Goal: Task Accomplishment & Management: Manage account settings

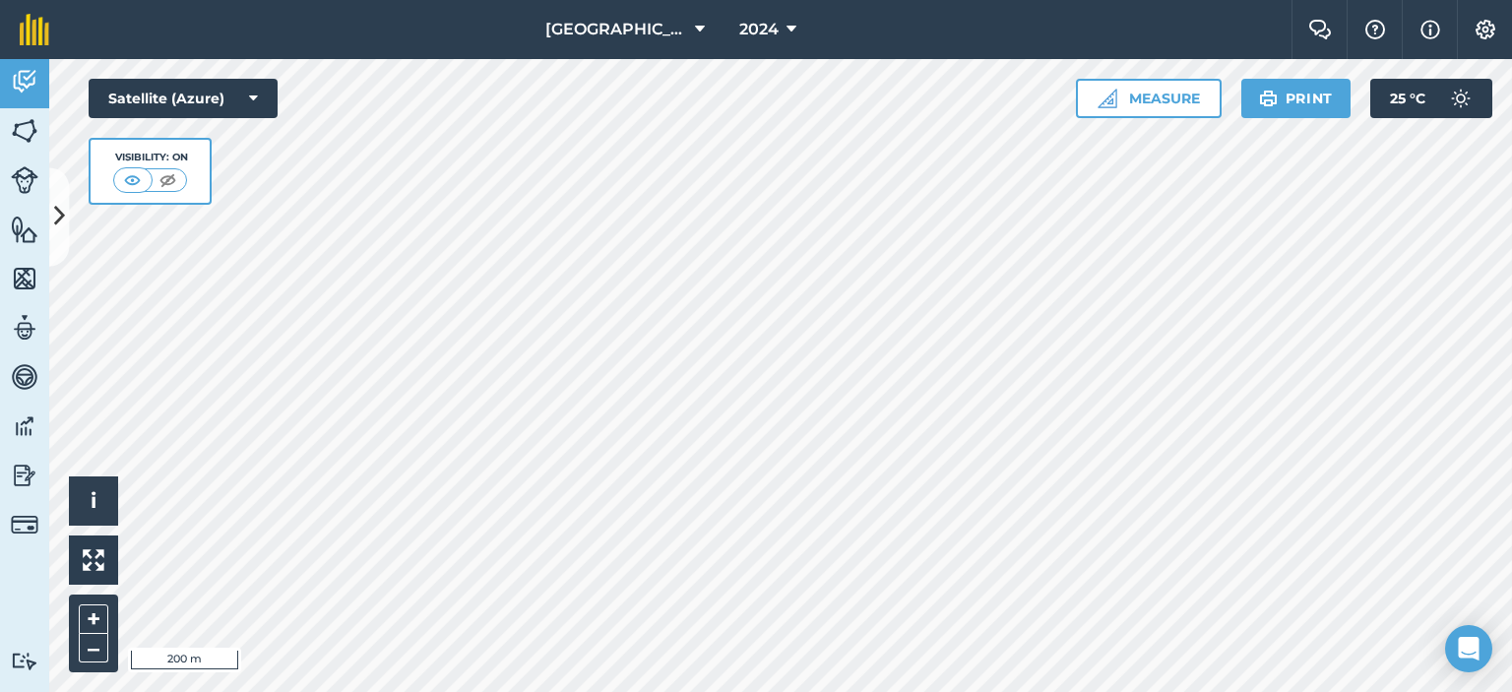
click at [49, 217] on div at bounding box center [780, 375] width 1463 height 633
click at [55, 218] on icon at bounding box center [59, 217] width 11 height 34
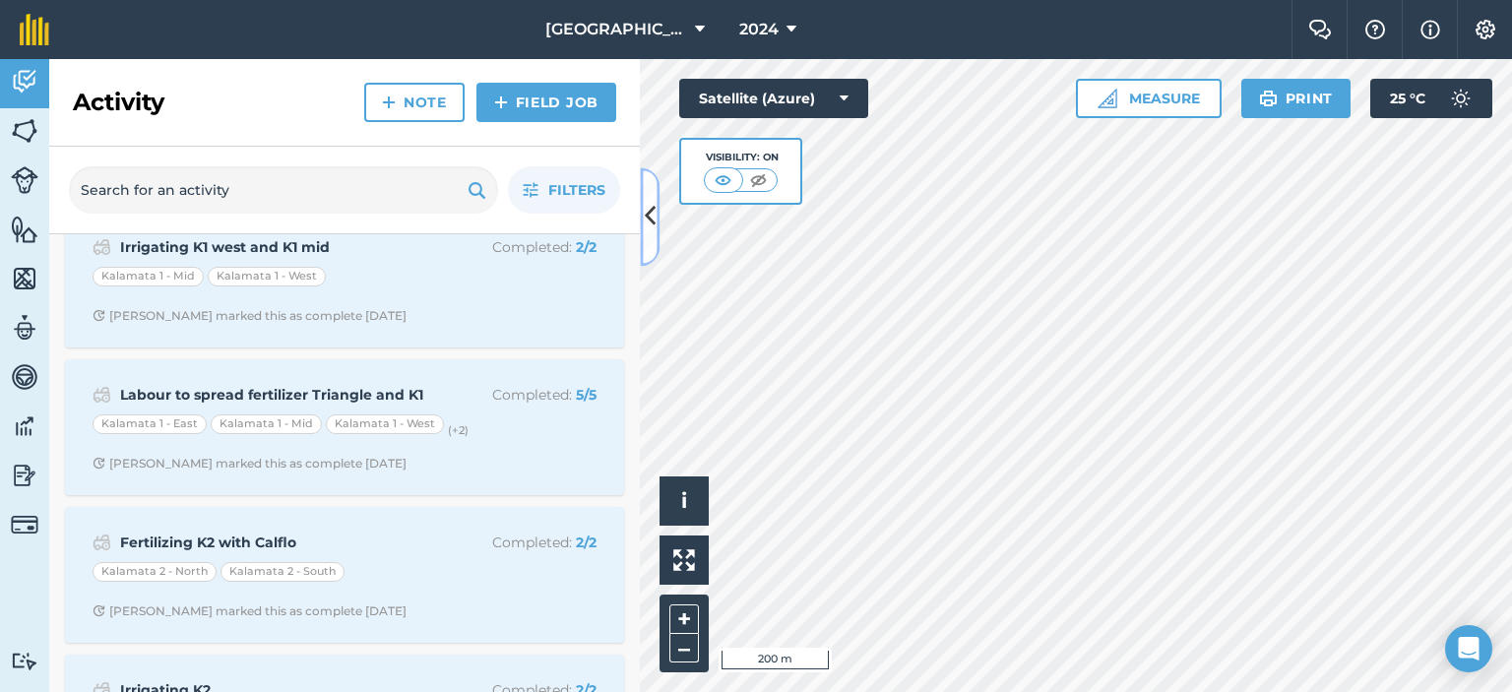
scroll to position [20620, 0]
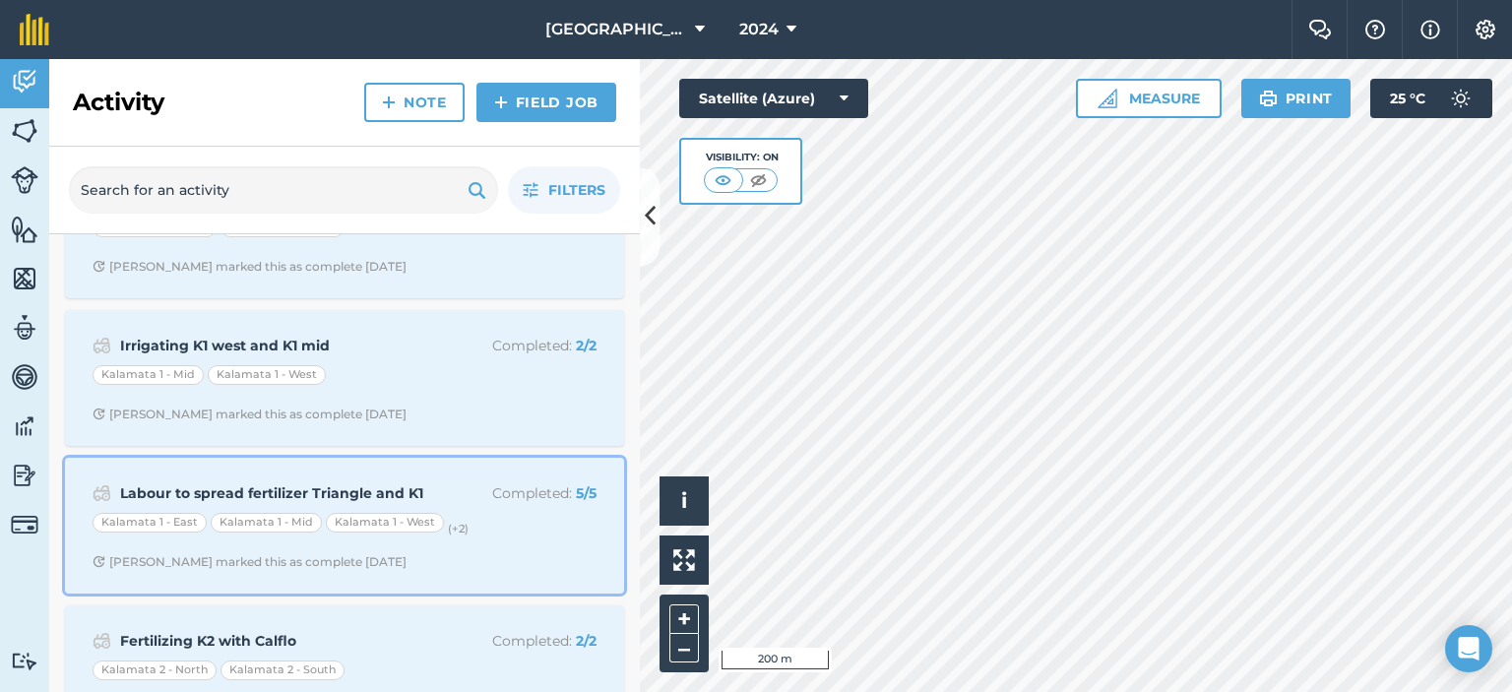
click at [454, 482] on p "Completed : 5 / 5" at bounding box center [518, 493] width 157 height 22
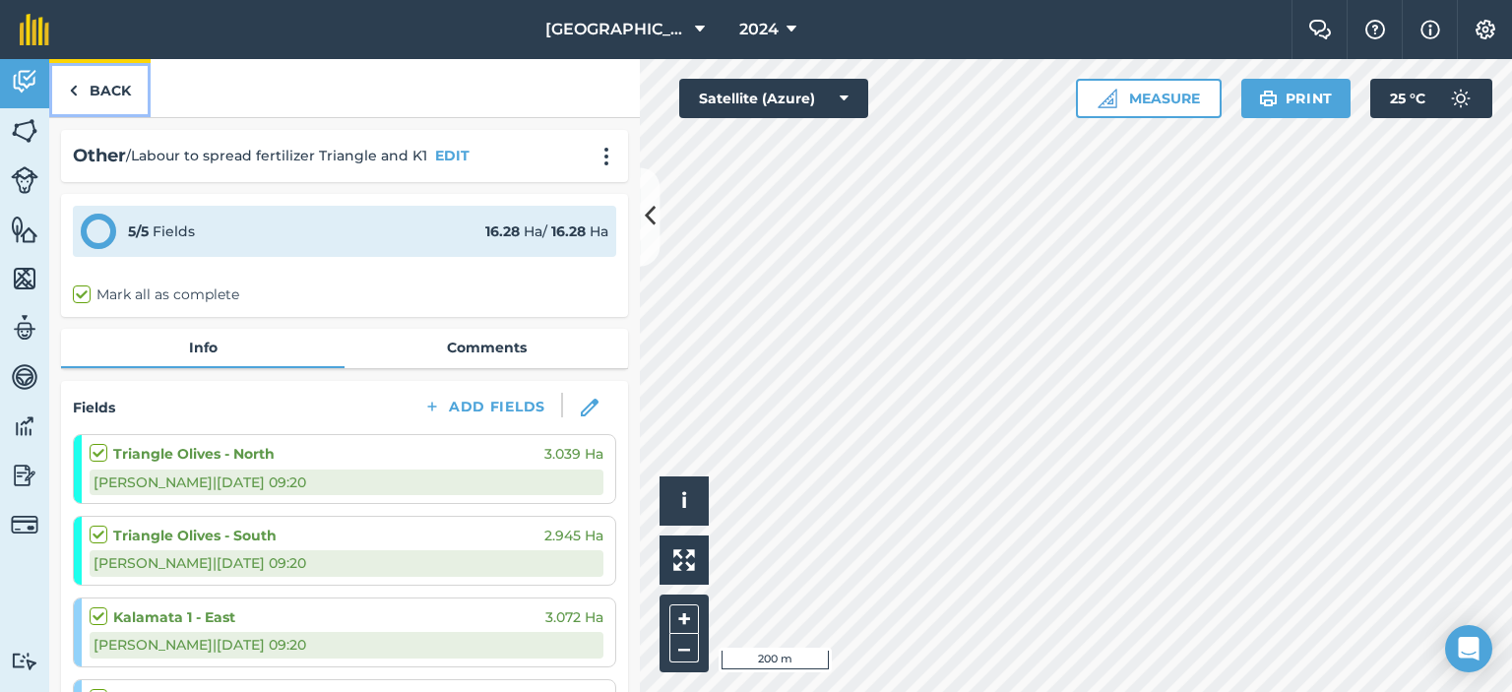
click at [77, 83] on img at bounding box center [73, 91] width 9 height 24
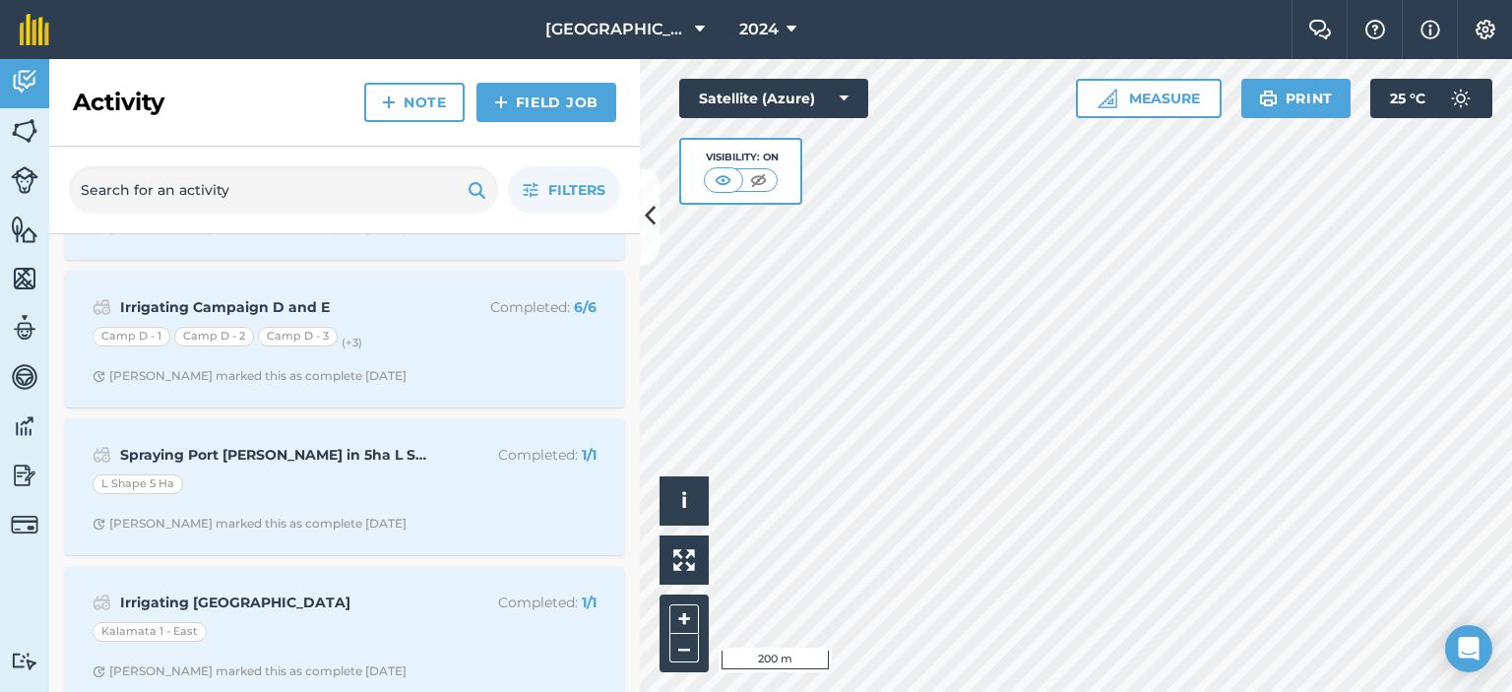
scroll to position [17804, 0]
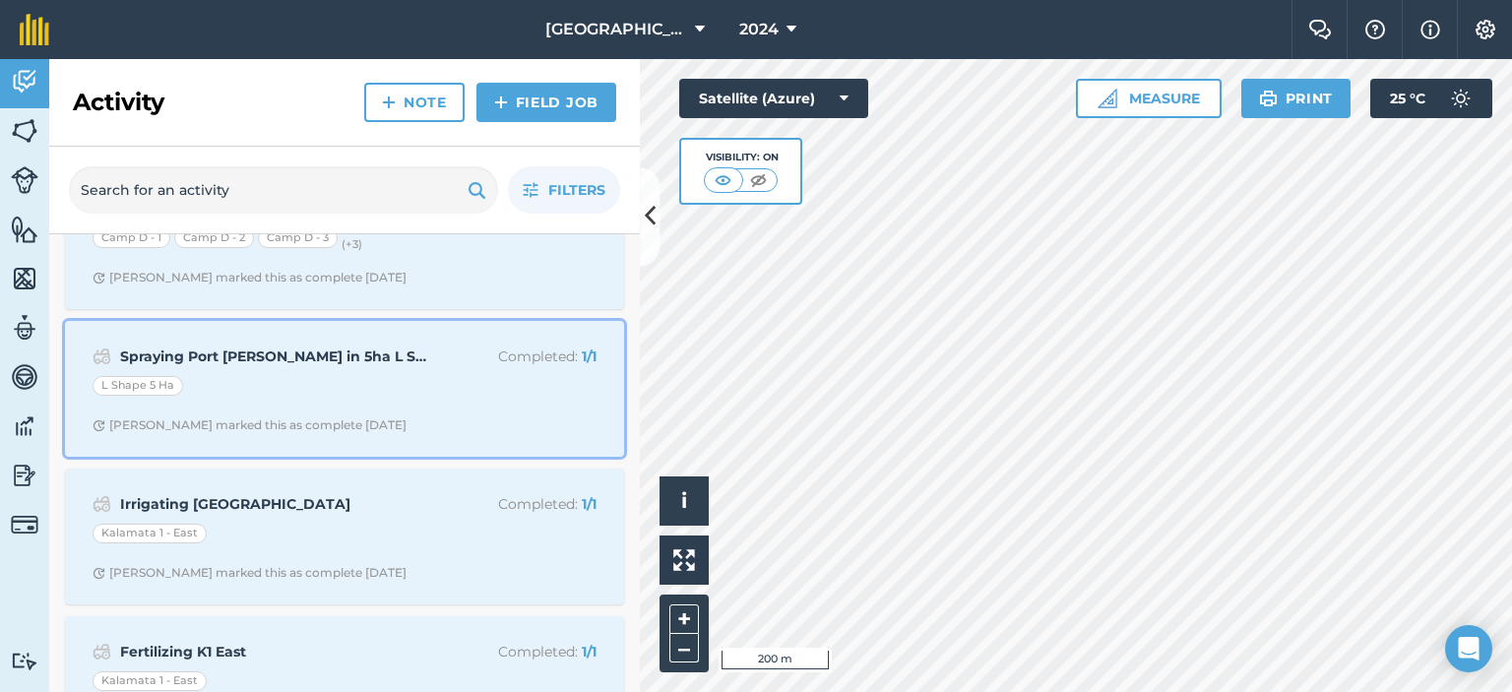
click at [399, 376] on div "L Shape 5 Ha" at bounding box center [345, 389] width 504 height 26
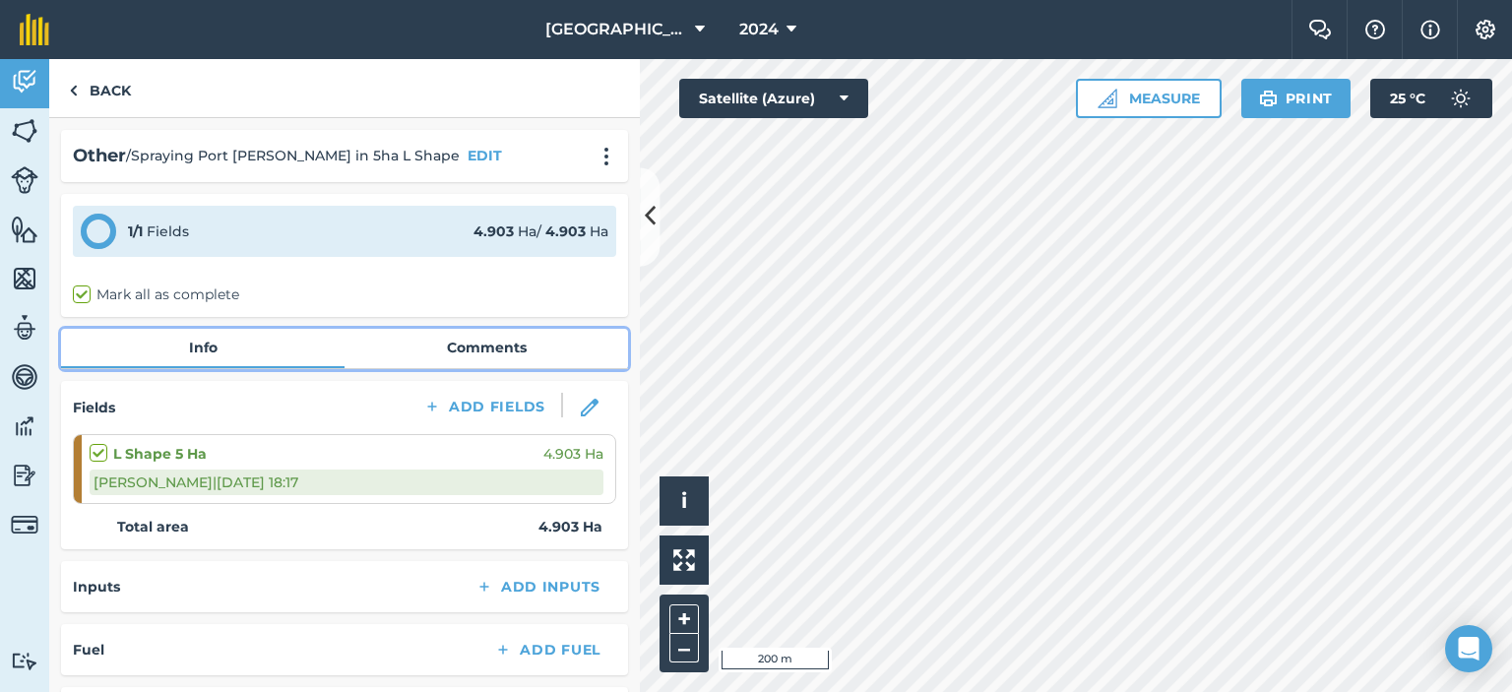
click at [463, 331] on link "Comments" at bounding box center [487, 347] width 284 height 37
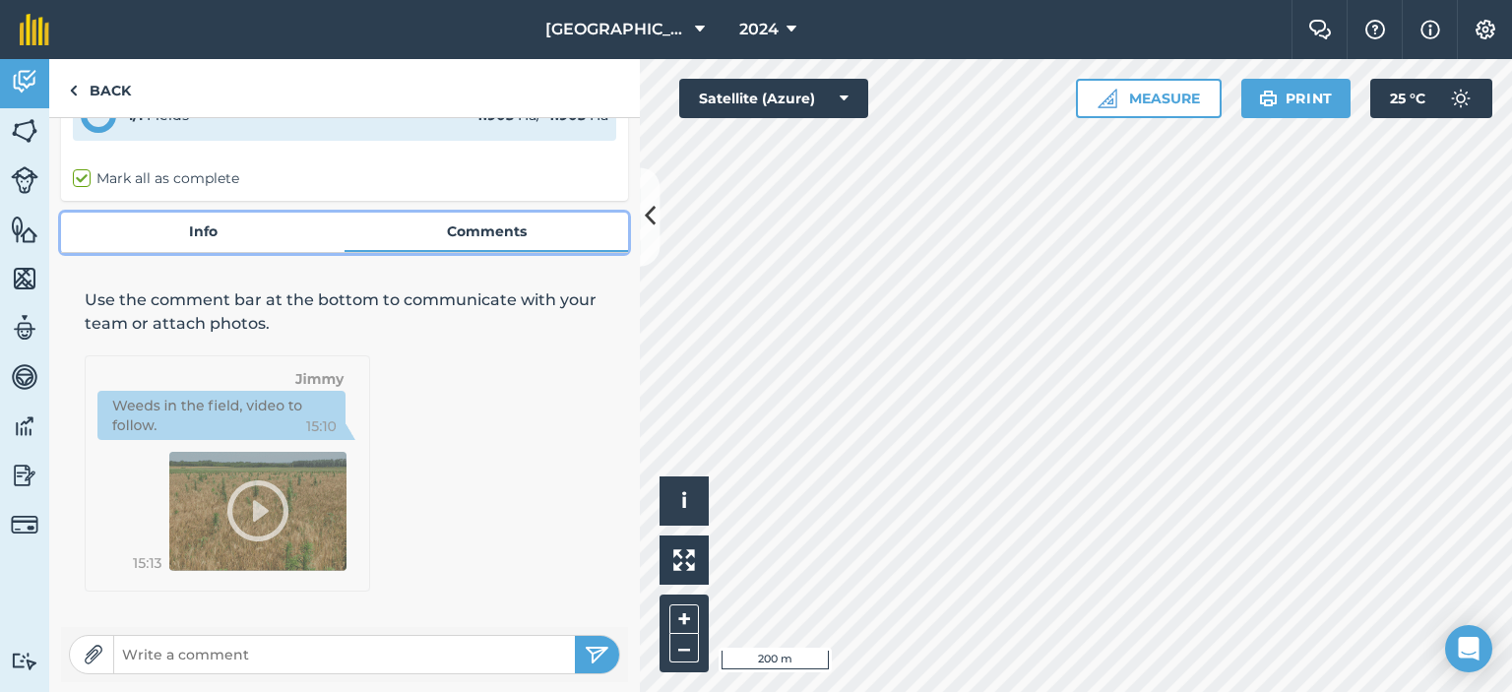
scroll to position [117, 0]
click at [222, 227] on link "Info" at bounding box center [203, 230] width 284 height 37
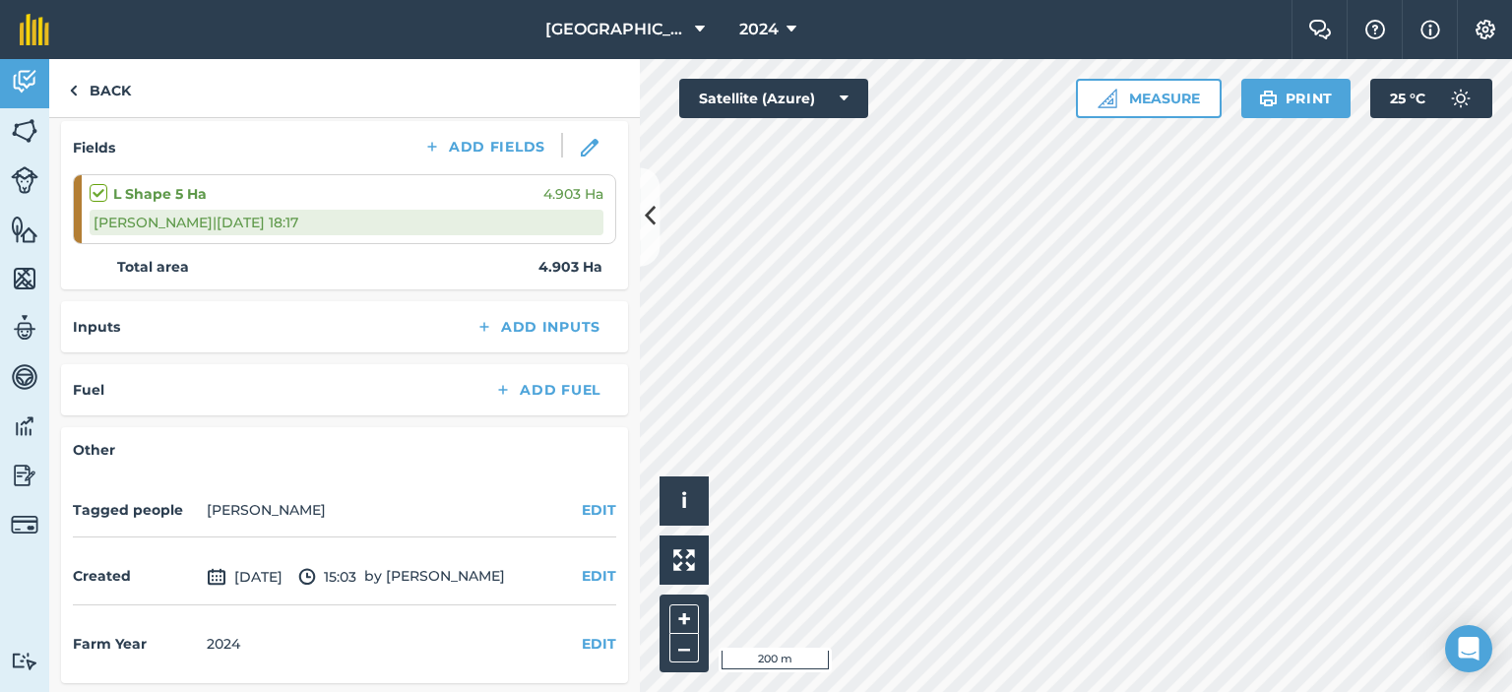
scroll to position [63, 0]
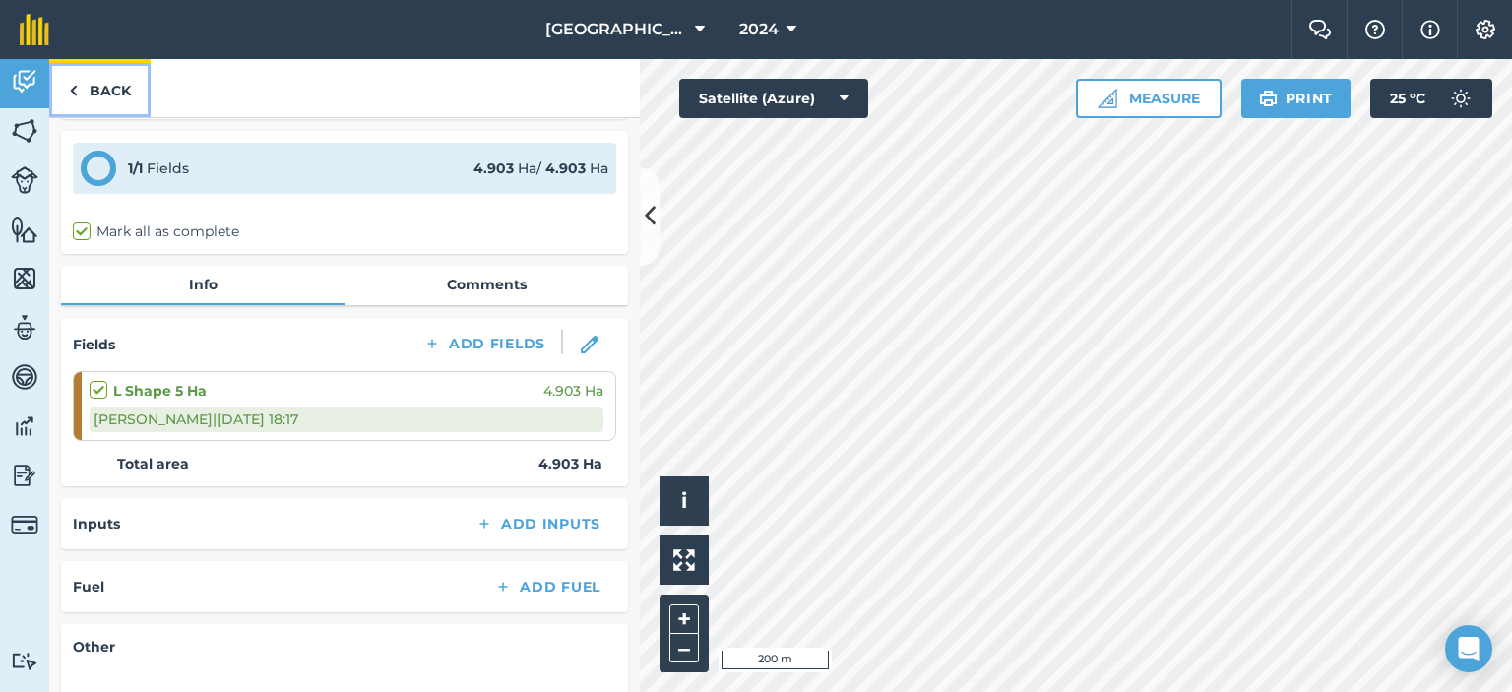
click at [118, 90] on link "Back" at bounding box center [99, 88] width 101 height 58
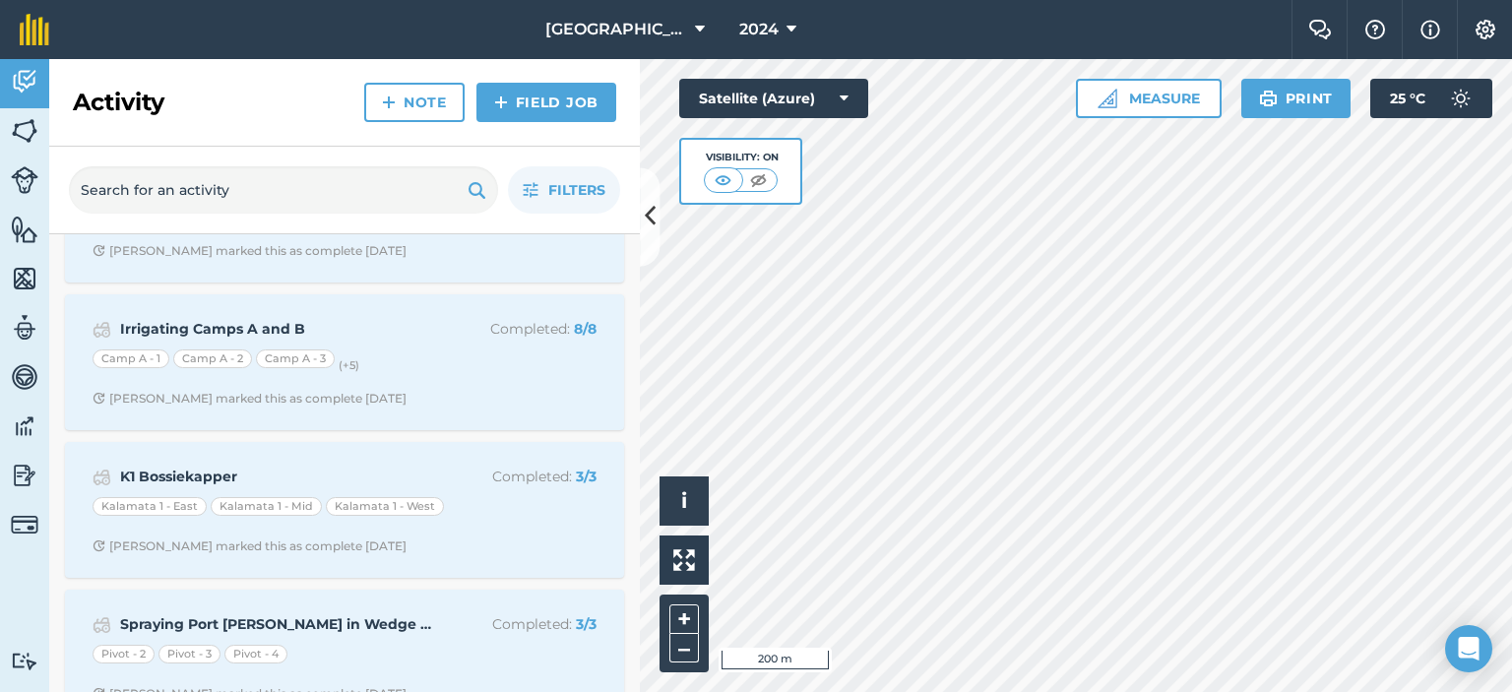
scroll to position [14953, 0]
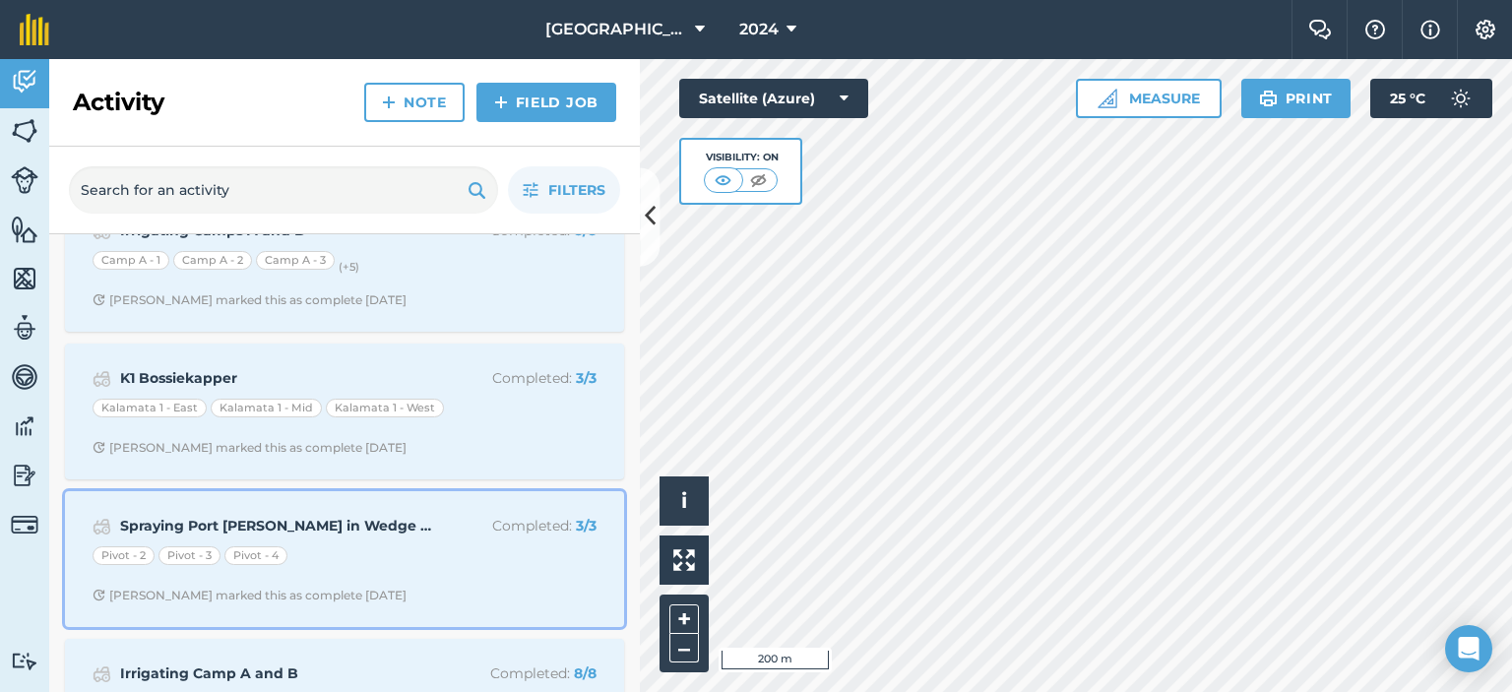
click at [389, 515] on div "Spraying Port [PERSON_NAME] in Wedge 2 and Wedge 3 Completed : 3 / 3" at bounding box center [345, 527] width 504 height 24
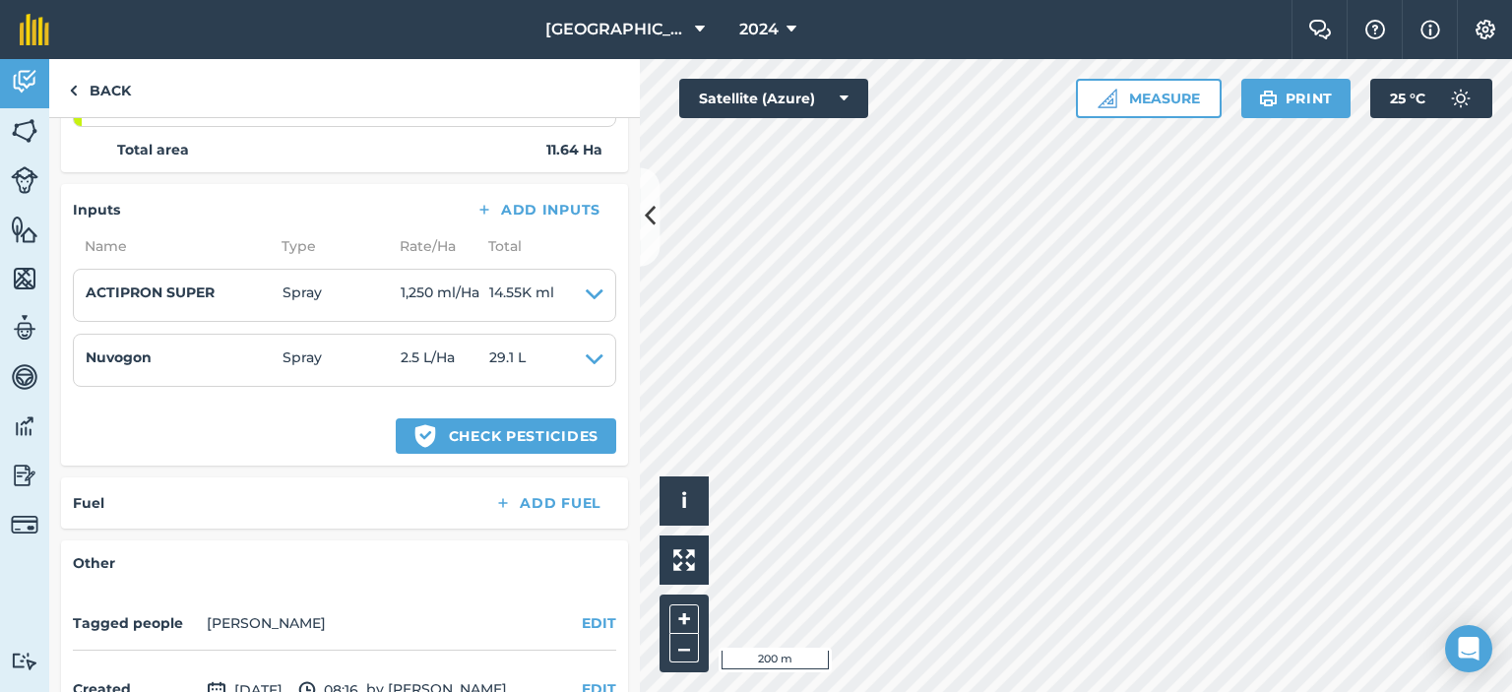
scroll to position [591, 0]
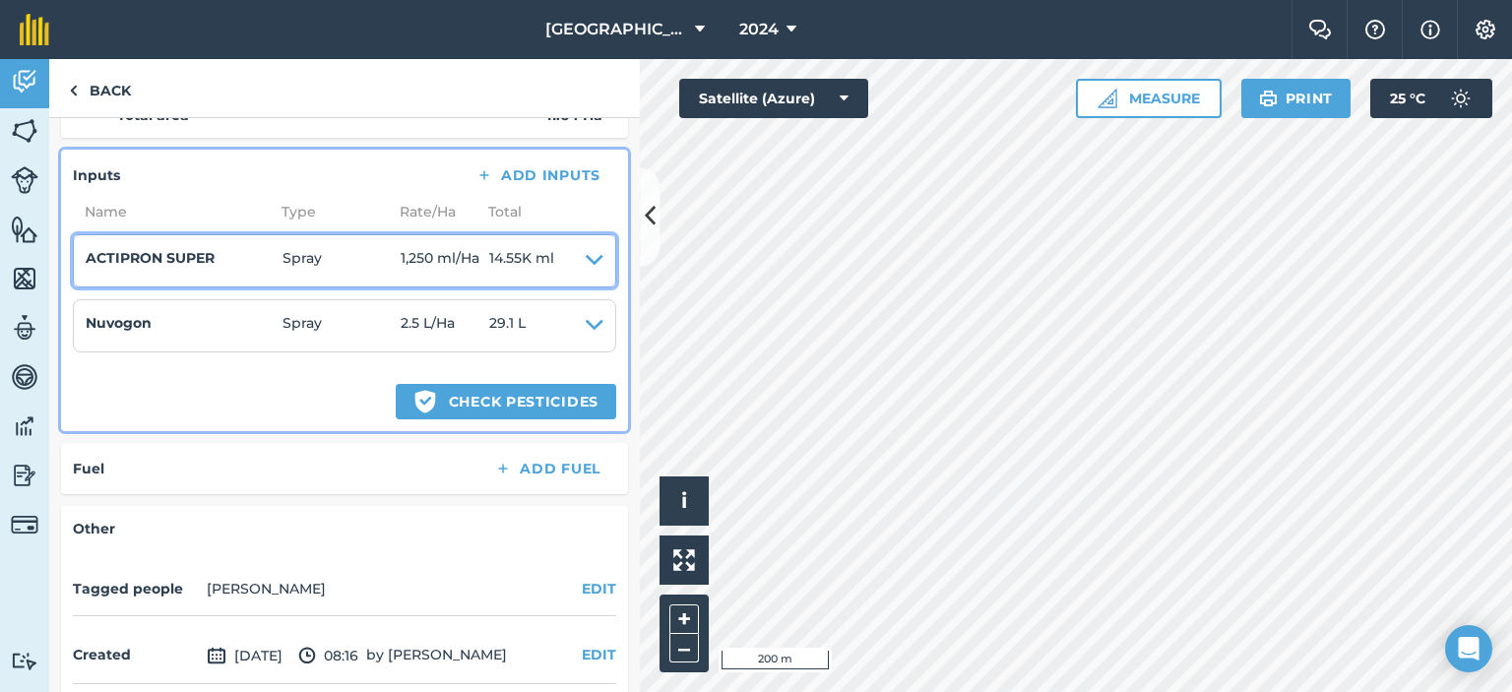
click at [586, 247] on icon at bounding box center [595, 261] width 18 height 28
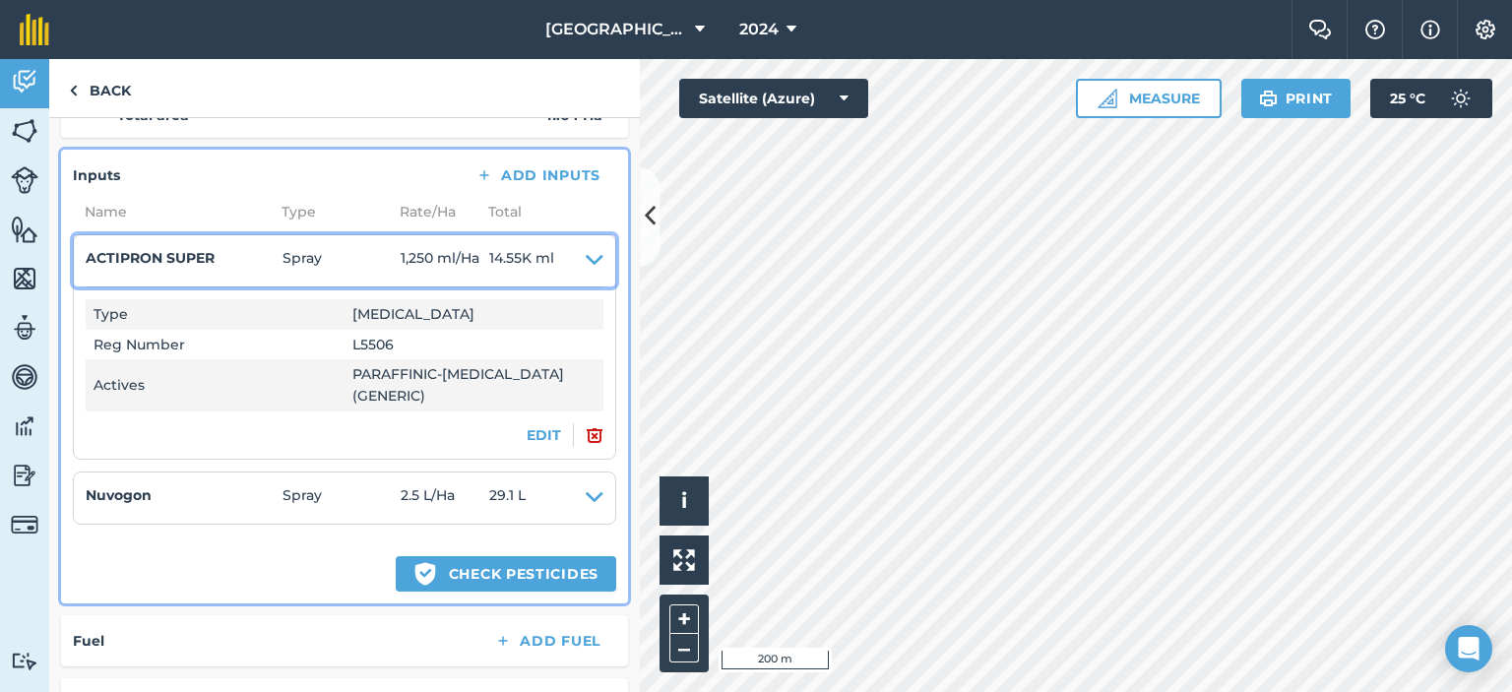
click at [586, 247] on icon at bounding box center [595, 261] width 18 height 28
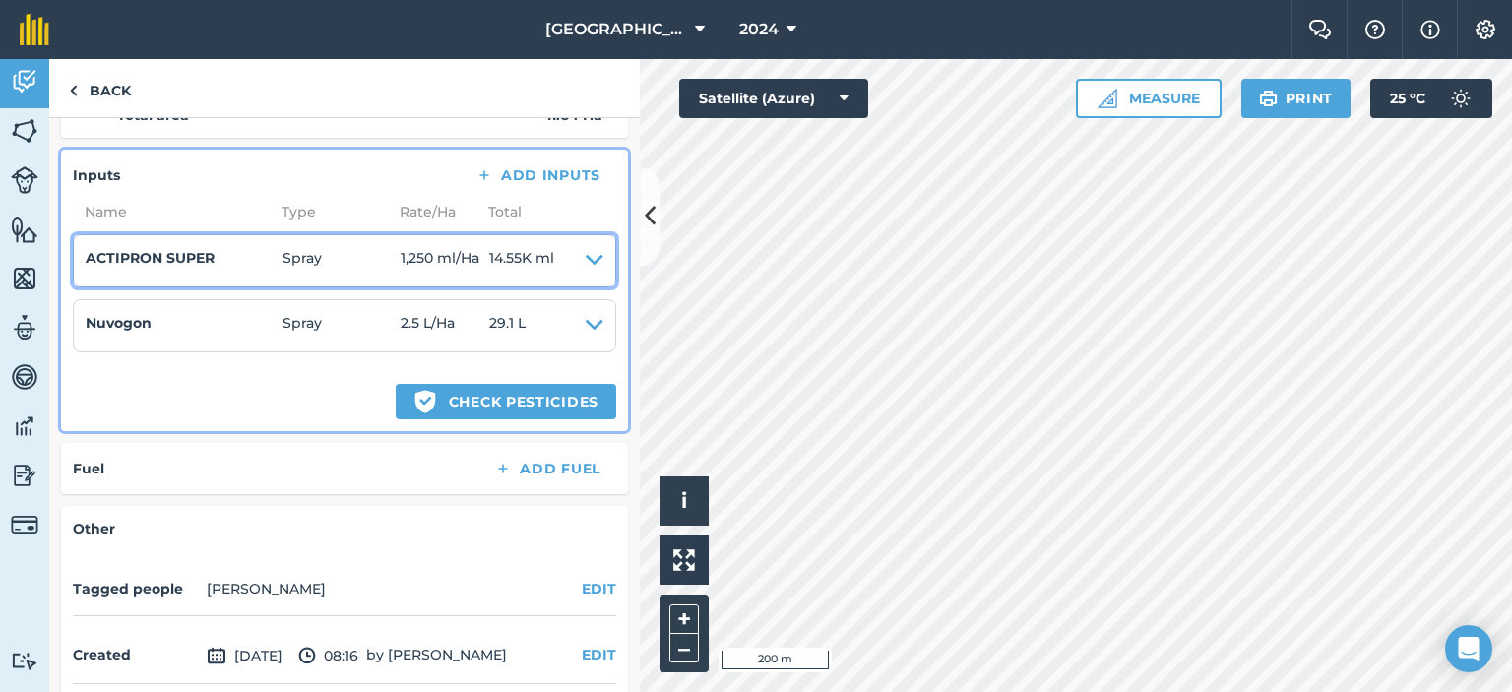
scroll to position [651, 0]
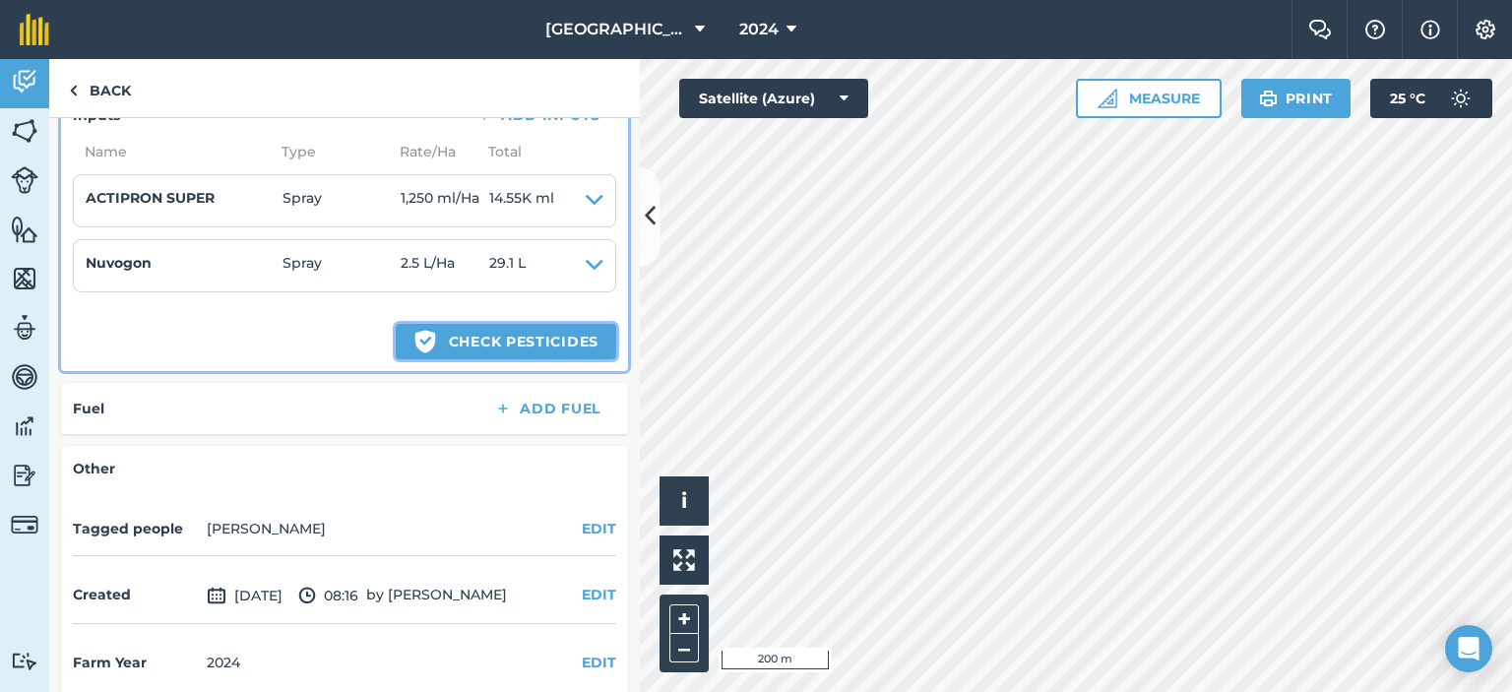
click at [476, 324] on button "Green shield with white tick Check pesticides" at bounding box center [506, 341] width 221 height 35
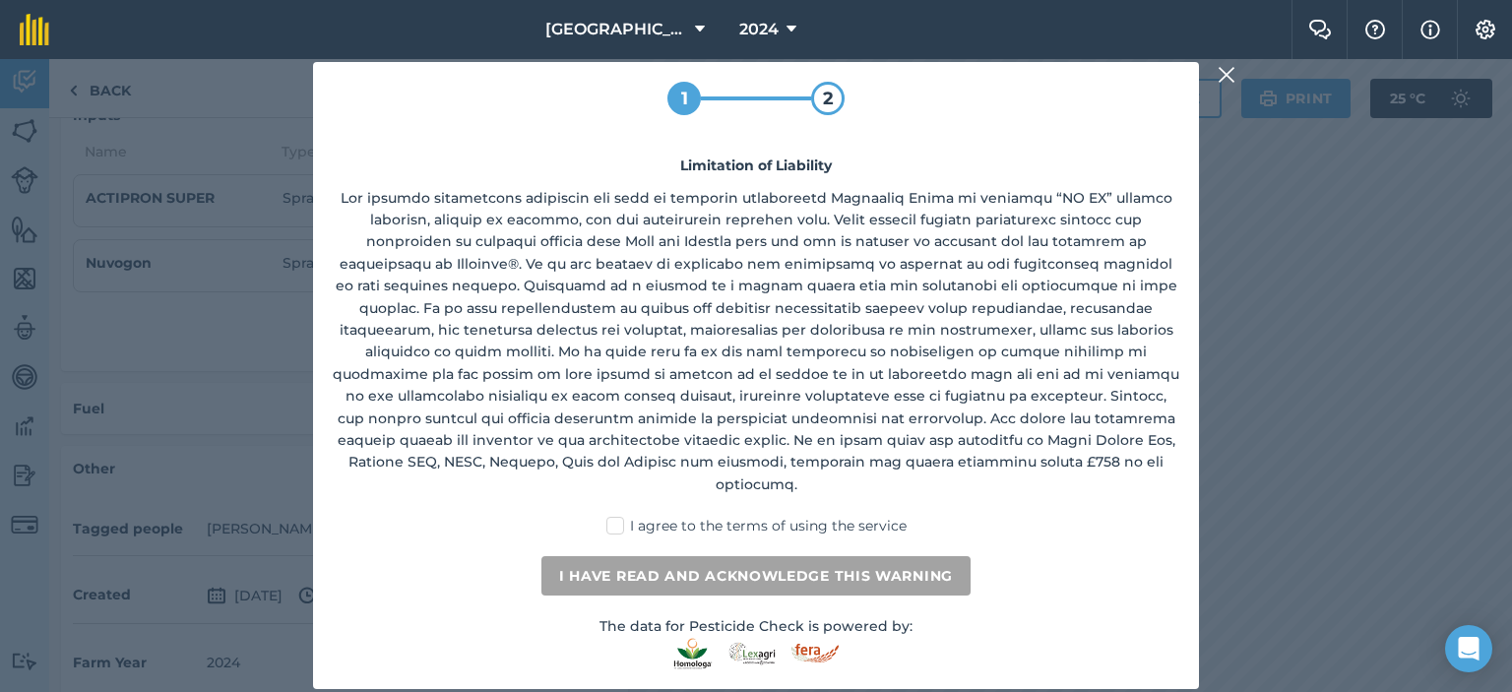
click at [615, 516] on label "I agree to the terms of using the service" at bounding box center [756, 526] width 300 height 21
click at [756, 516] on input "I agree to the terms of using the service" at bounding box center [762, 522] width 13 height 13
checkbox input "true"
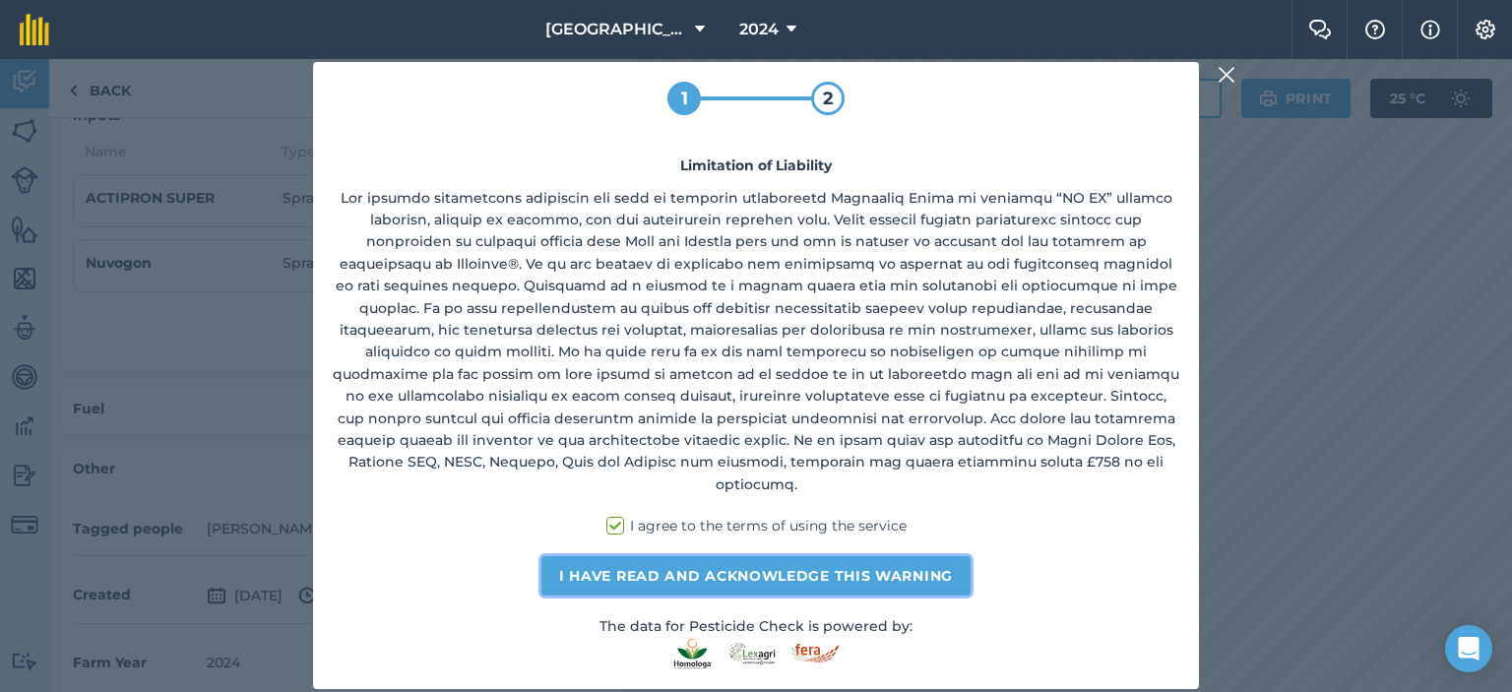
click at [659, 564] on button "I have read and acknowledge this warning" at bounding box center [755, 575] width 429 height 39
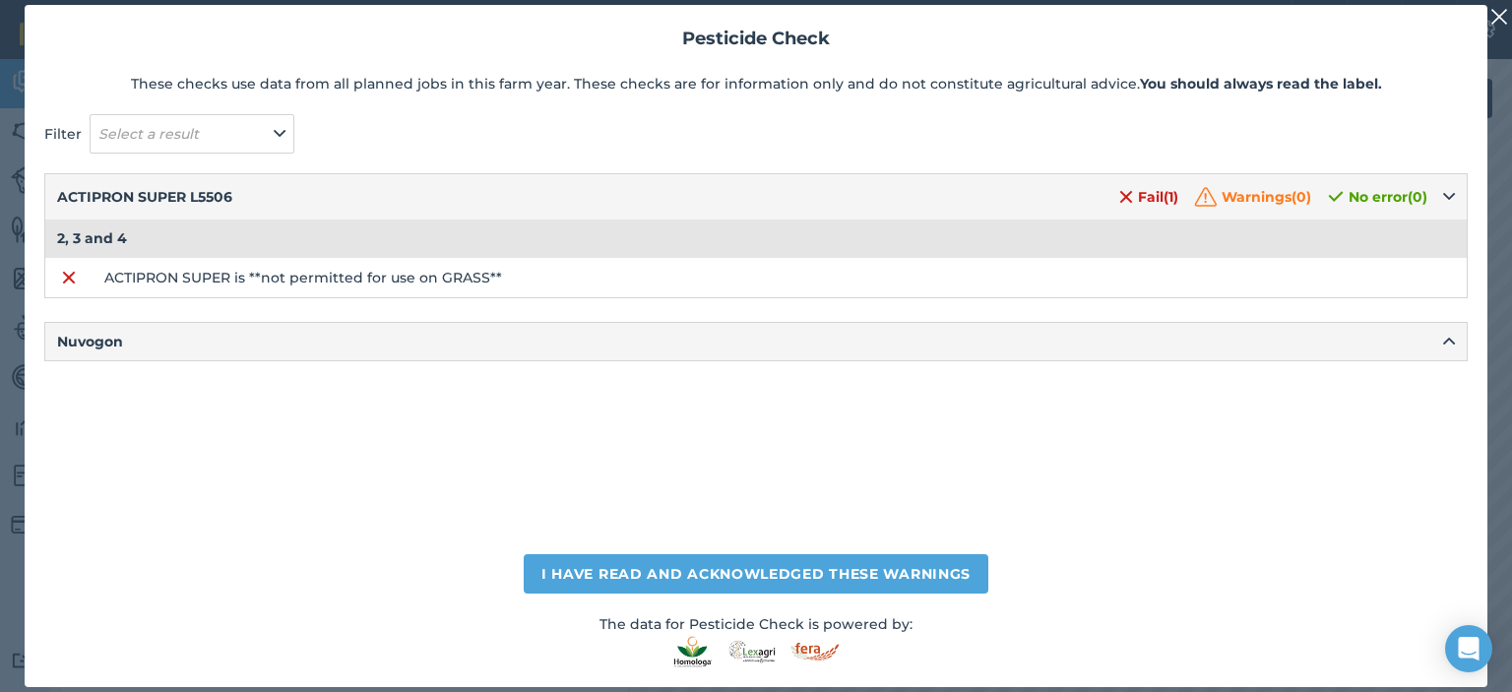
click at [1497, 12] on img at bounding box center [1500, 17] width 18 height 24
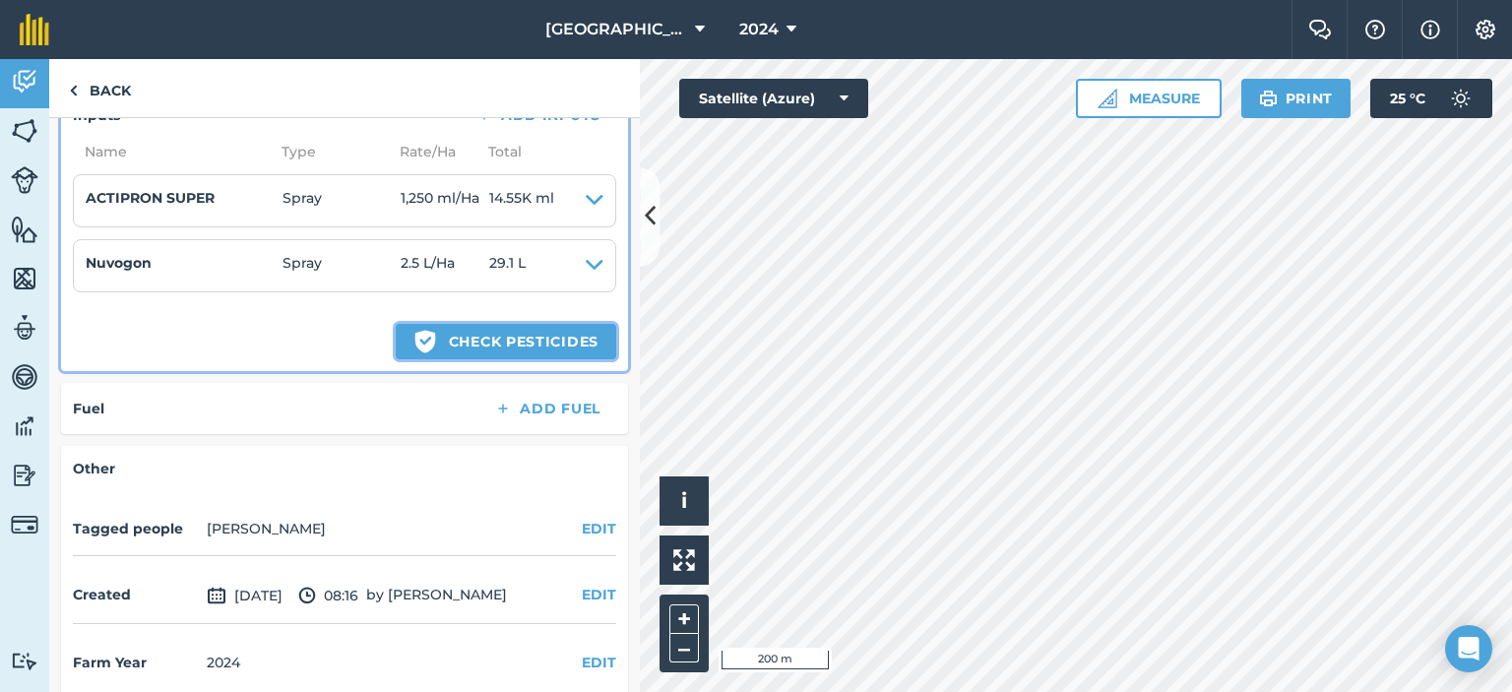
click at [551, 324] on button "Green shield with white tick Check pesticides" at bounding box center [506, 341] width 221 height 35
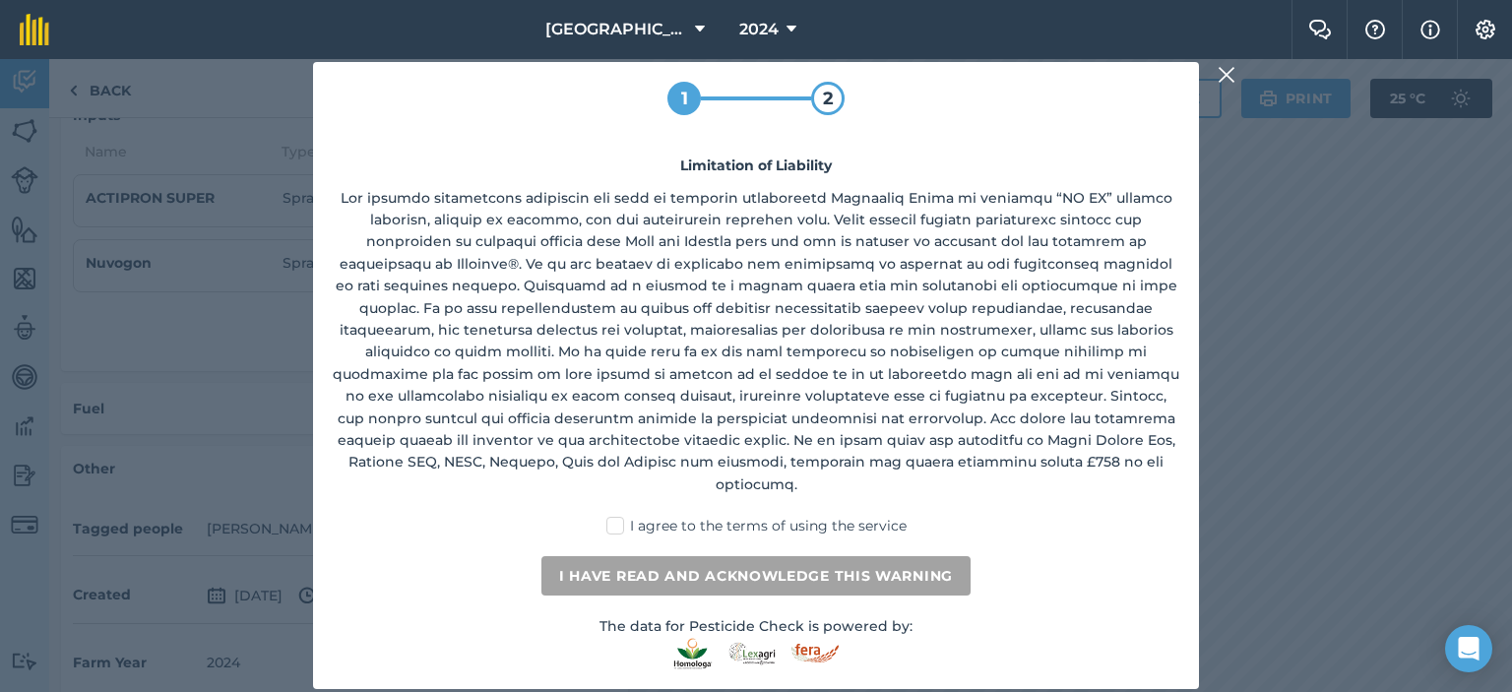
click at [615, 516] on label "I agree to the terms of using the service" at bounding box center [756, 526] width 300 height 21
click at [756, 516] on input "I agree to the terms of using the service" at bounding box center [762, 522] width 13 height 13
checkbox input "true"
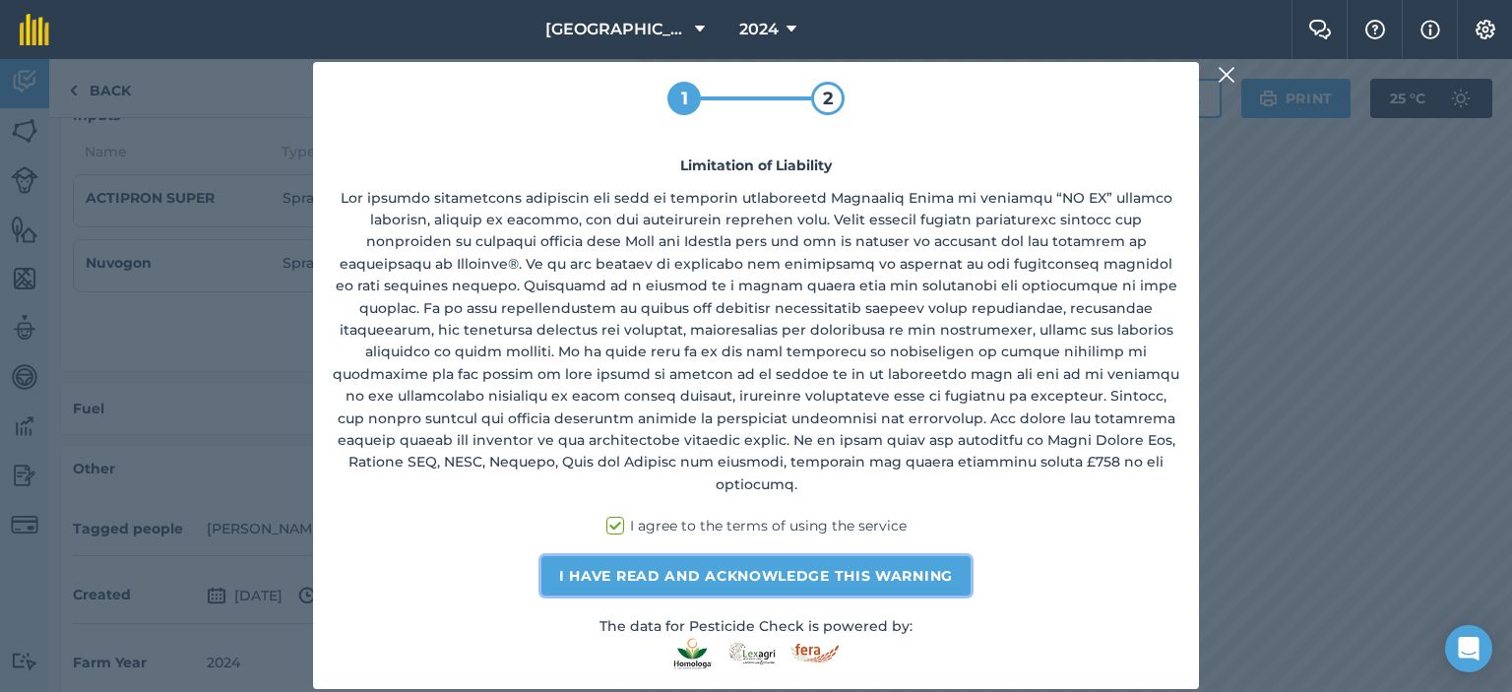
click at [666, 566] on button "I have read and acknowledge this warning" at bounding box center [755, 575] width 429 height 39
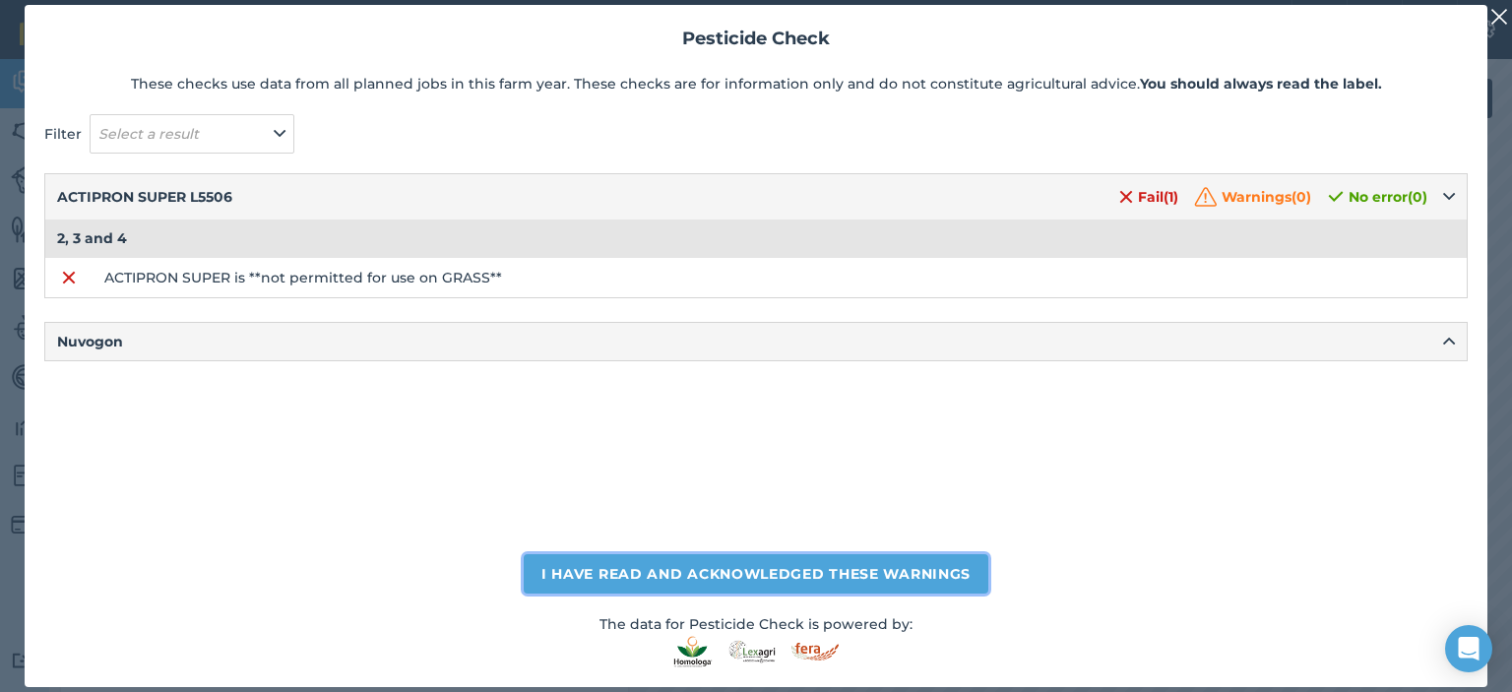
click at [740, 579] on button "I have read and acknowledged these warnings" at bounding box center [756, 573] width 465 height 39
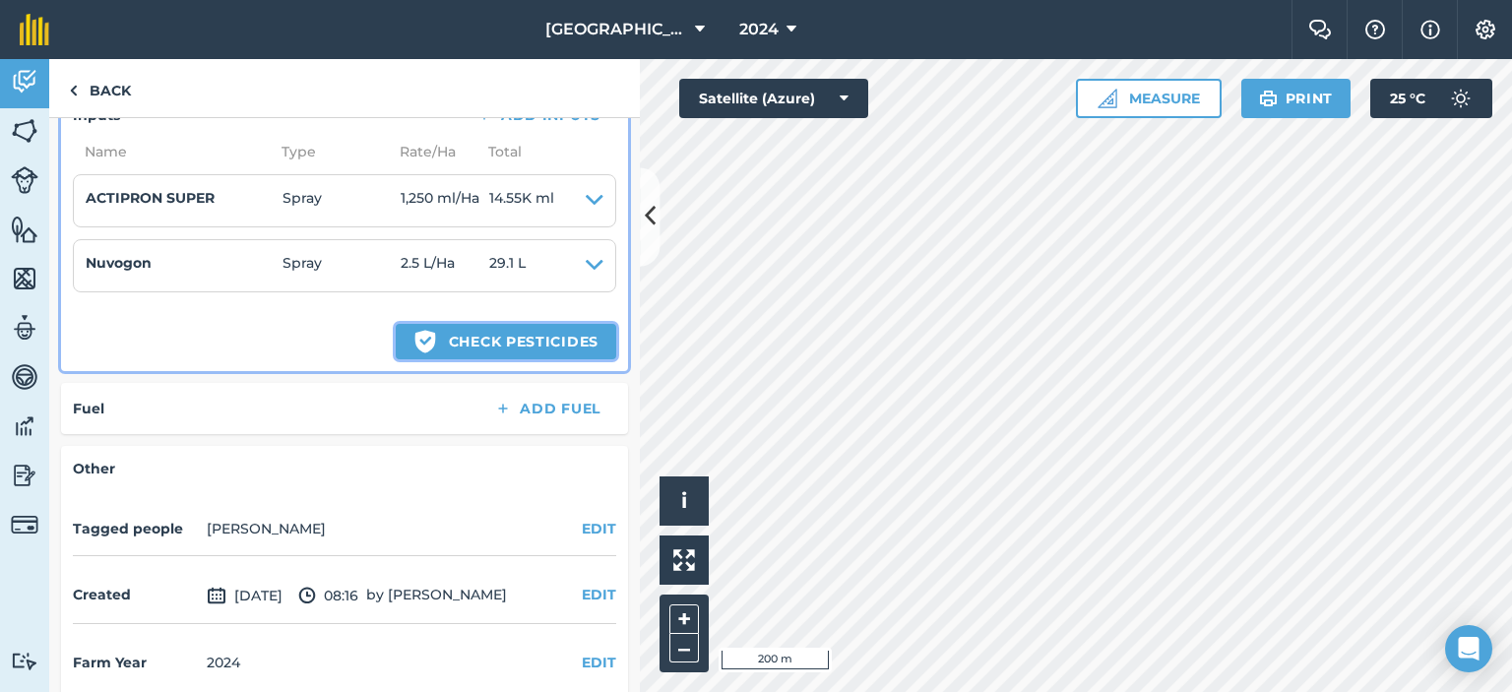
click at [561, 324] on button "Green shield with white tick Check pesticides" at bounding box center [506, 341] width 221 height 35
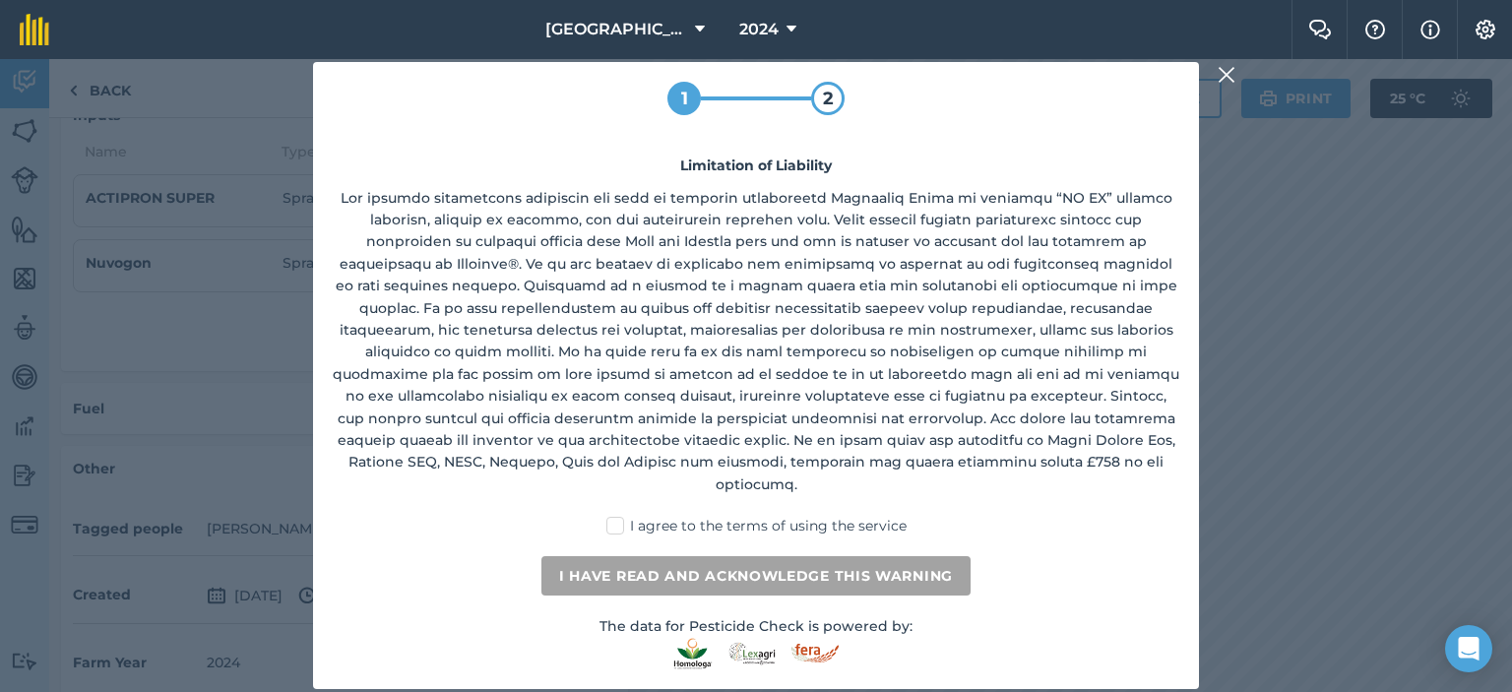
click at [612, 516] on label "I agree to the terms of using the service" at bounding box center [756, 526] width 300 height 21
click at [756, 516] on input "I agree to the terms of using the service" at bounding box center [762, 522] width 13 height 13
checkbox input "true"
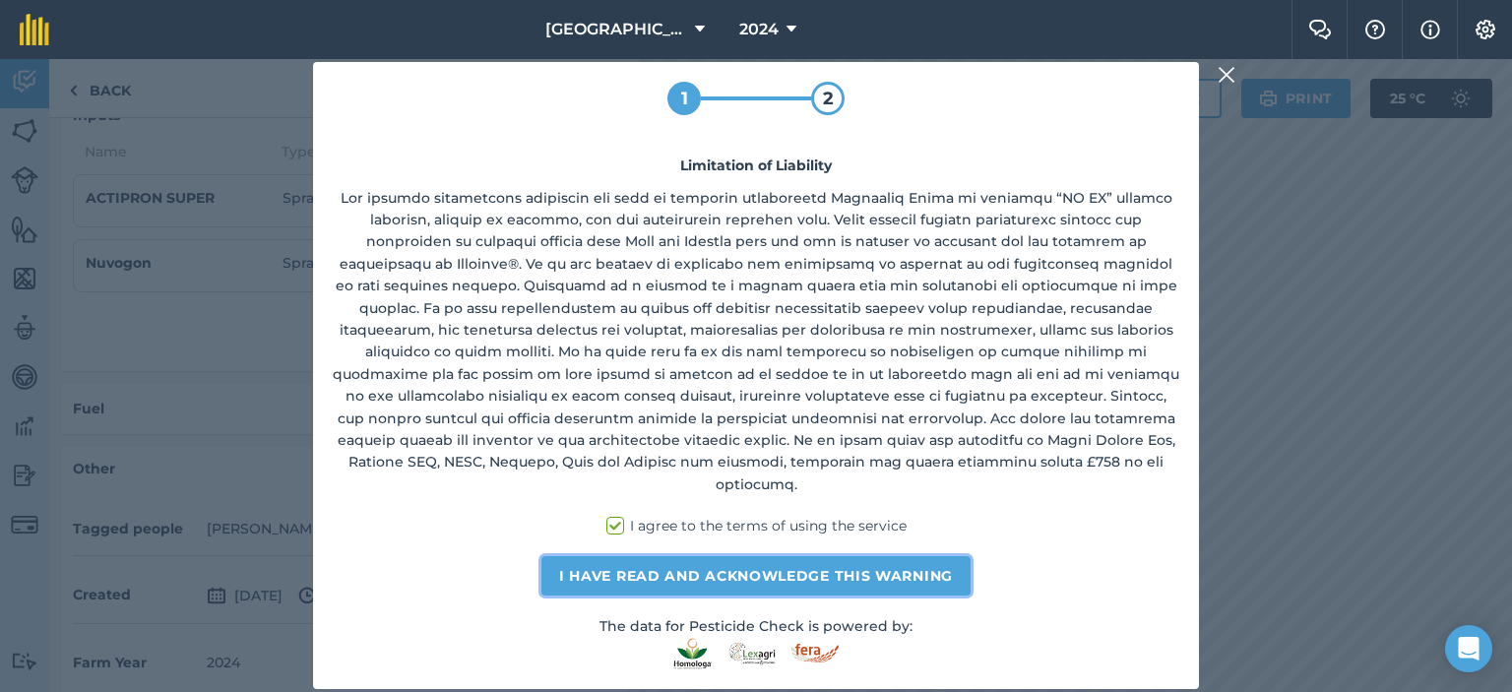
click at [658, 556] on button "I have read and acknowledge this warning" at bounding box center [755, 575] width 429 height 39
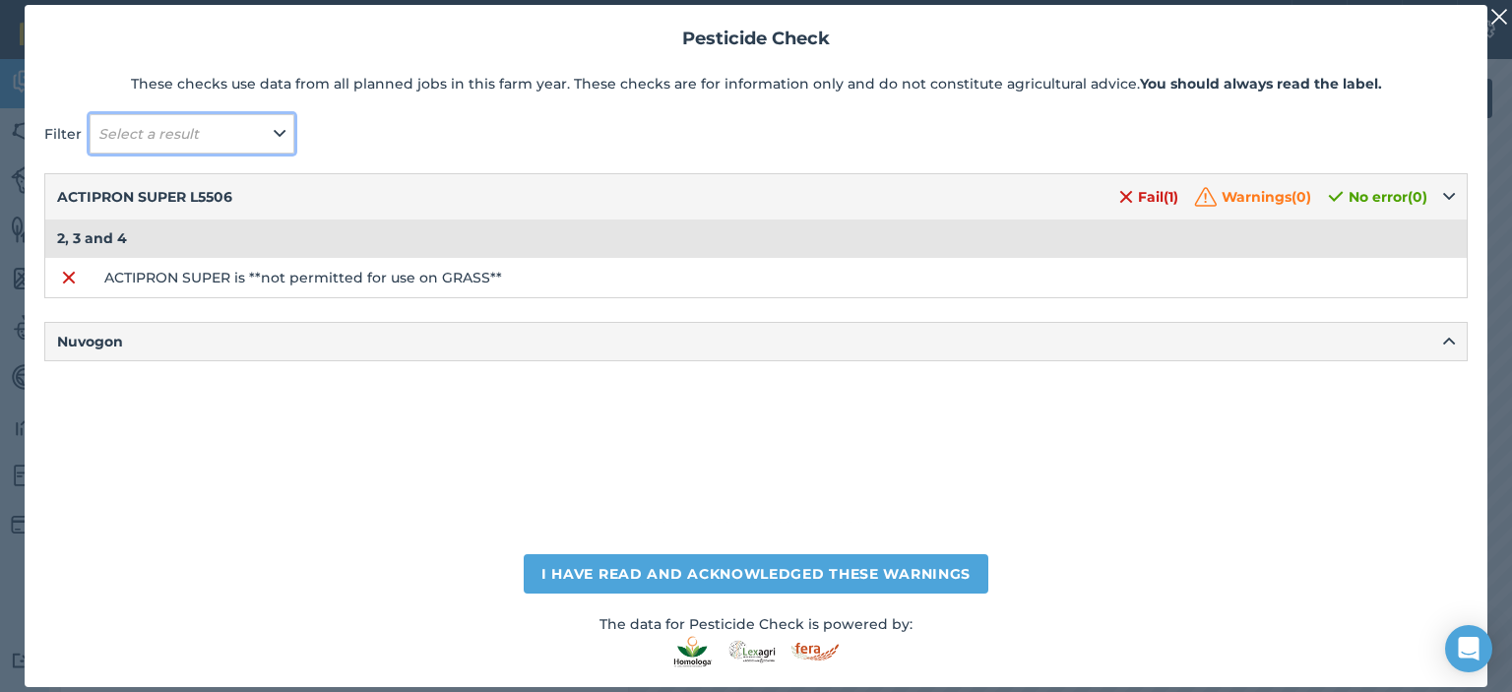
click at [277, 125] on icon at bounding box center [280, 134] width 12 height 22
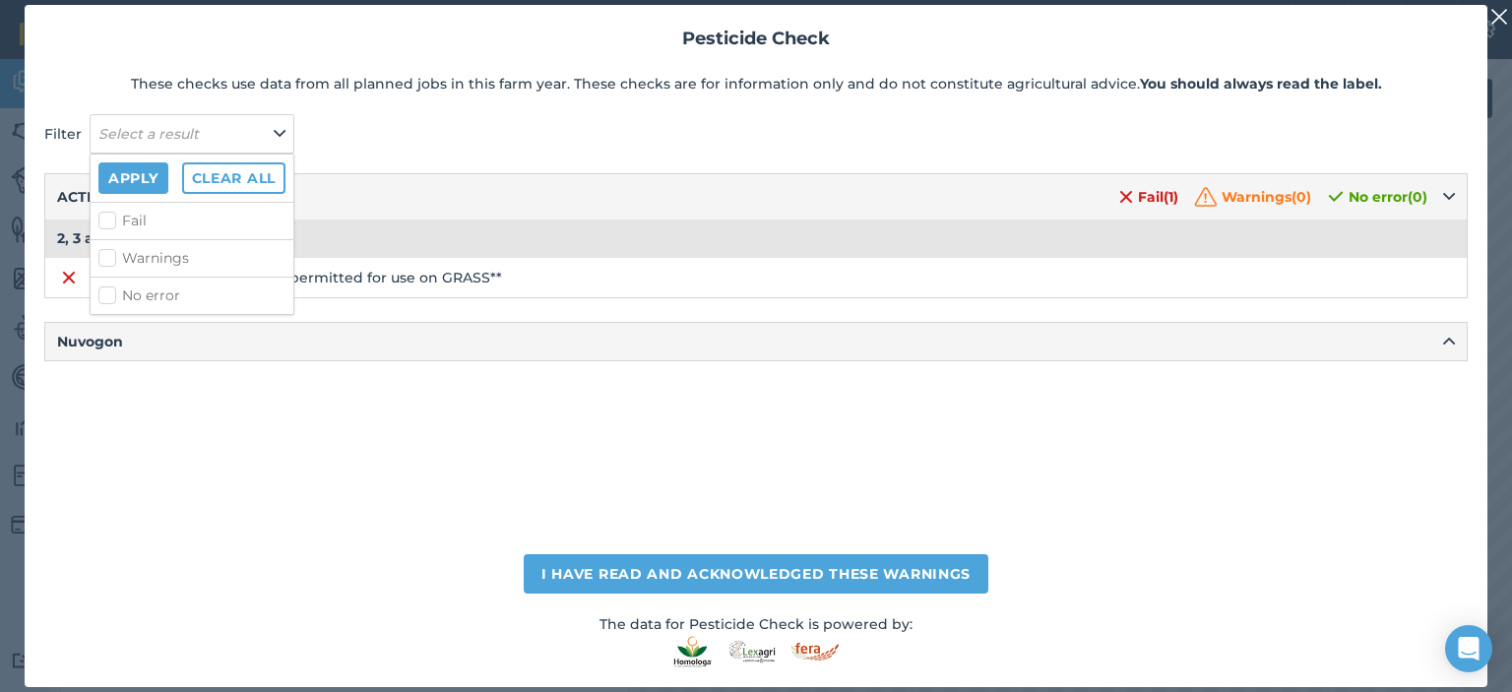
click at [276, 383] on div "ACTIPRON SUPER L5506 Fail ( 1 ) Warnings ( 0 ) No error ( 0 ) 2, 3 and 4 ACTIPR…" at bounding box center [756, 353] width 1424 height 361
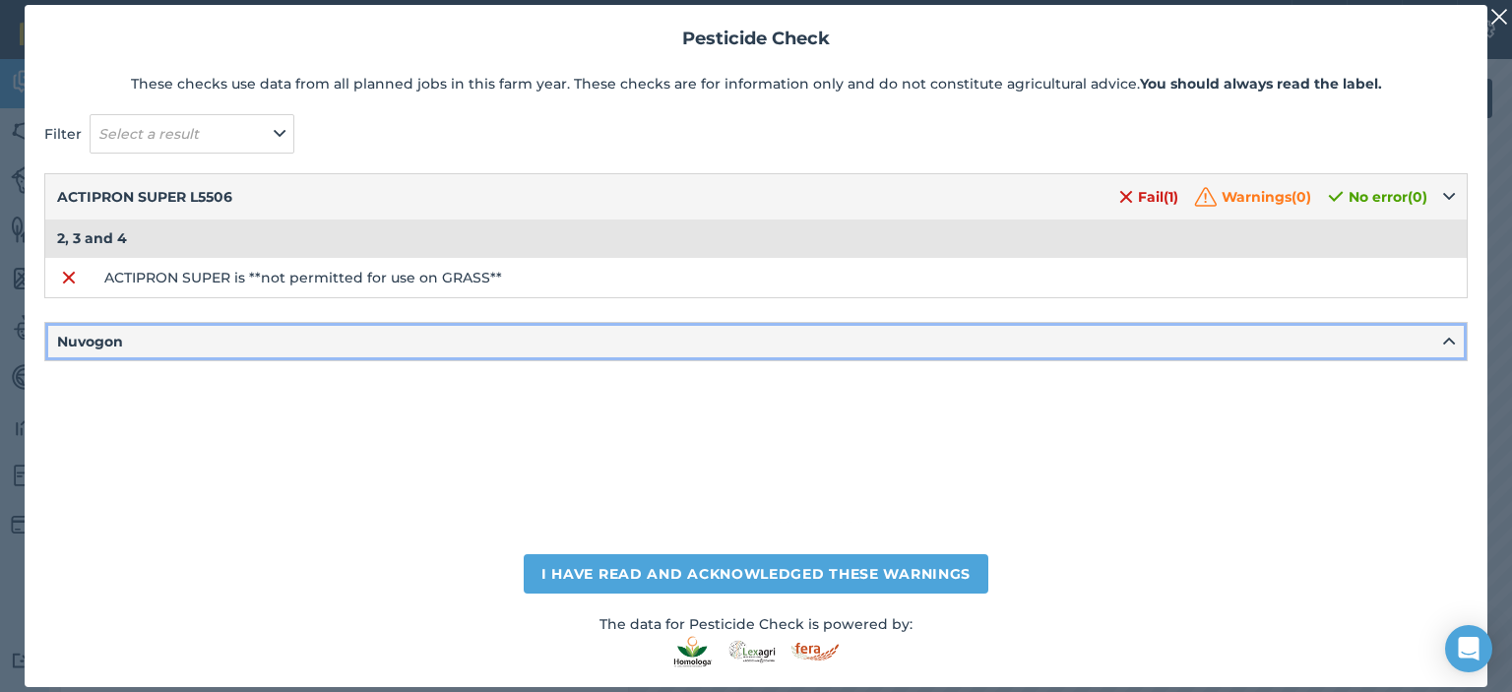
click at [299, 334] on button "Nuvogon" at bounding box center [756, 341] width 1422 height 37
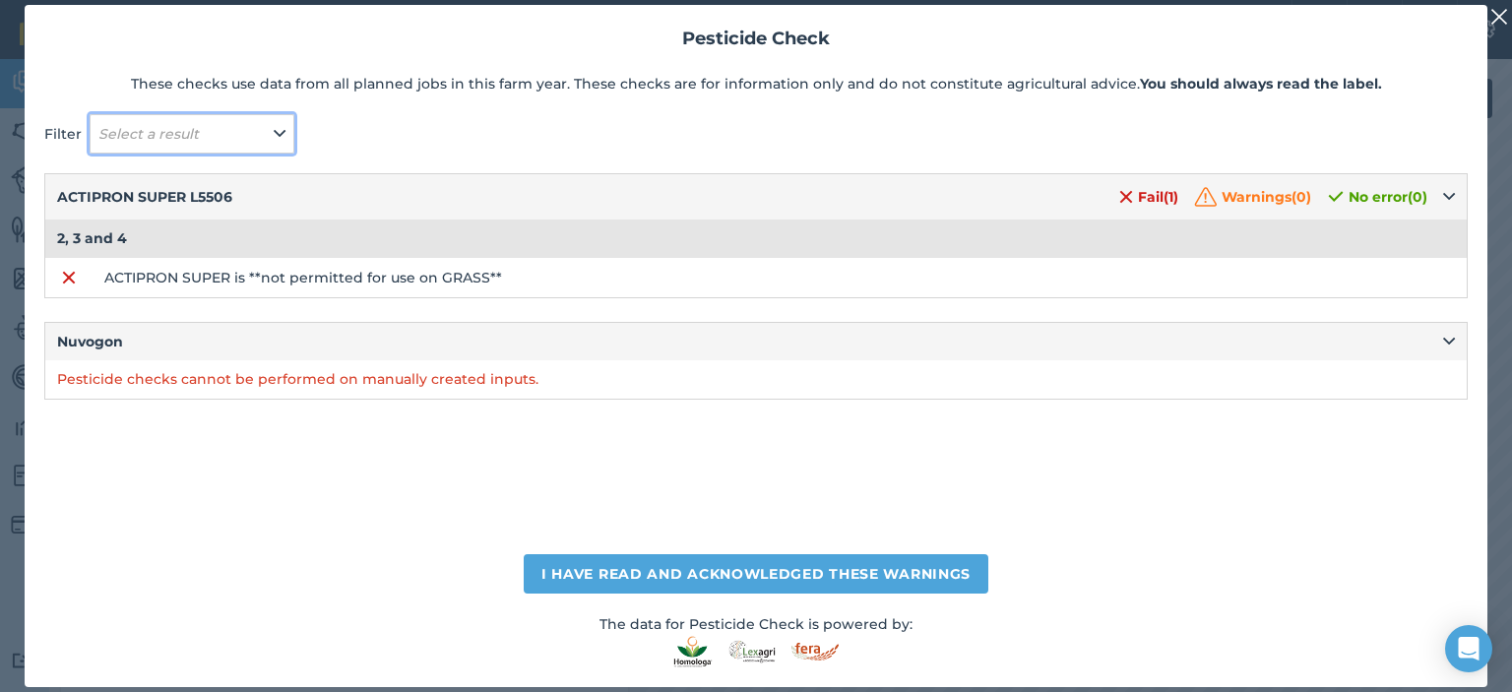
click at [274, 134] on icon at bounding box center [280, 134] width 12 height 22
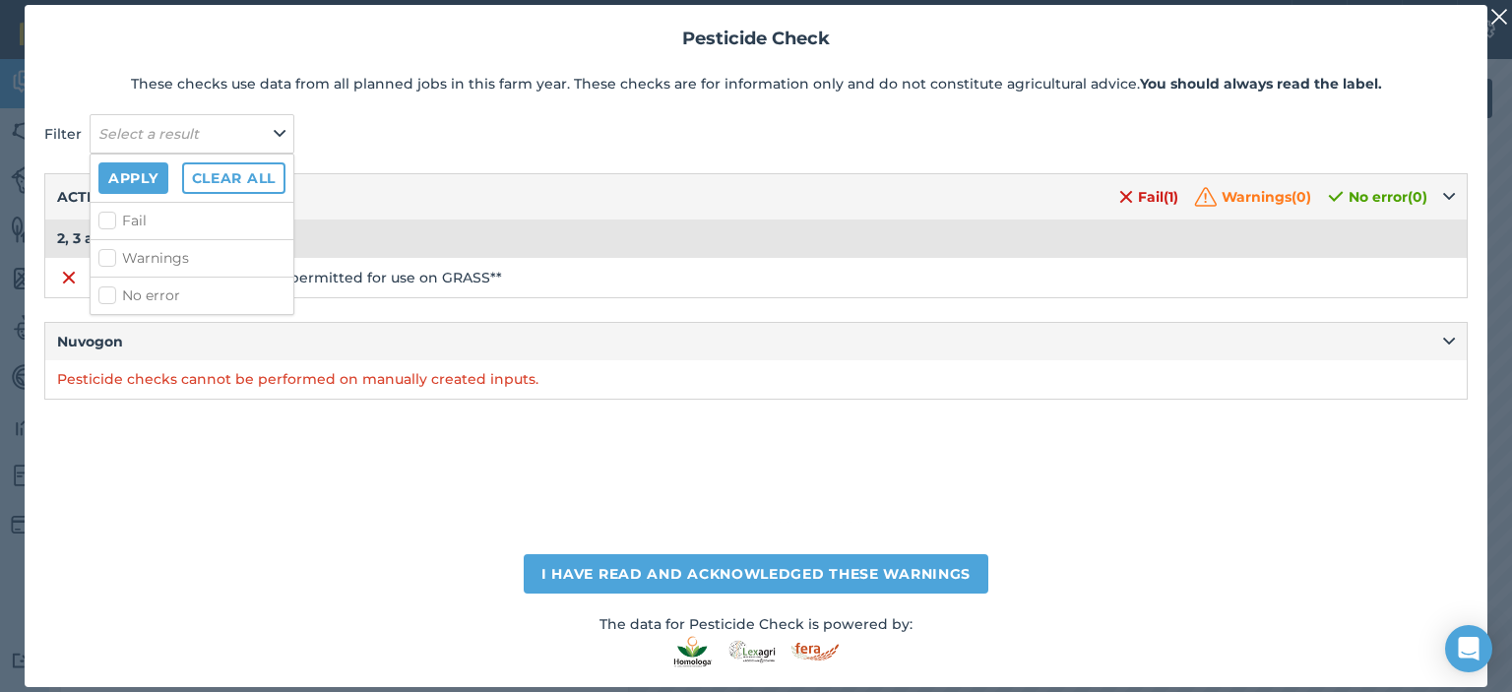
click at [203, 248] on label "Warnings" at bounding box center [191, 258] width 187 height 21
click at [111, 248] on input "Warnings" at bounding box center [104, 254] width 13 height 13
click at [203, 248] on label "Warnings" at bounding box center [191, 258] width 187 height 21
click at [111, 248] on input "Warnings" at bounding box center [104, 254] width 13 height 13
checkbox input "false"
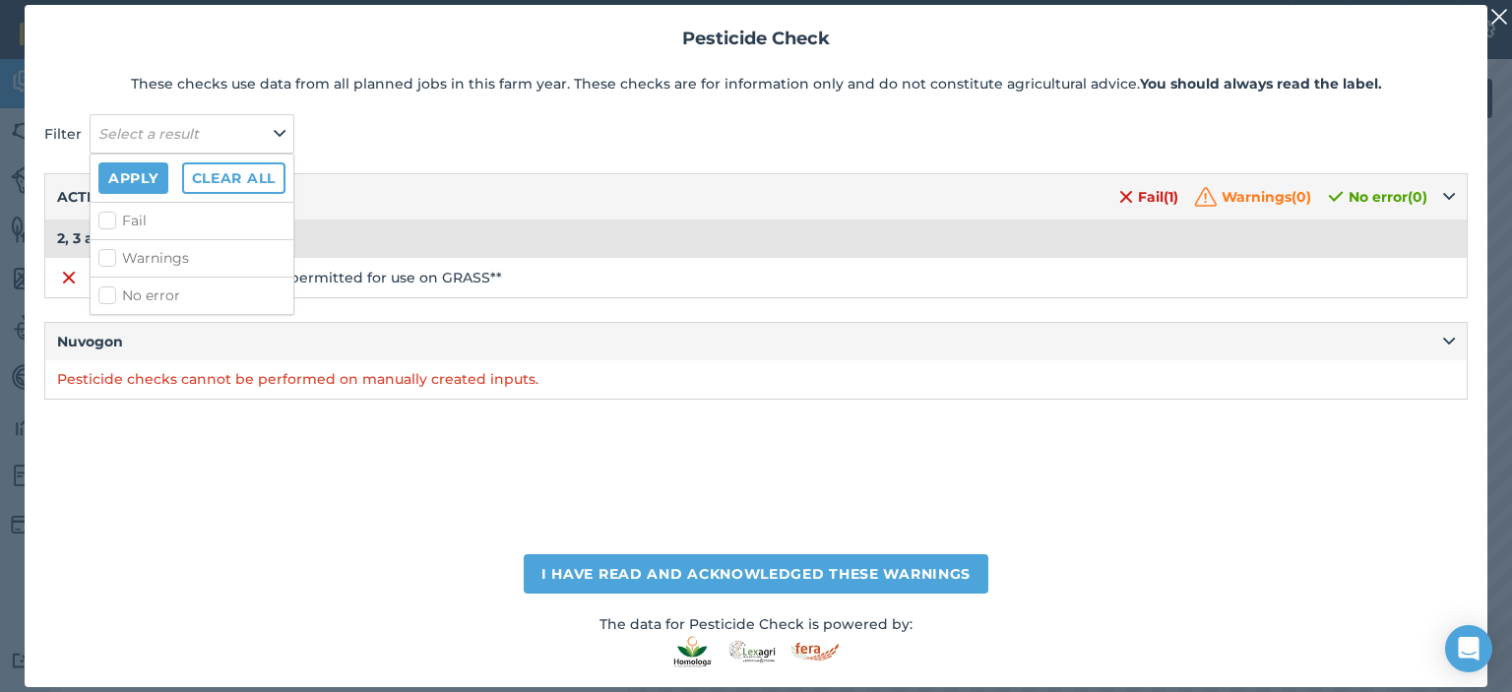
click at [667, 519] on div "ACTIPRON SUPER L5506 Fail ( 1 ) Warnings ( 0 ) No error ( 0 ) 2, 3 and 4 ACTIPR…" at bounding box center [756, 353] width 1424 height 361
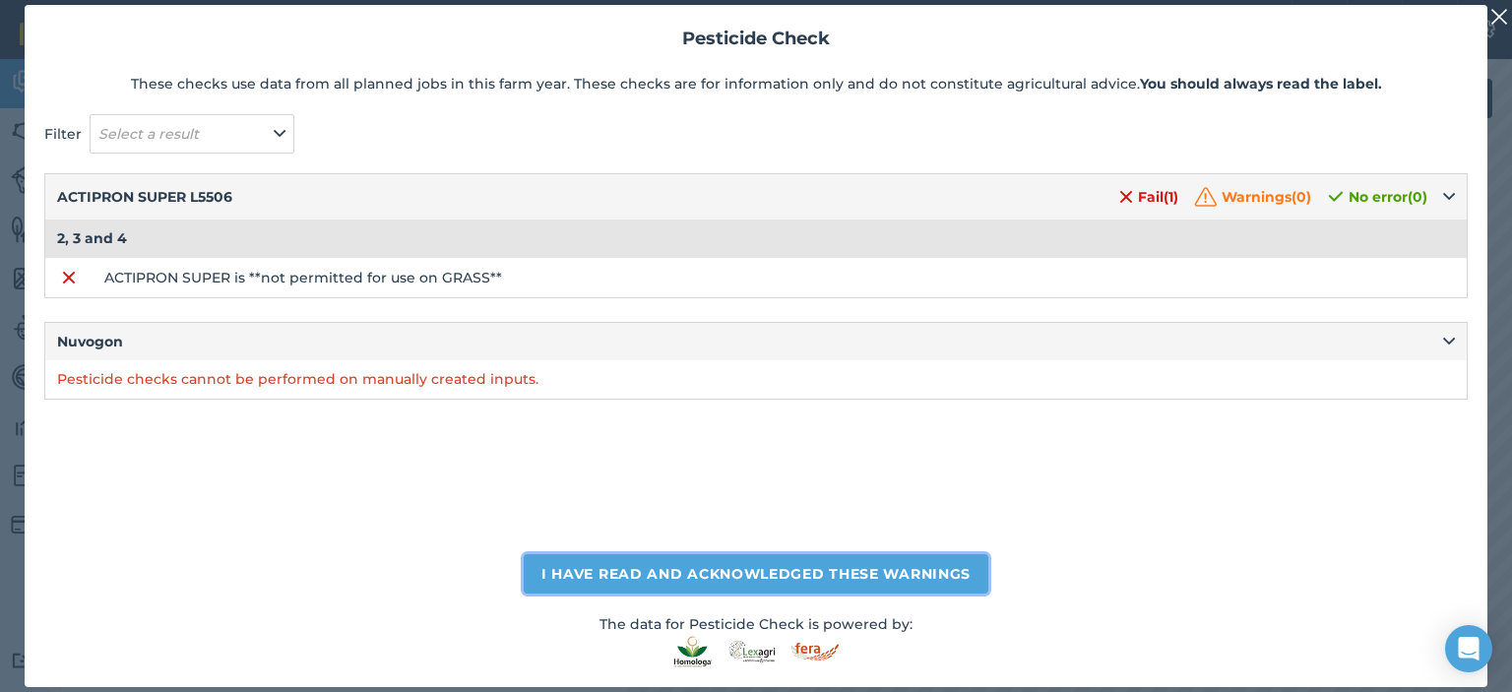
click at [721, 577] on button "I have read and acknowledged these warnings" at bounding box center [756, 573] width 465 height 39
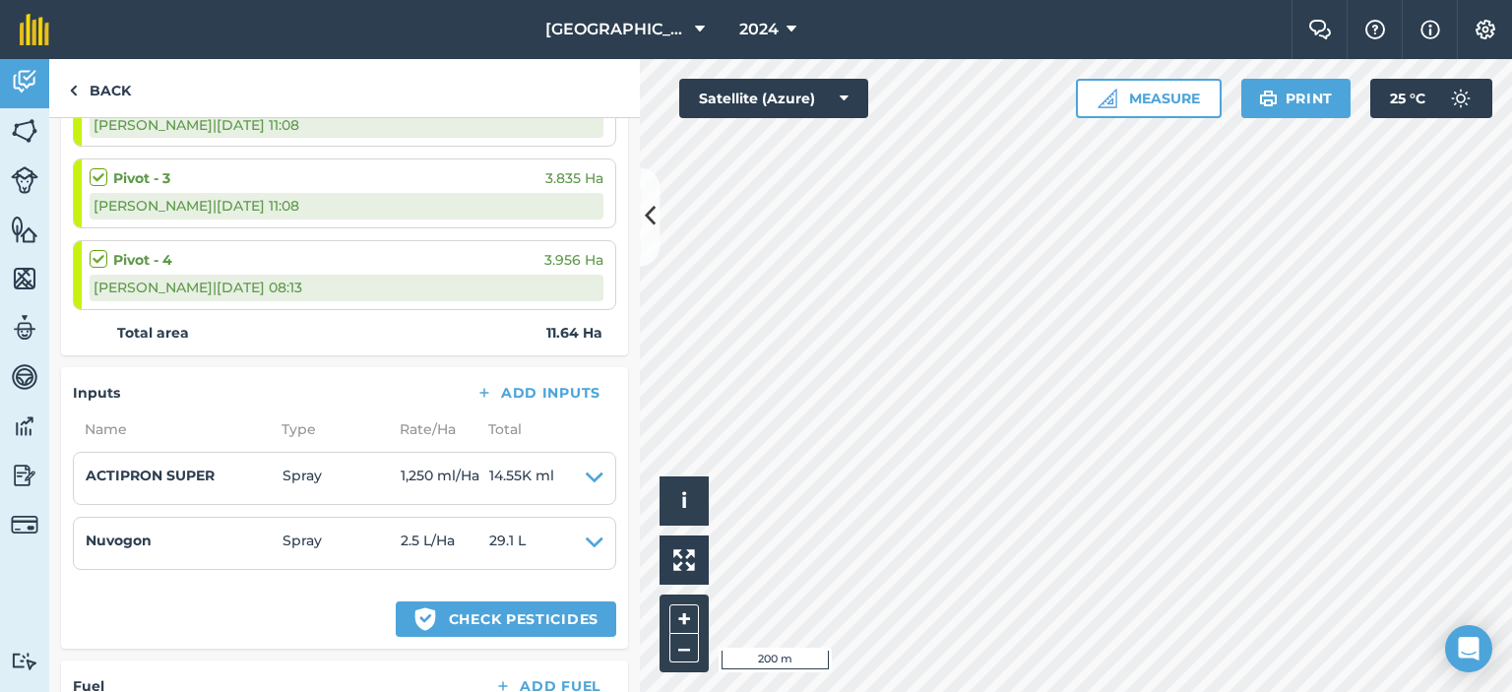
scroll to position [355, 0]
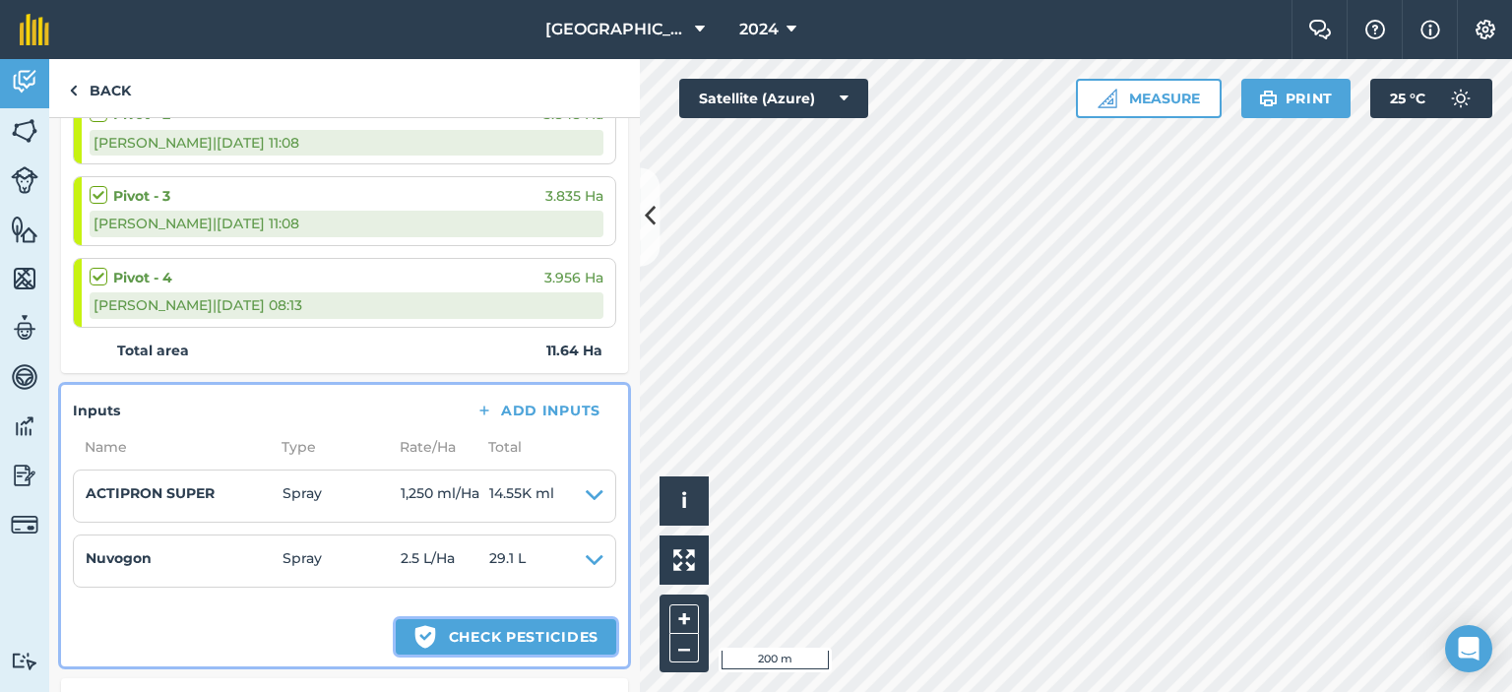
click at [552, 619] on button "Green shield with white tick Check pesticides" at bounding box center [506, 636] width 221 height 35
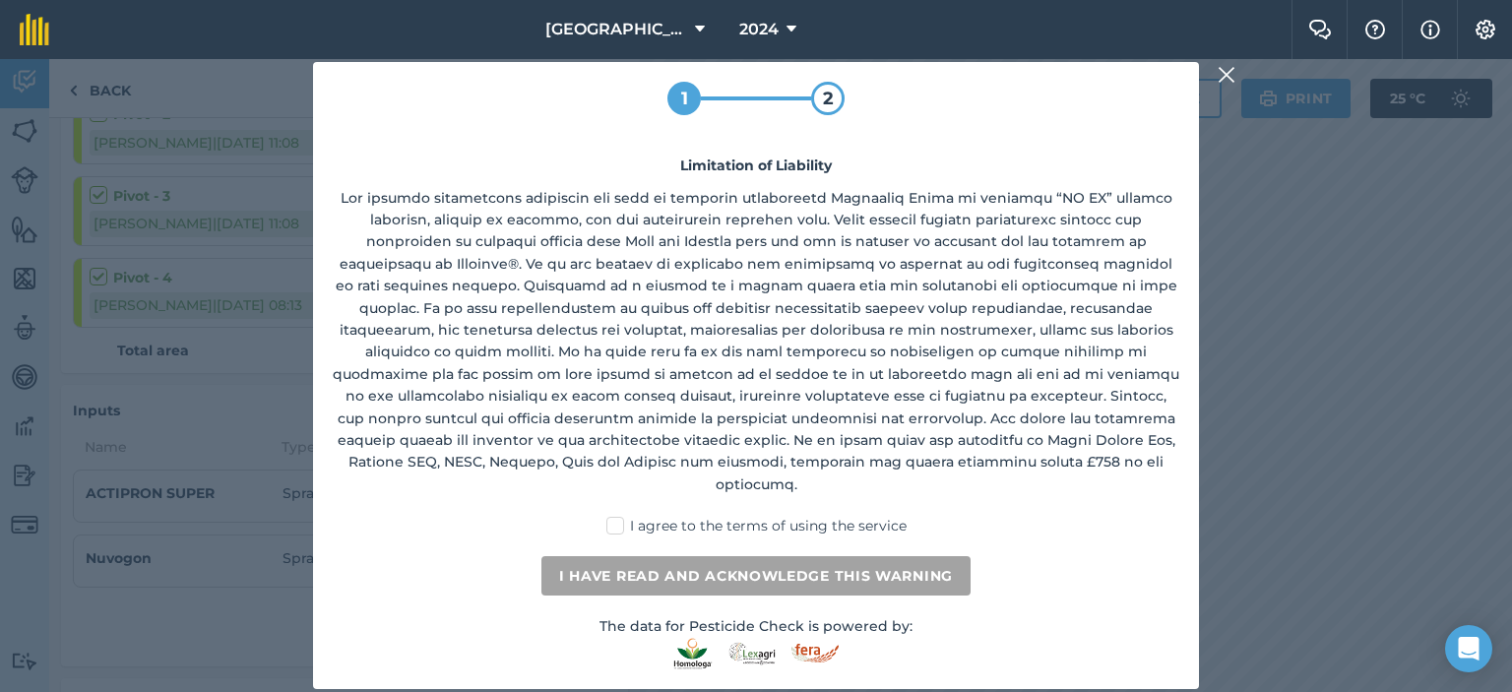
click at [618, 516] on label "I agree to the terms of using the service" at bounding box center [756, 526] width 300 height 21
click at [756, 516] on input "I agree to the terms of using the service" at bounding box center [762, 522] width 13 height 13
checkbox input "true"
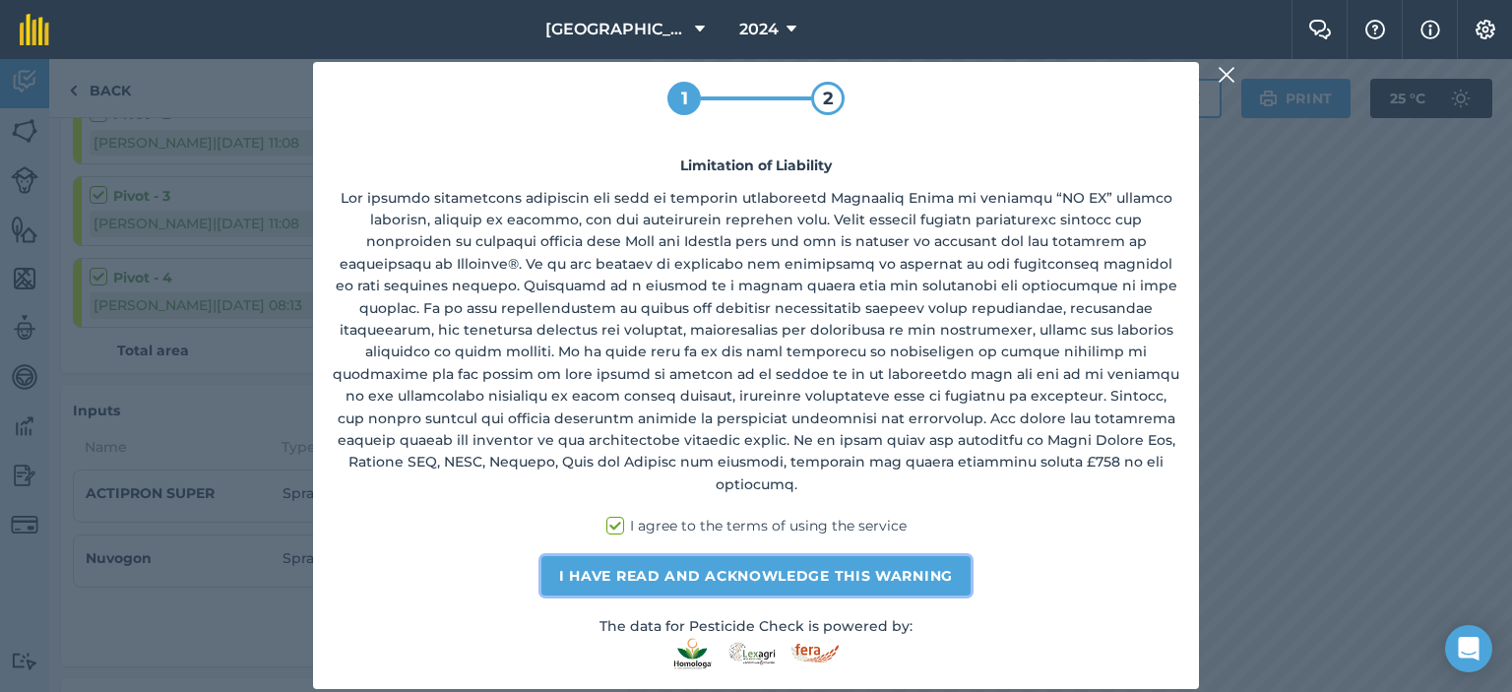
click at [729, 558] on button "I have read and acknowledge this warning" at bounding box center [755, 575] width 429 height 39
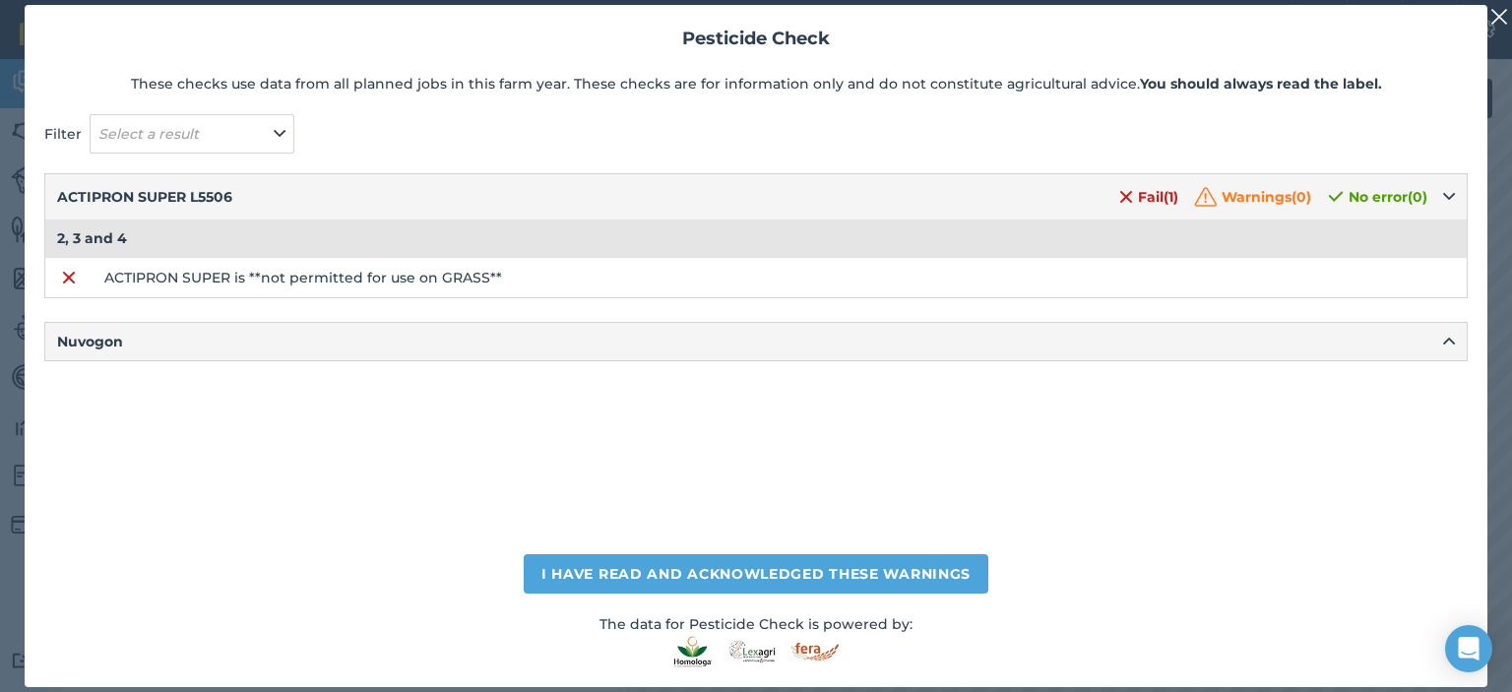
click at [1497, 25] on img at bounding box center [1500, 17] width 18 height 24
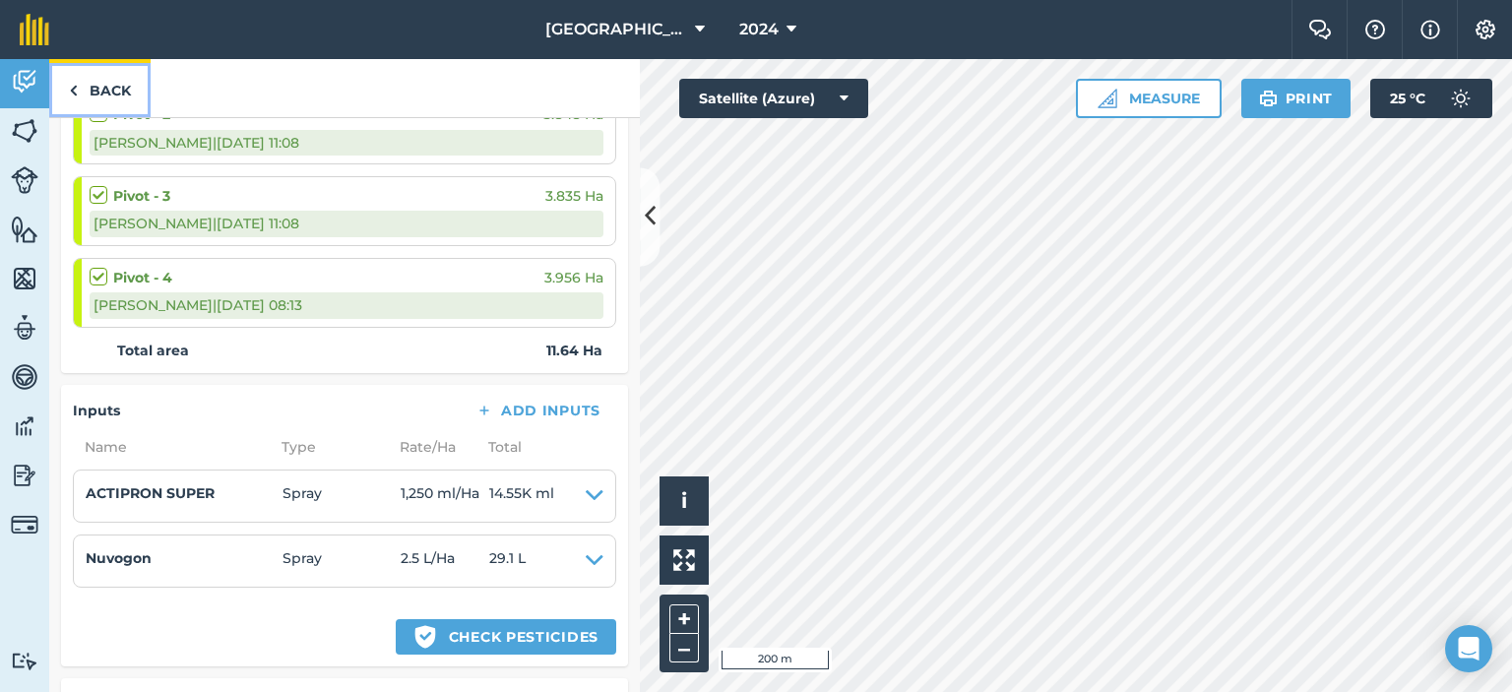
click at [93, 77] on link "Back" at bounding box center [99, 88] width 101 height 58
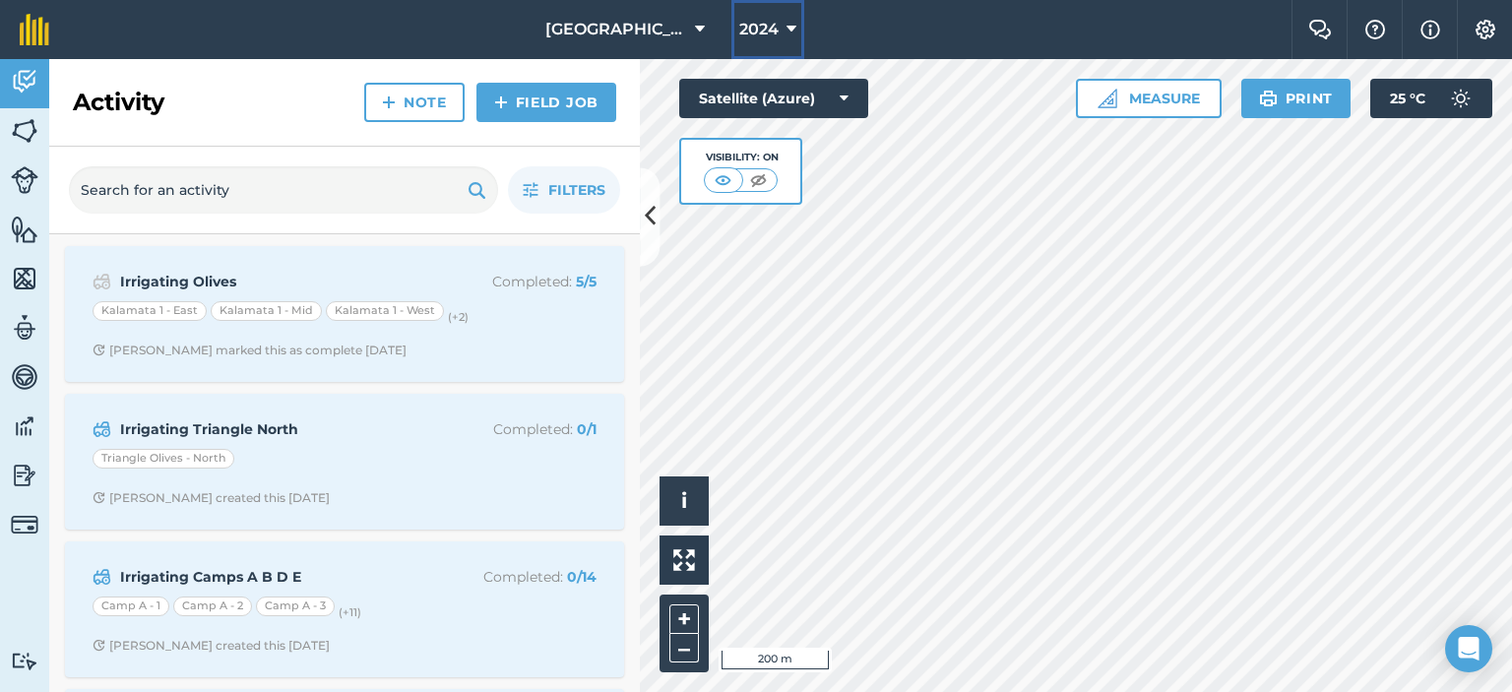
click at [754, 33] on span "2024" at bounding box center [758, 30] width 39 height 24
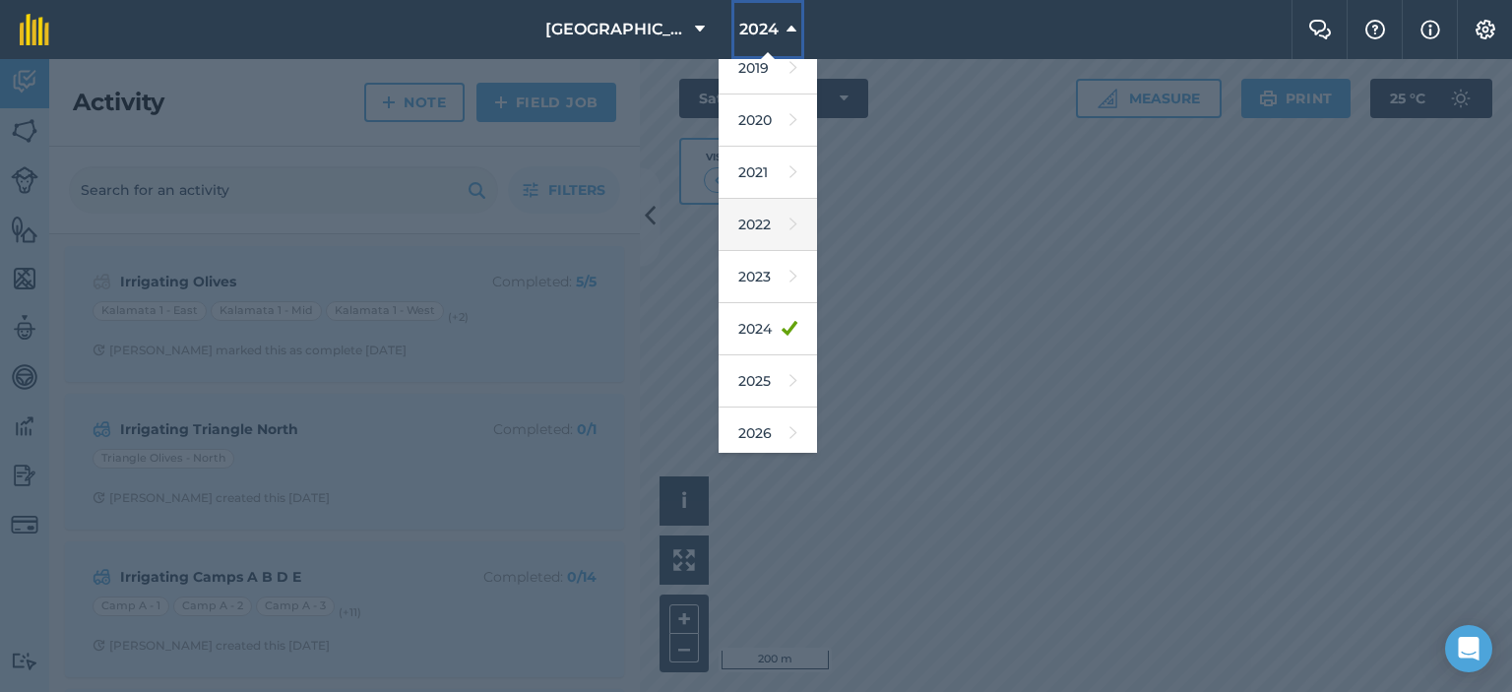
scroll to position [126, 0]
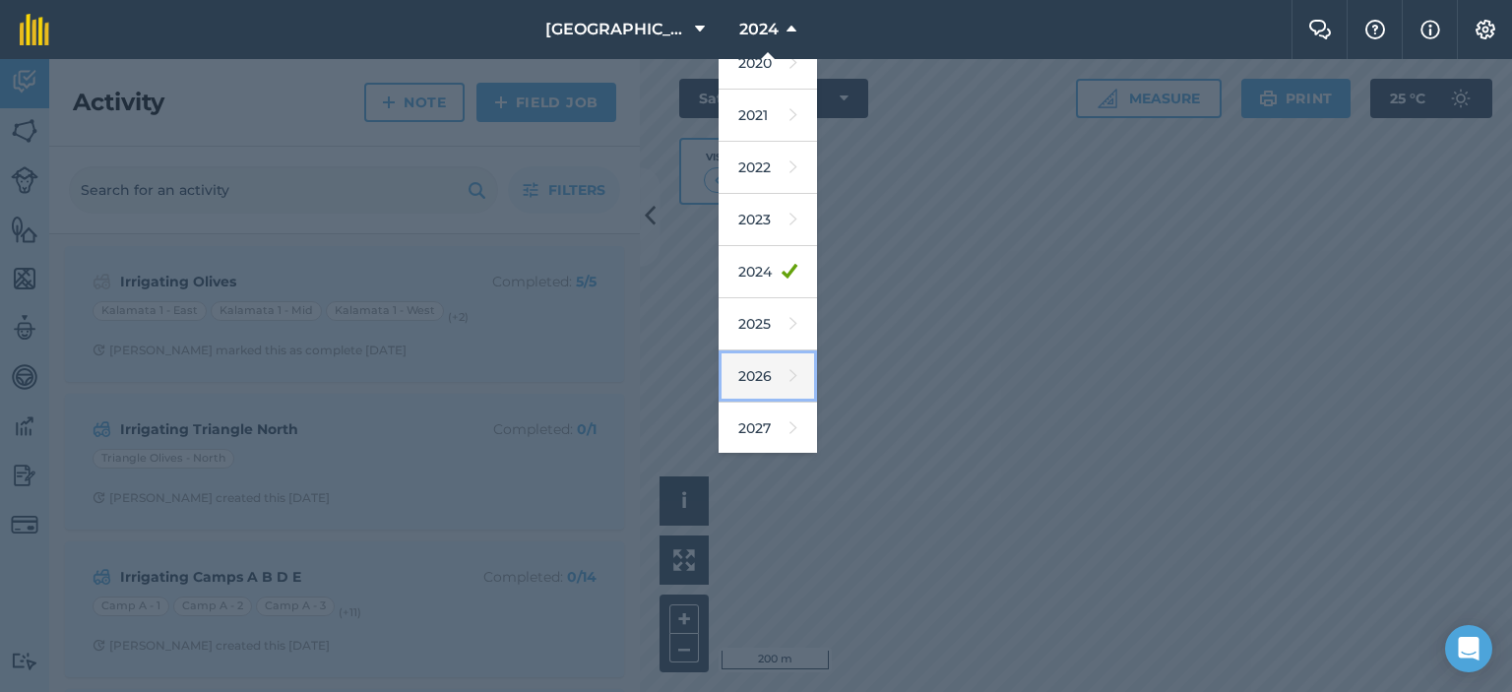
click at [752, 365] on link "2026" at bounding box center [768, 376] width 98 height 52
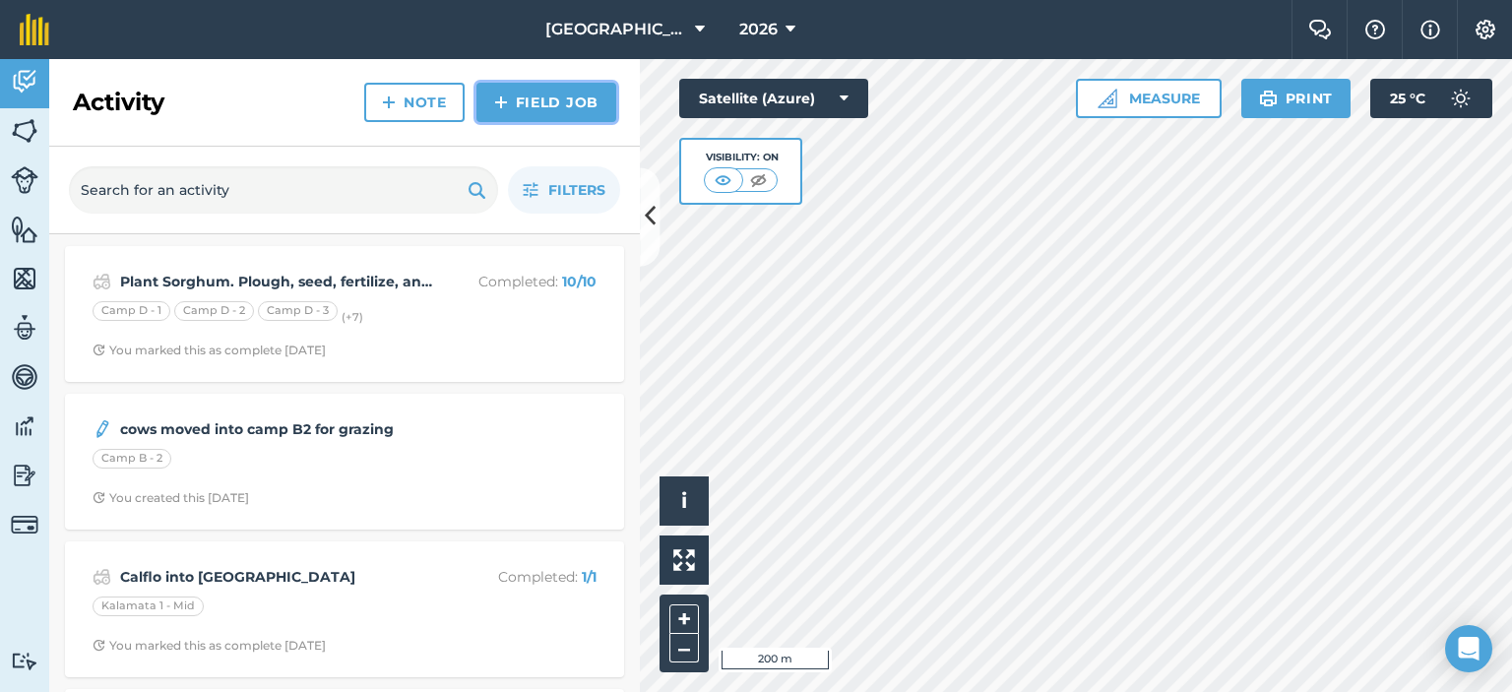
click at [554, 113] on link "Field Job" at bounding box center [546, 102] width 140 height 39
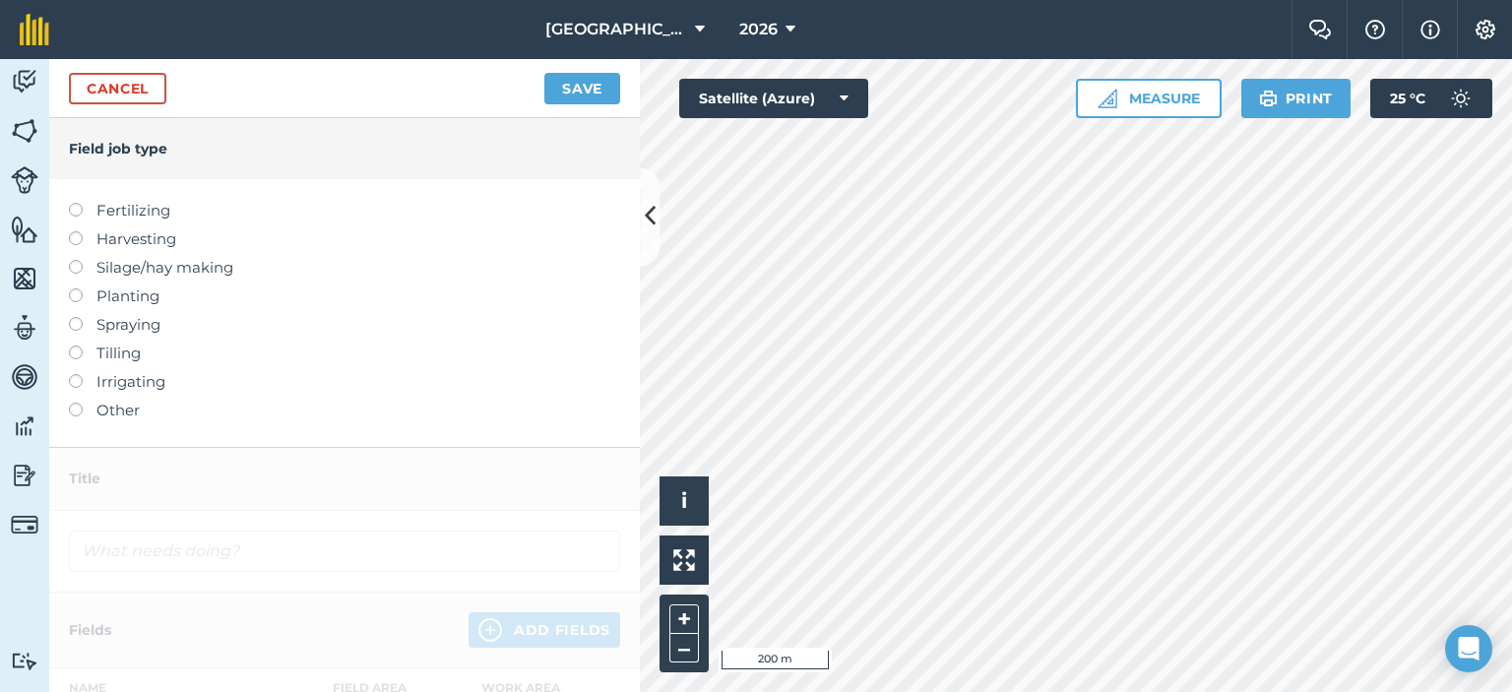
click at [77, 317] on label at bounding box center [83, 317] width 28 height 0
type input "Spraying"
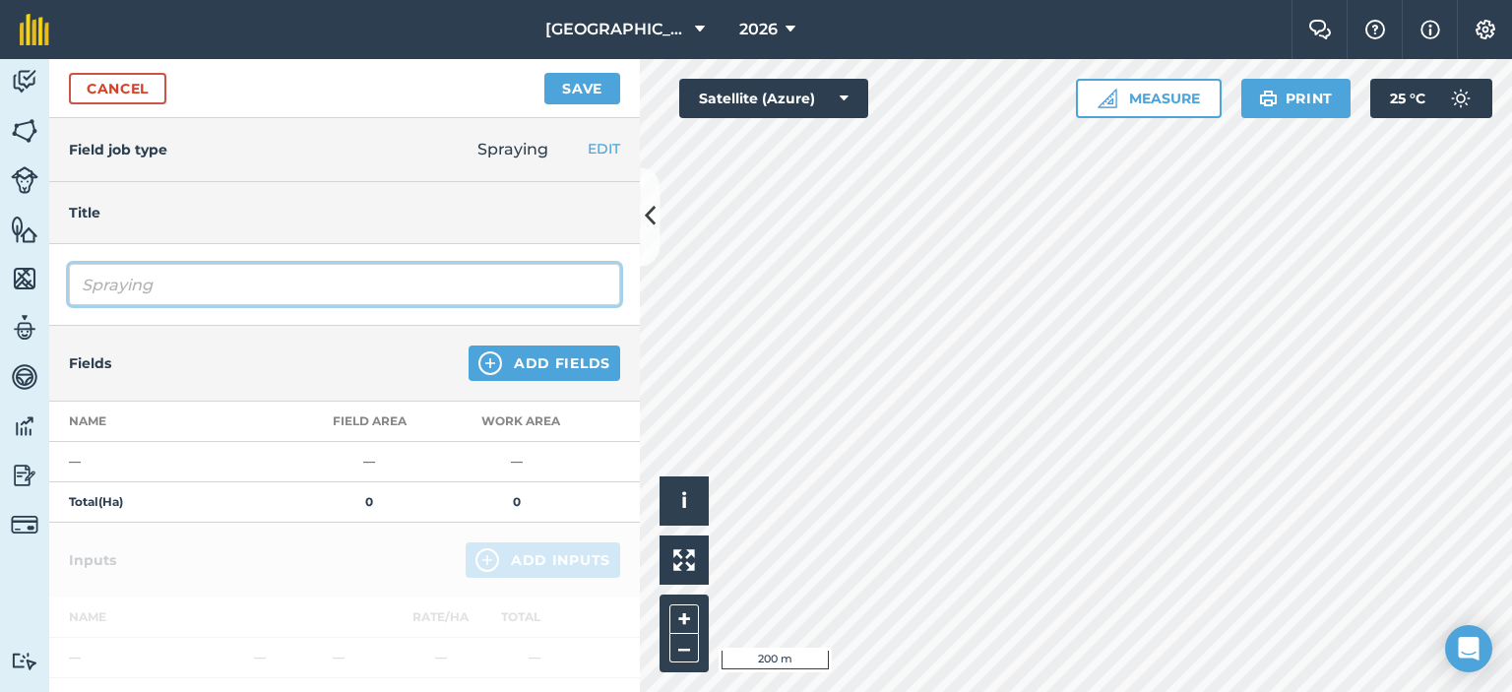
click at [502, 284] on input "Spraying" at bounding box center [344, 284] width 551 height 41
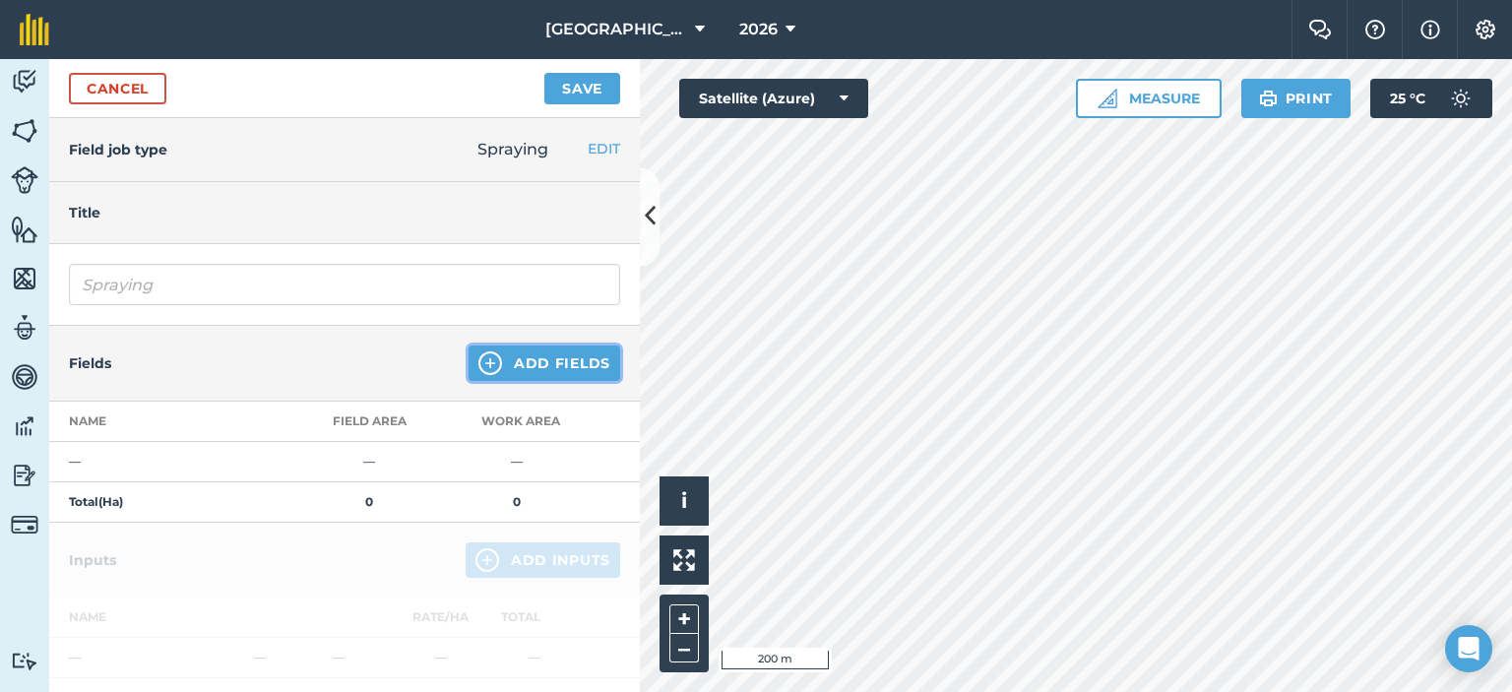
click at [523, 368] on button "Add Fields" at bounding box center [545, 363] width 152 height 35
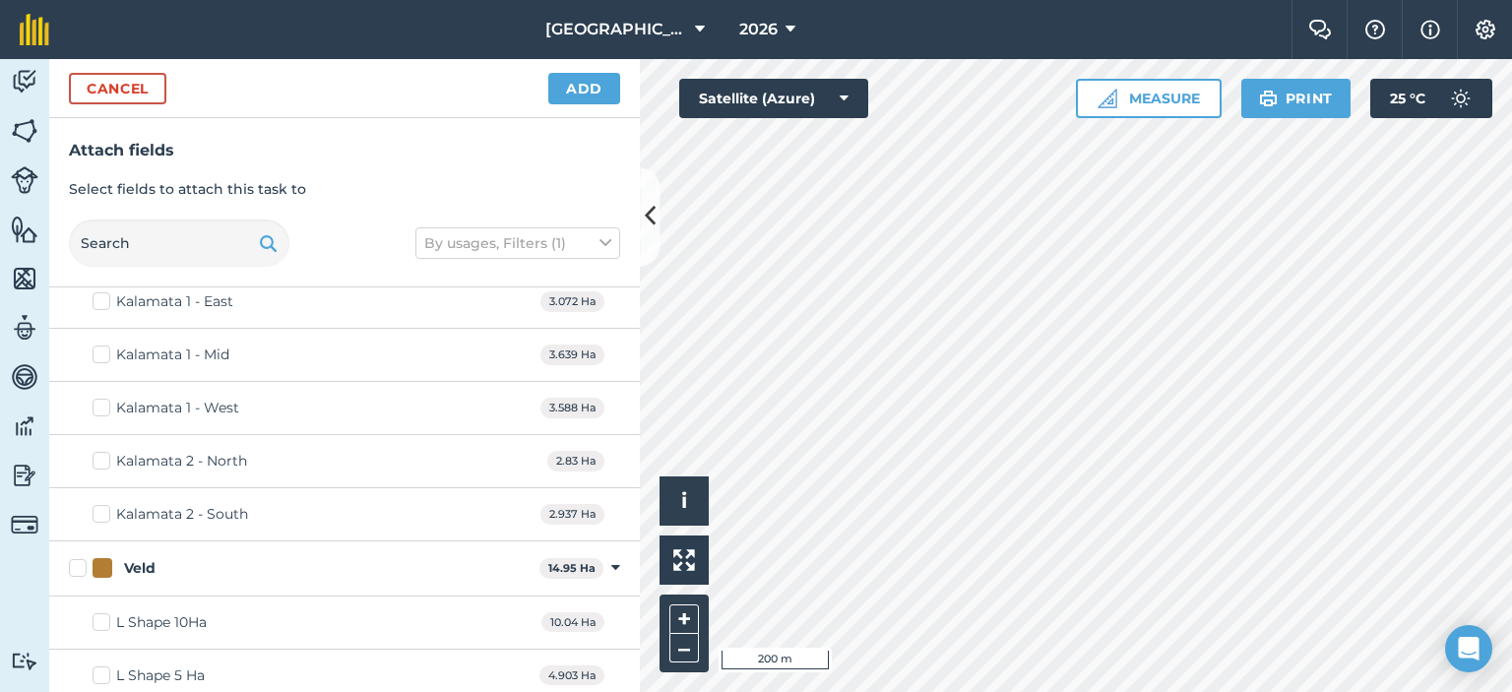
scroll to position [1507, 0]
click at [75, 555] on label "Veld" at bounding box center [300, 565] width 463 height 21
click at [75, 555] on input "Veld" at bounding box center [75, 561] width 13 height 13
checkbox input "true"
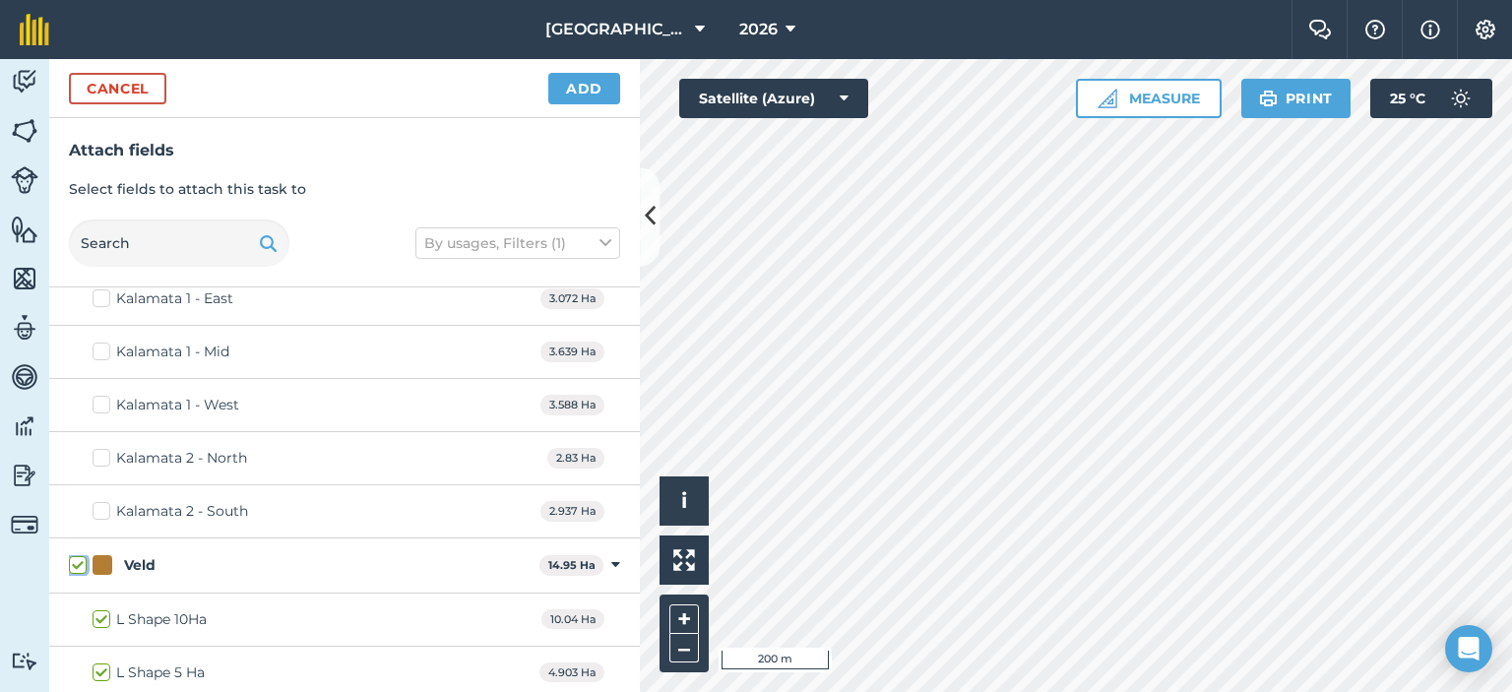
checkbox input "true"
click at [79, 555] on label "Veld" at bounding box center [300, 565] width 463 height 21
click at [79, 555] on input "Veld" at bounding box center [75, 561] width 13 height 13
checkbox input "false"
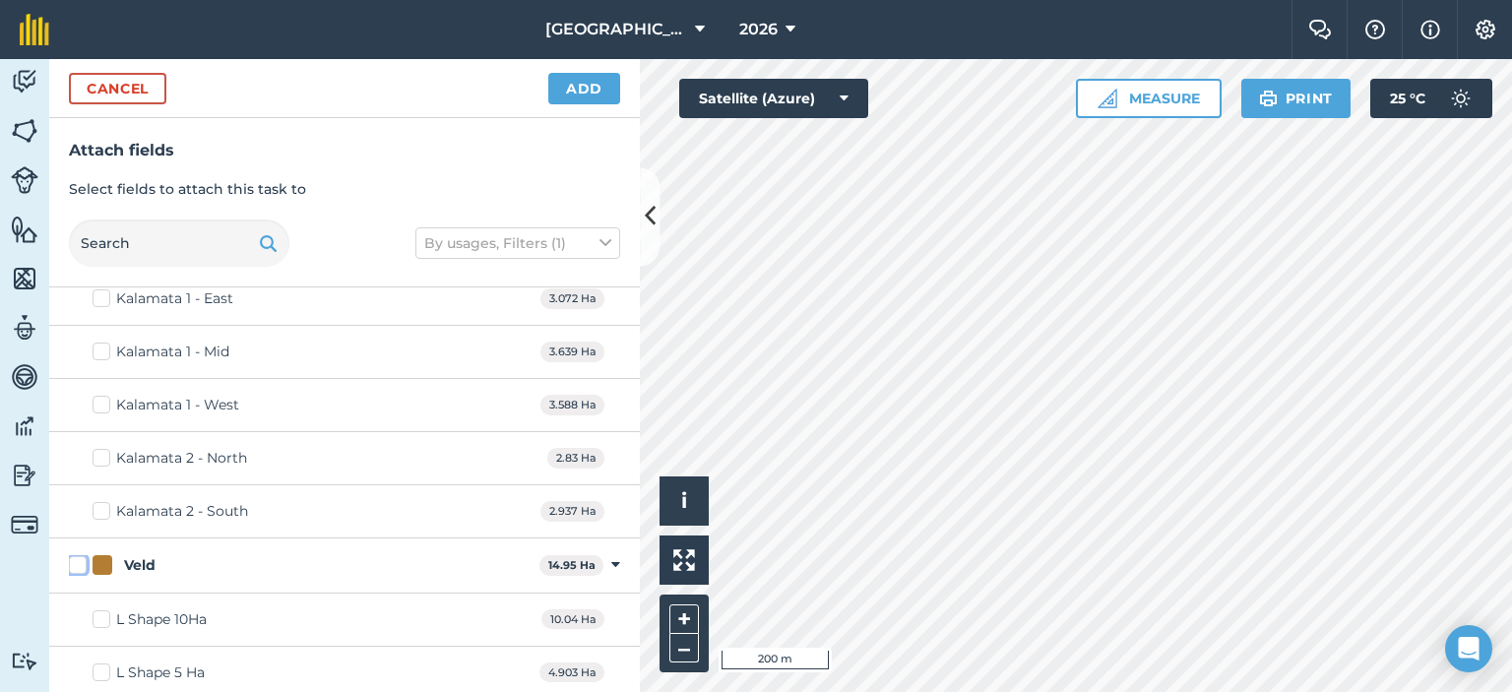
checkbox input "false"
click at [106, 609] on label "L Shape 10Ha" at bounding box center [150, 619] width 114 height 21
click at [105, 609] on input "L Shape 10Ha" at bounding box center [99, 615] width 13 height 13
checkbox input "true"
click at [106, 667] on label "L Shape 5 Ha" at bounding box center [149, 673] width 112 height 21
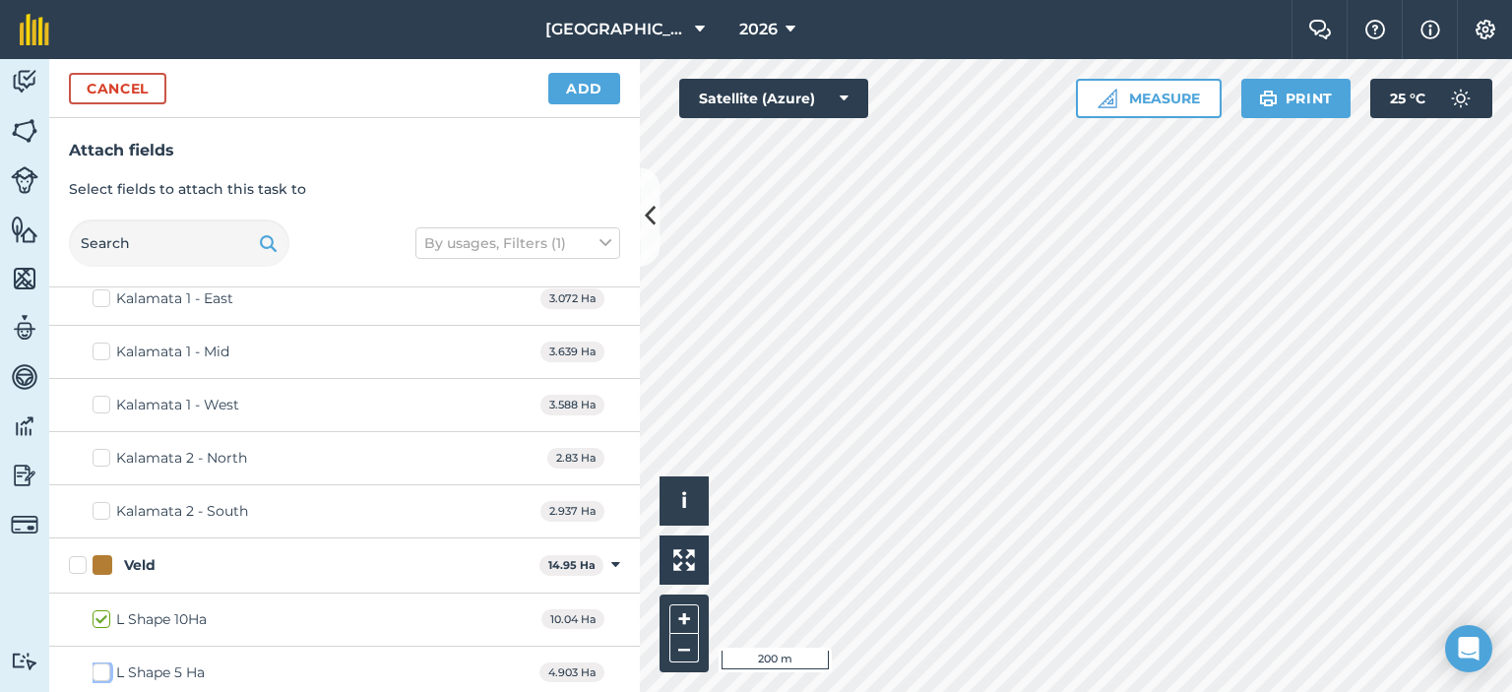
click at [105, 667] on input "L Shape 5 Ha" at bounding box center [99, 669] width 13 height 13
checkbox input "true"
click at [603, 93] on button "Add" at bounding box center [584, 89] width 72 height 32
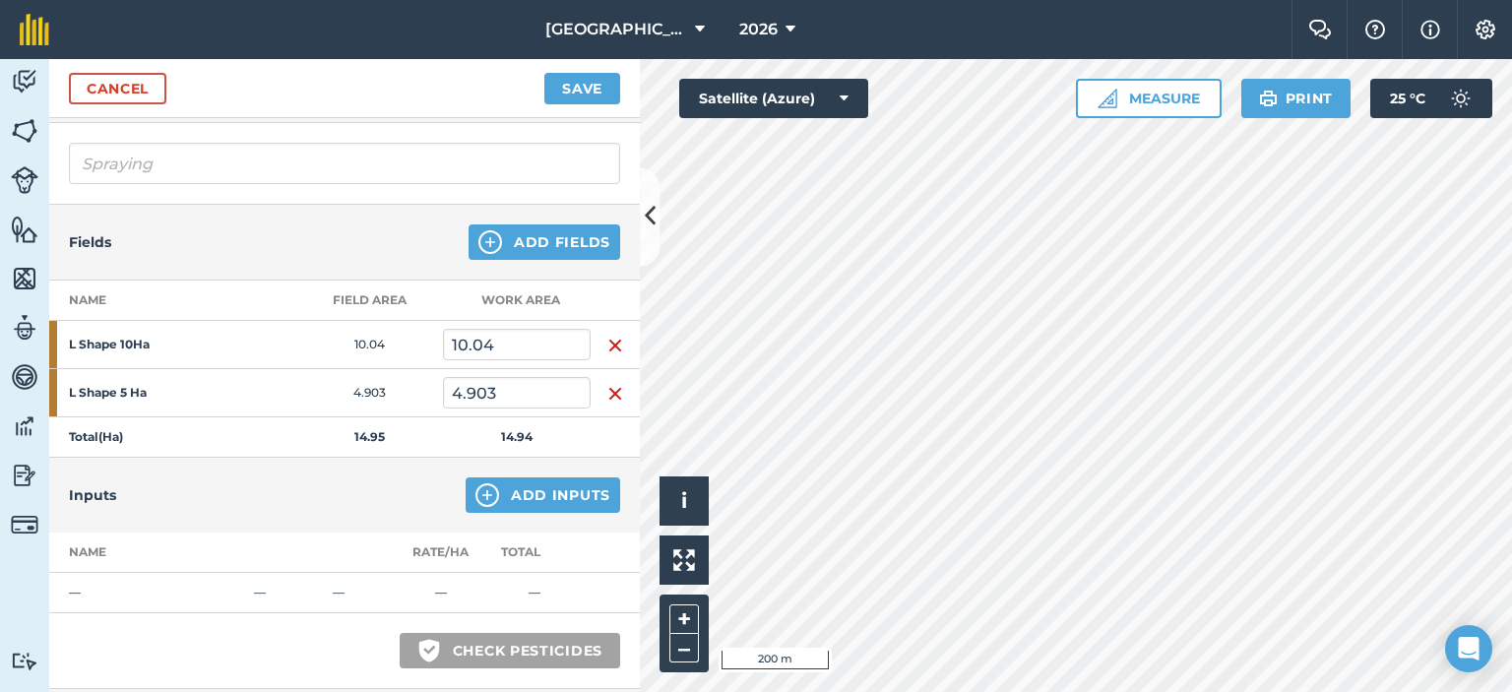
scroll to position [197, 0]
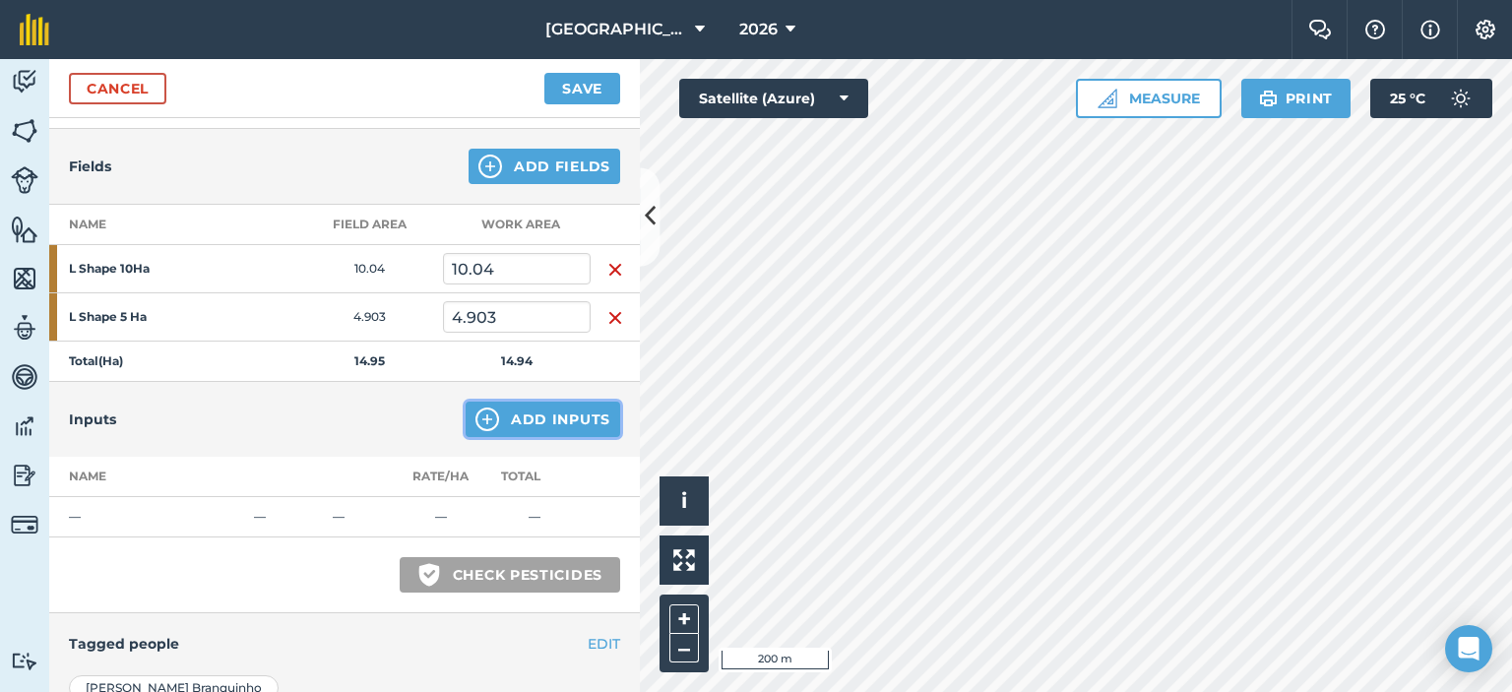
click at [527, 419] on button "Add Inputs" at bounding box center [543, 419] width 155 height 35
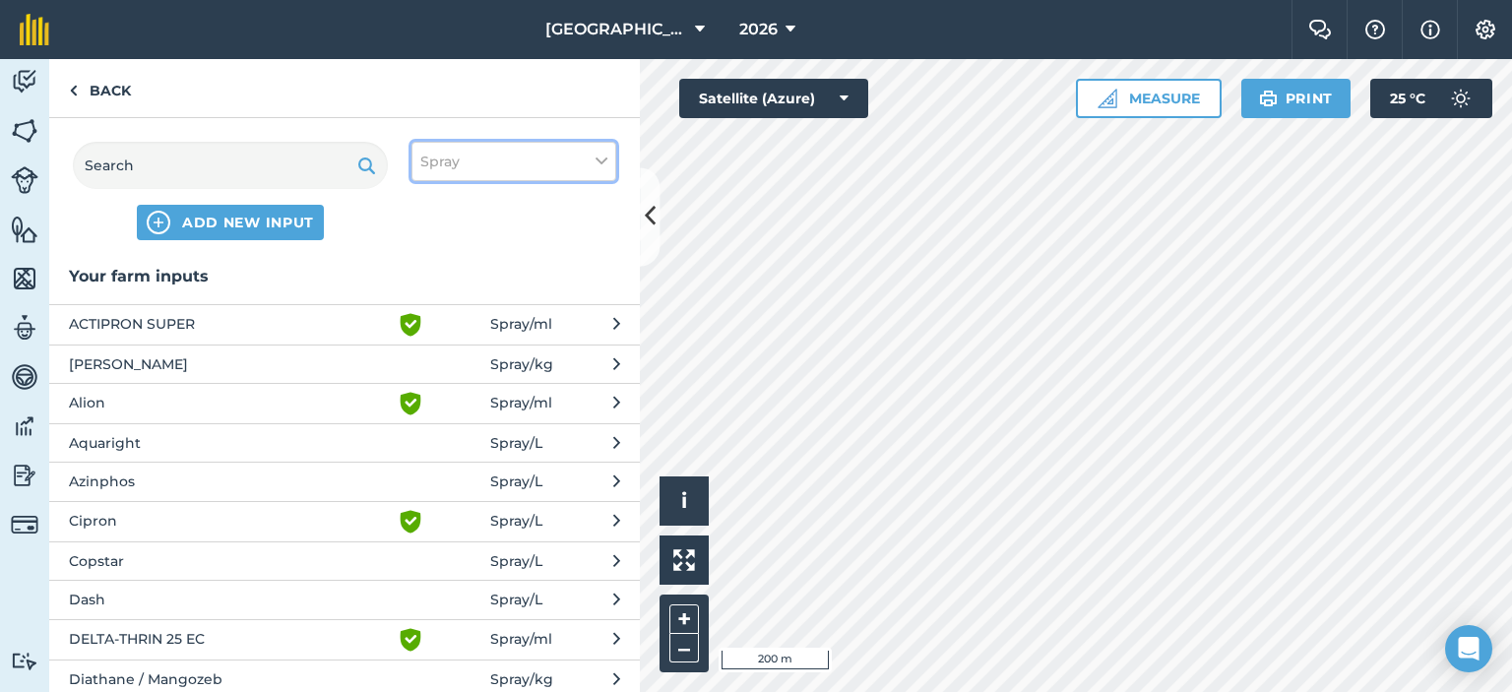
click at [500, 157] on button "Spray" at bounding box center [514, 161] width 205 height 39
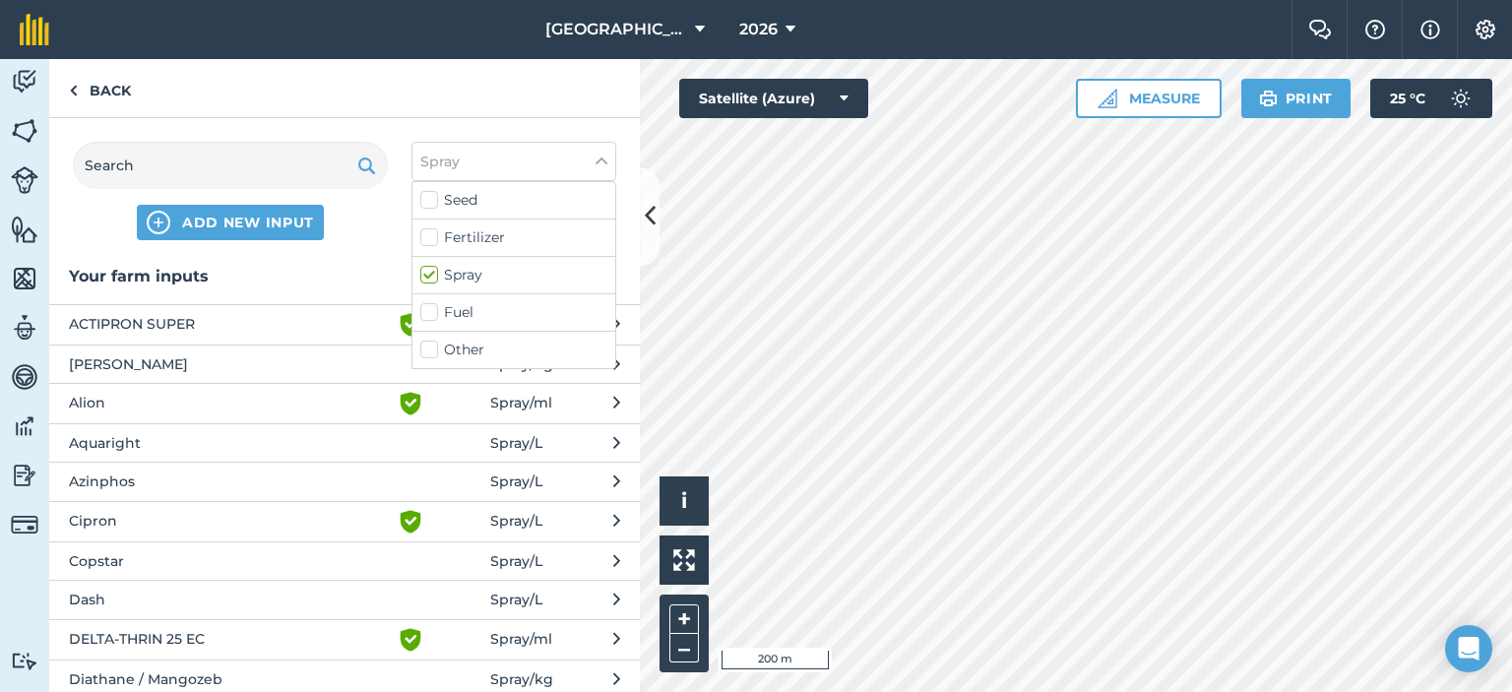
click at [456, 352] on label "Other" at bounding box center [513, 350] width 187 height 21
click at [433, 352] on input "Other" at bounding box center [426, 346] width 13 height 13
checkbox input "true"
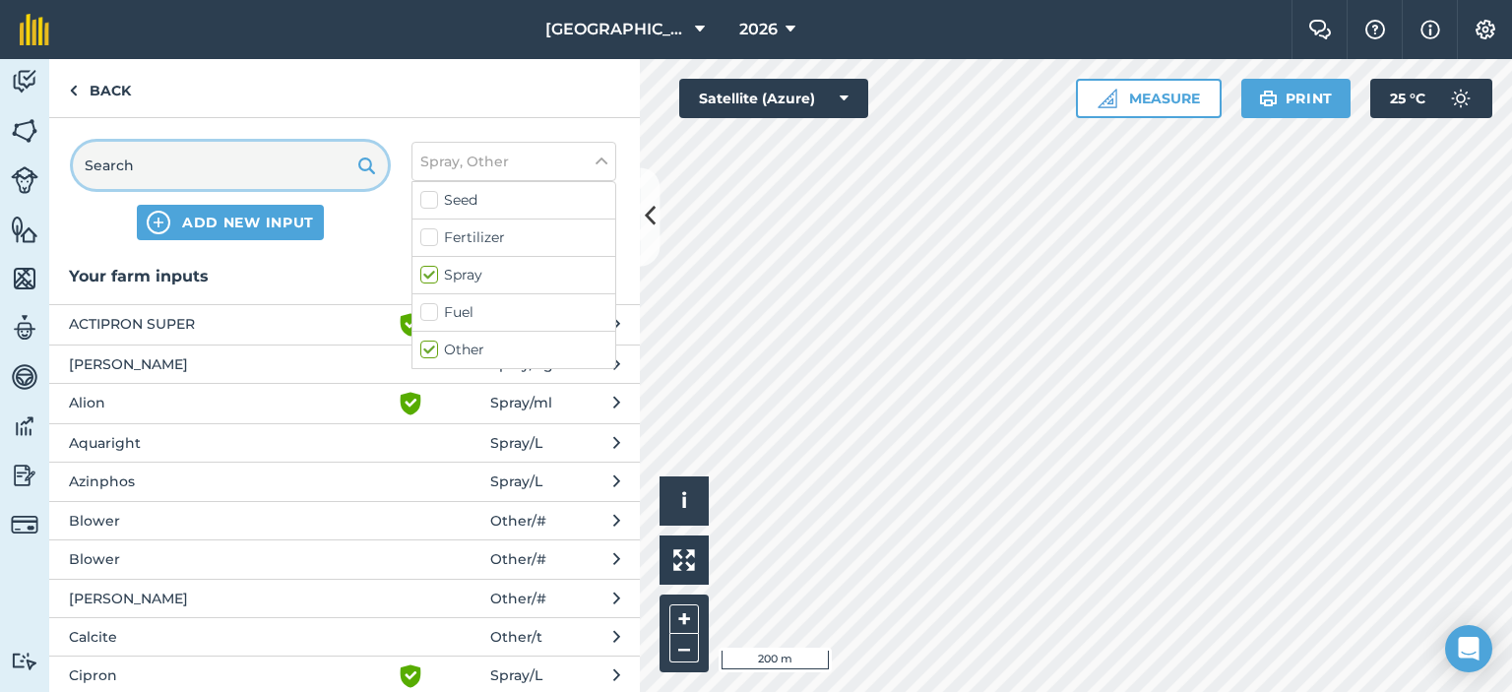
click at [319, 166] on input "text" at bounding box center [230, 165] width 315 height 47
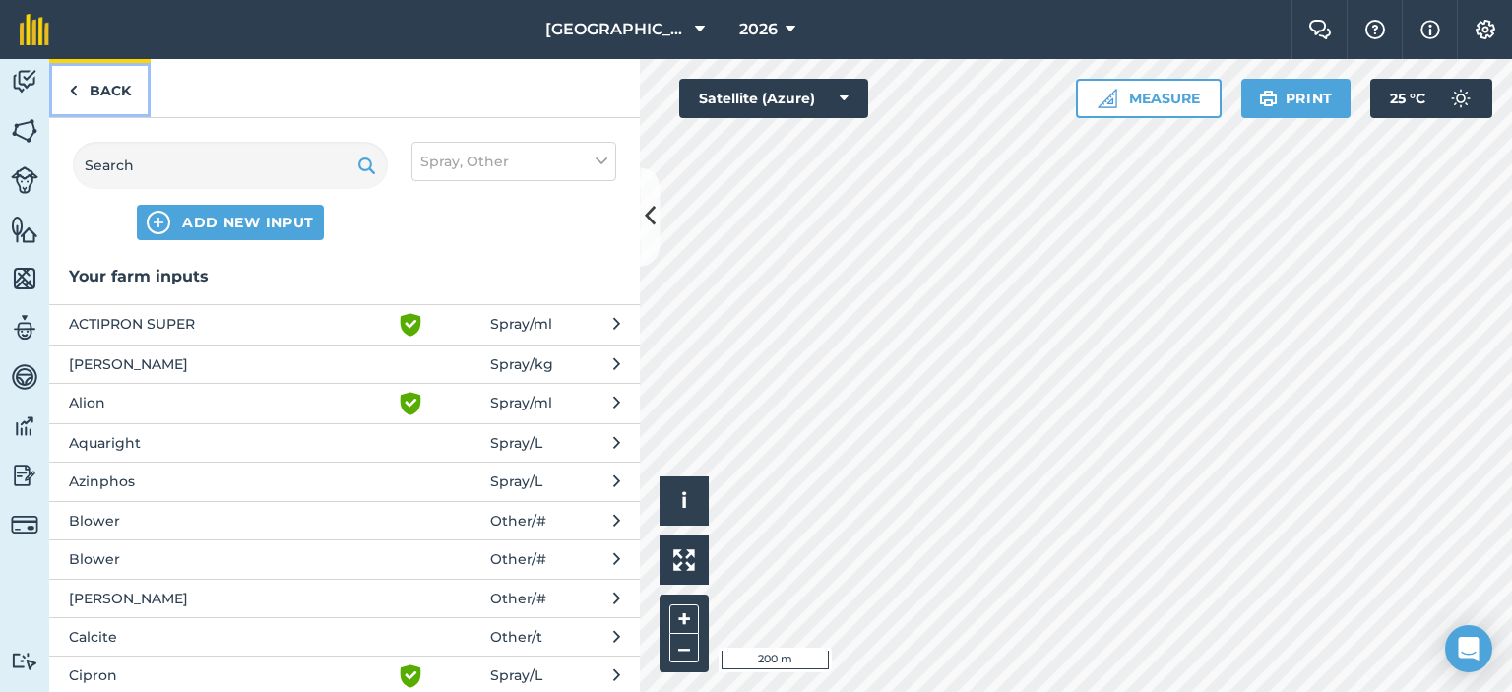
click at [118, 84] on link "Back" at bounding box center [99, 88] width 101 height 58
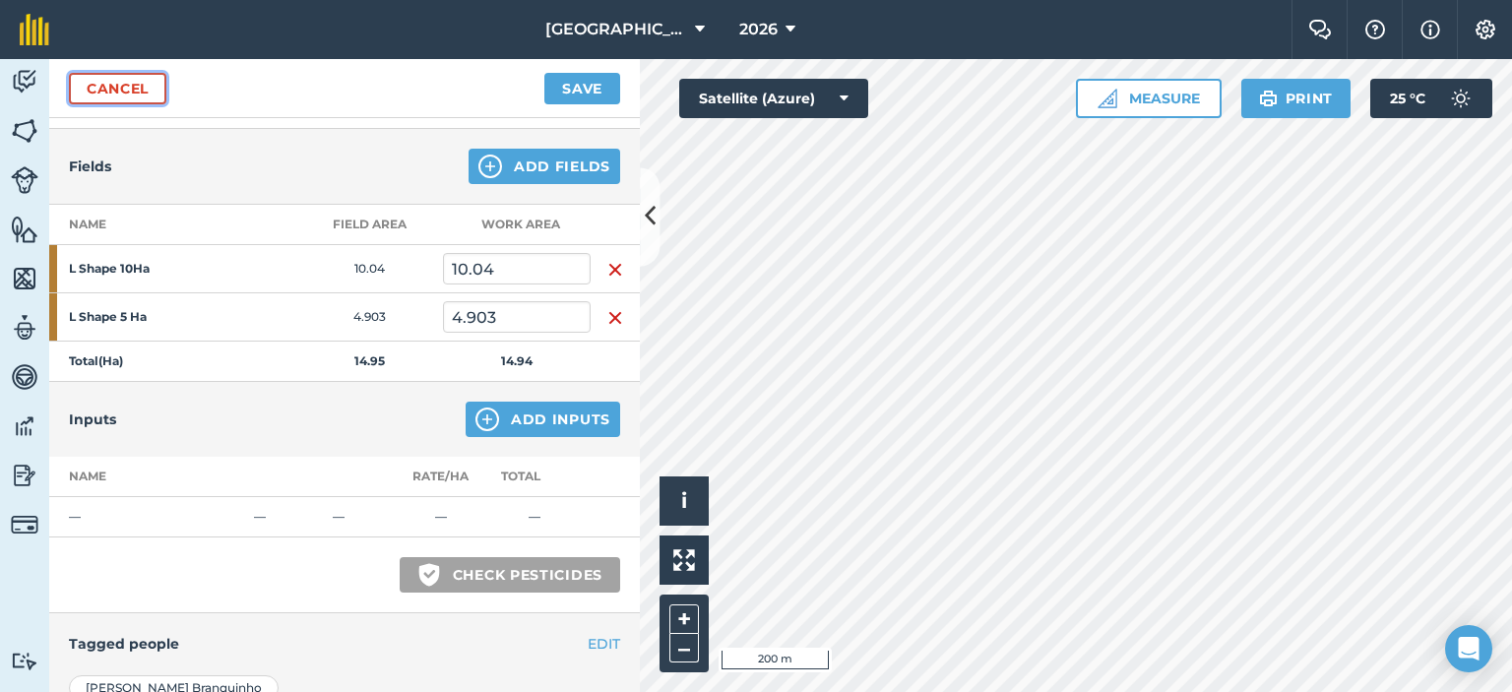
click at [115, 93] on link "Cancel" at bounding box center [117, 89] width 97 height 32
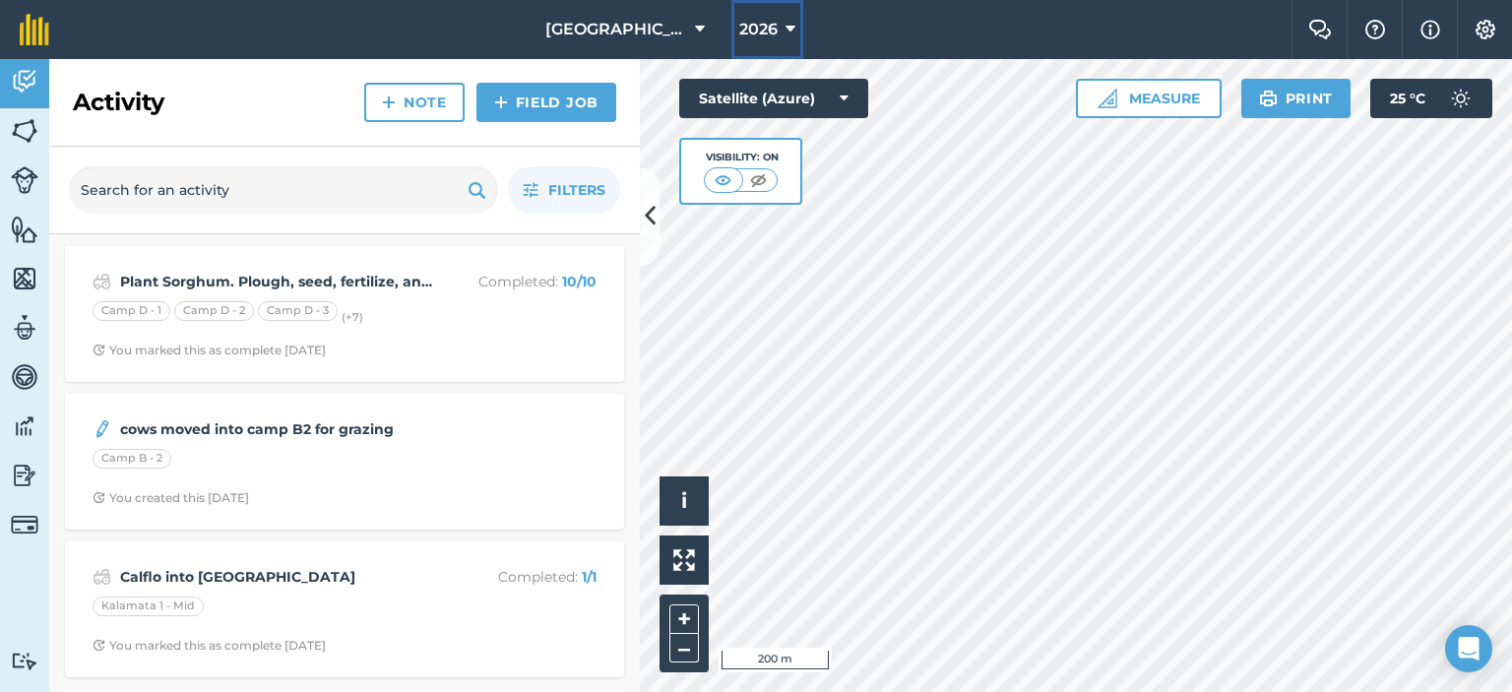
click at [786, 35] on icon at bounding box center [791, 30] width 10 height 24
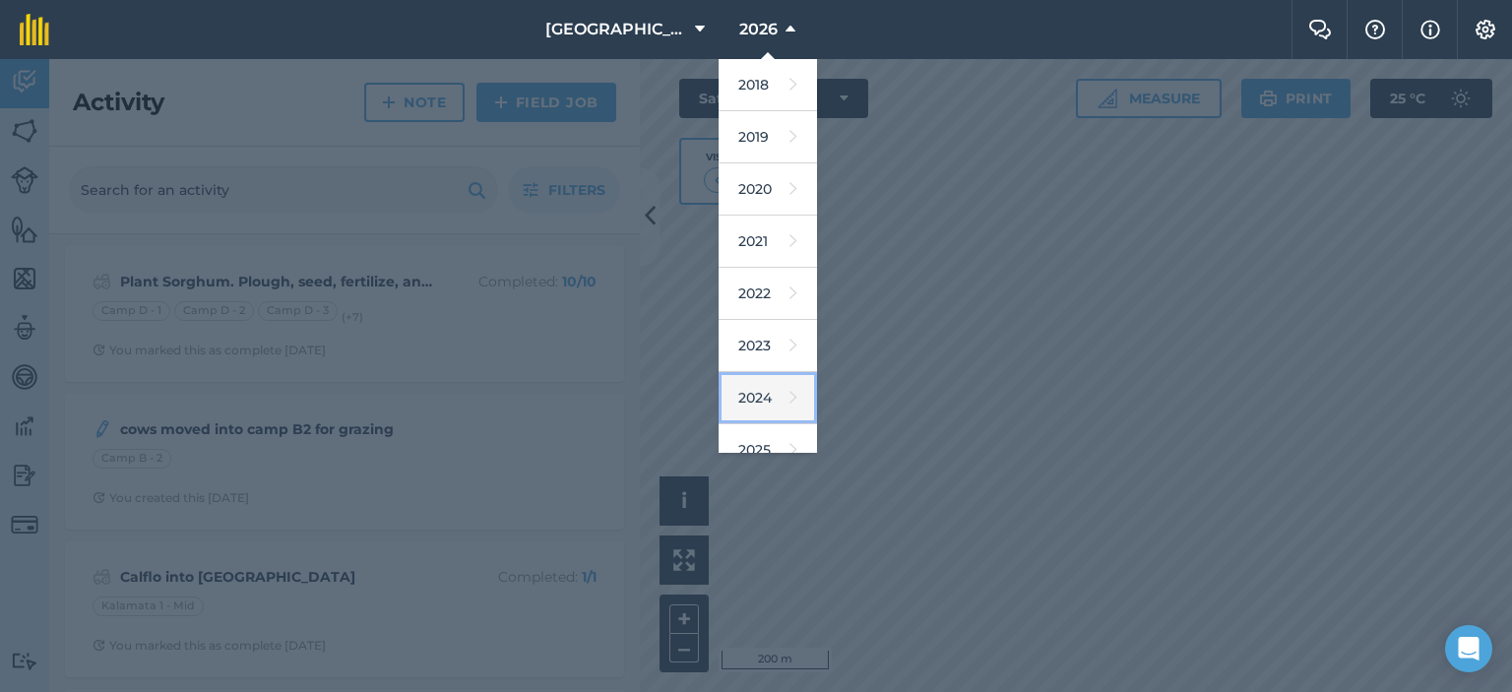
click at [752, 391] on link "2024" at bounding box center [768, 398] width 98 height 52
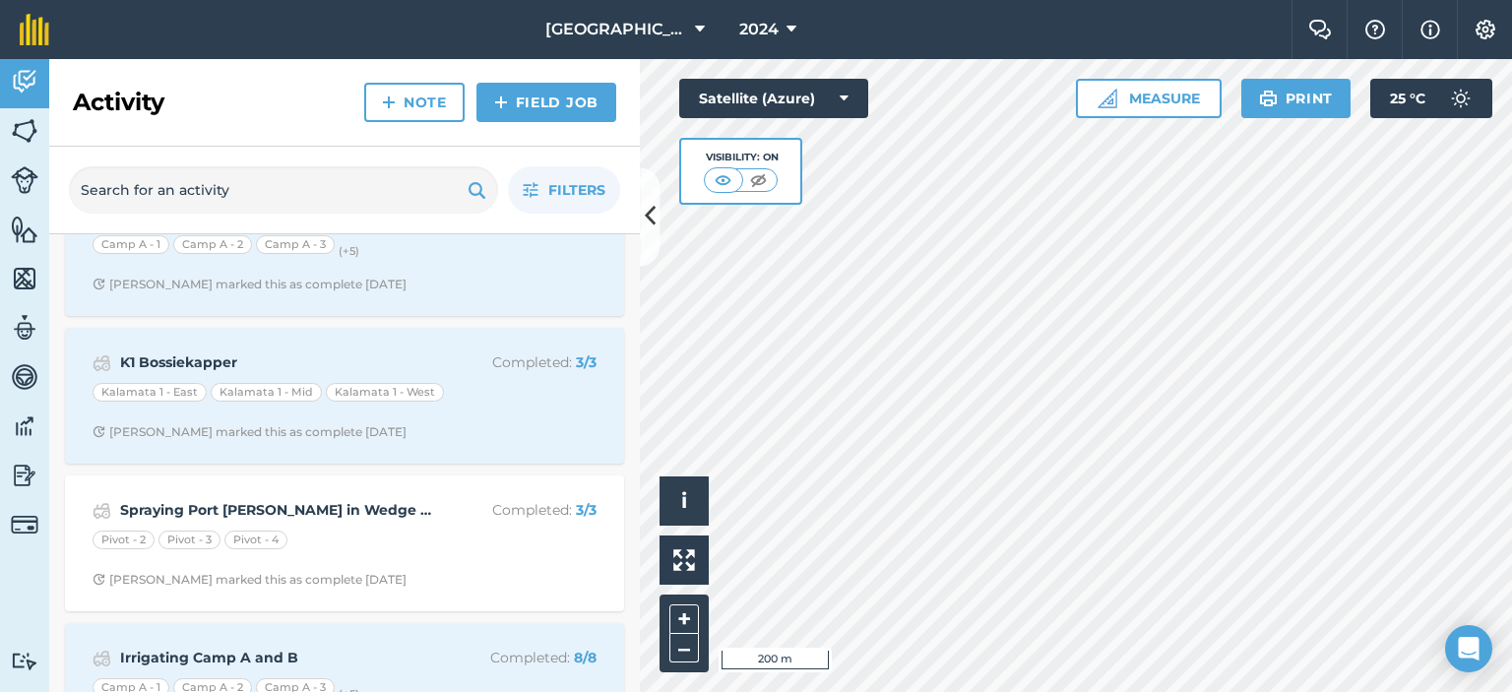
scroll to position [14964, 0]
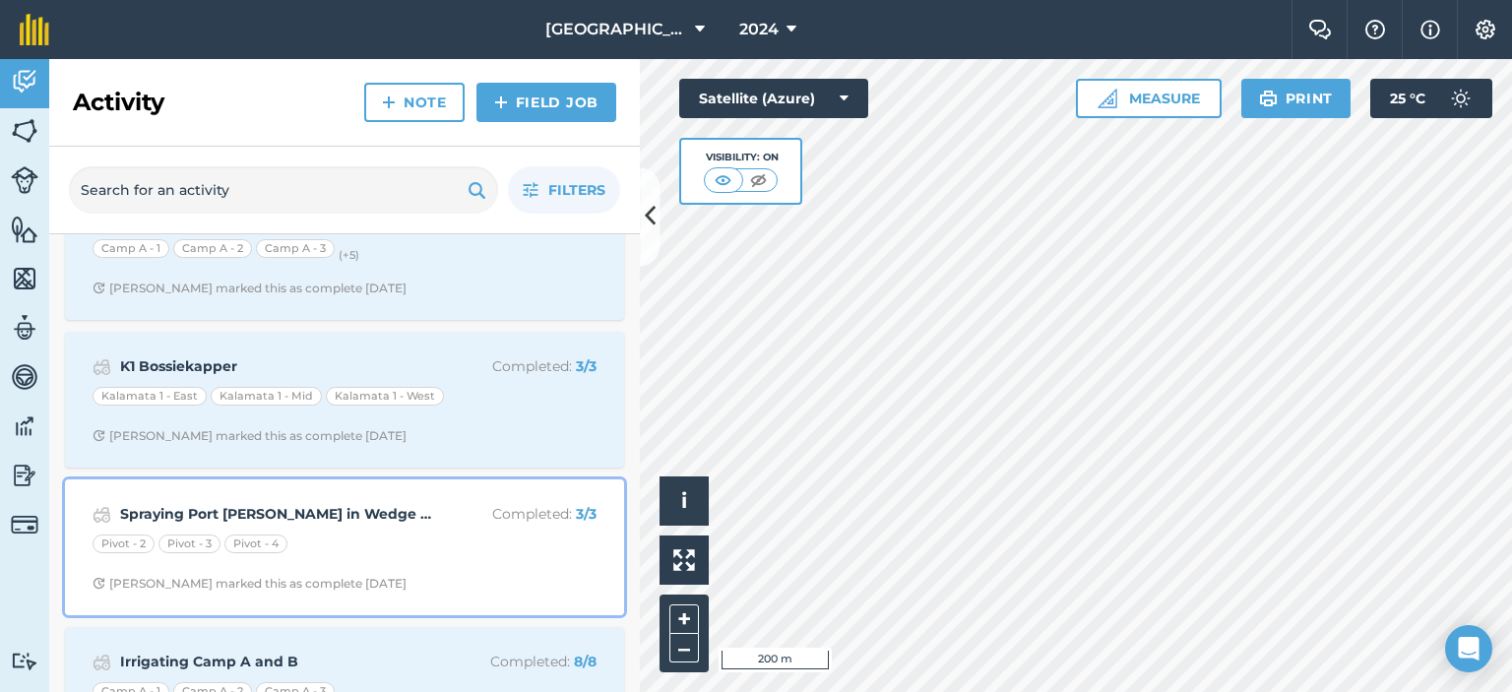
click at [386, 503] on strong "Spraying Port [PERSON_NAME] in Wedge 2 and Wedge 3" at bounding box center [276, 514] width 312 height 22
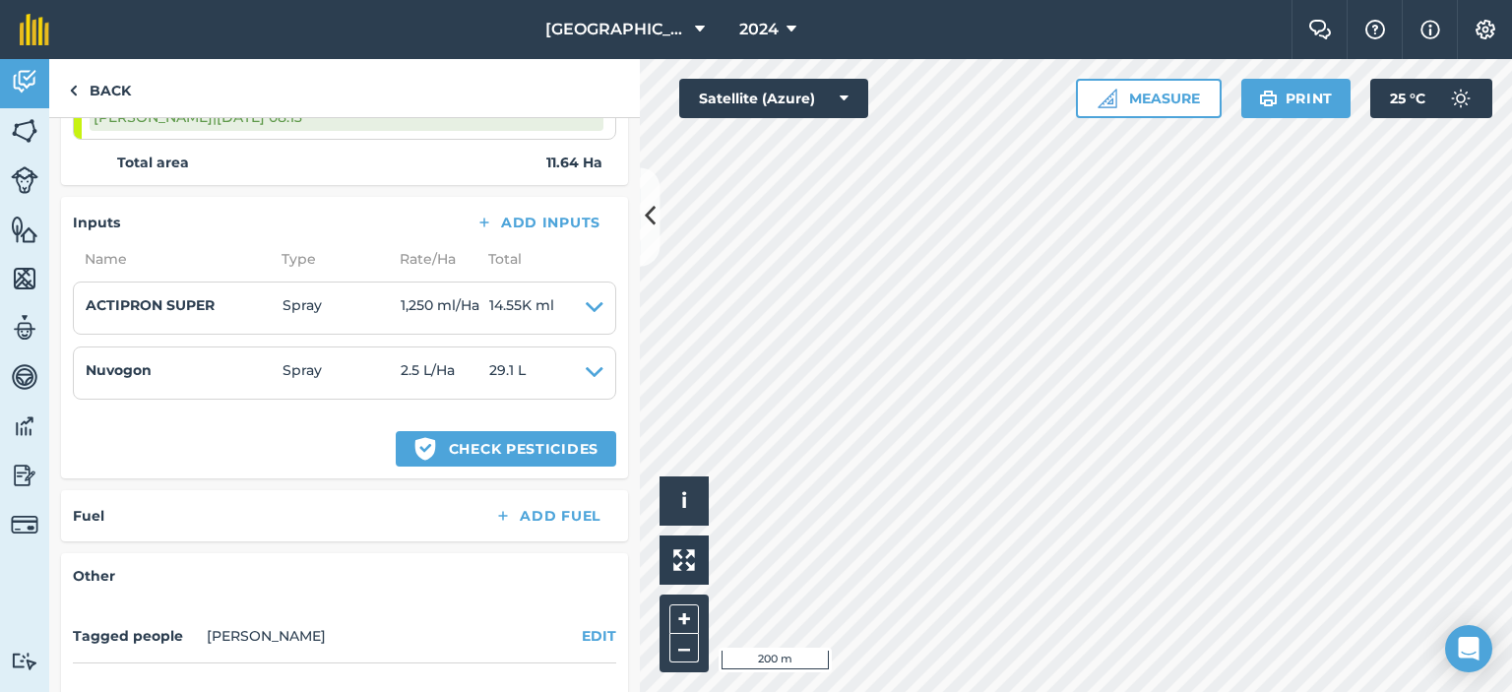
scroll to position [591, 0]
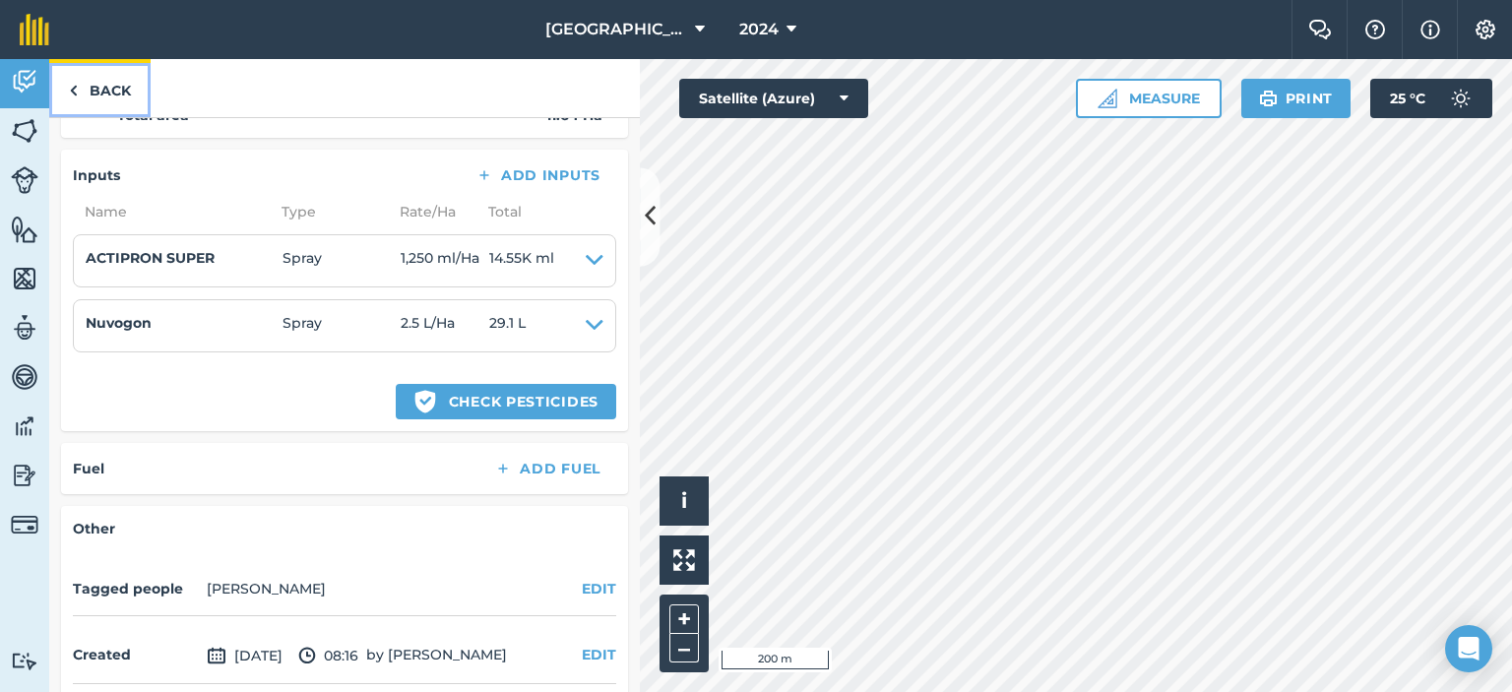
click at [127, 85] on link "Back" at bounding box center [99, 88] width 101 height 58
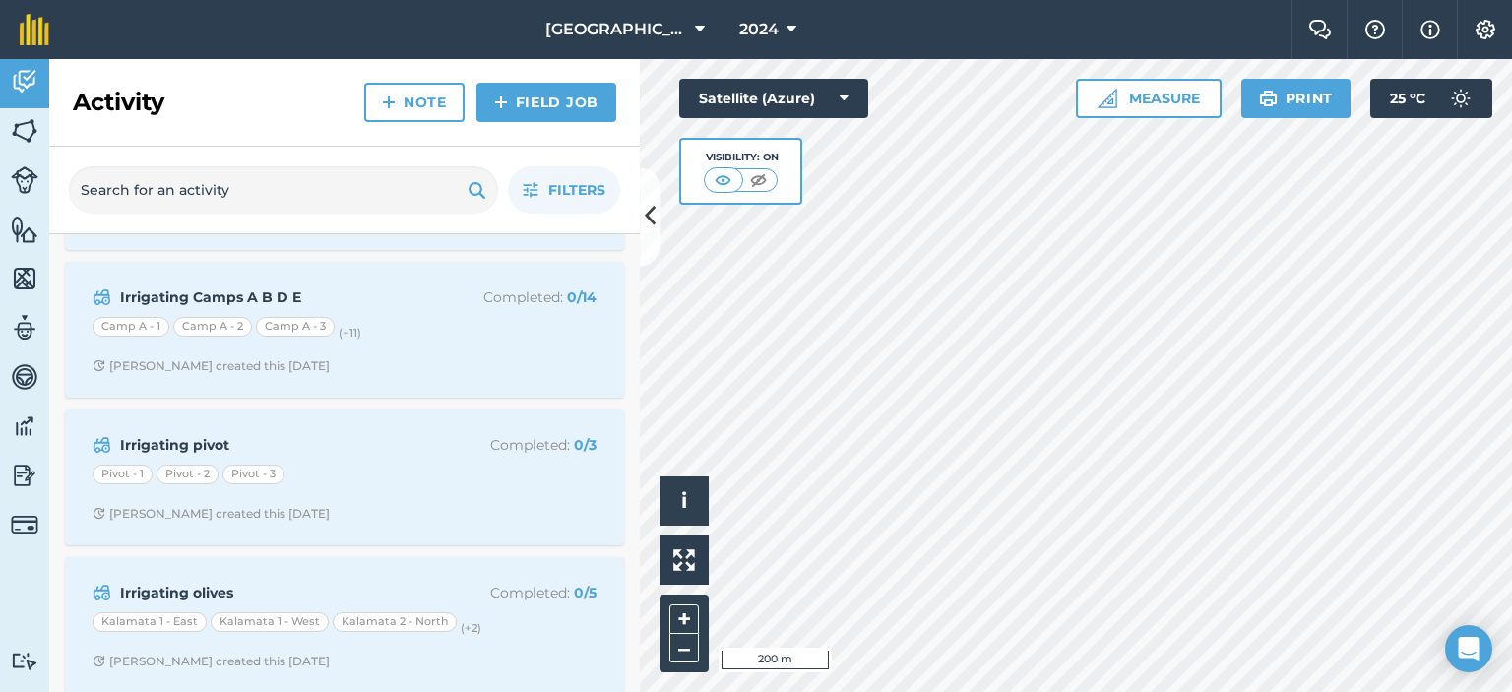
scroll to position [295, 0]
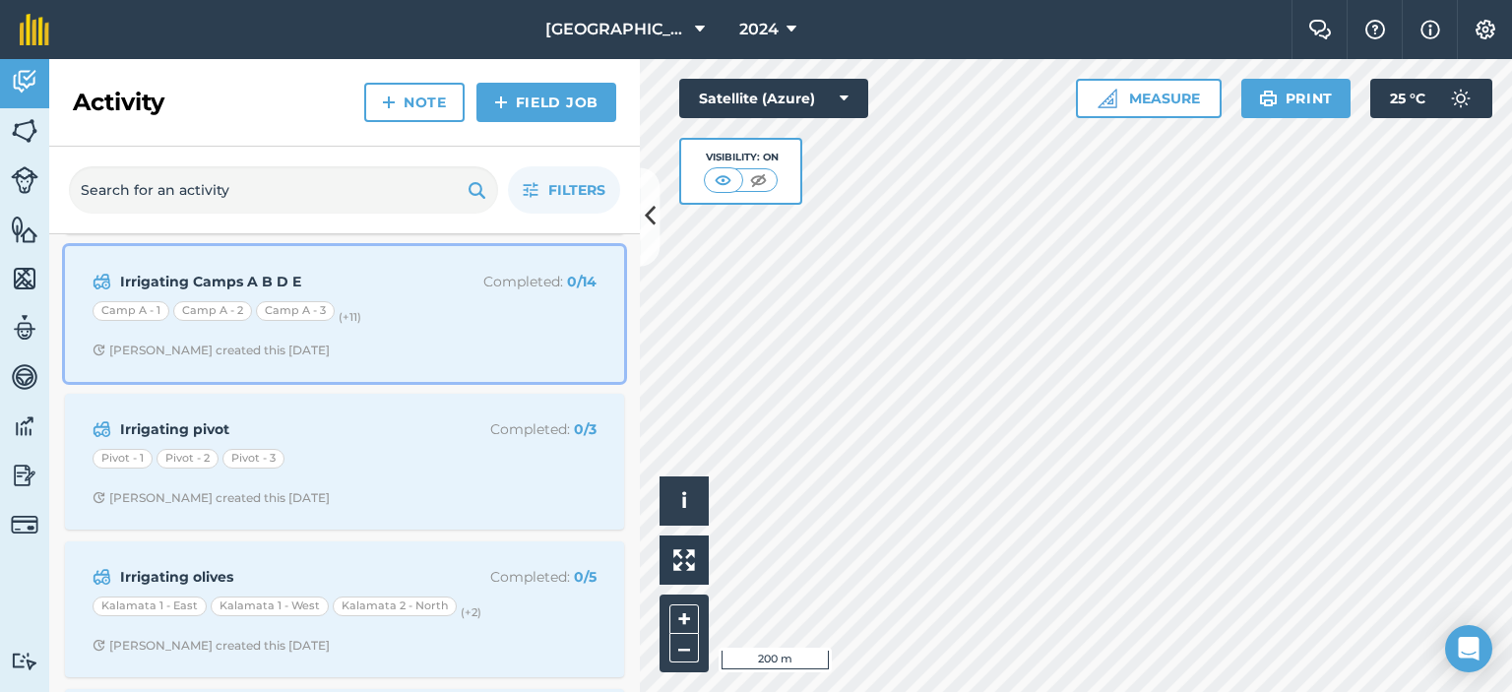
click at [423, 289] on div "Irrigating Camps A B D E Completed : 0 / 14" at bounding box center [345, 282] width 504 height 24
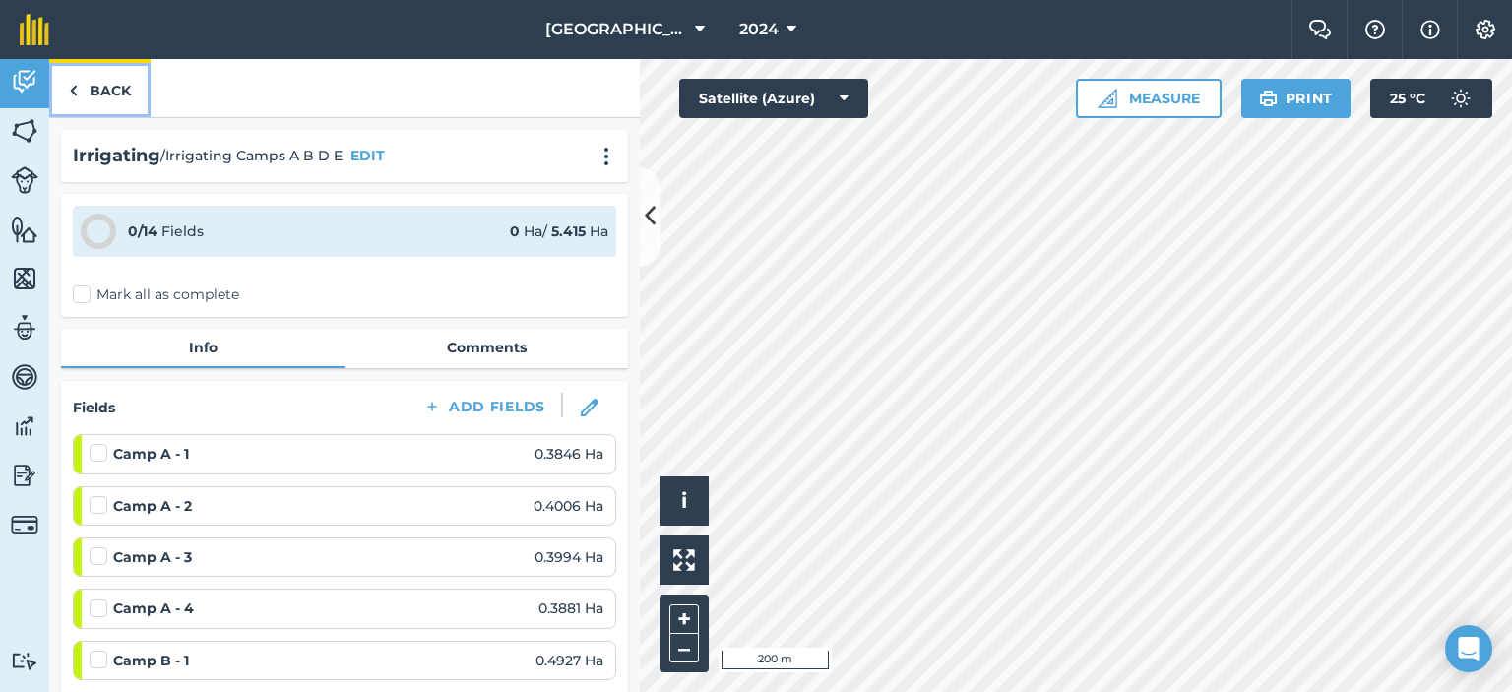
click at [113, 98] on link "Back" at bounding box center [99, 88] width 101 height 58
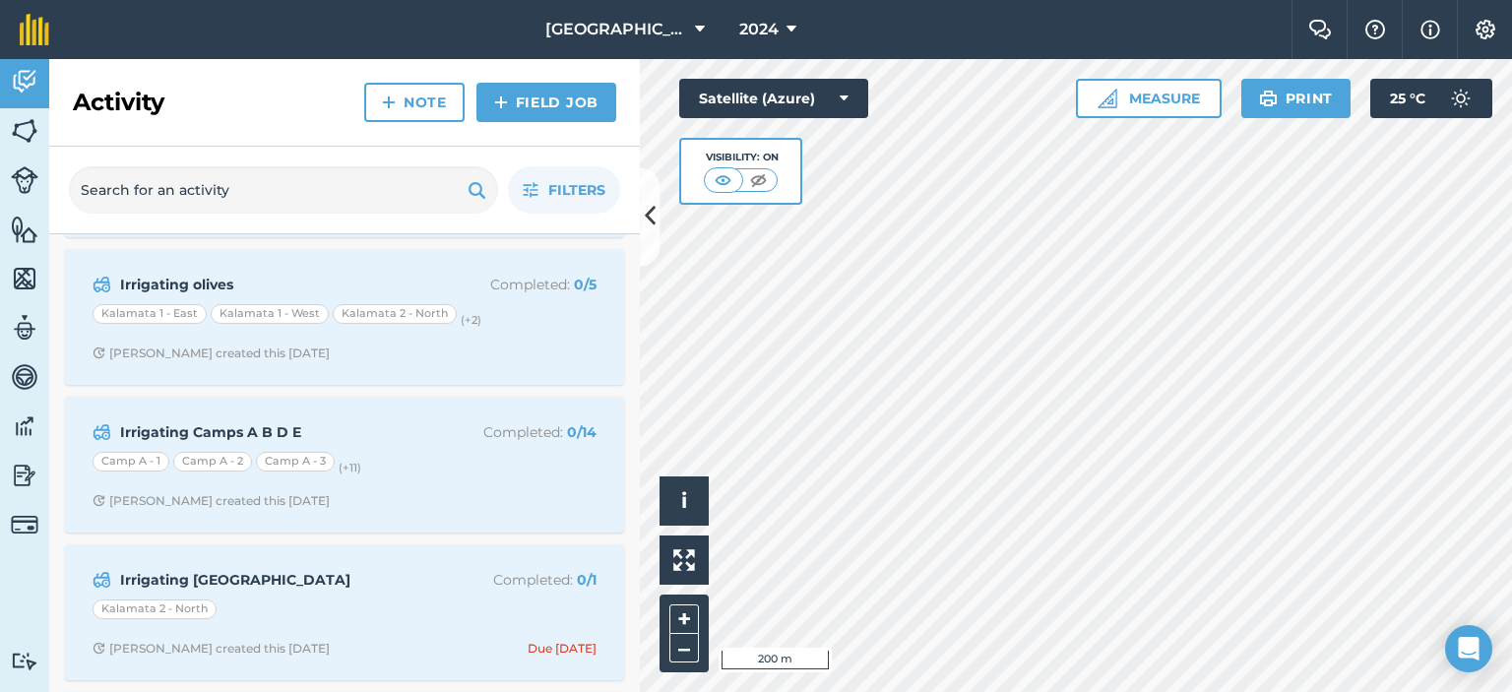
scroll to position [591, 0]
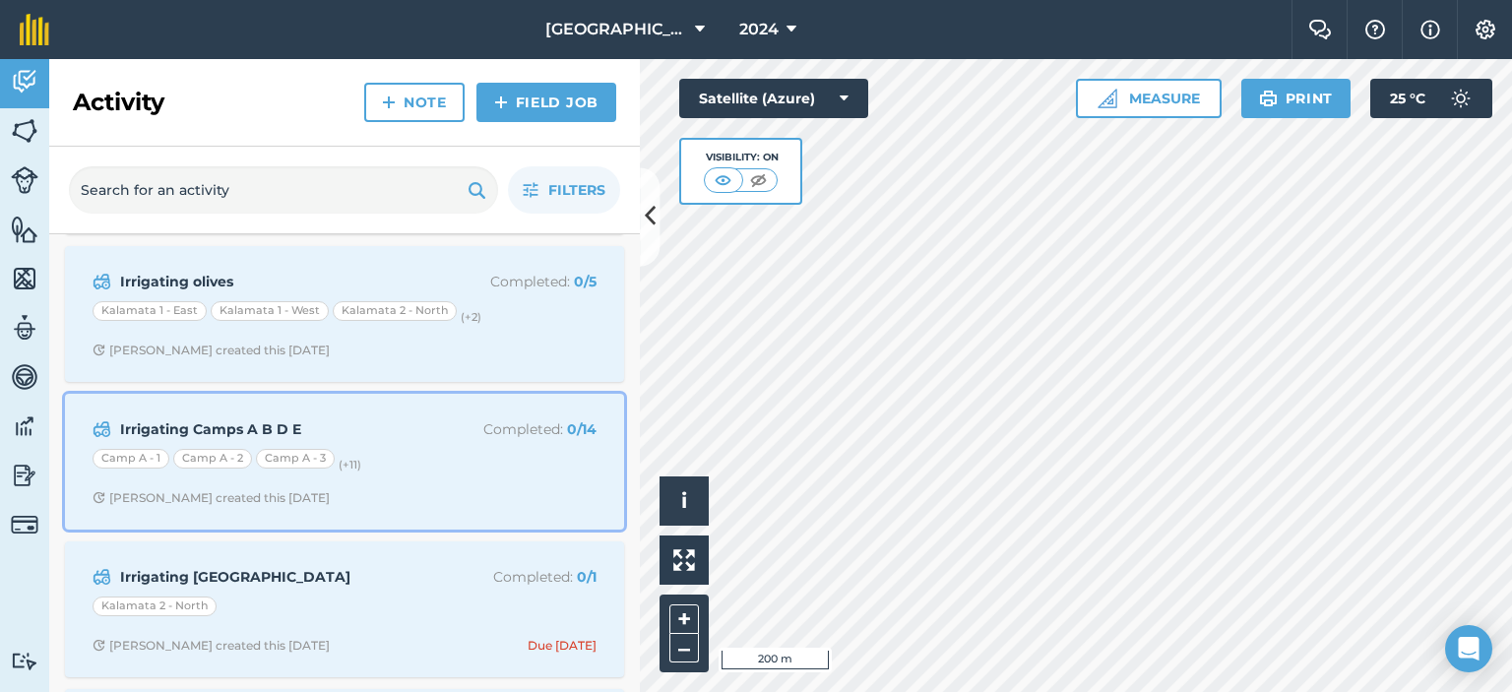
click at [326, 418] on strong "Irrigating Camps A B D E" at bounding box center [276, 429] width 312 height 22
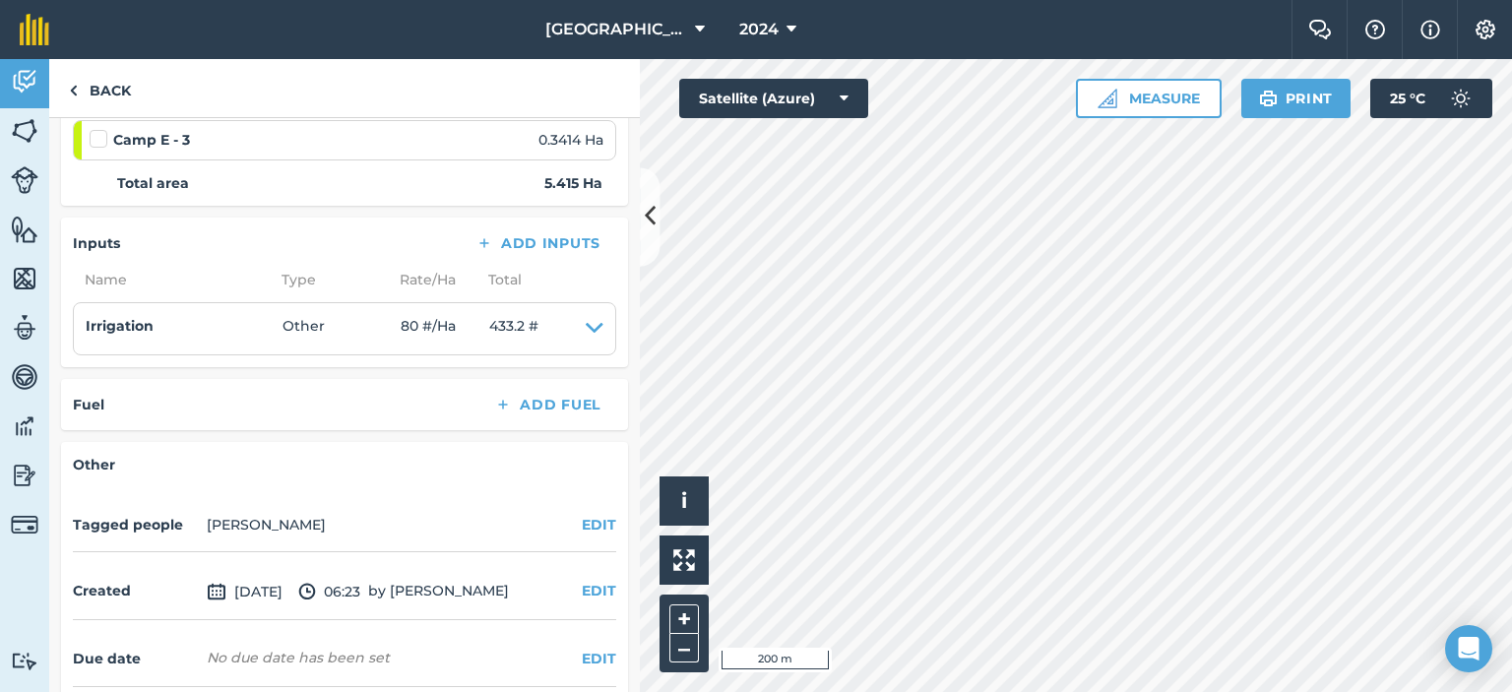
scroll to position [886, 0]
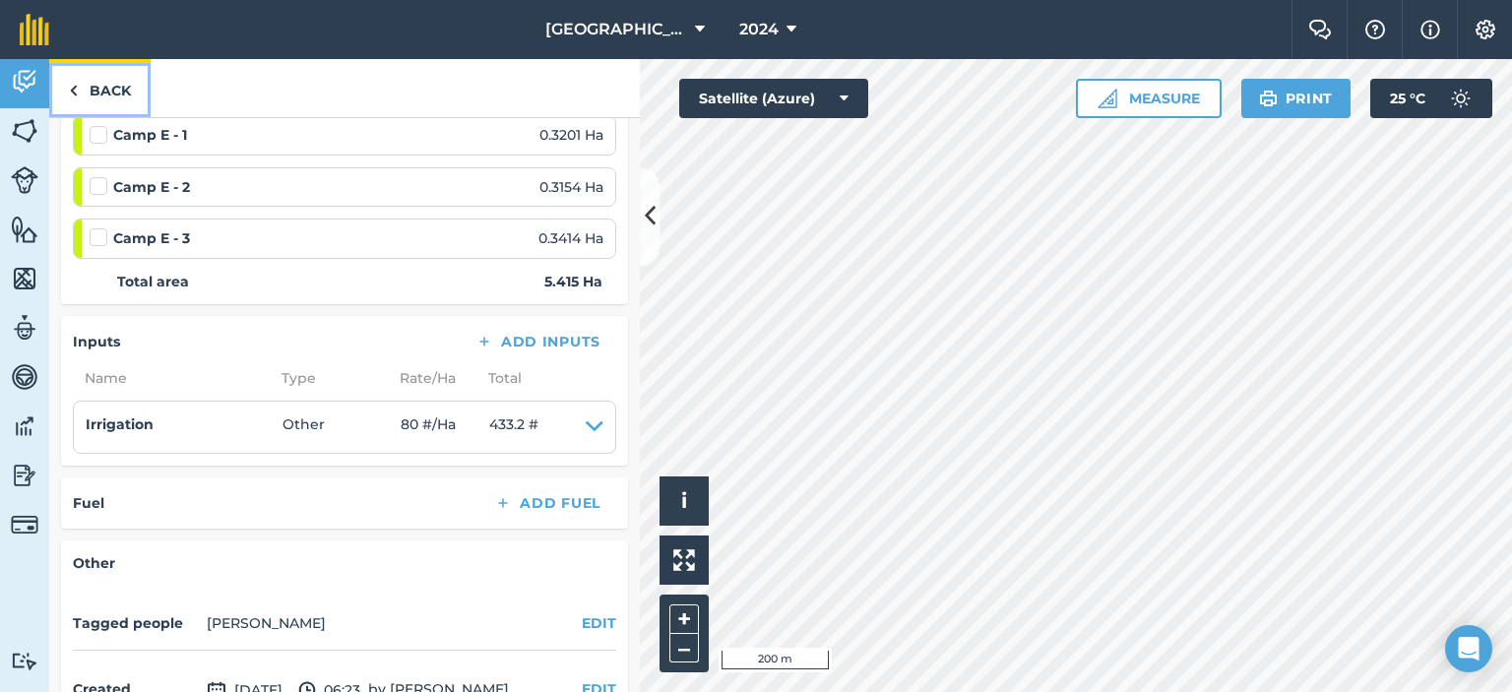
click at [106, 86] on link "Back" at bounding box center [99, 88] width 101 height 58
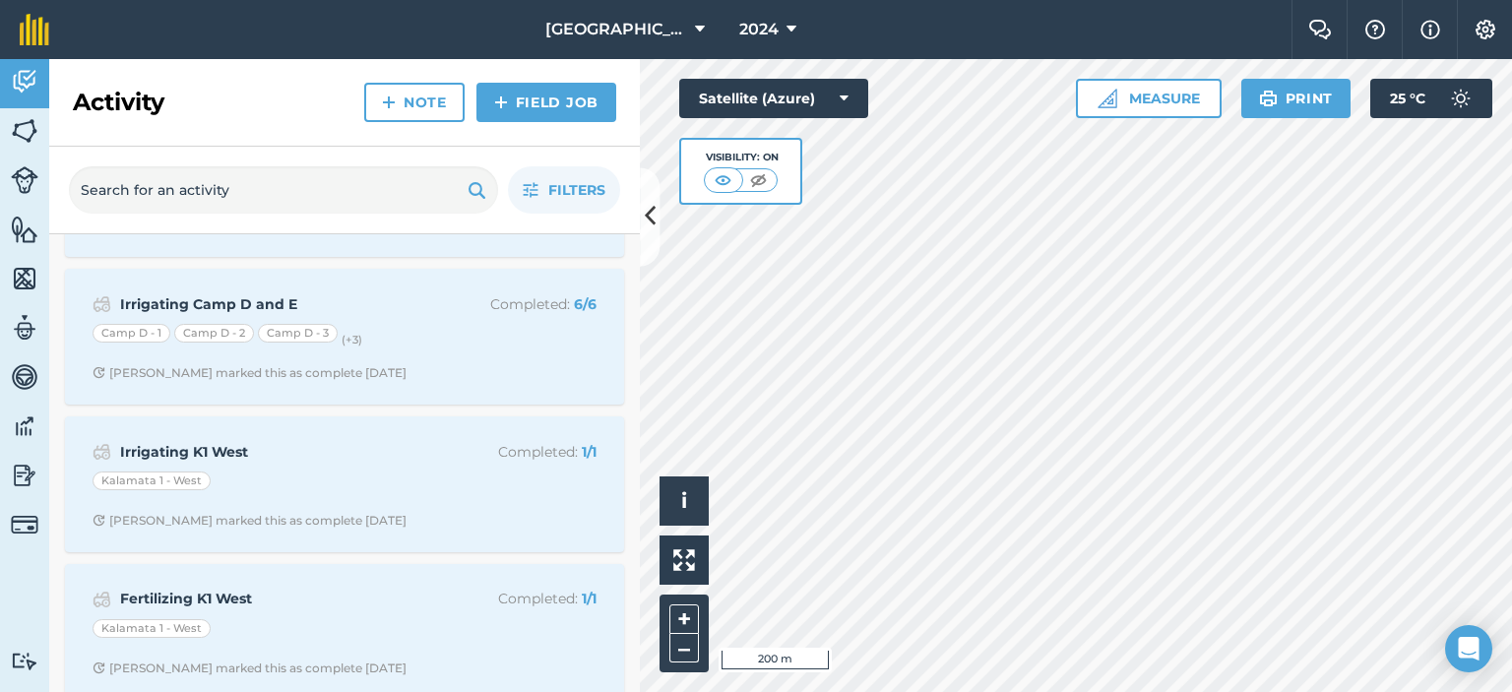
scroll to position [2658, 0]
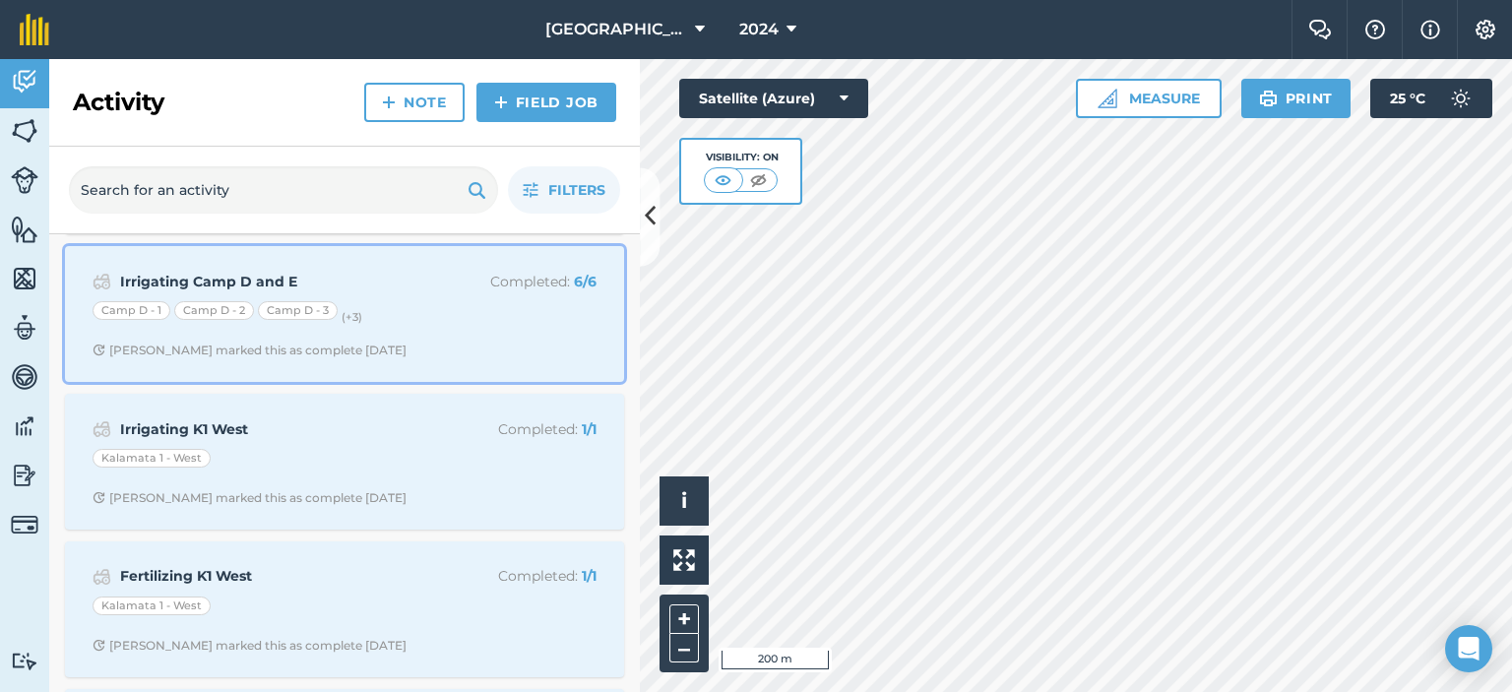
click at [370, 286] on div "Irrigating Camp D and E Completed : 6 / 6 Camp D - 1 Camp D - 2 Camp D - 3 (+ 3…" at bounding box center [345, 314] width 536 height 112
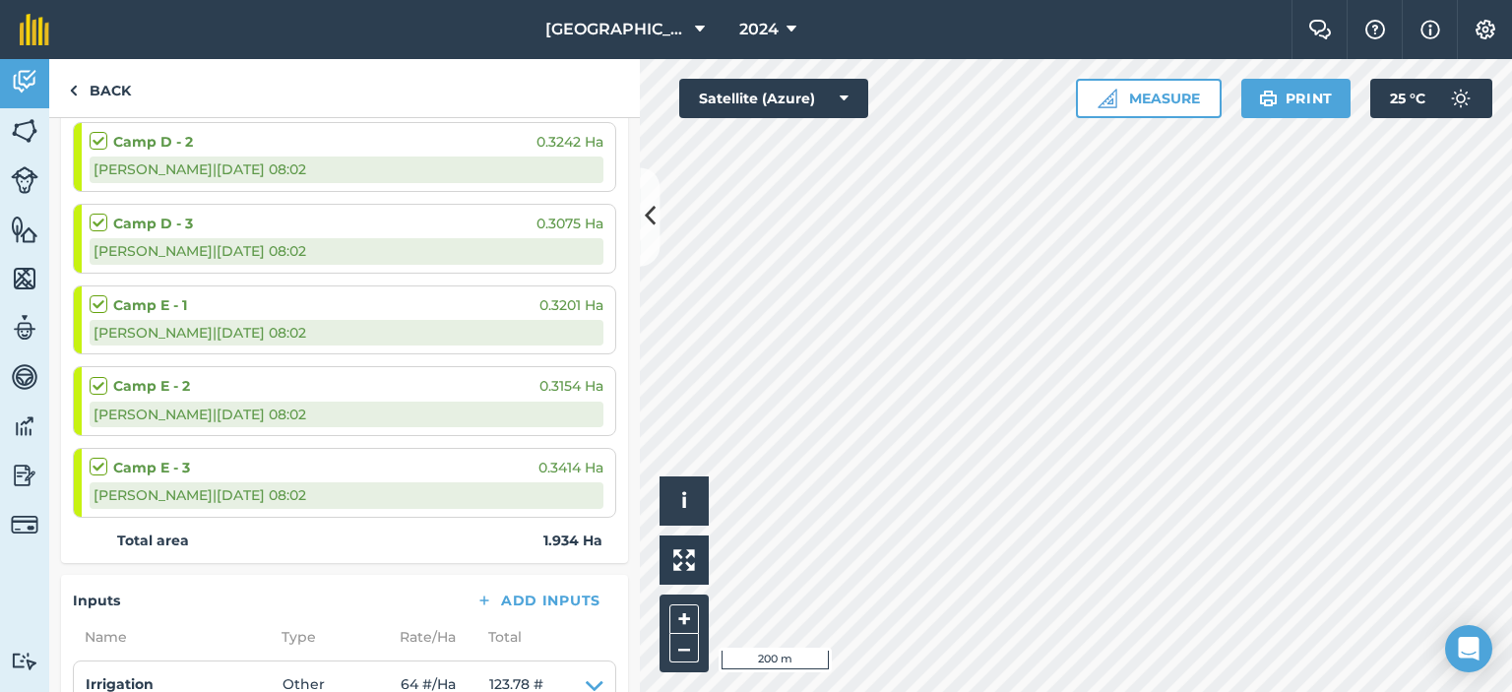
scroll to position [591, 0]
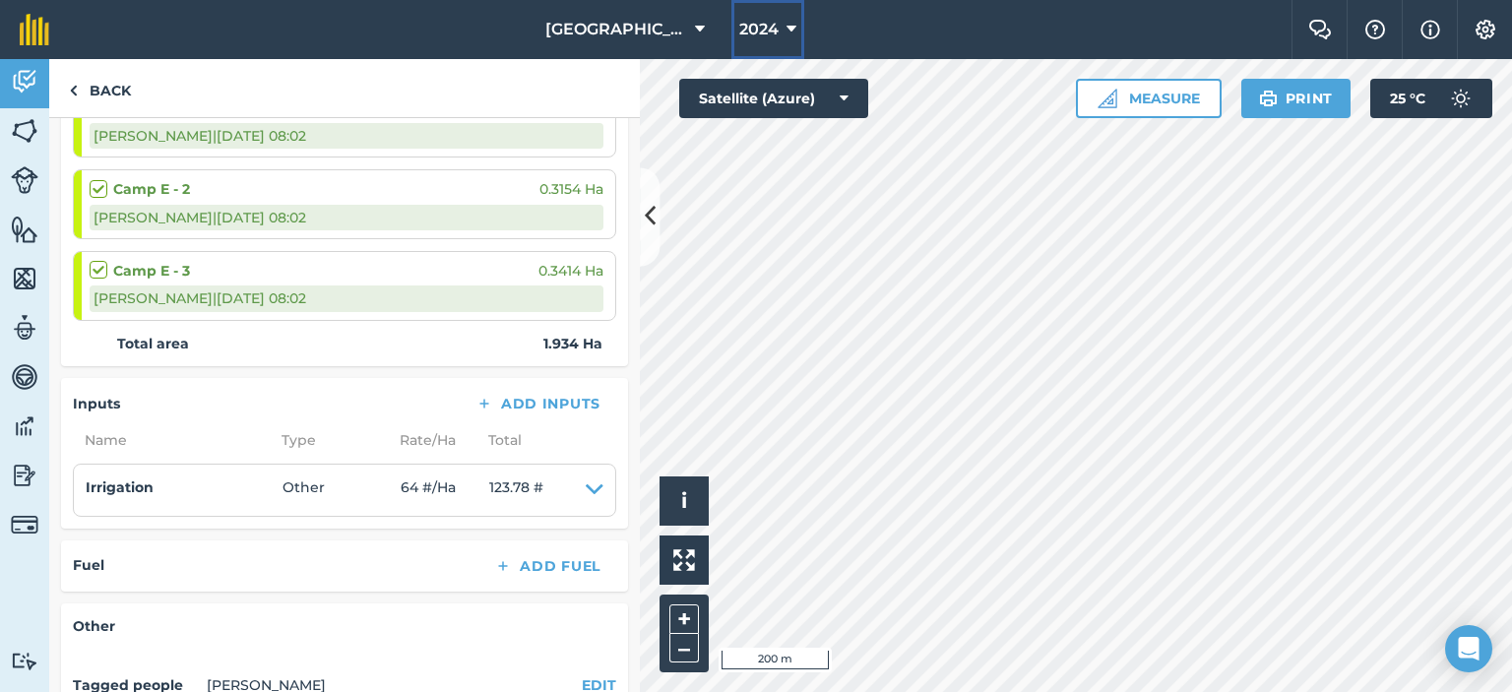
click at [787, 18] on icon at bounding box center [792, 30] width 10 height 24
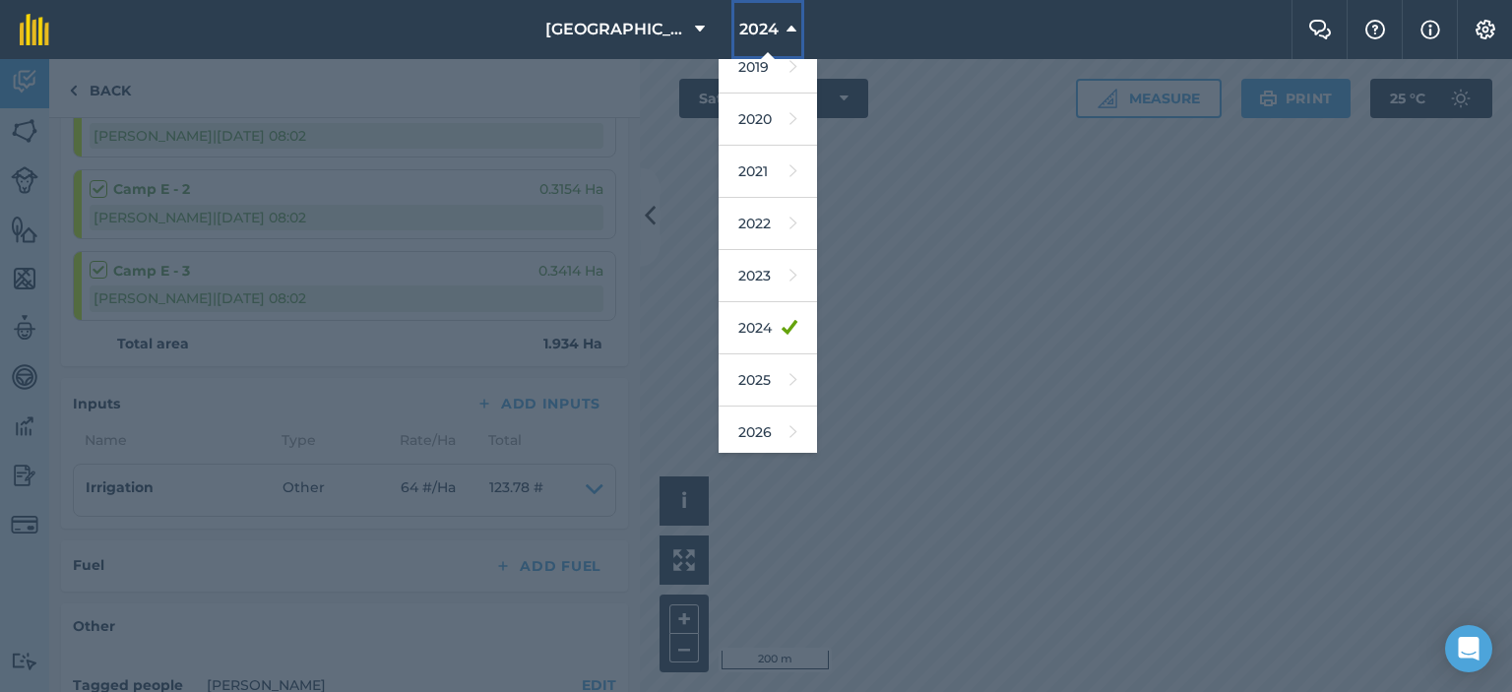
scroll to position [126, 0]
click at [764, 361] on link "2026" at bounding box center [768, 376] width 98 height 52
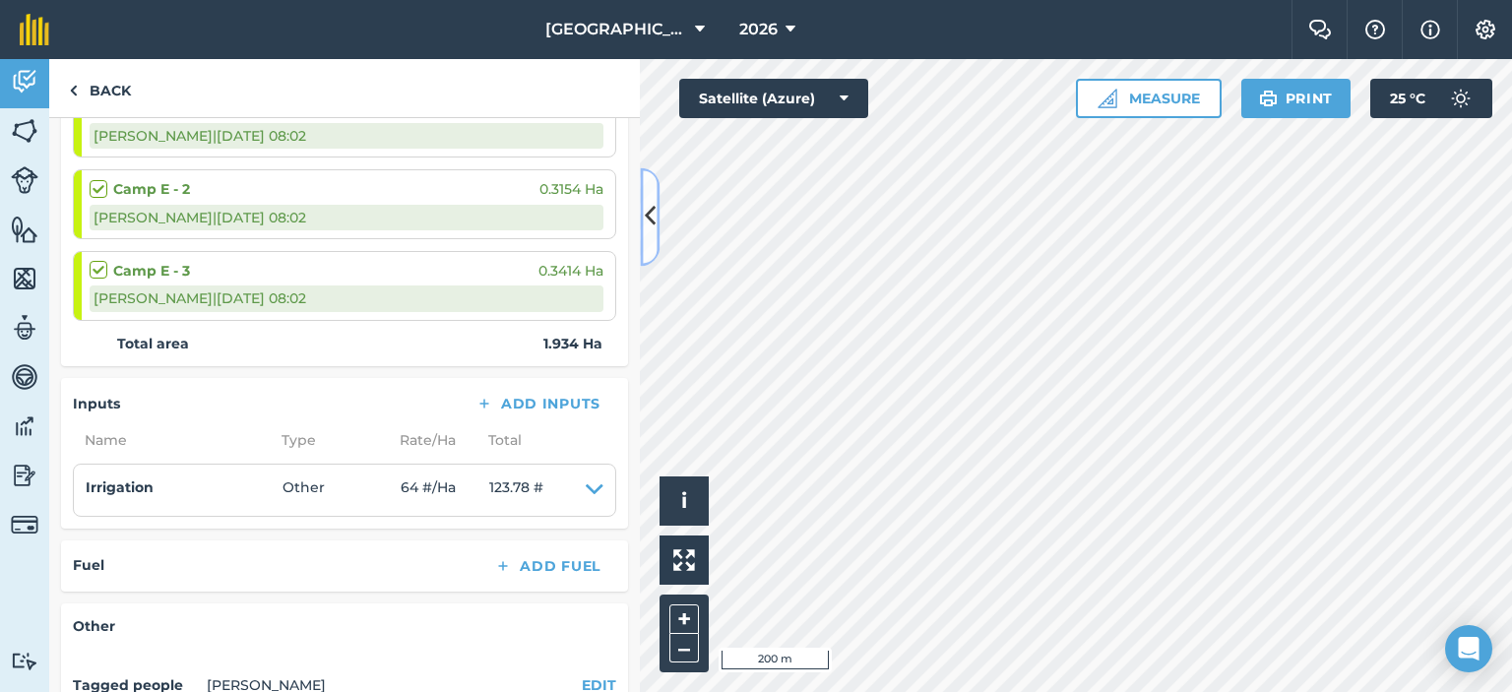
click at [656, 231] on button at bounding box center [650, 216] width 20 height 98
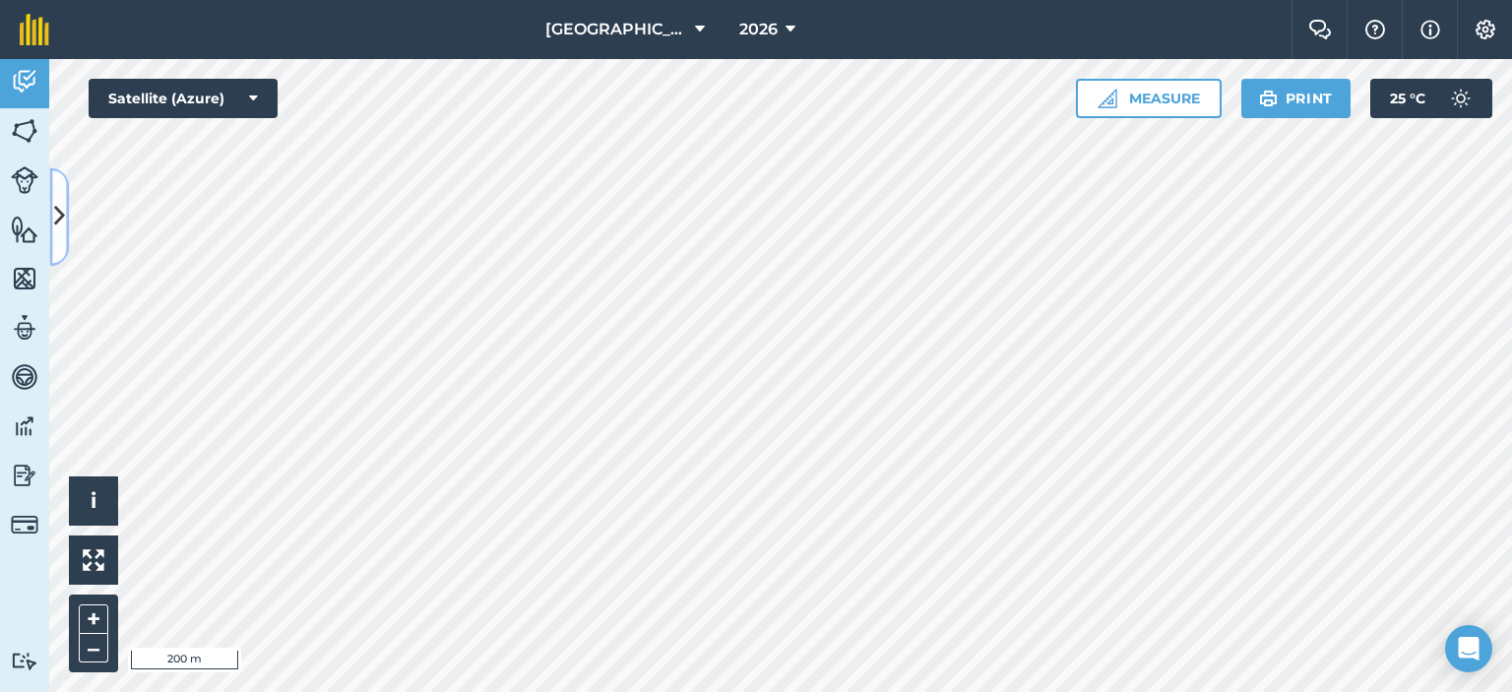
click at [54, 204] on icon at bounding box center [59, 217] width 11 height 34
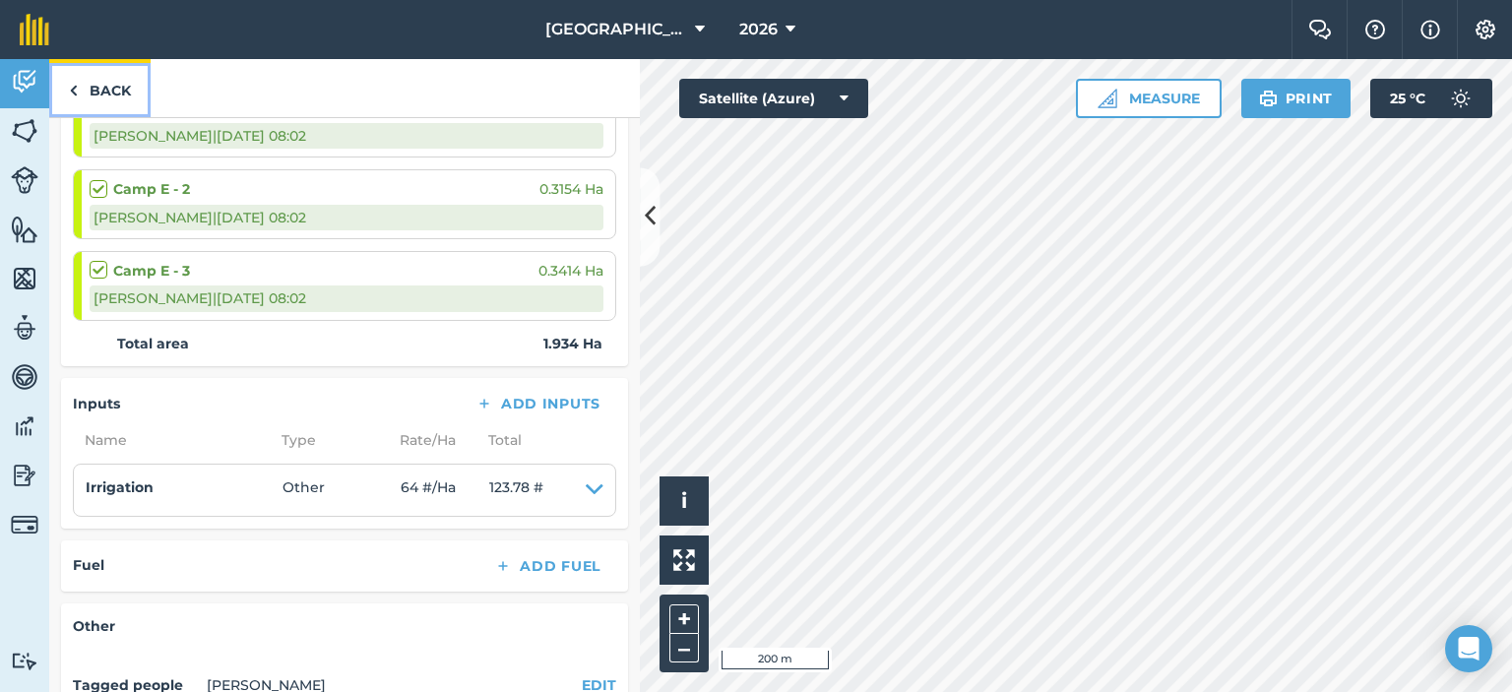
click at [67, 82] on link "Back" at bounding box center [99, 88] width 101 height 58
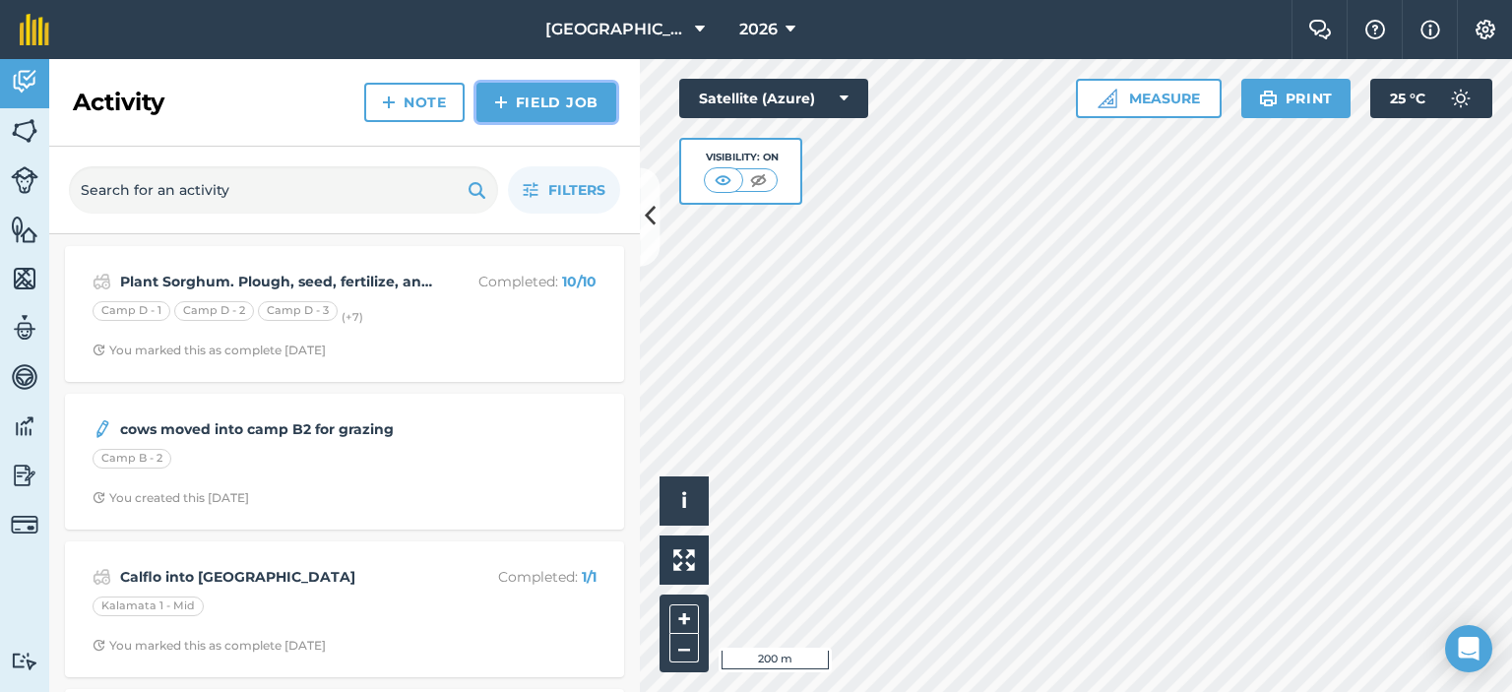
click at [545, 101] on link "Field Job" at bounding box center [546, 102] width 140 height 39
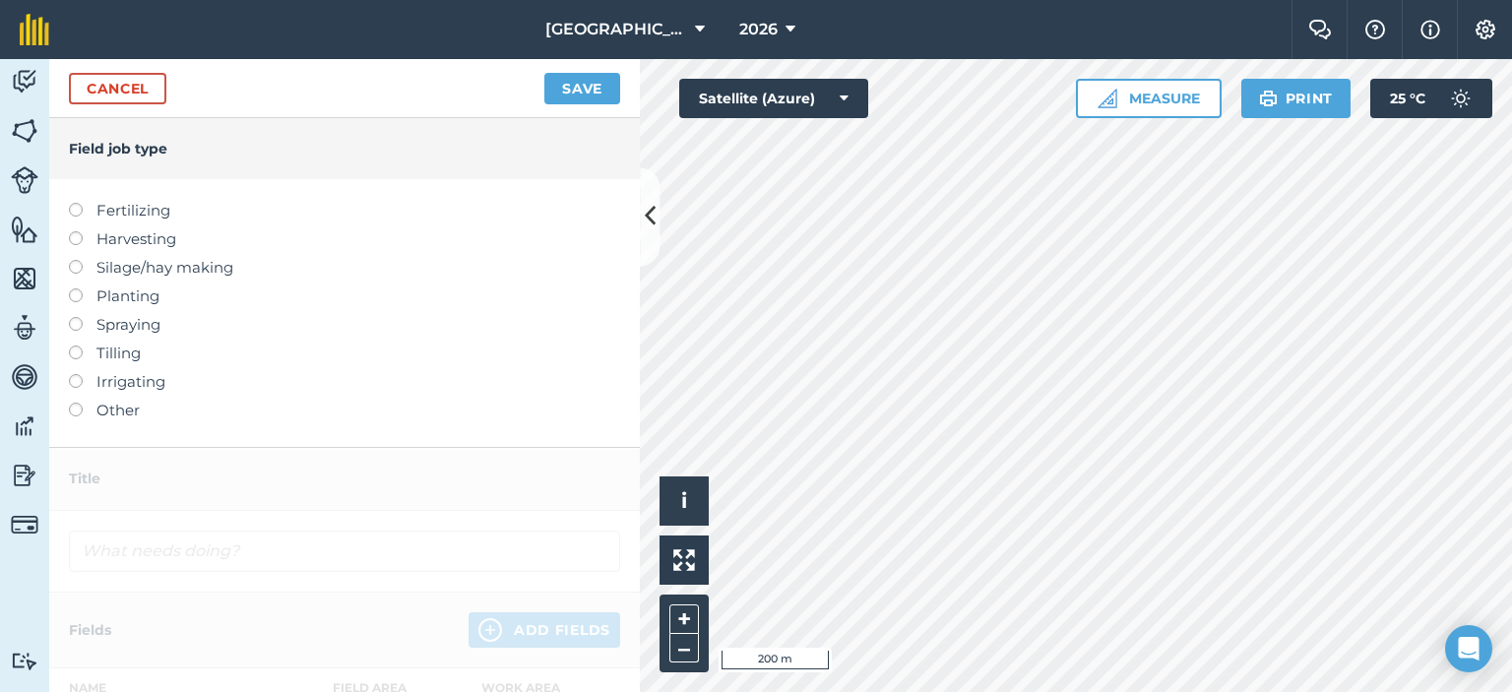
click at [76, 374] on label at bounding box center [83, 374] width 28 height 0
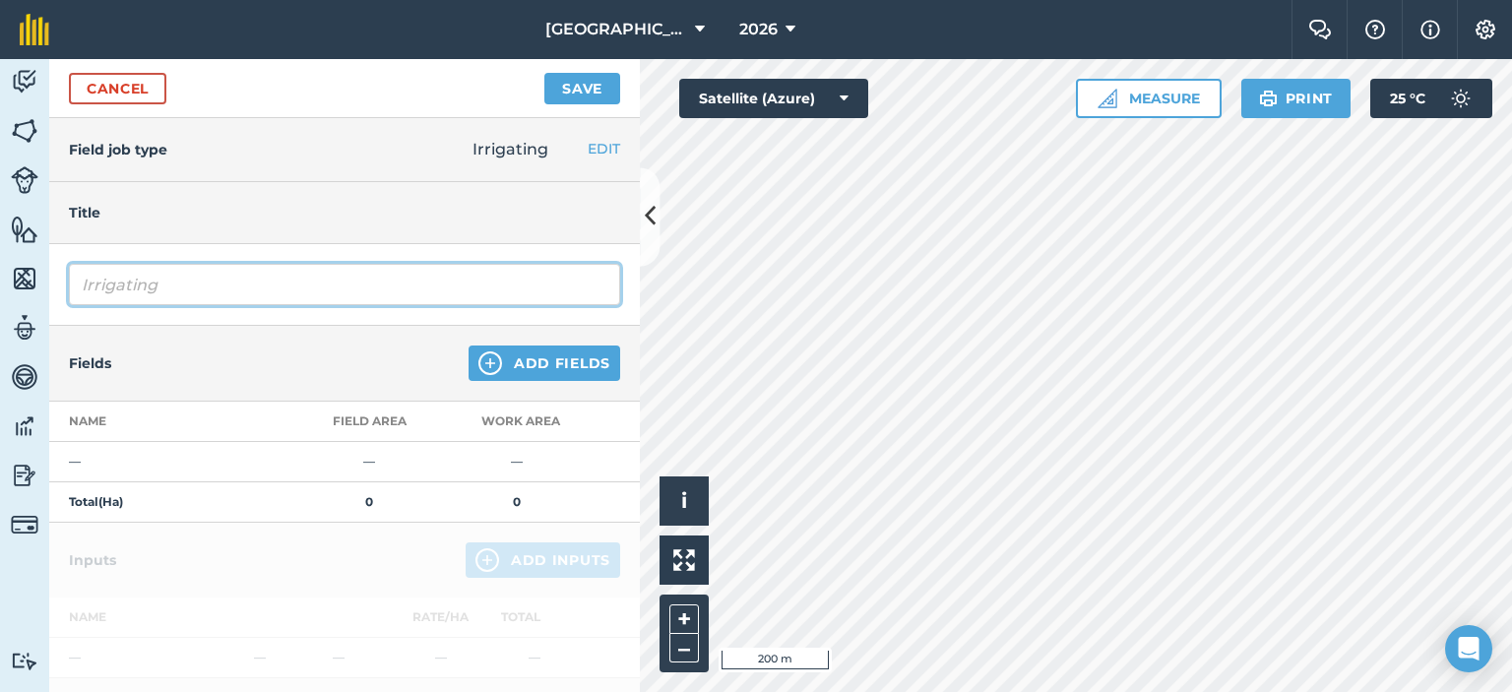
click at [435, 288] on input "Irrigating" at bounding box center [344, 284] width 551 height 41
type input "I"
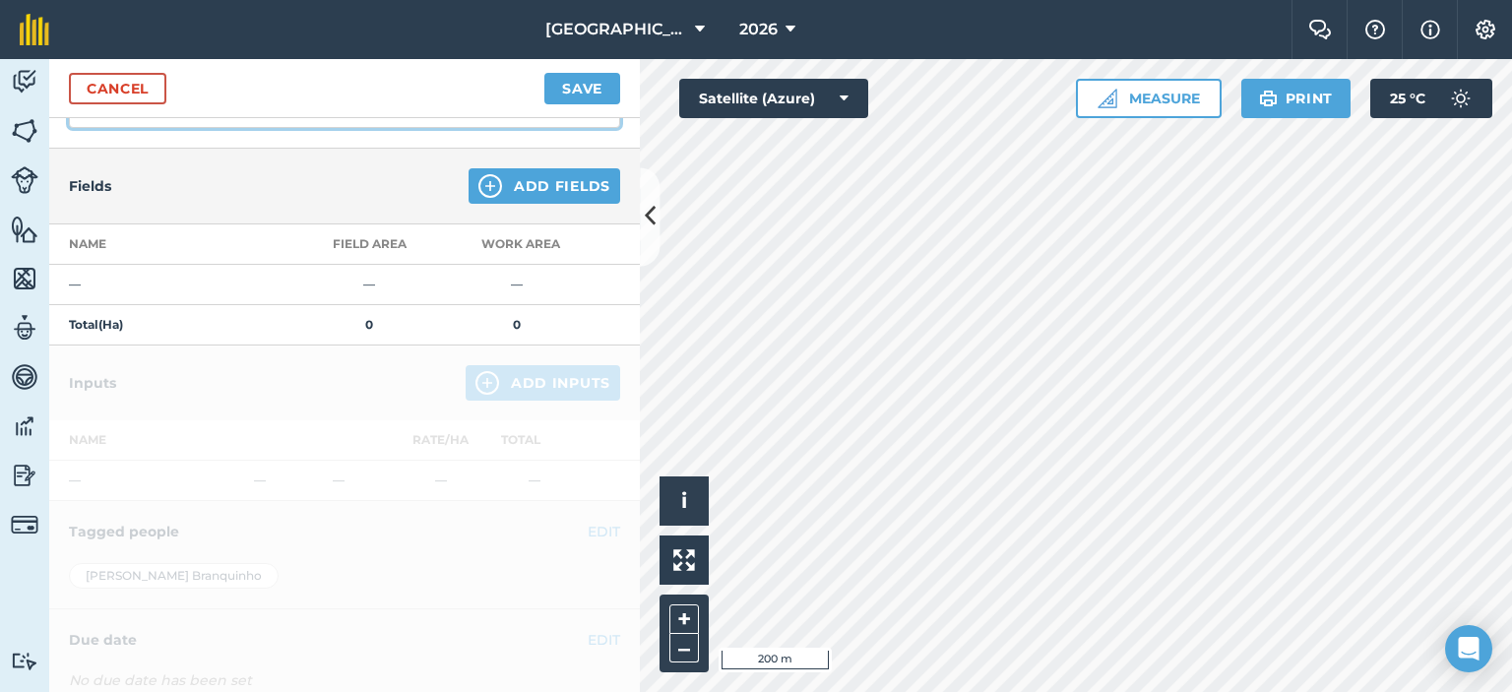
scroll to position [197, 0]
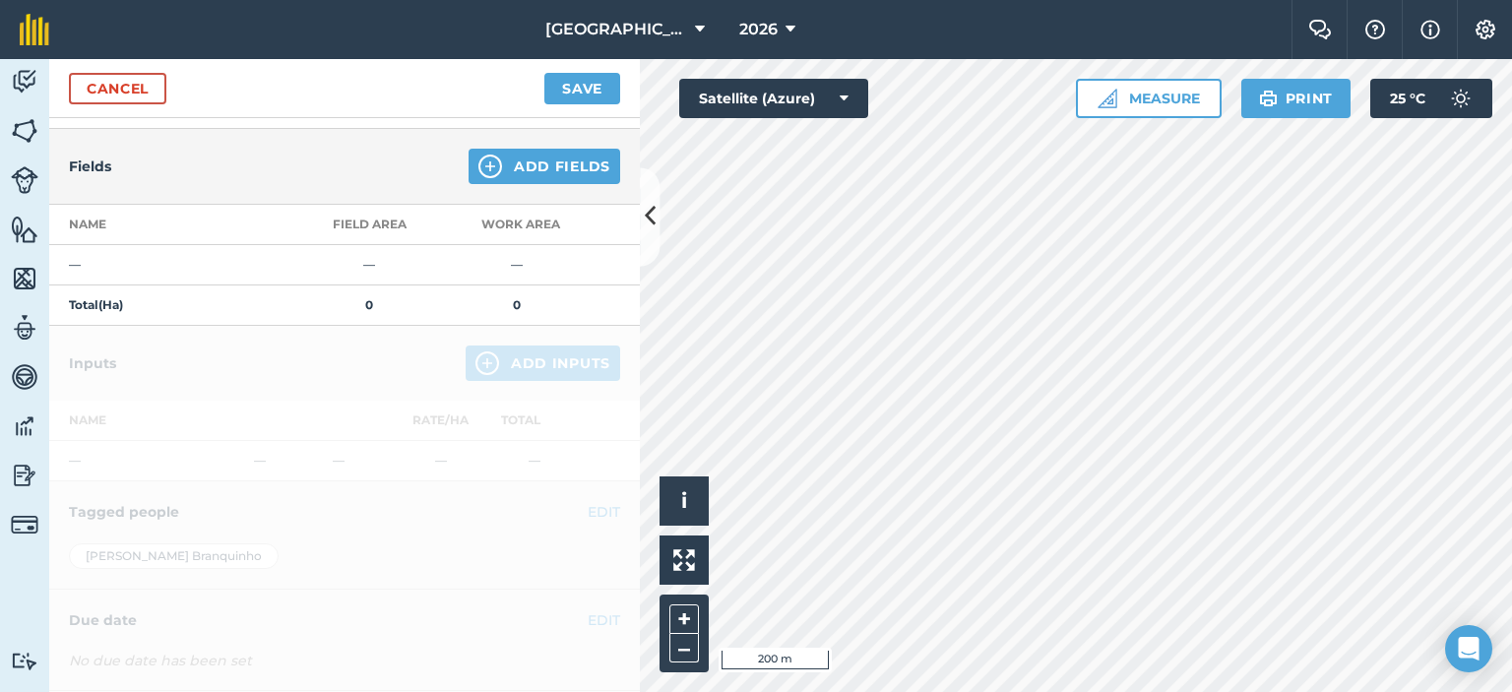
type input "Irrigating camps D and E"
click at [551, 159] on button "Add Fields" at bounding box center [545, 166] width 152 height 35
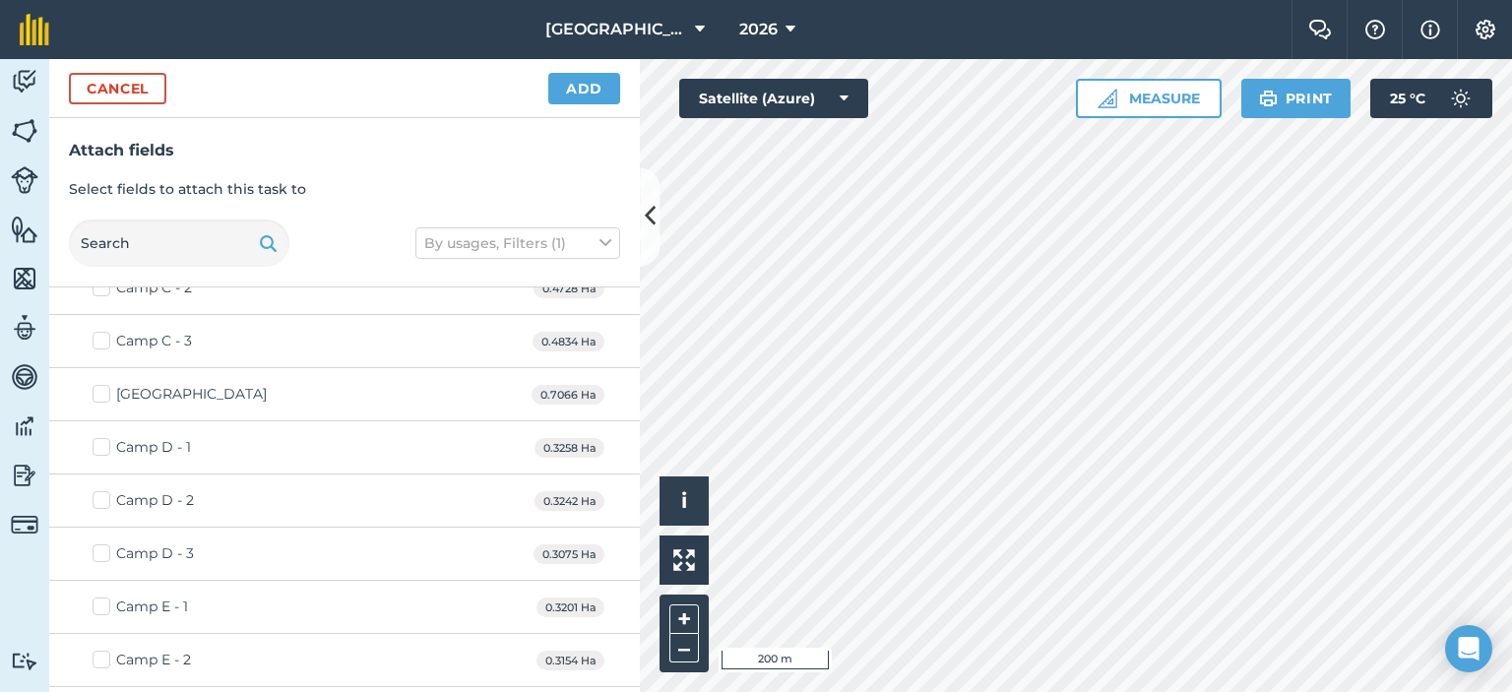
scroll to position [591, 0]
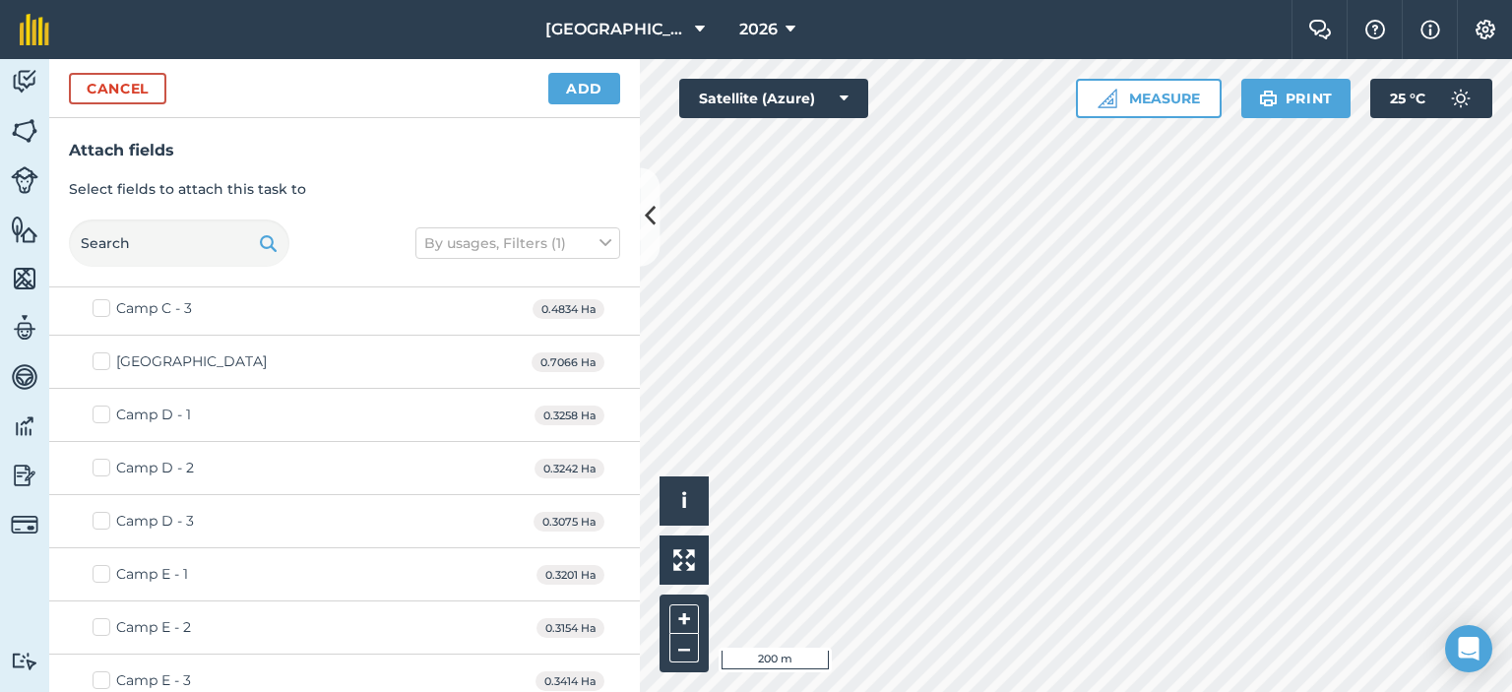
click at [102, 405] on label "Camp D - 1" at bounding box center [142, 415] width 98 height 21
click at [102, 405] on input "Camp D - 1" at bounding box center [99, 411] width 13 height 13
checkbox input "true"
click at [95, 465] on label "Camp D - 2" at bounding box center [143, 468] width 101 height 21
click at [95, 465] on input "Camp D - 2" at bounding box center [99, 464] width 13 height 13
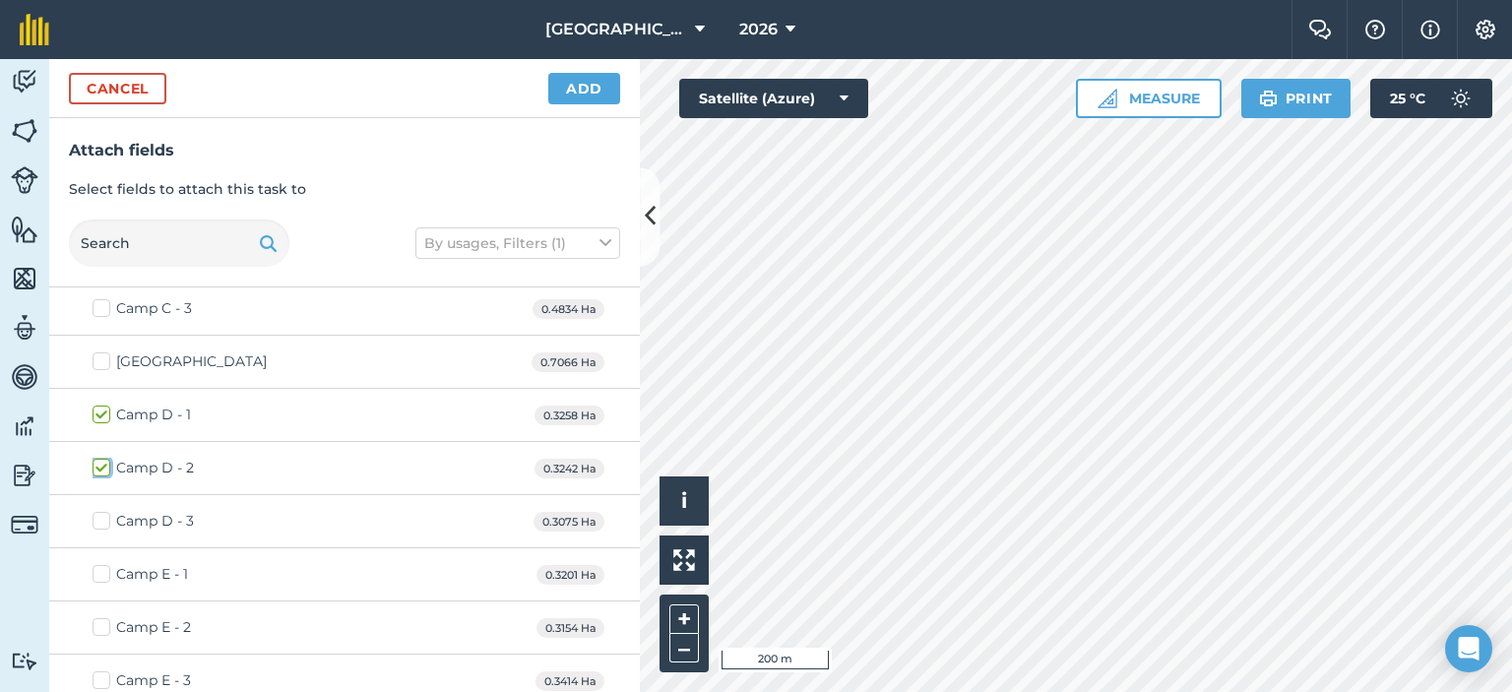
checkbox input "true"
click at [97, 525] on label "Camp D - 3" at bounding box center [143, 521] width 101 height 21
click at [97, 524] on input "Camp D - 3" at bounding box center [99, 517] width 13 height 13
checkbox input "true"
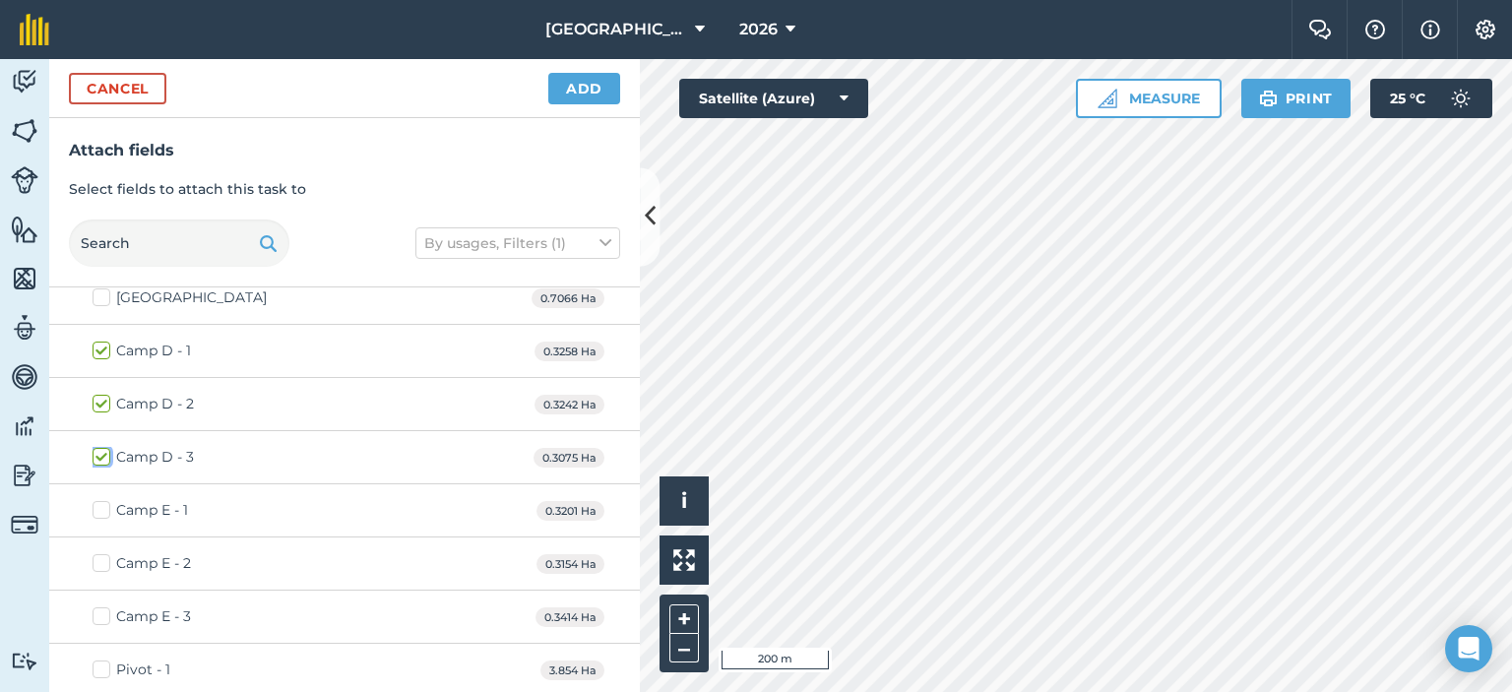
scroll to position [689, 0]
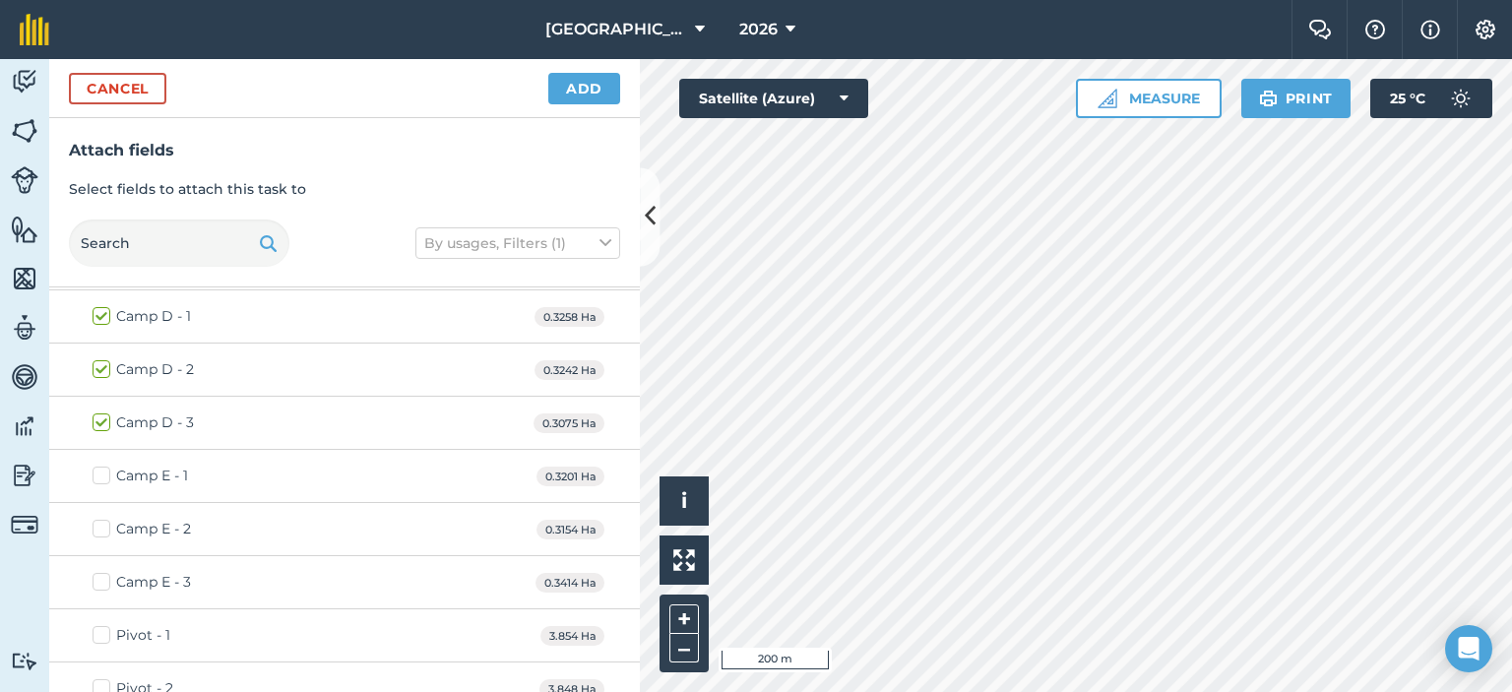
click at [93, 473] on label "Camp E - 1" at bounding box center [140, 476] width 95 height 21
click at [93, 473] on input "Camp E - 1" at bounding box center [99, 472] width 13 height 13
checkbox input "true"
click at [106, 534] on label "Camp E - 2" at bounding box center [142, 529] width 98 height 21
click at [105, 532] on input "Camp E - 2" at bounding box center [99, 525] width 13 height 13
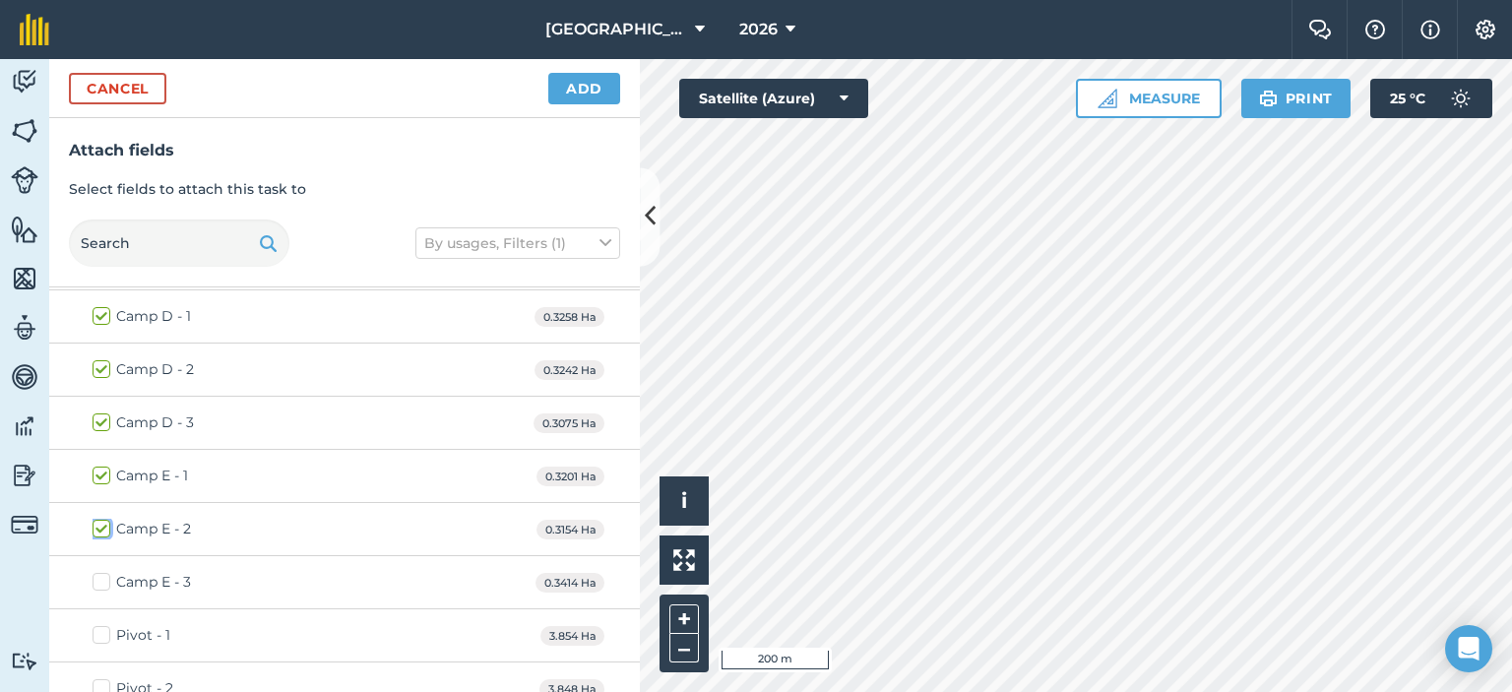
checkbox input "true"
click at [108, 573] on label "Camp E - 3" at bounding box center [142, 582] width 98 height 21
click at [105, 573] on input "Camp E - 3" at bounding box center [99, 578] width 13 height 13
checkbox input "true"
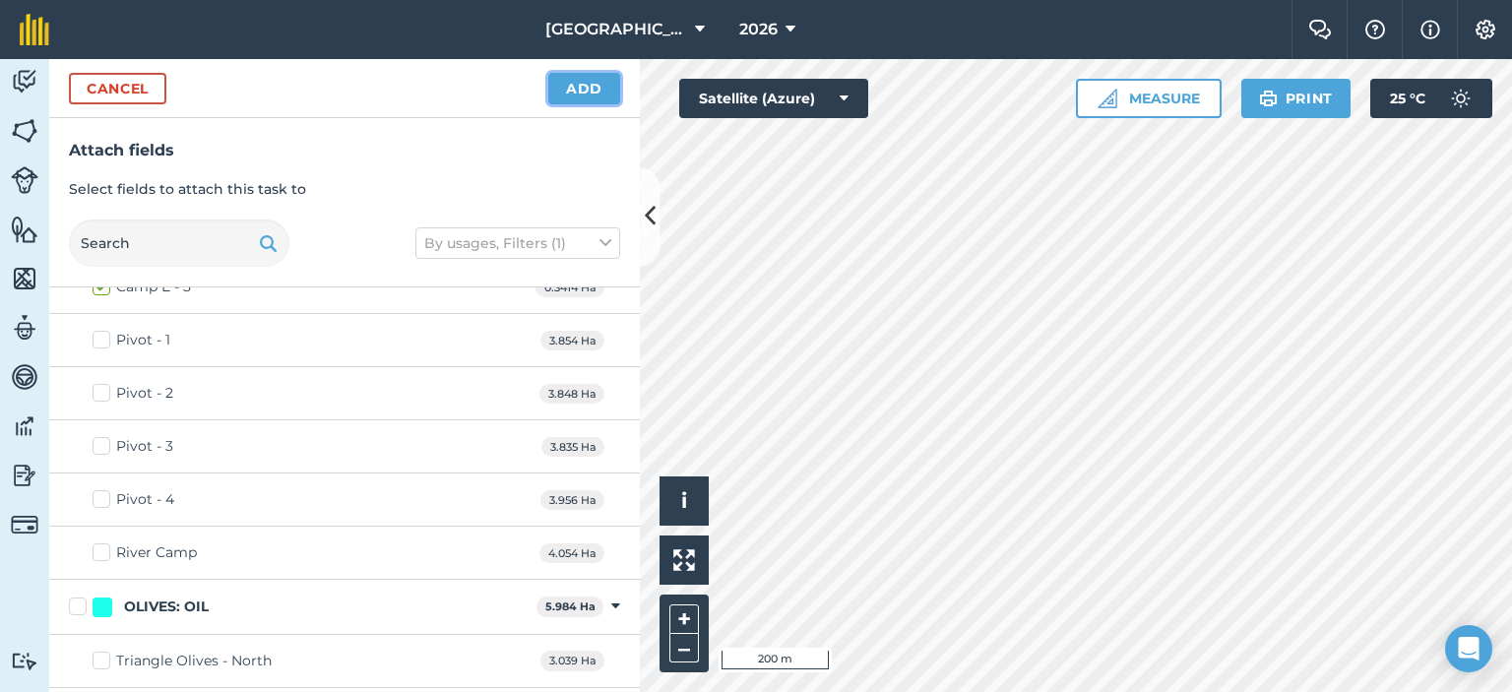
click at [577, 86] on button "Add" at bounding box center [584, 89] width 72 height 32
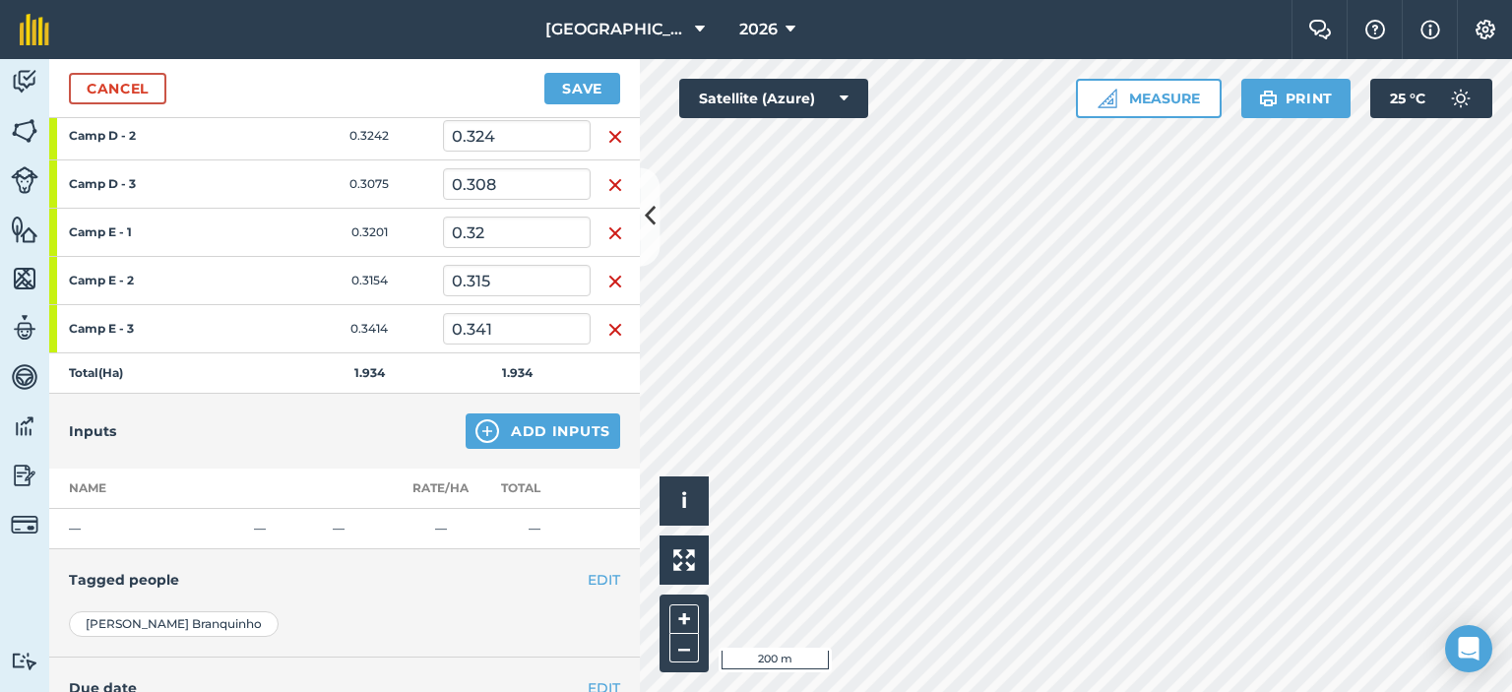
scroll to position [394, 0]
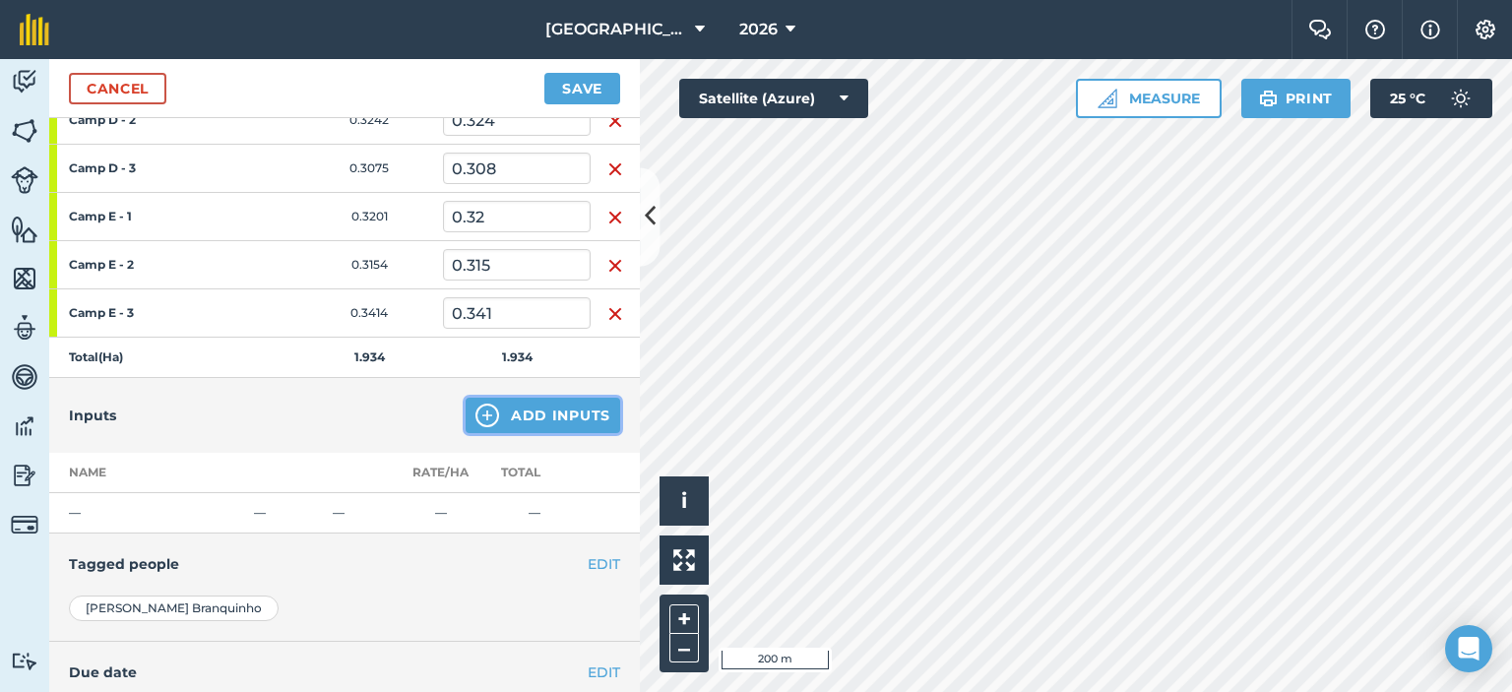
click at [480, 419] on img at bounding box center [488, 416] width 24 height 24
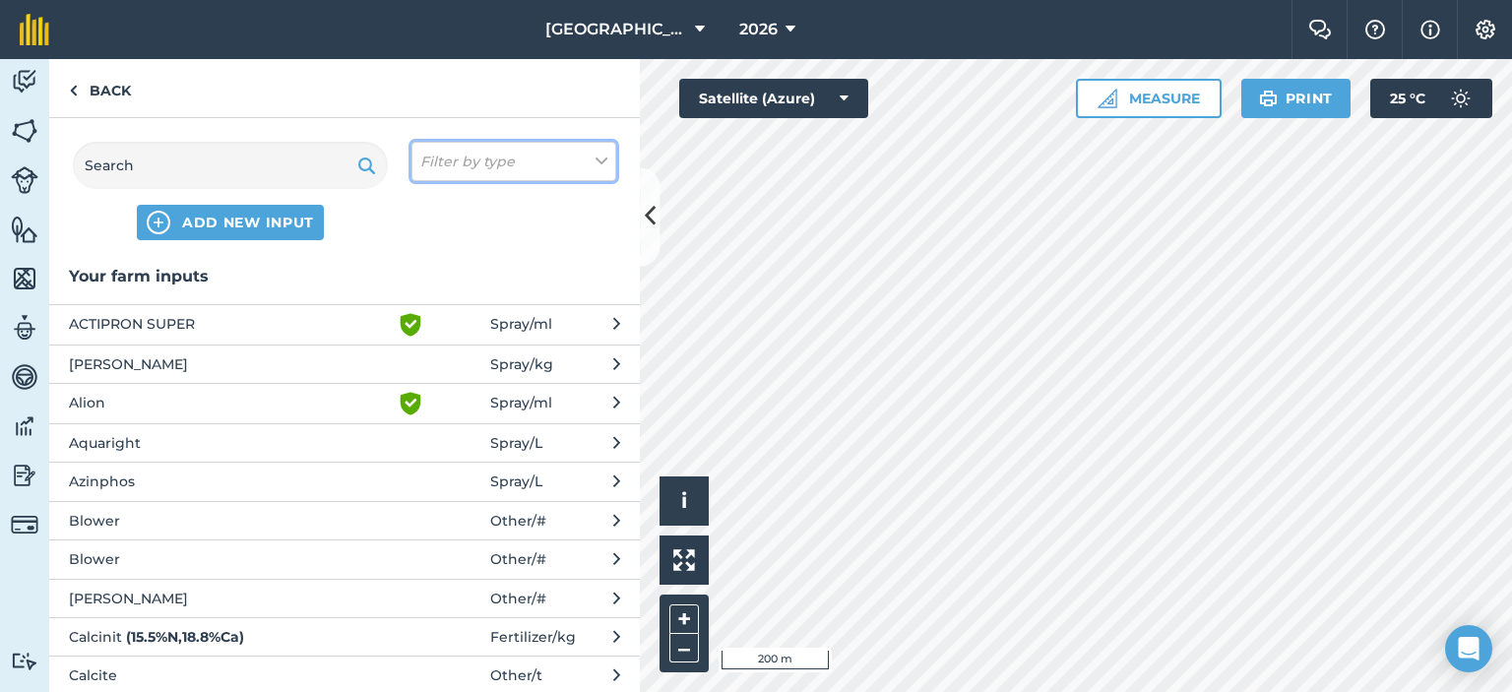
click at [487, 164] on em "Filter by type" at bounding box center [467, 162] width 95 height 22
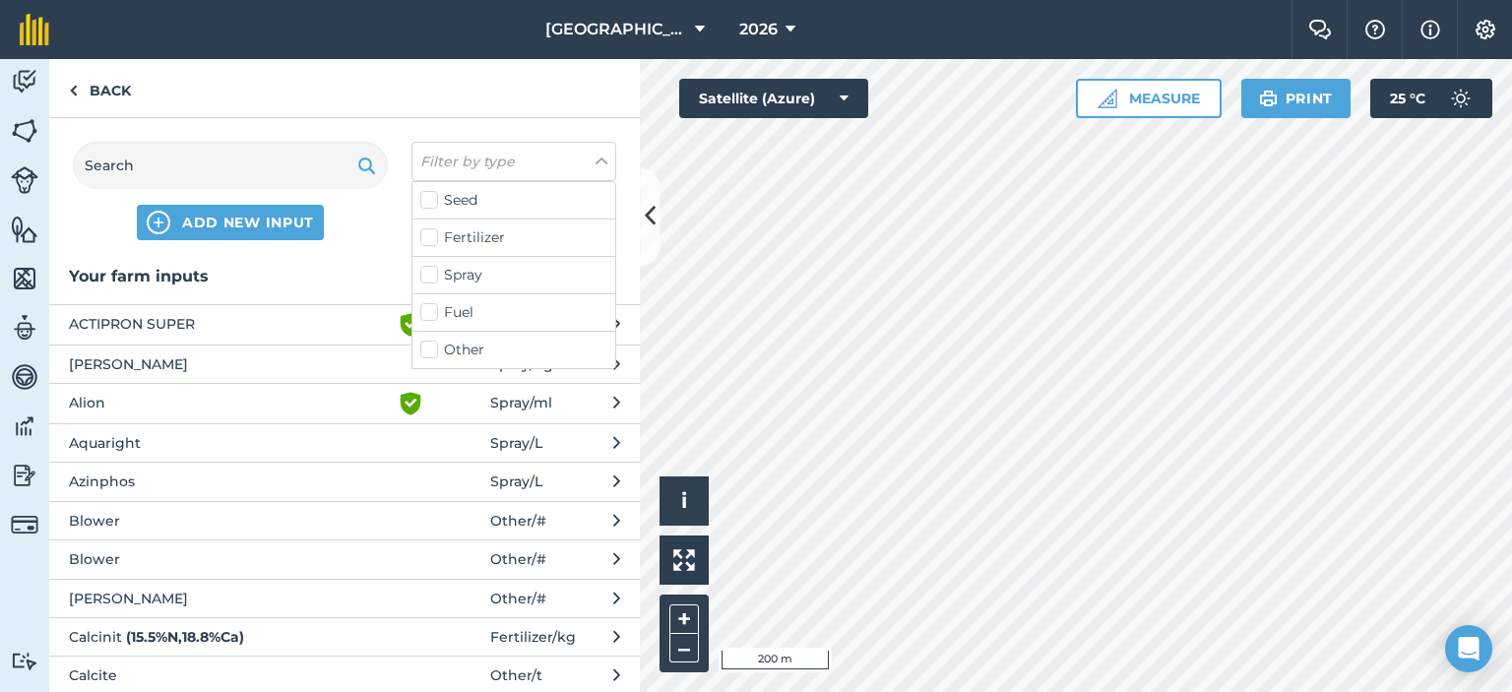
click at [457, 346] on label "Other" at bounding box center [513, 350] width 187 height 21
click at [433, 346] on input "Other" at bounding box center [426, 346] width 13 height 13
checkbox input "true"
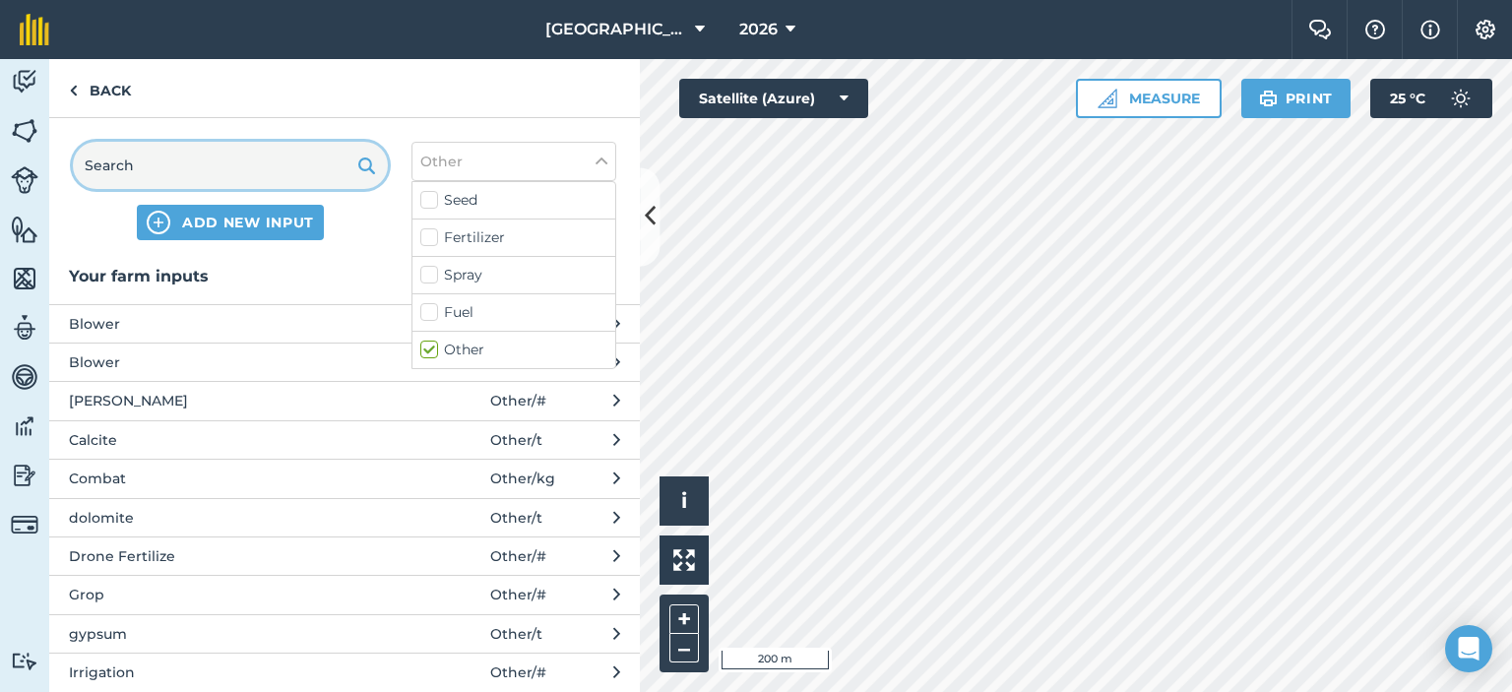
click at [228, 172] on input "text" at bounding box center [230, 165] width 315 height 47
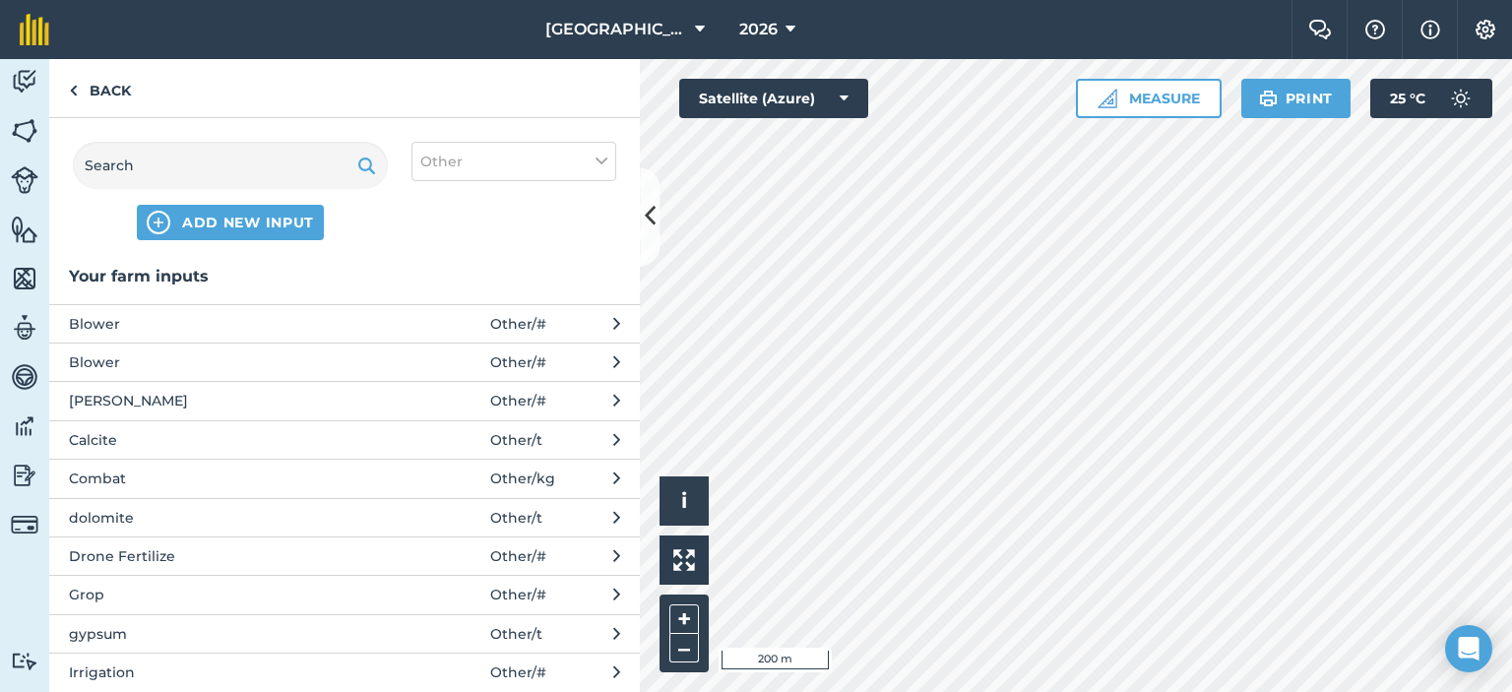
click at [490, 662] on span "Other / #" at bounding box center [518, 673] width 56 height 22
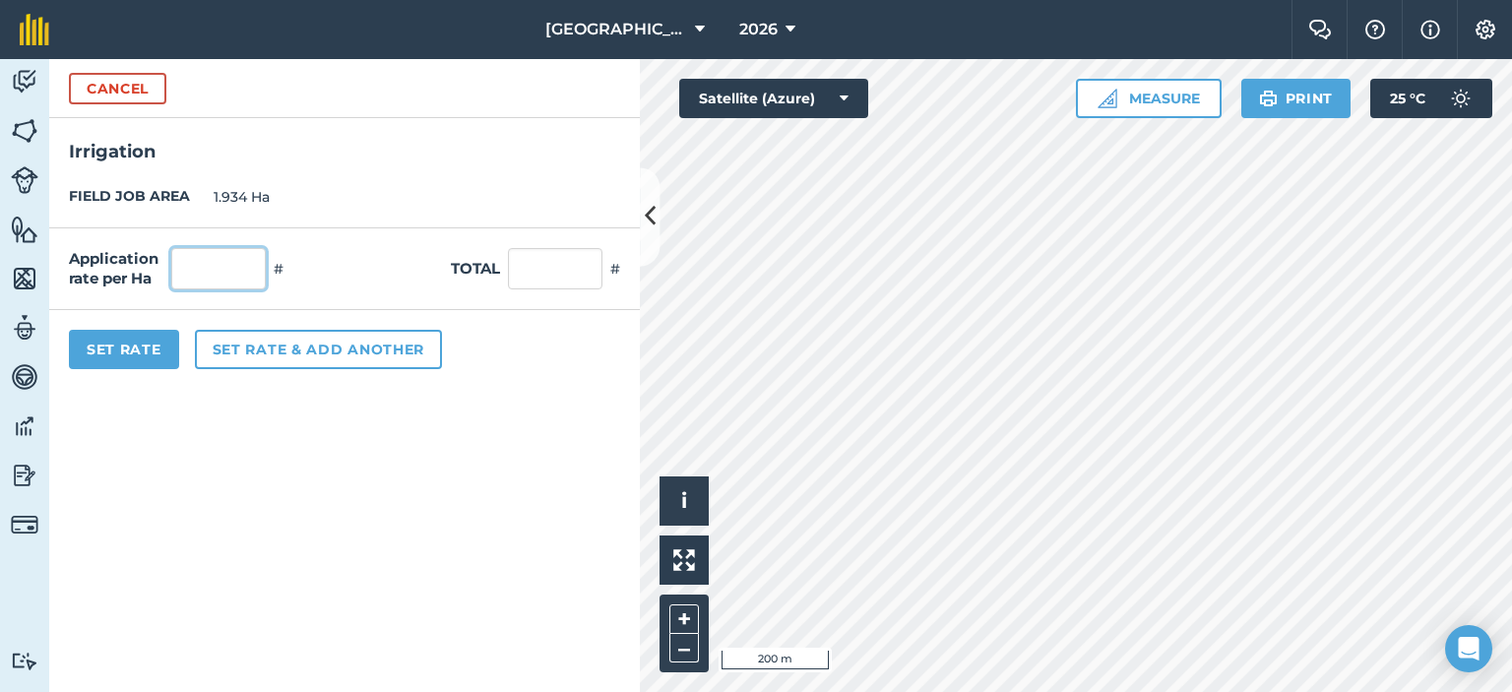
click at [198, 270] on input "text" at bounding box center [218, 268] width 95 height 41
type input "12"
type input "23.208"
click at [350, 459] on form "Cancel Irrigation FIELD JOB AREA 1.934 Ha Application rate per Ha 12 # Total 23…" at bounding box center [344, 375] width 591 height 633
click at [236, 269] on input "12" at bounding box center [218, 268] width 95 height 41
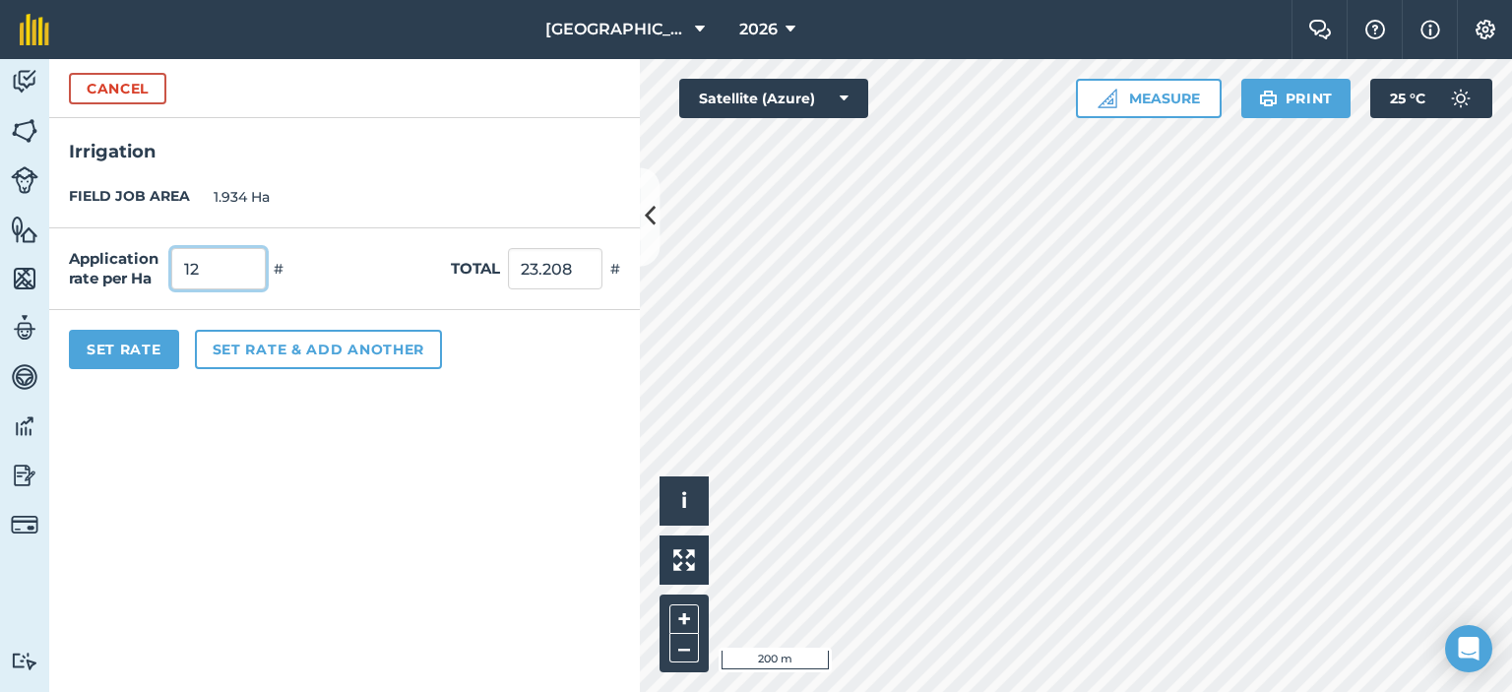
type input "1"
type input "64"
type input "123.776"
click at [373, 472] on form "Cancel Irrigation FIELD JOB AREA 1.934 Ha Application rate per Ha 64 # Total 12…" at bounding box center [344, 375] width 591 height 633
click at [161, 357] on button "Set Rate" at bounding box center [124, 349] width 110 height 39
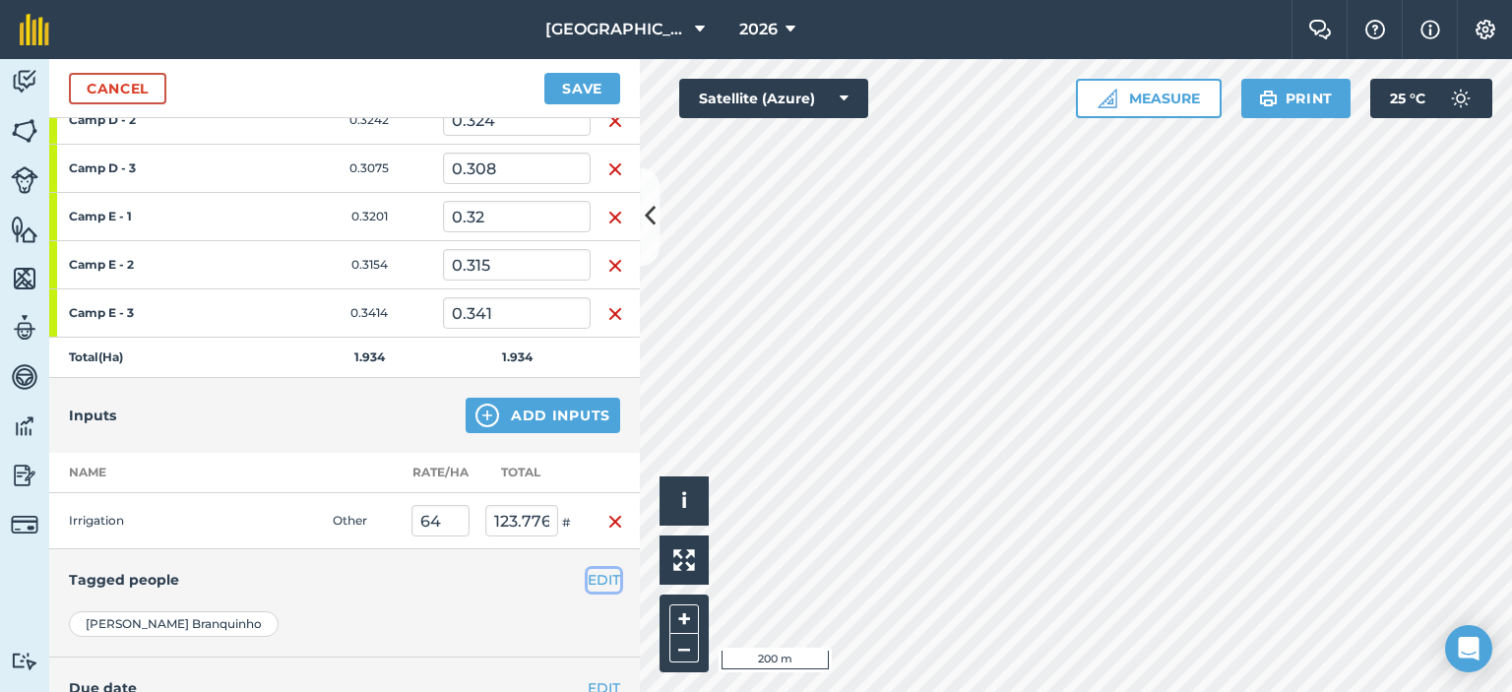
click at [588, 578] on button "EDIT" at bounding box center [604, 580] width 32 height 22
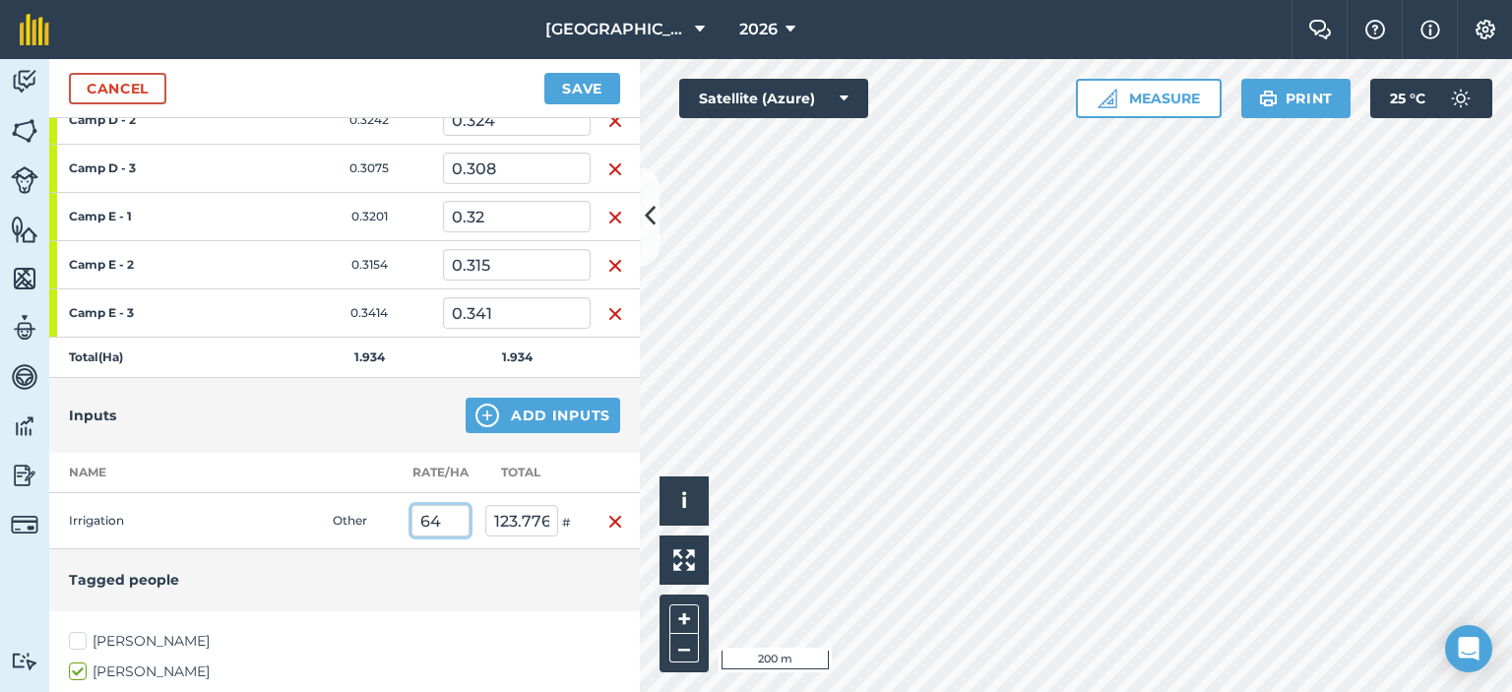
click at [444, 519] on input "64" at bounding box center [441, 521] width 58 height 32
type input "6"
type input "12"
type input "23.208"
click at [446, 549] on div "Tagged people" at bounding box center [344, 579] width 591 height 61
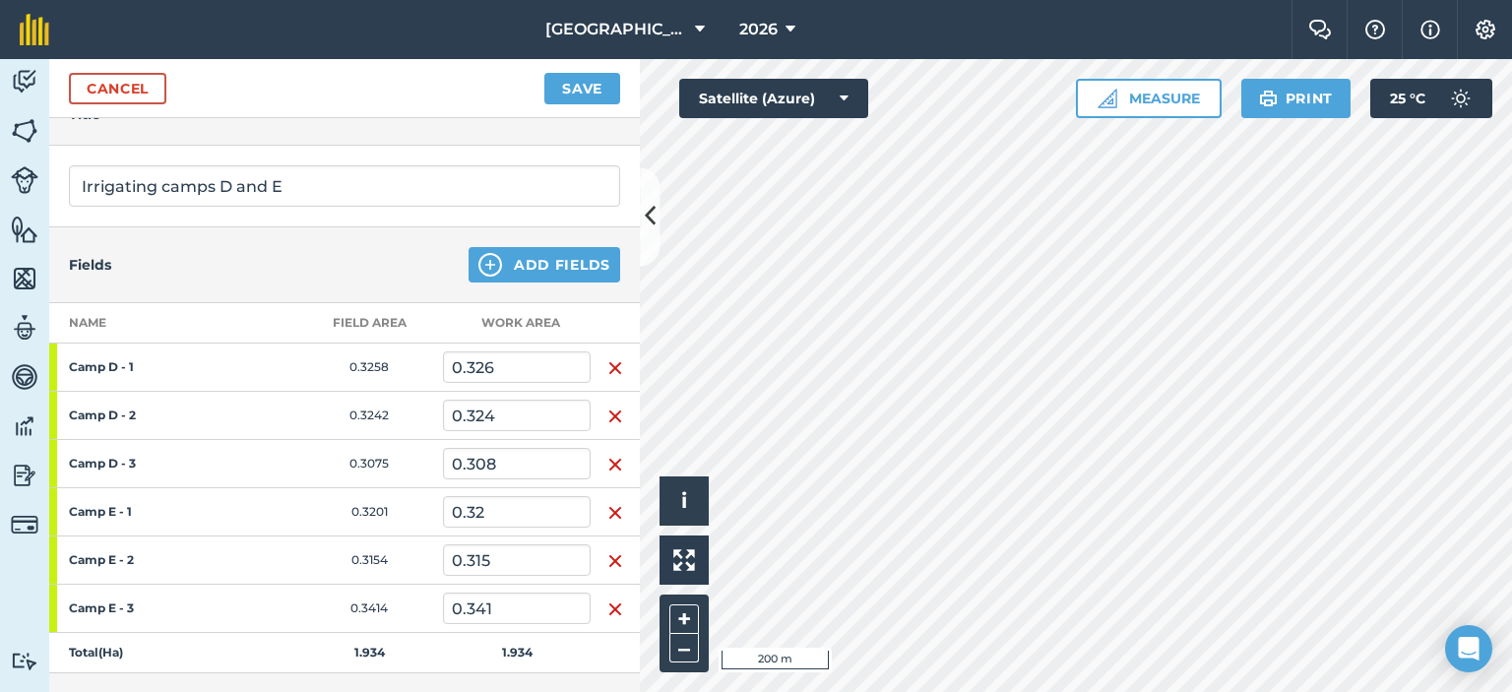
scroll to position [0, 0]
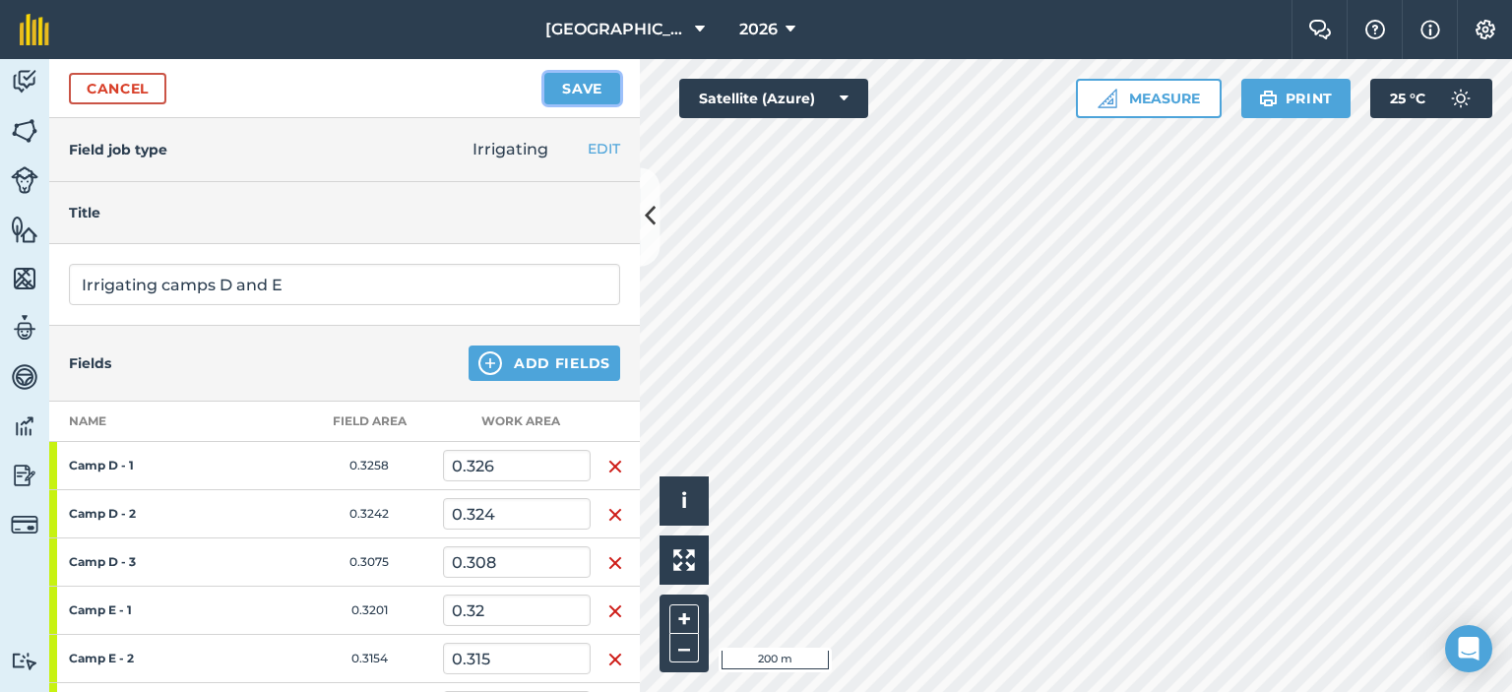
click at [606, 90] on button "Save" at bounding box center [582, 89] width 76 height 32
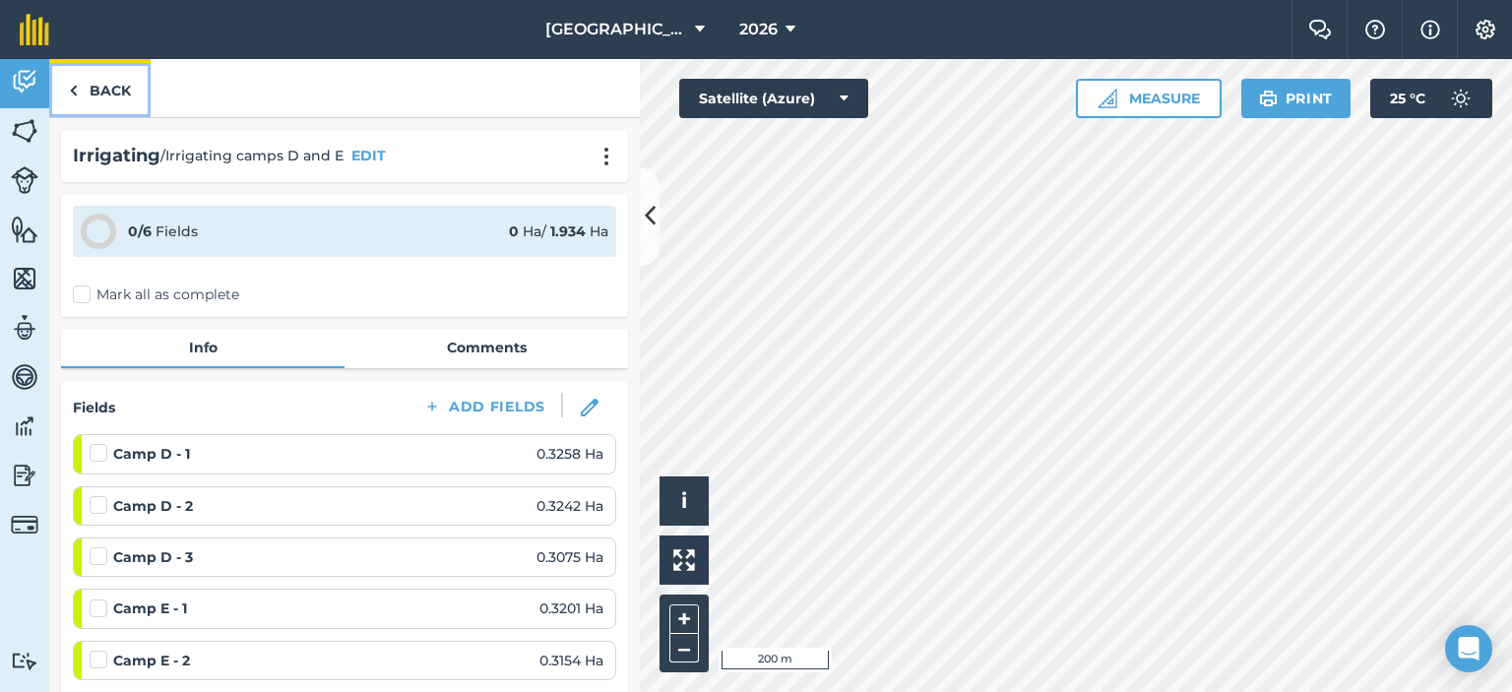
click at [123, 92] on link "Back" at bounding box center [99, 88] width 101 height 58
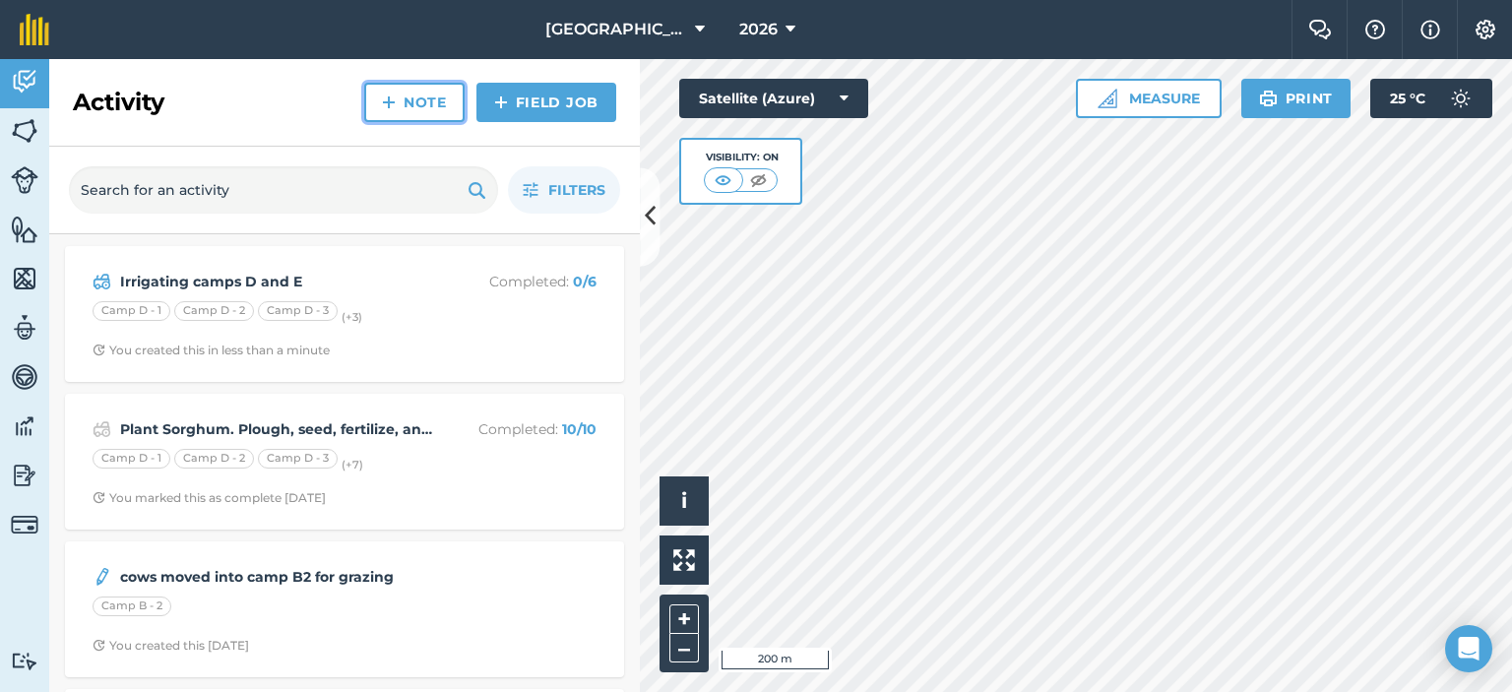
click at [444, 101] on link "Note" at bounding box center [414, 102] width 100 height 39
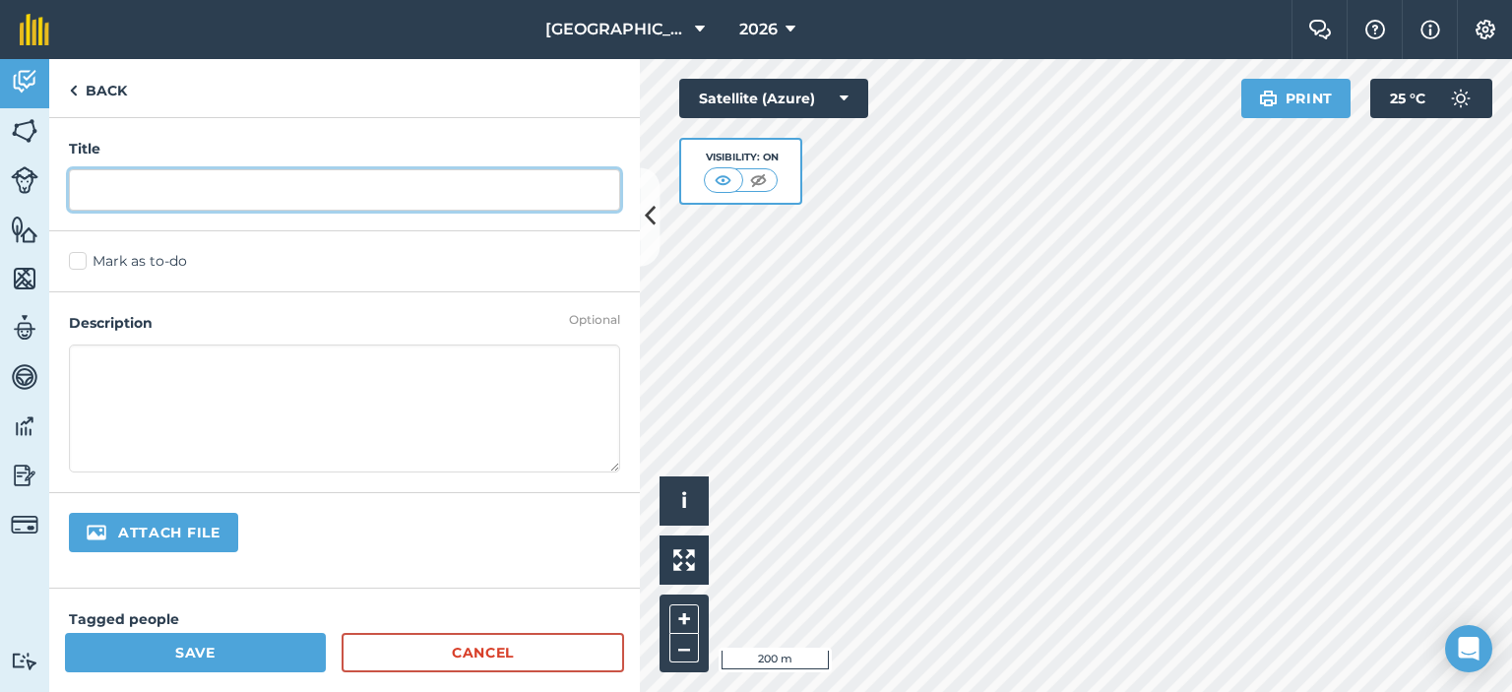
click at [280, 192] on input "text" at bounding box center [344, 189] width 551 height 41
type input "Moving Fencing Tape in Wedge 1 to Wedge 2"
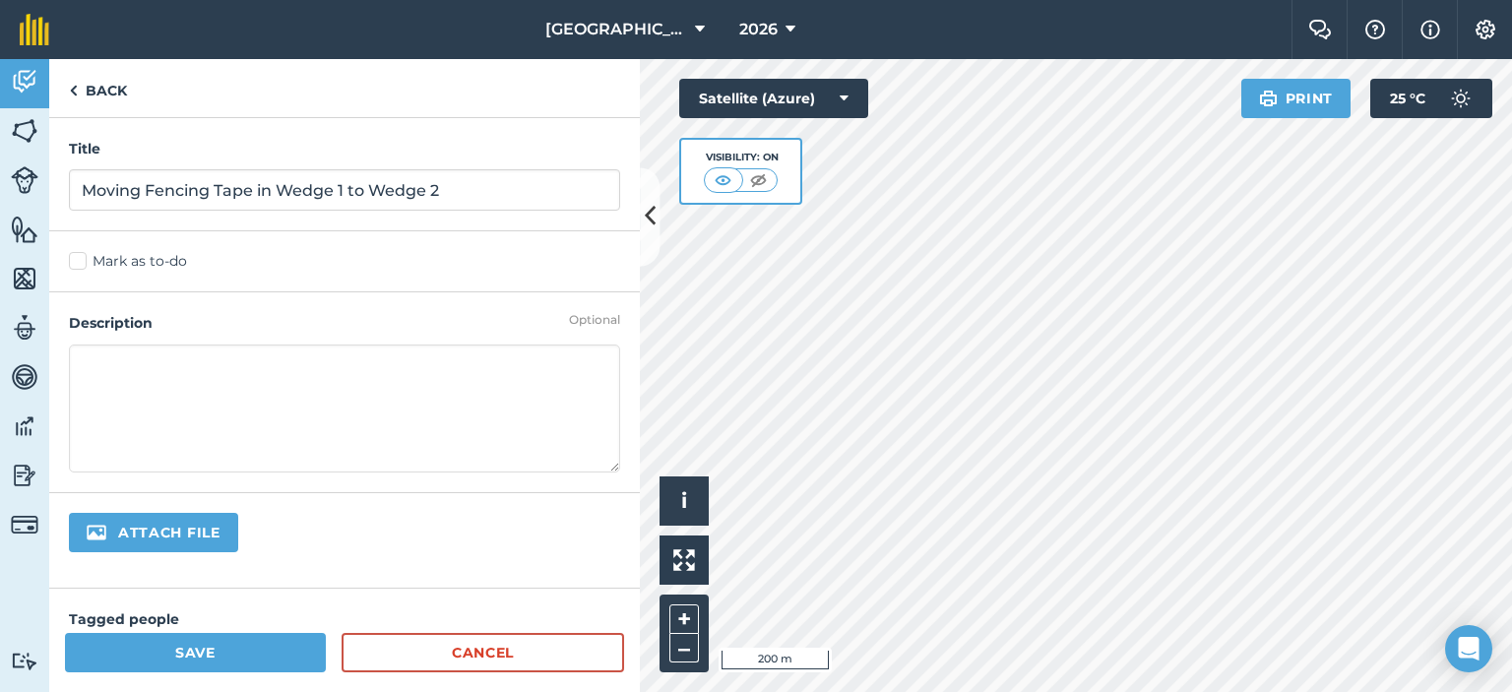
click at [216, 375] on textarea at bounding box center [344, 409] width 551 height 128
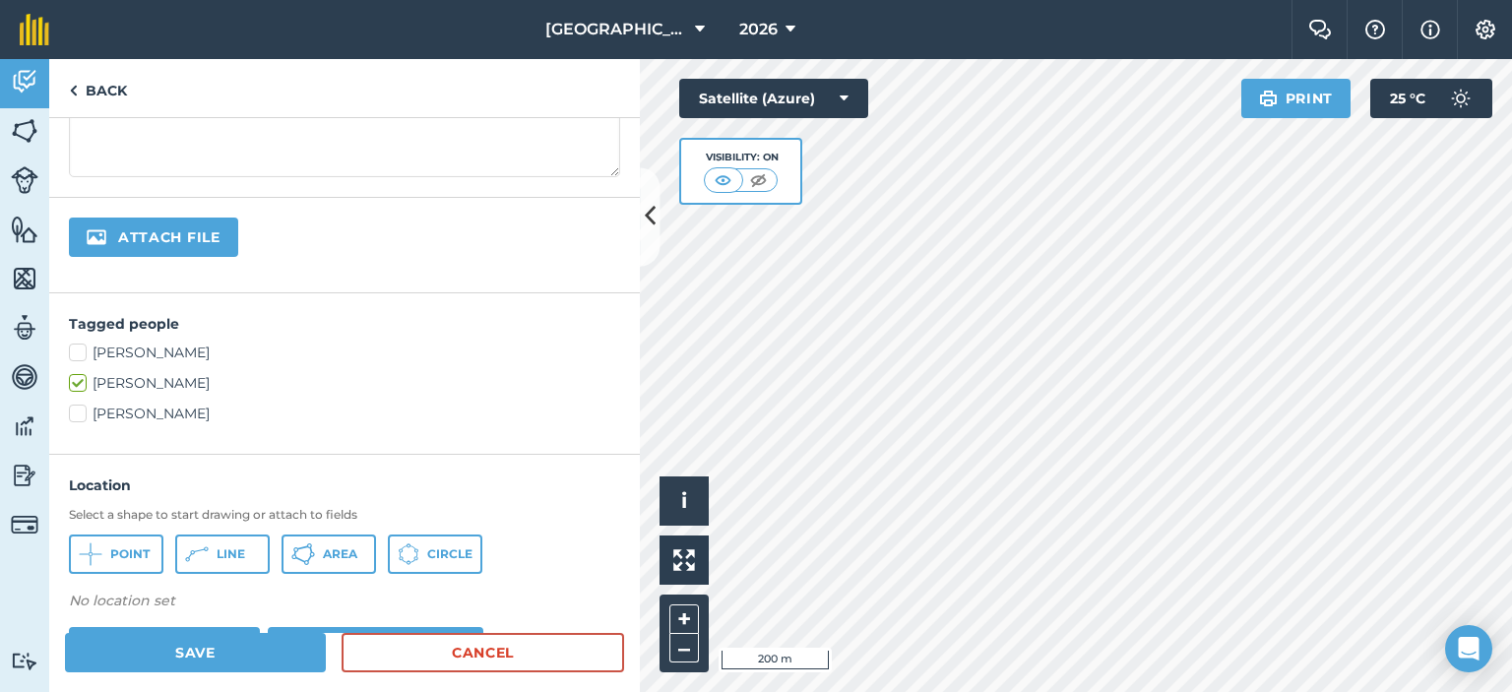
scroll to position [394, 0]
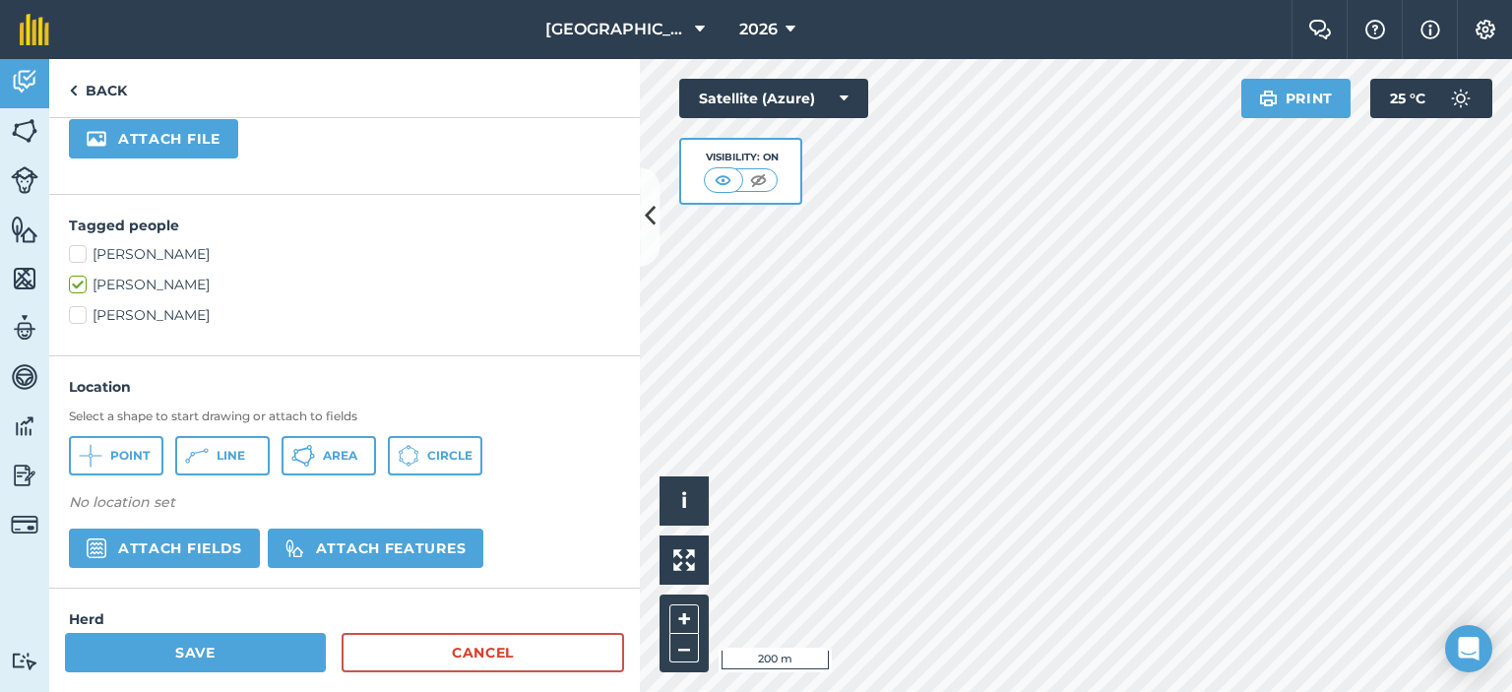
type textarea "Moving all the fencing tape from wedge 1 to wedge 2. Also making sure that it w…"
click at [212, 540] on button "Attach fields" at bounding box center [164, 548] width 191 height 39
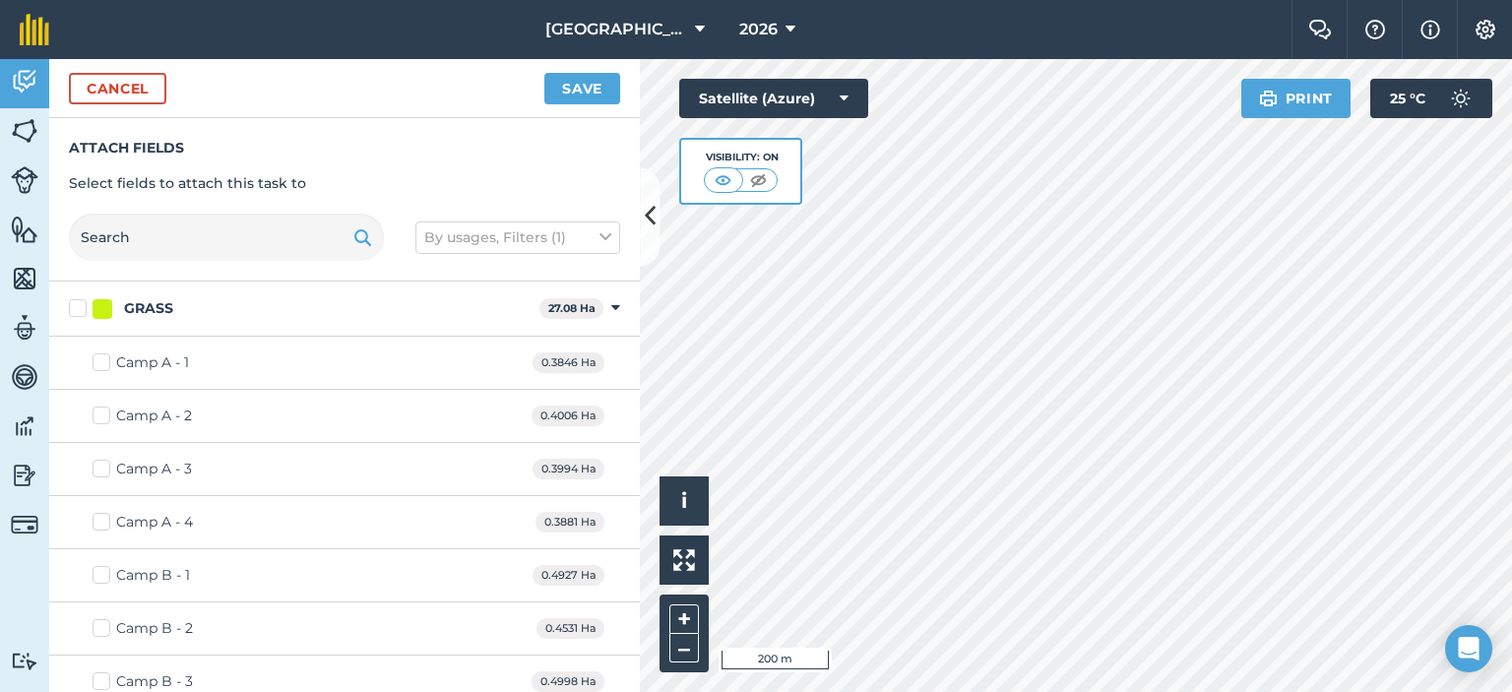
scroll to position [492, 0]
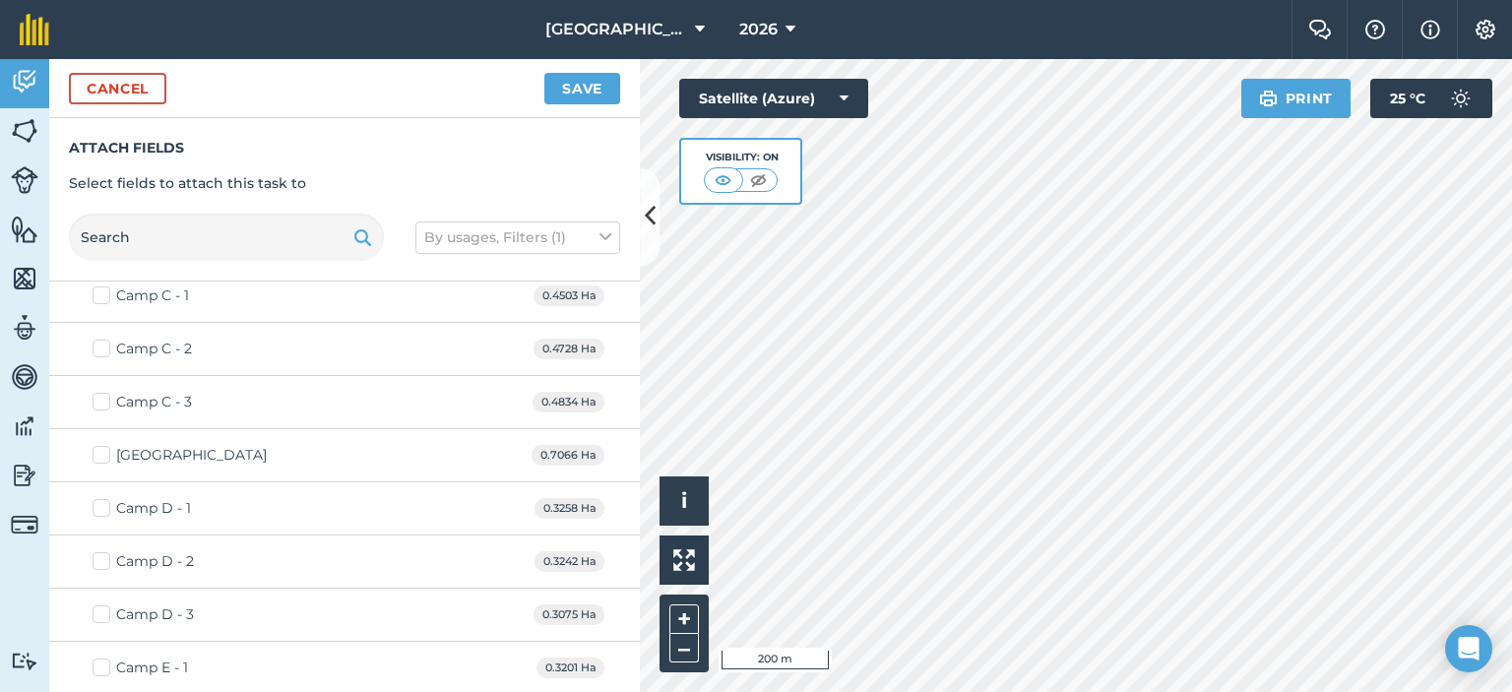
checkbox input "true"
click at [594, 90] on button "Save" at bounding box center [582, 89] width 76 height 32
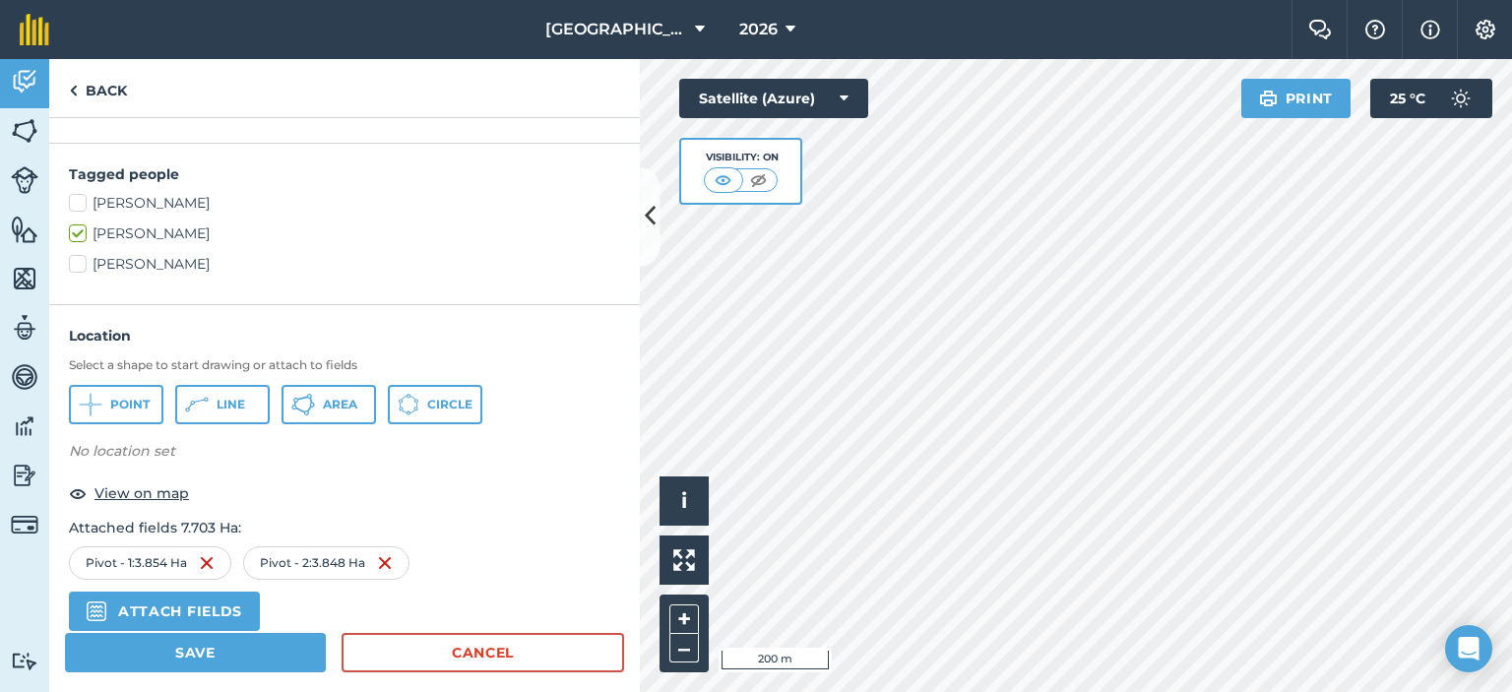
scroll to position [642, 0]
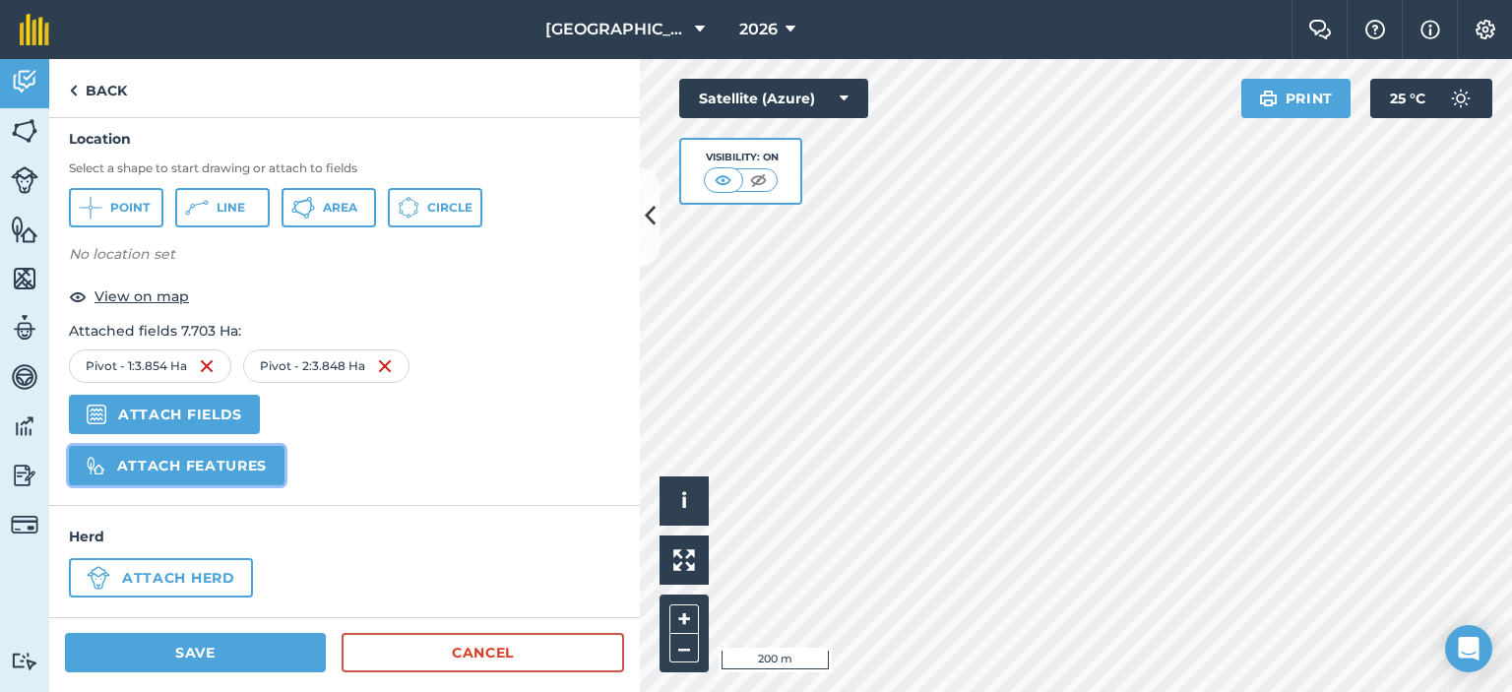
click at [254, 477] on button "Attach features" at bounding box center [177, 465] width 216 height 39
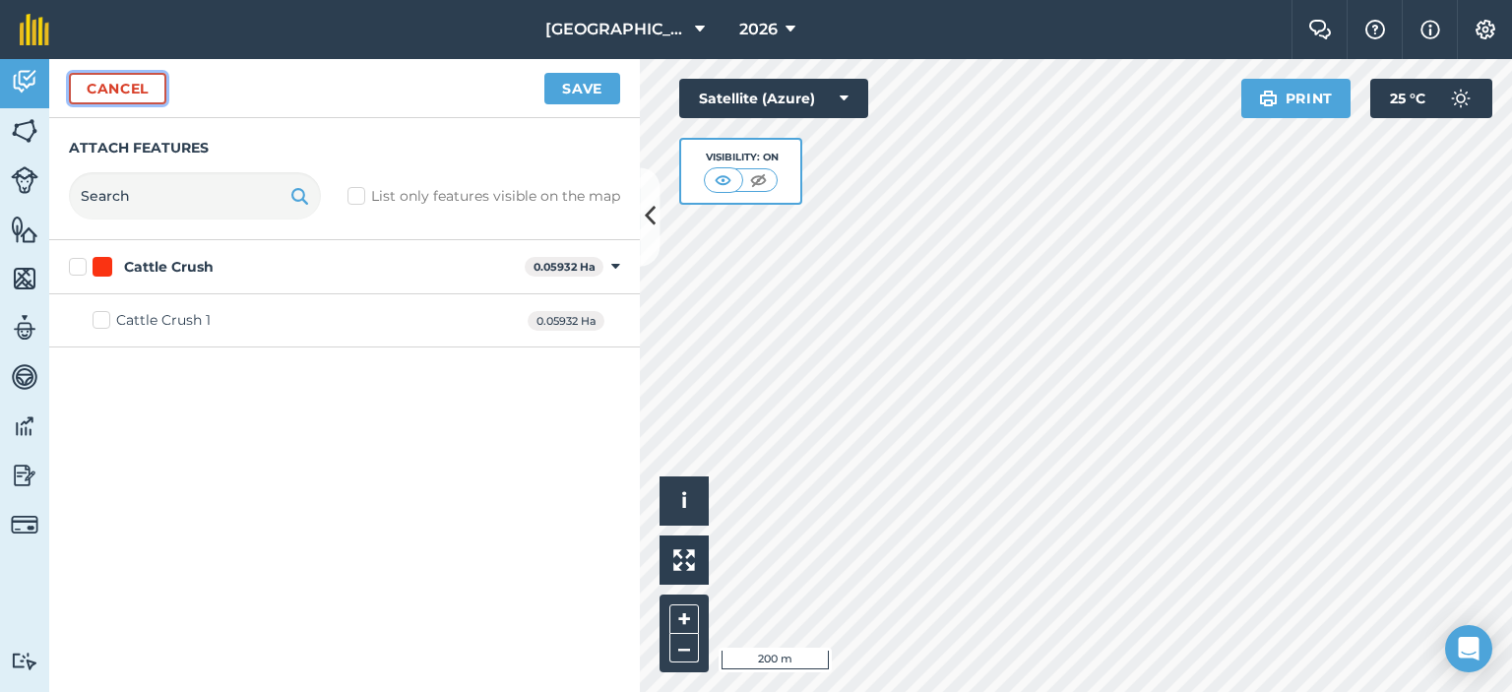
click at [138, 82] on button "Cancel" at bounding box center [117, 89] width 97 height 32
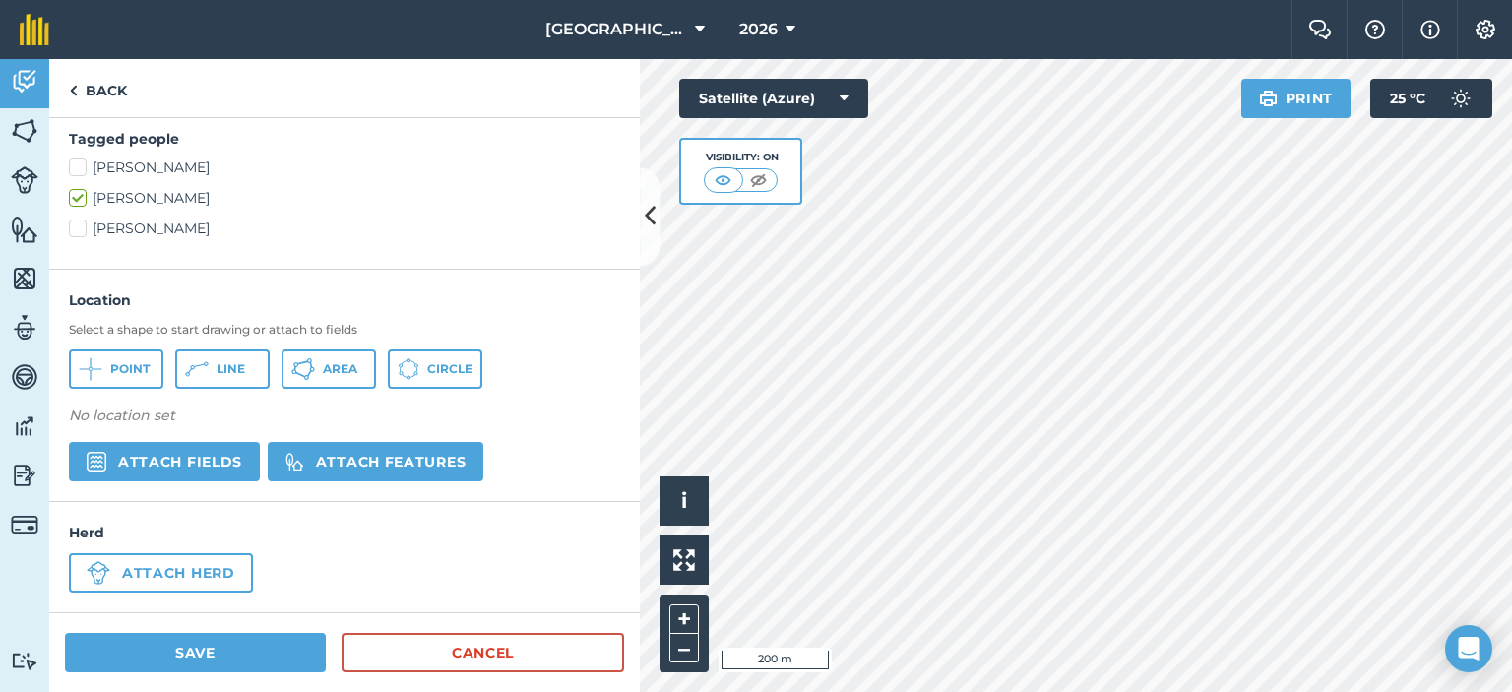
scroll to position [476, 0]
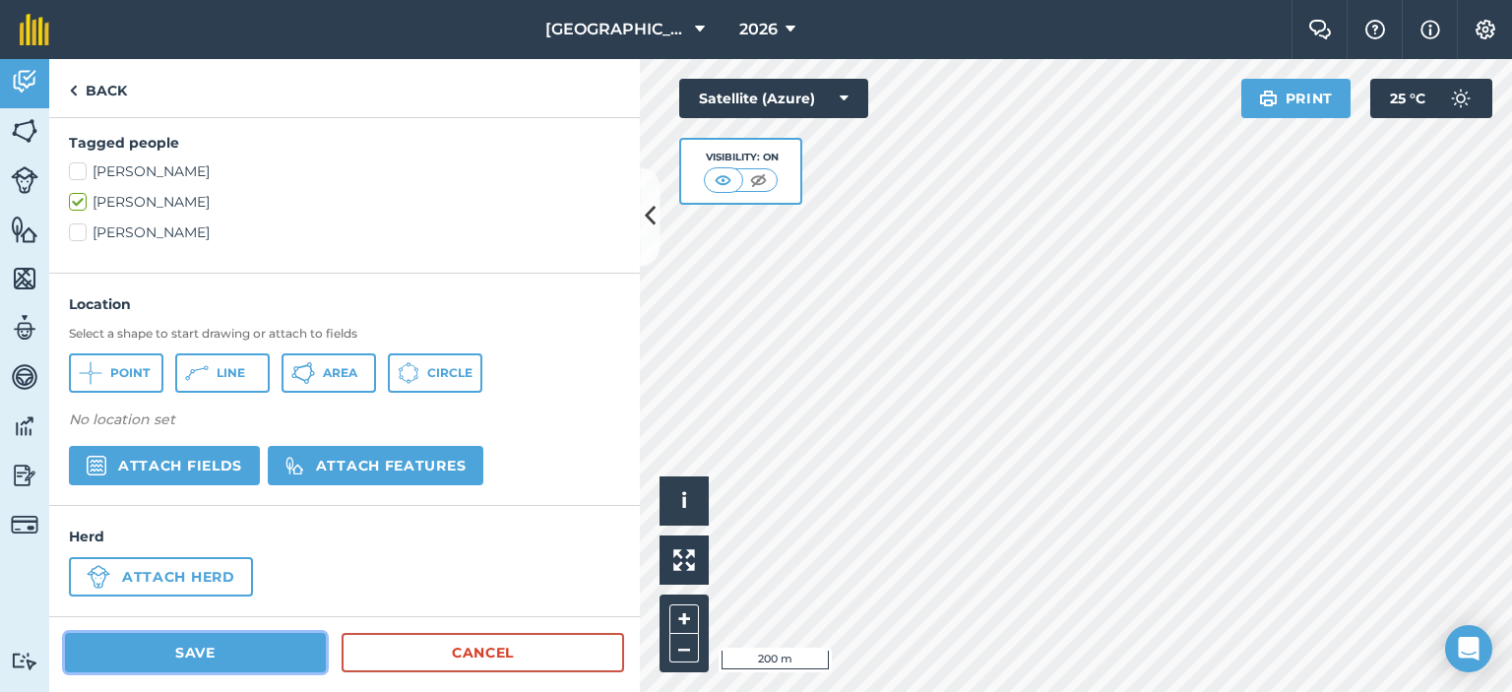
click at [287, 643] on button "Save" at bounding box center [195, 652] width 261 height 39
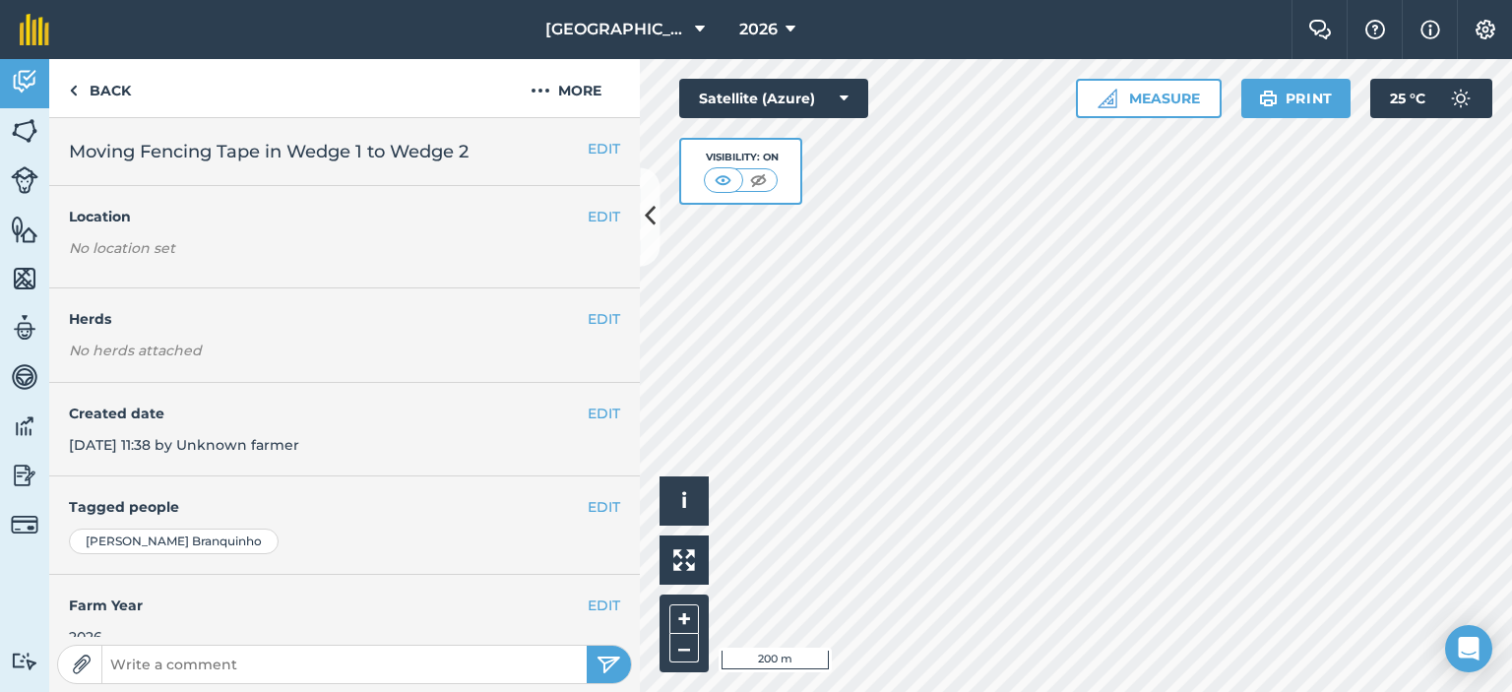
scroll to position [190, 0]
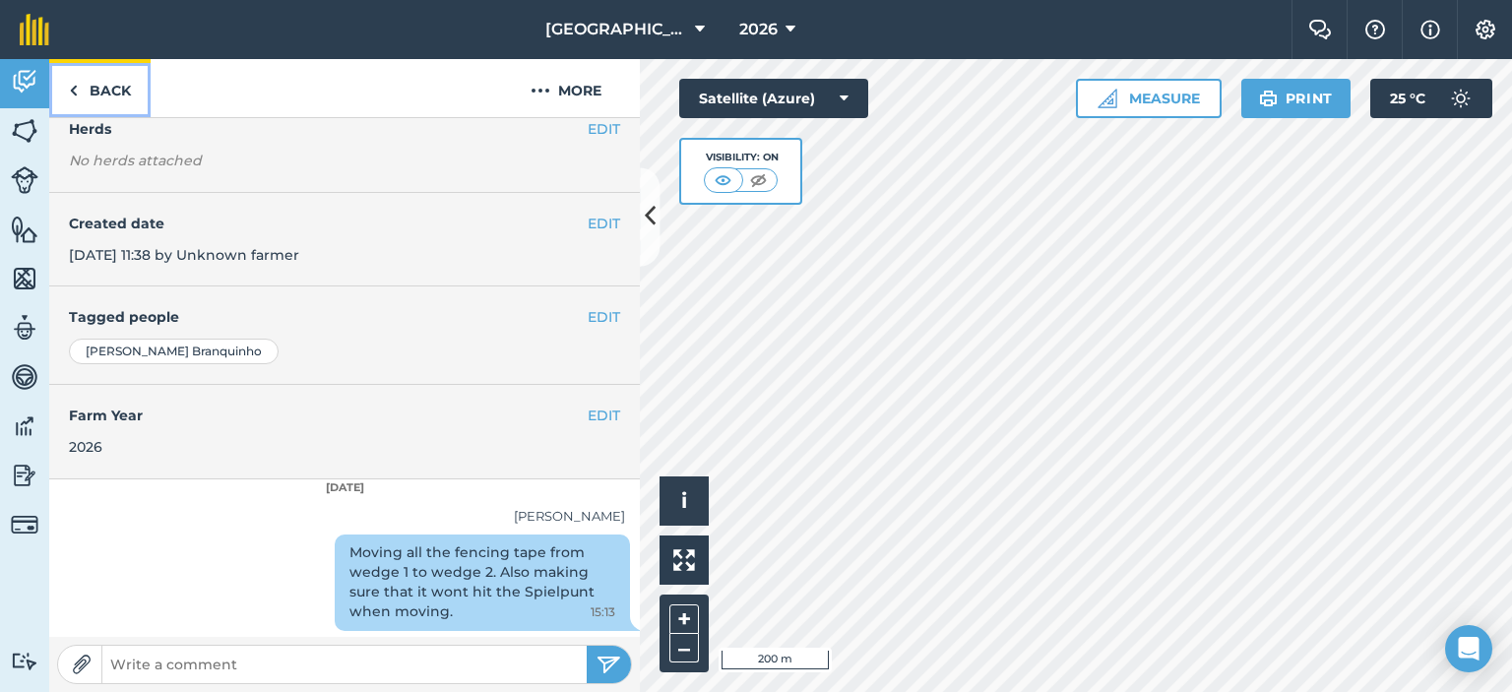
click at [114, 93] on link "Back" at bounding box center [99, 88] width 101 height 58
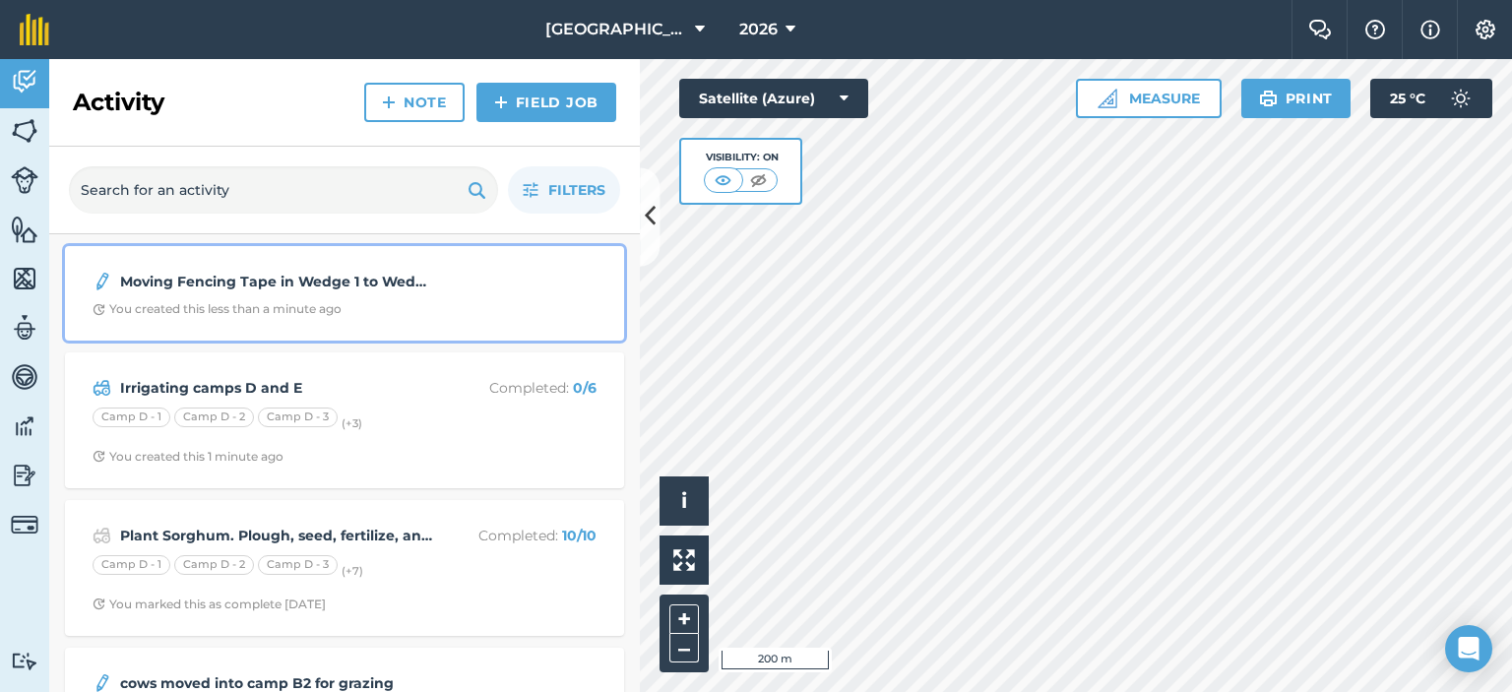
click at [327, 294] on div "Moving Fencing Tape in Wedge 1 to Wedge 2 You created this less than a minute a…" at bounding box center [345, 293] width 536 height 71
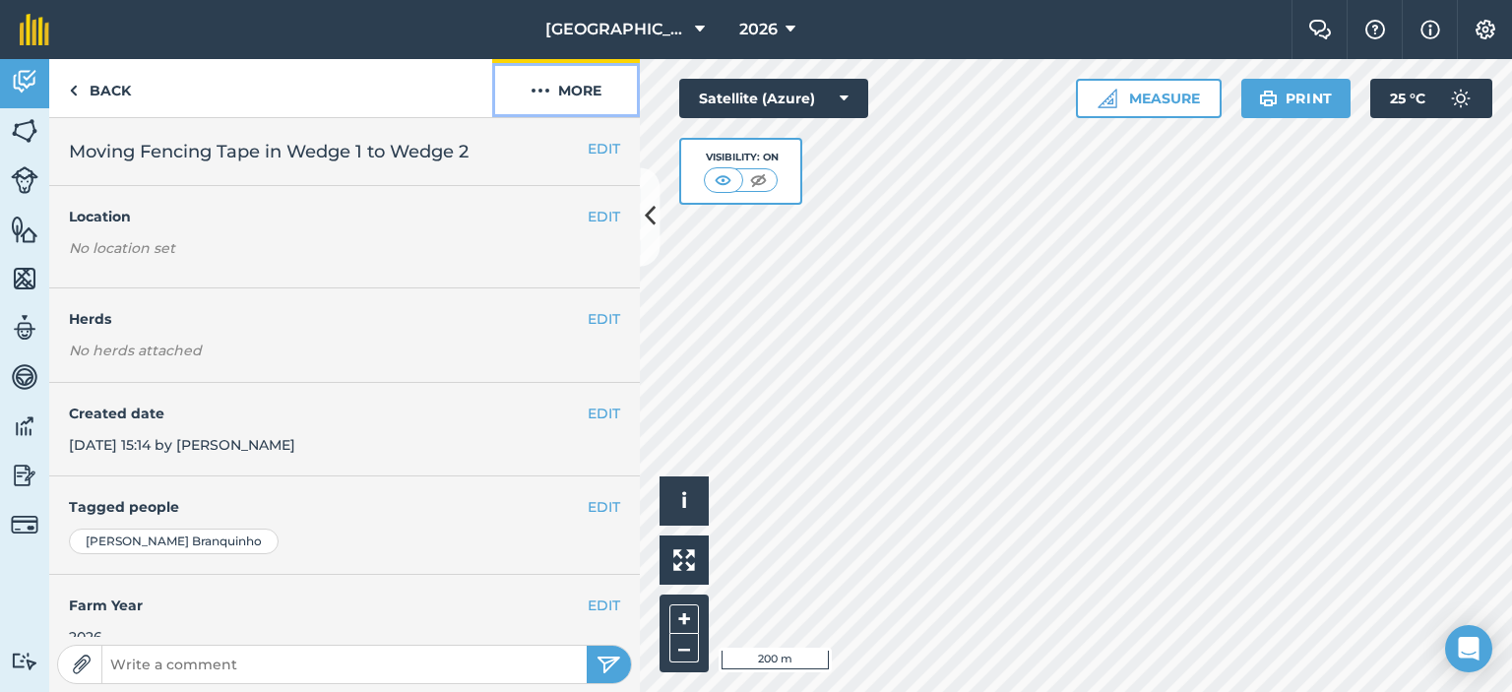
click at [523, 86] on button "More" at bounding box center [566, 88] width 148 height 58
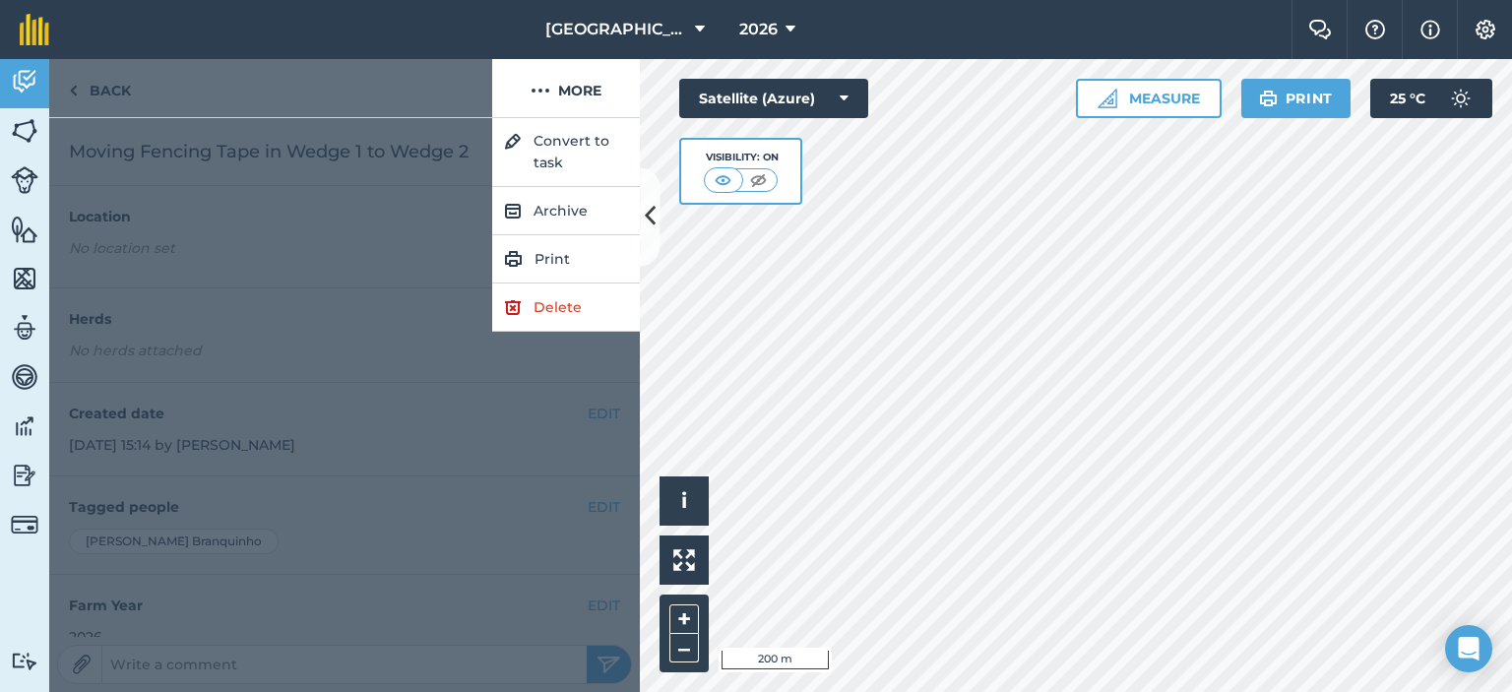
click at [392, 244] on div at bounding box center [344, 405] width 591 height 574
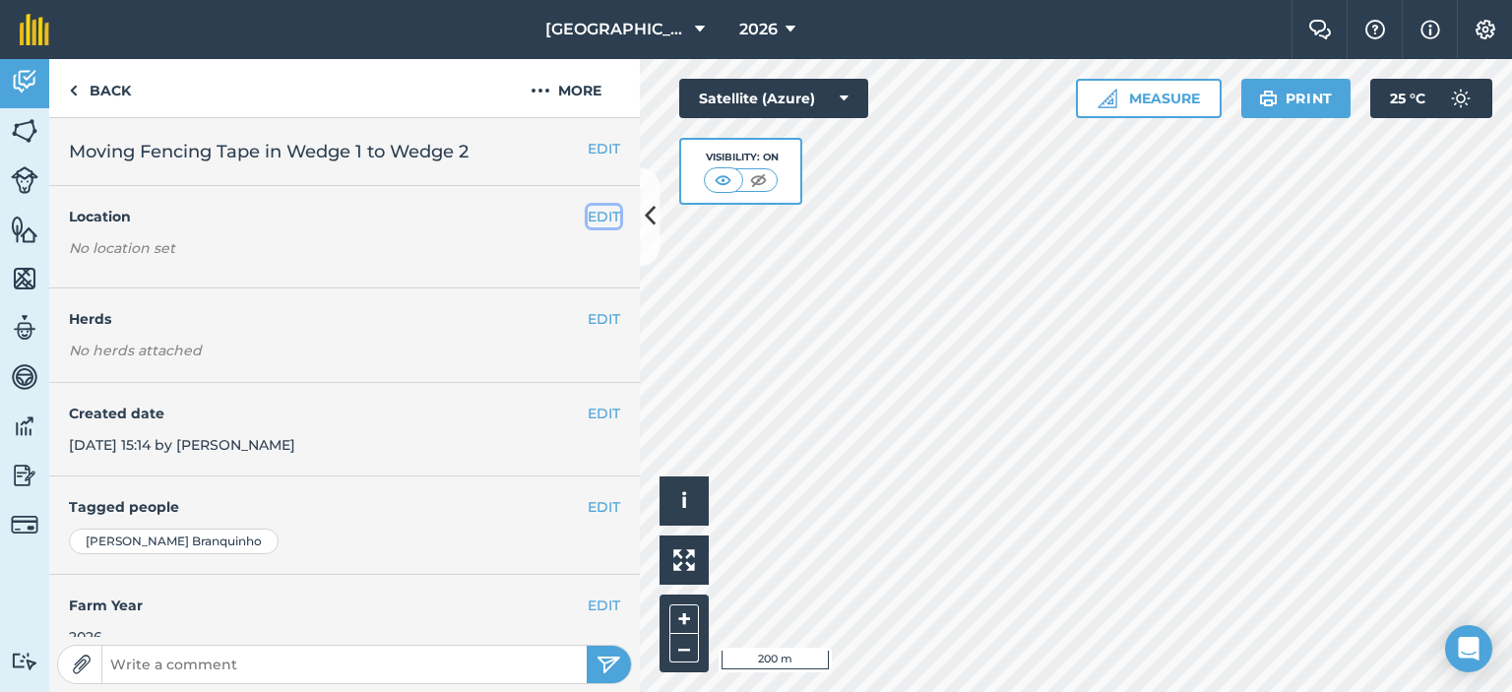
click at [589, 219] on button "EDIT" at bounding box center [604, 217] width 32 height 22
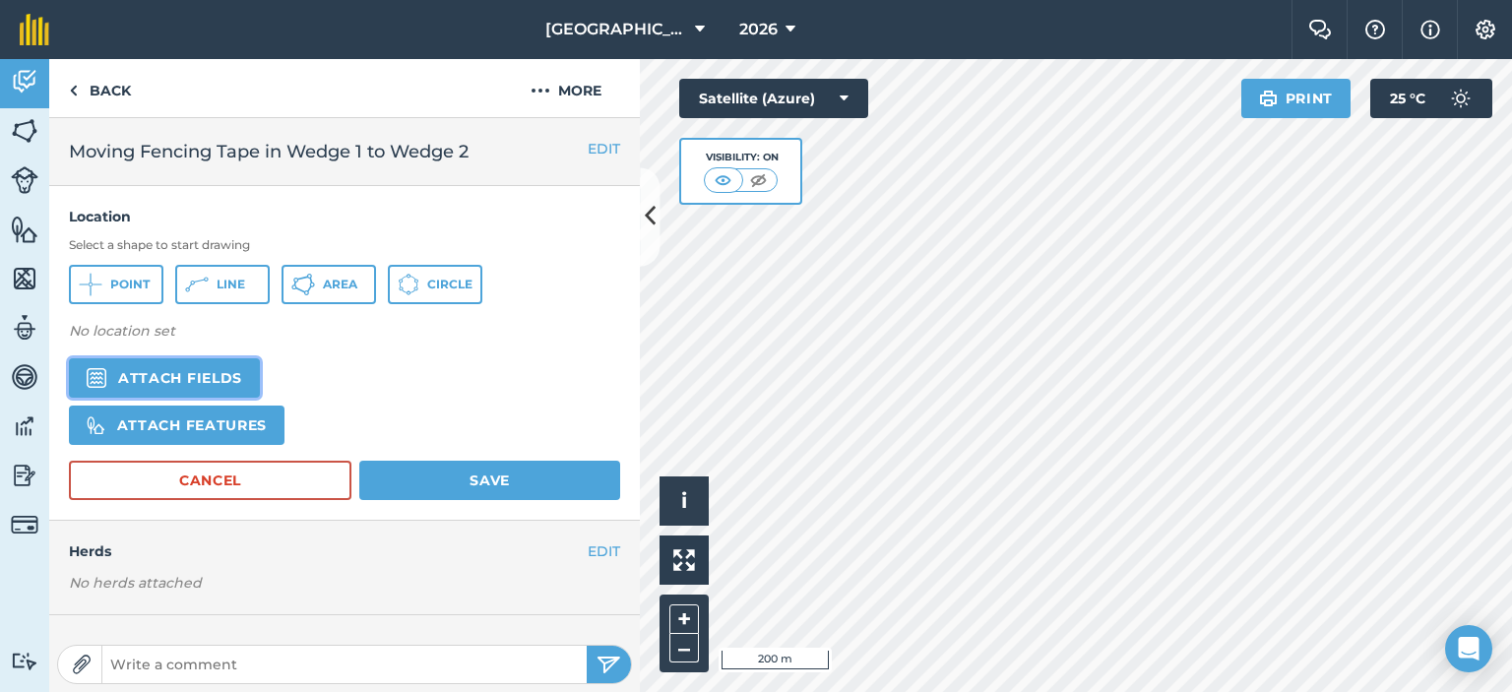
click at [205, 375] on button "Attach fields" at bounding box center [164, 377] width 191 height 39
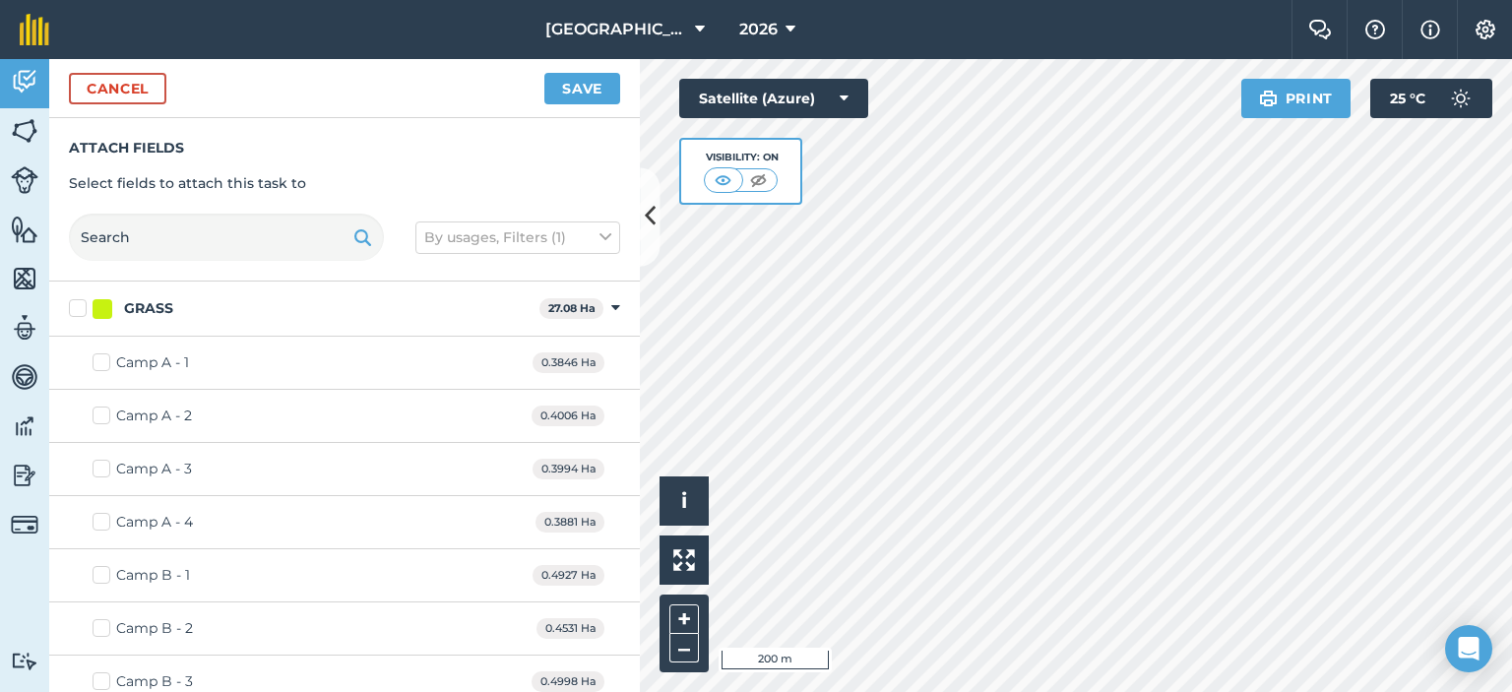
checkbox input "true"
click at [604, 90] on button "Save" at bounding box center [582, 89] width 76 height 32
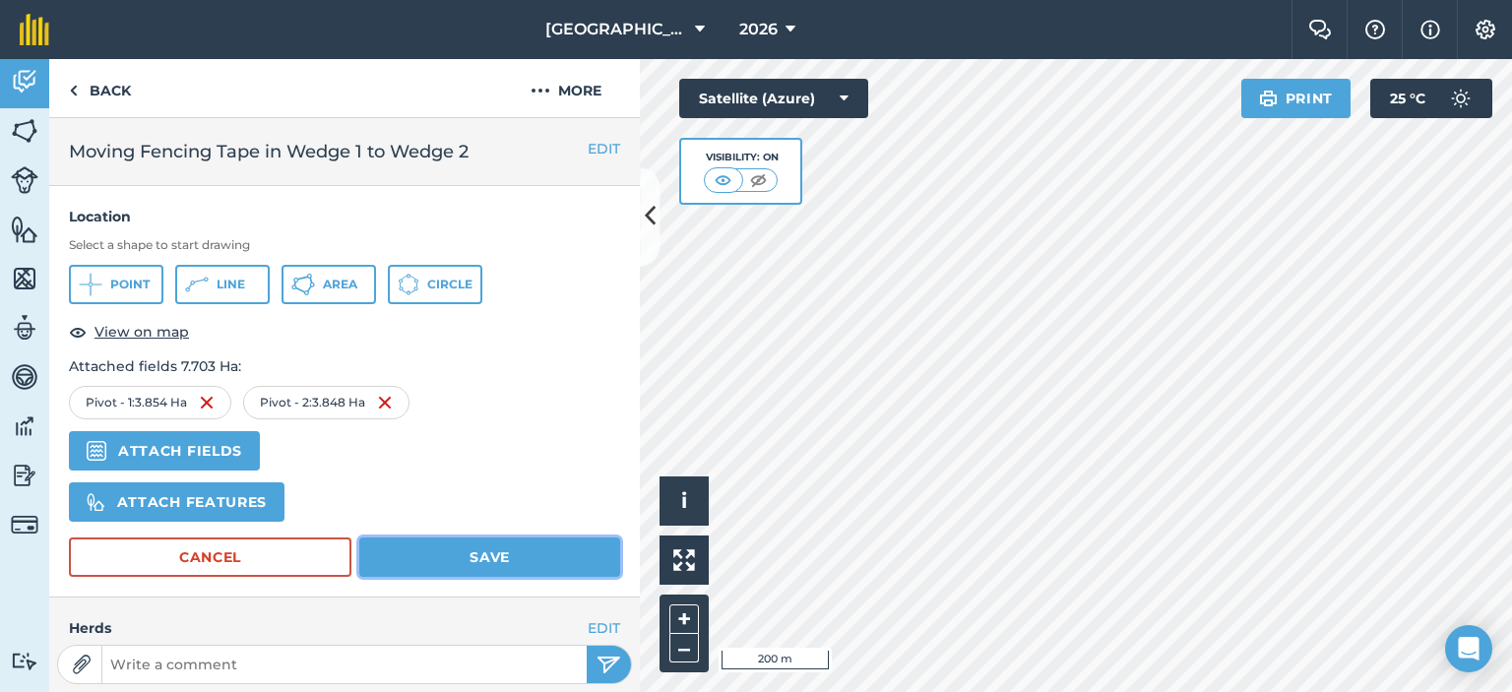
click at [503, 558] on button "Save" at bounding box center [489, 557] width 261 height 39
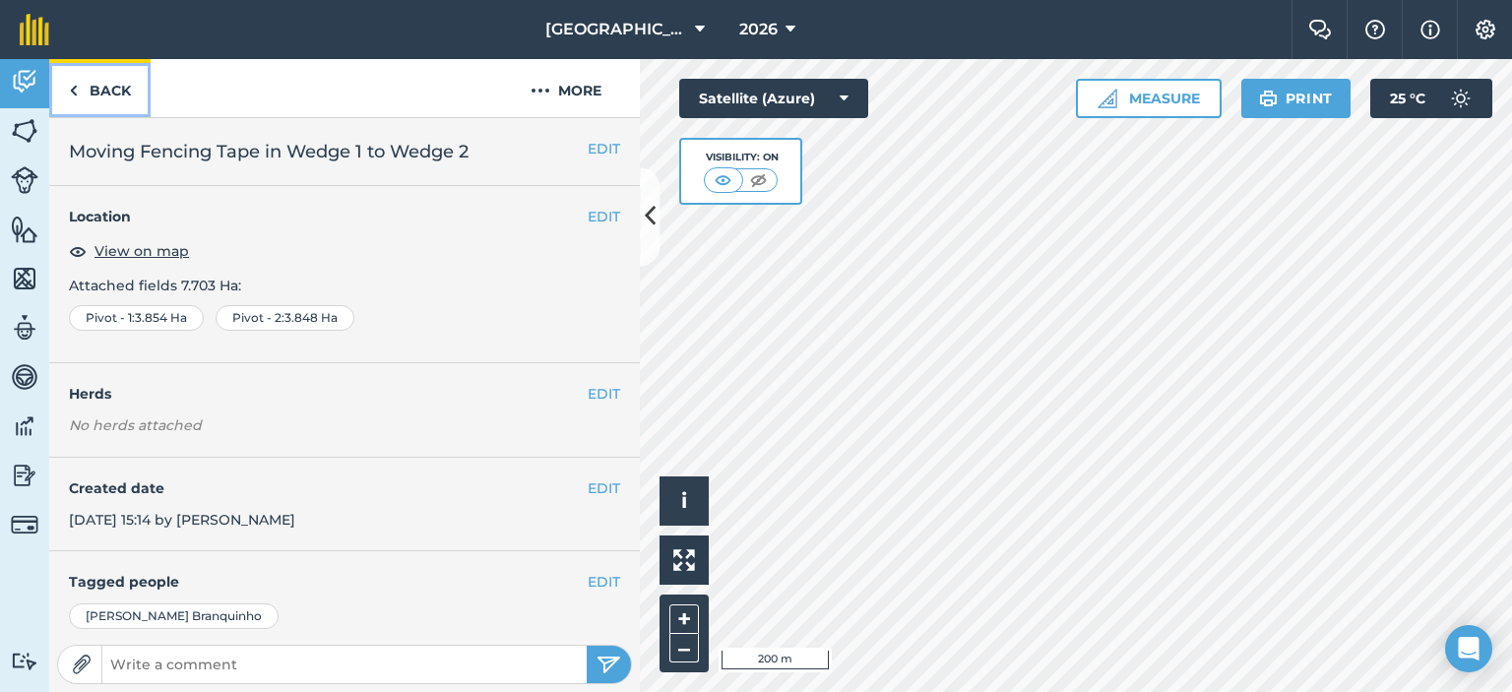
click at [83, 84] on link "Back" at bounding box center [99, 88] width 101 height 58
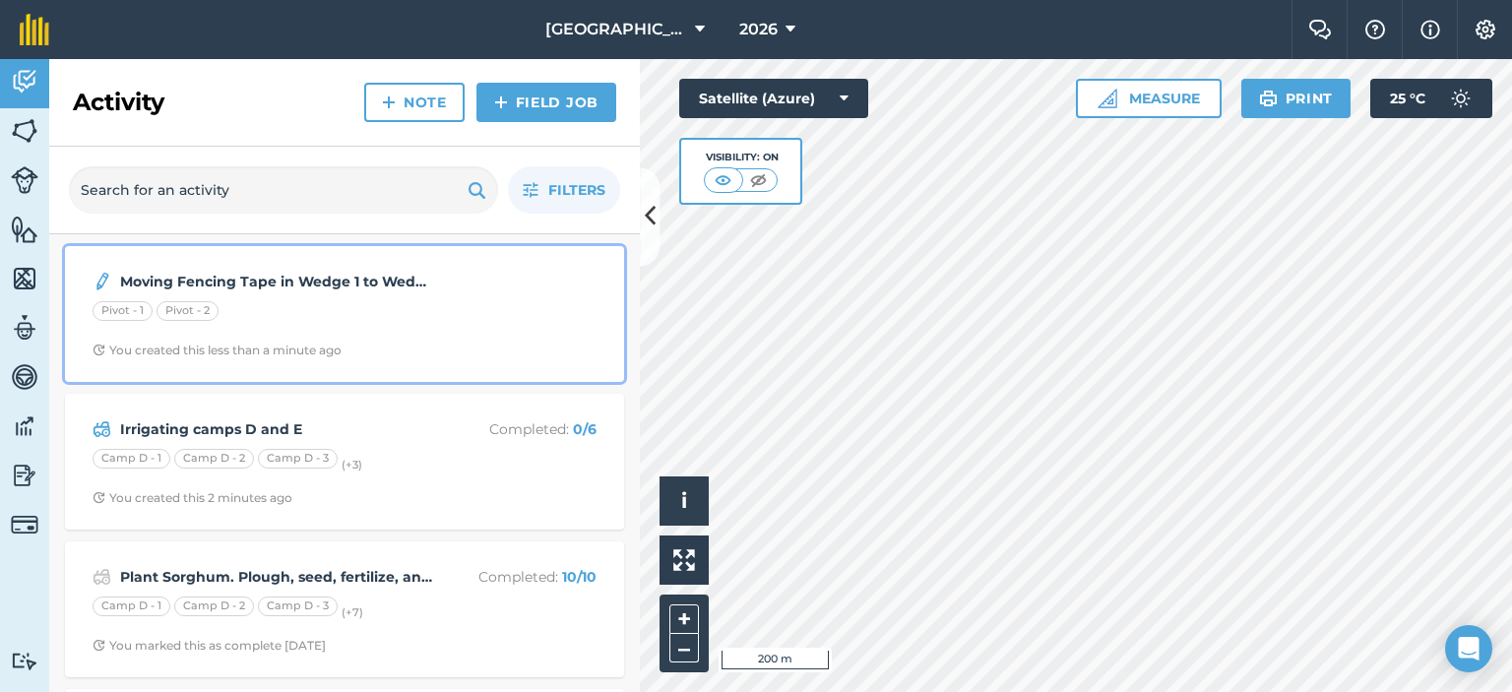
click at [447, 310] on div "Pivot - 1 Pivot - 2" at bounding box center [345, 314] width 504 height 26
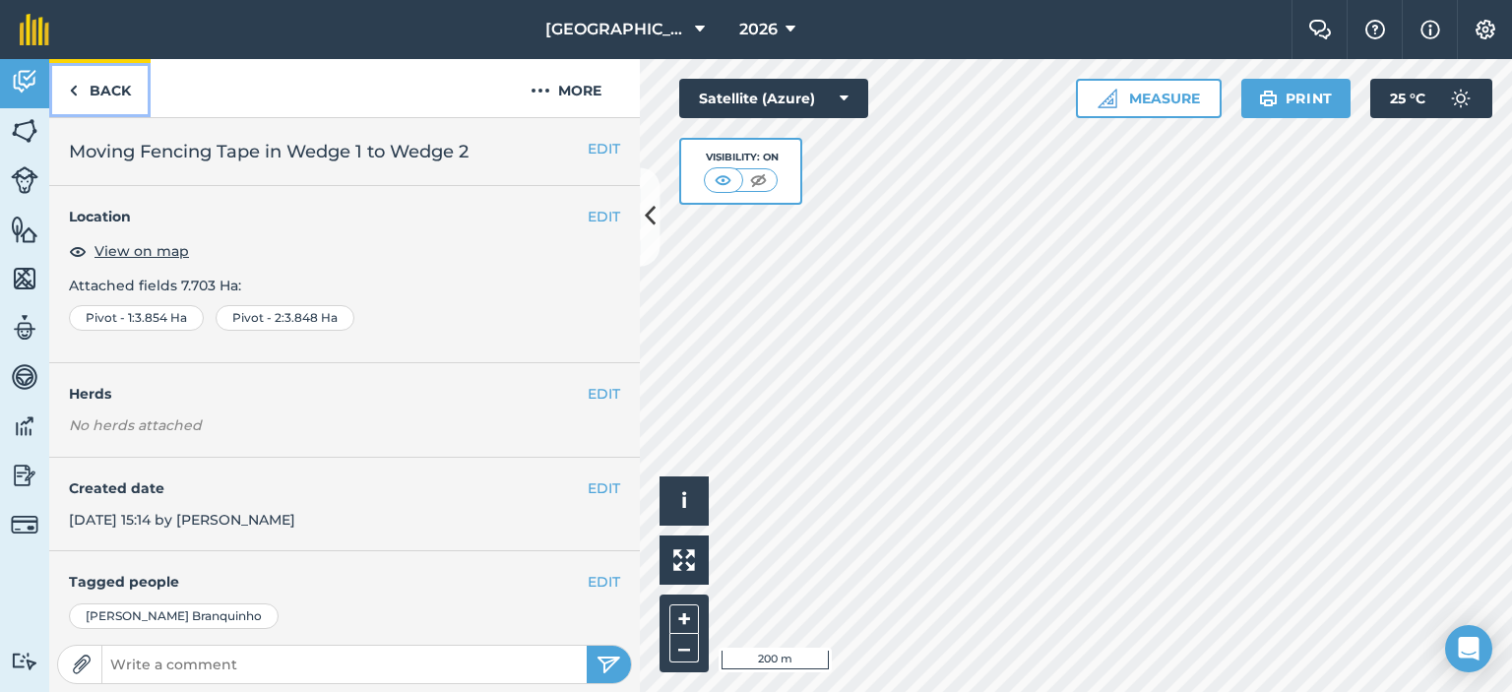
click at [145, 94] on link "Back" at bounding box center [99, 88] width 101 height 58
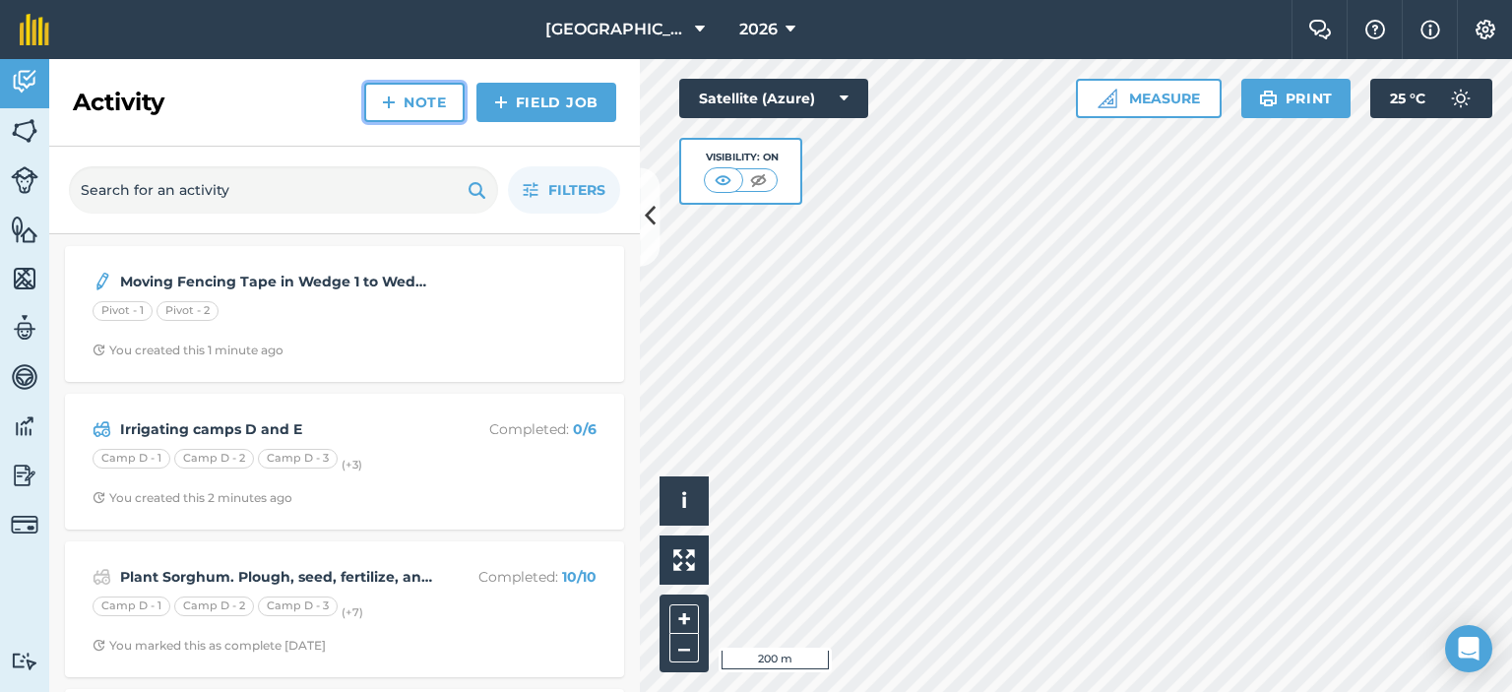
click at [428, 100] on link "Note" at bounding box center [414, 102] width 100 height 39
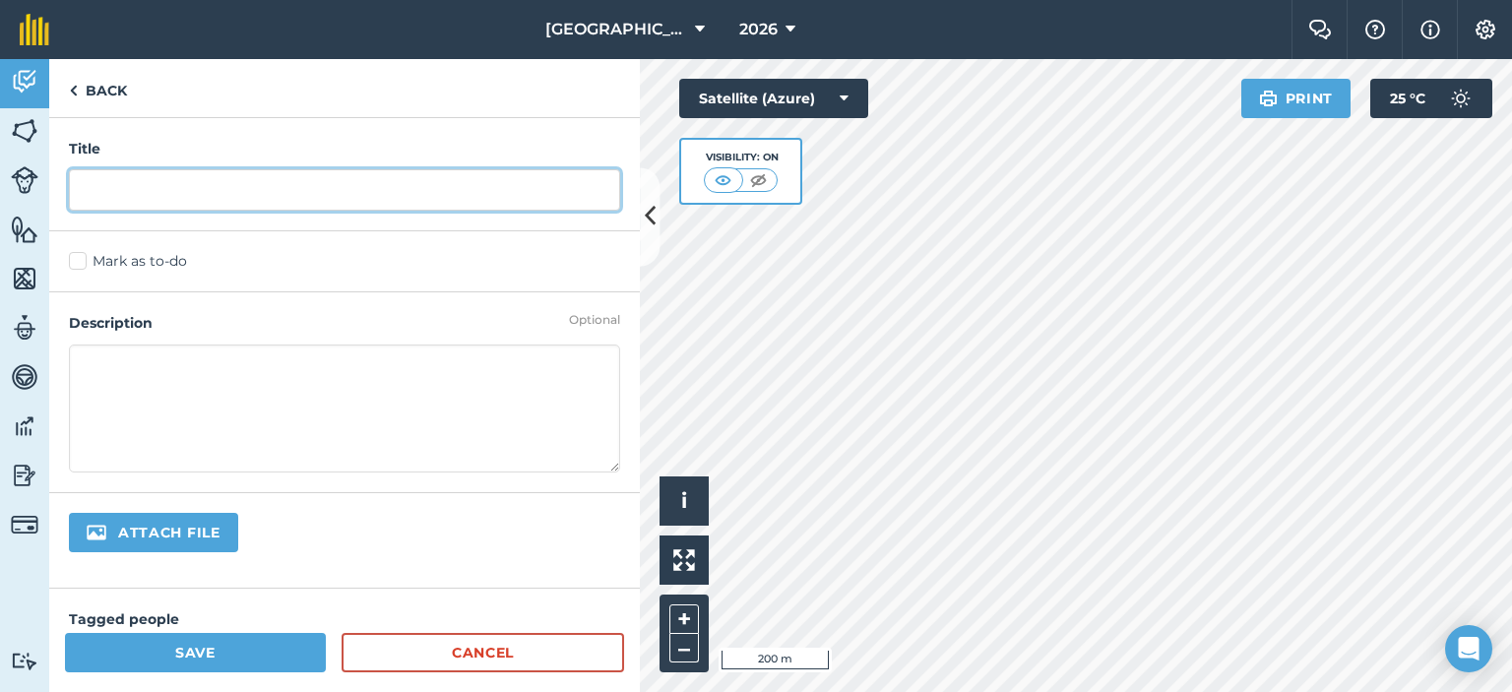
click at [377, 171] on input "text" at bounding box center [344, 189] width 551 height 41
type input "Cows grazed in Camp B3 till Lunch."
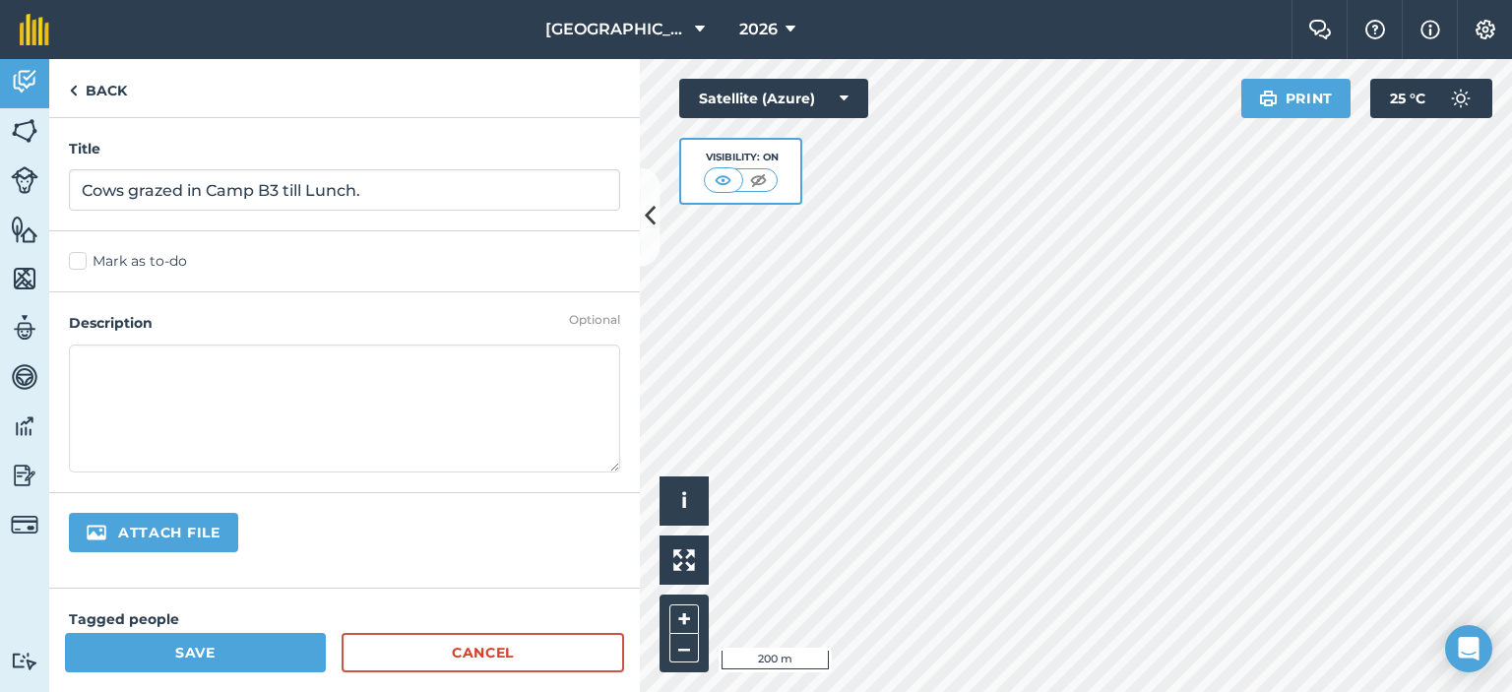
click at [226, 355] on textarea at bounding box center [344, 409] width 551 height 128
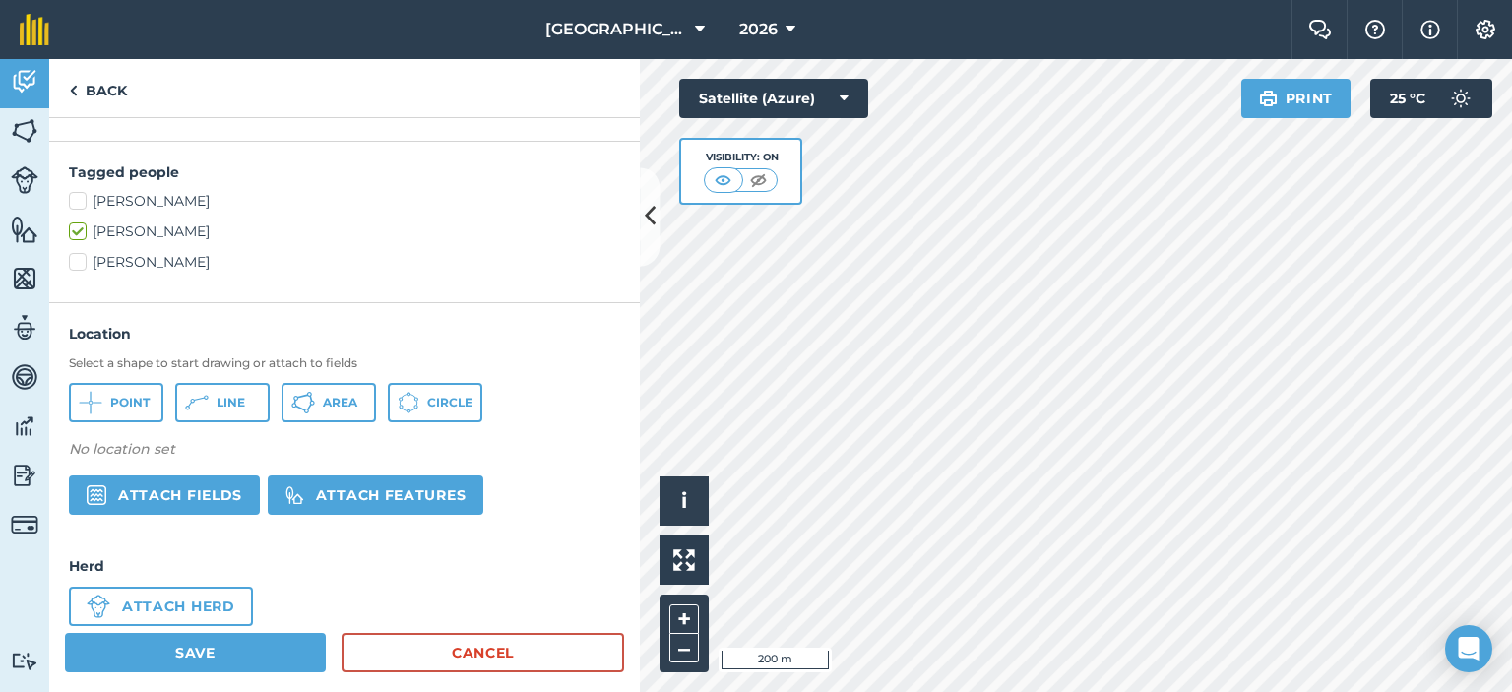
scroll to position [476, 0]
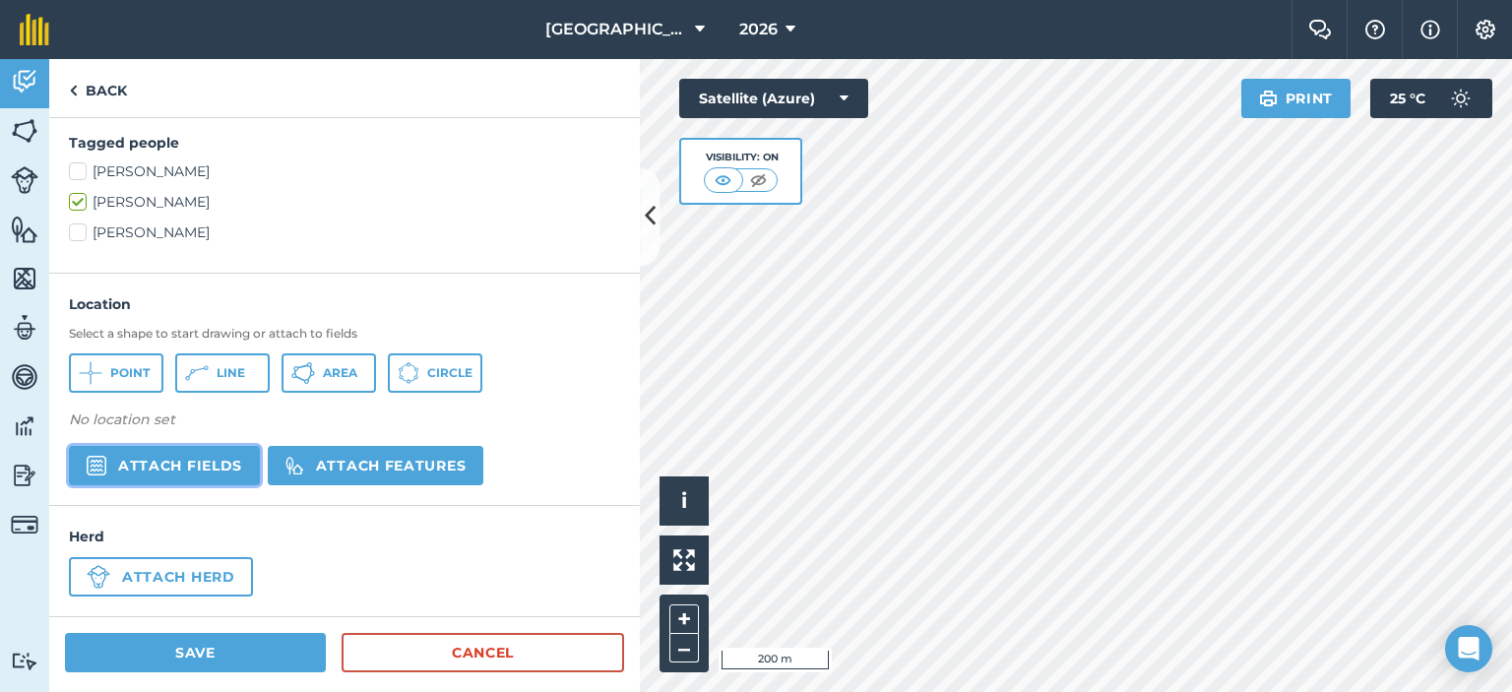
click at [226, 464] on button "Attach fields" at bounding box center [164, 465] width 191 height 39
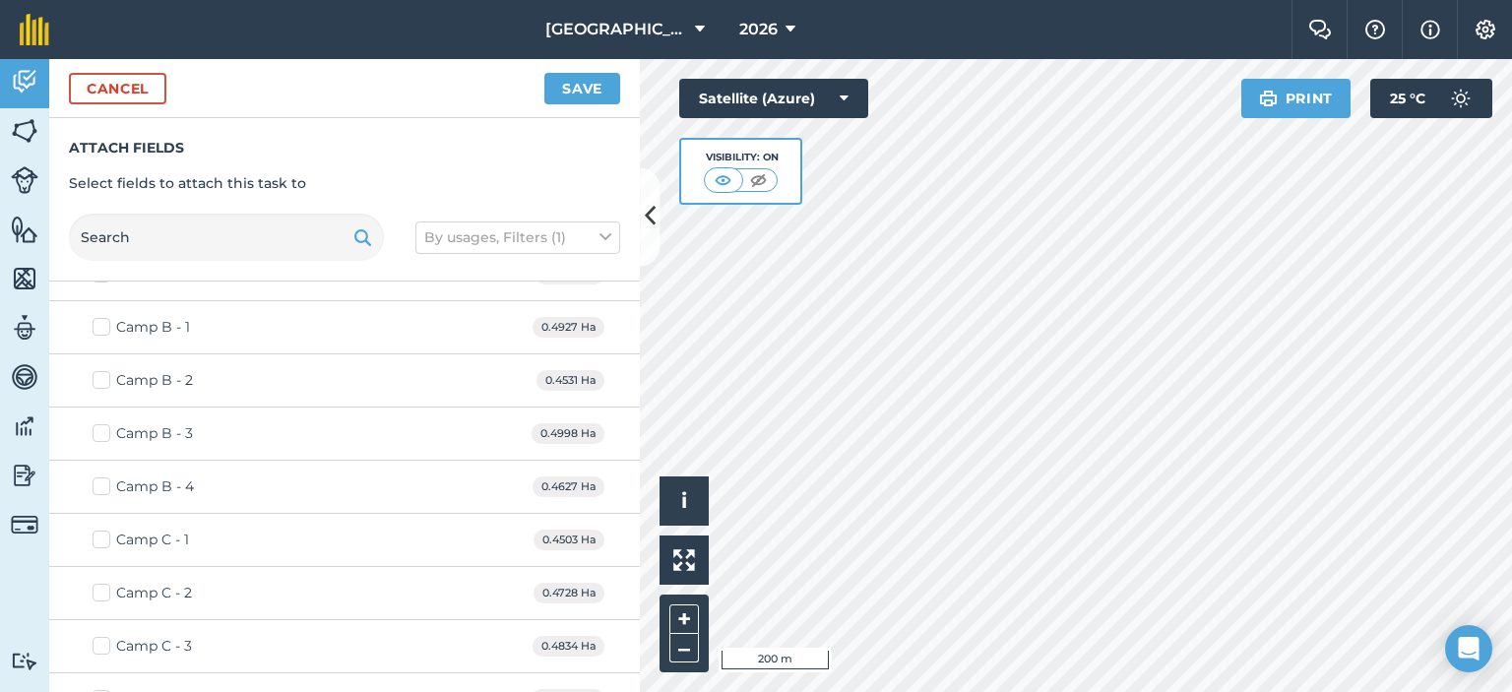
scroll to position [295, 0]
click at [196, 385] on div "Camp B - 3 0.4998 Ha" at bounding box center [344, 386] width 591 height 53
click at [104, 386] on label "Camp B - 3" at bounding box center [143, 386] width 100 height 21
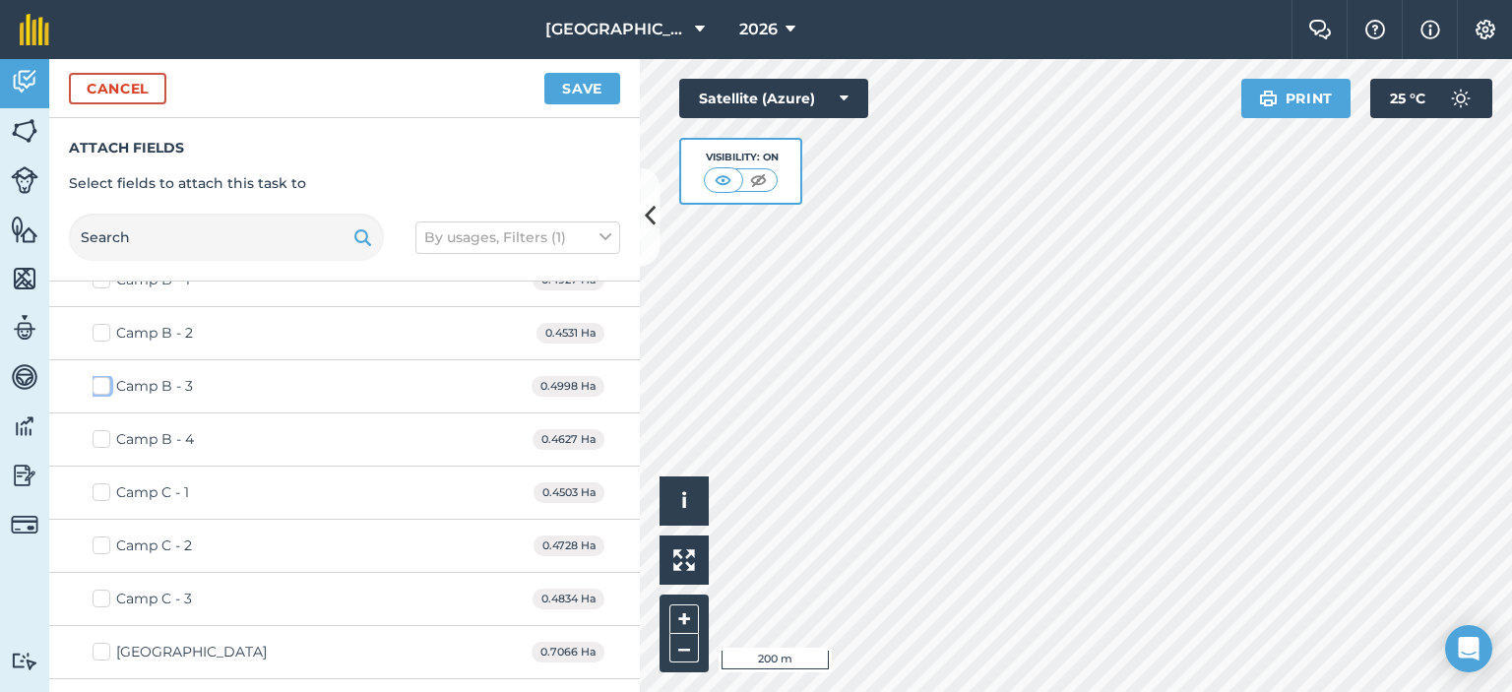
click at [104, 386] on input "Camp B - 3" at bounding box center [99, 382] width 13 height 13
checkbox input "true"
click at [596, 85] on button "Save" at bounding box center [582, 89] width 76 height 32
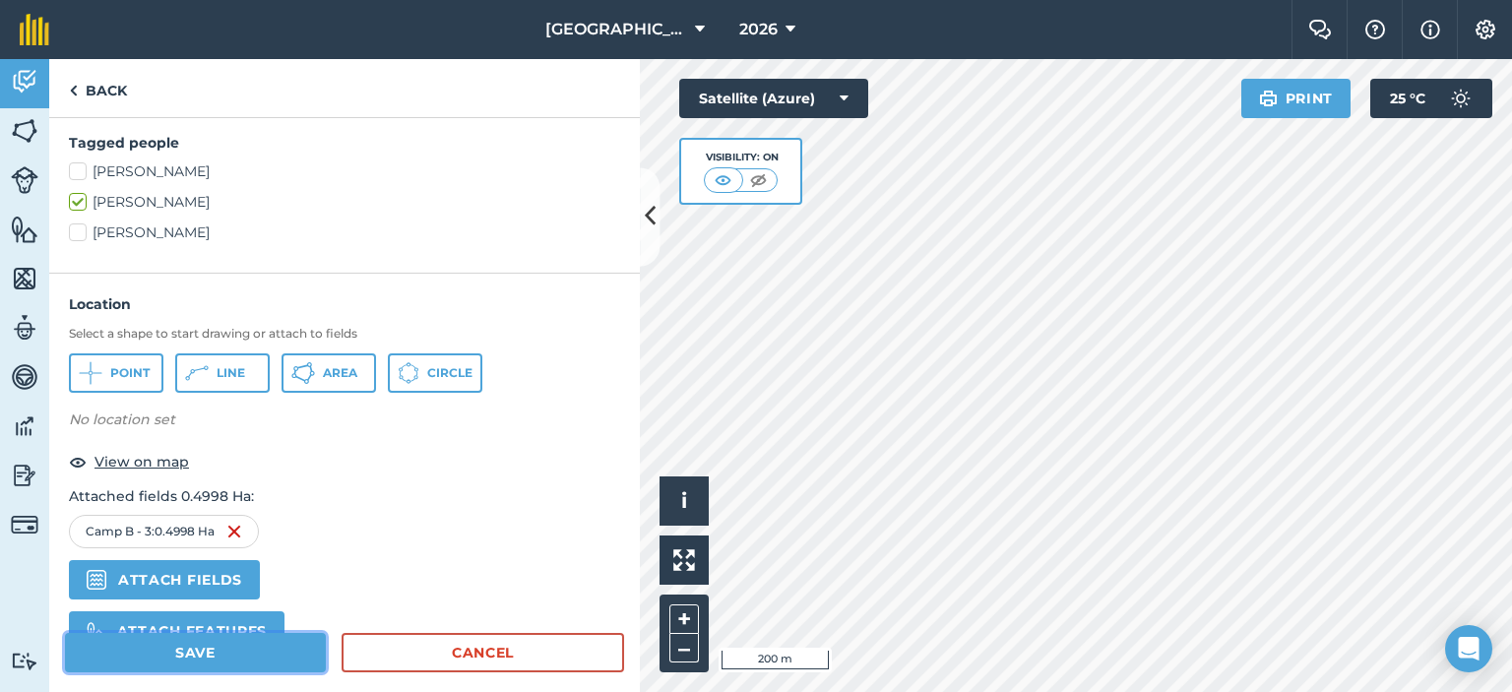
click at [267, 648] on button "Save" at bounding box center [195, 652] width 261 height 39
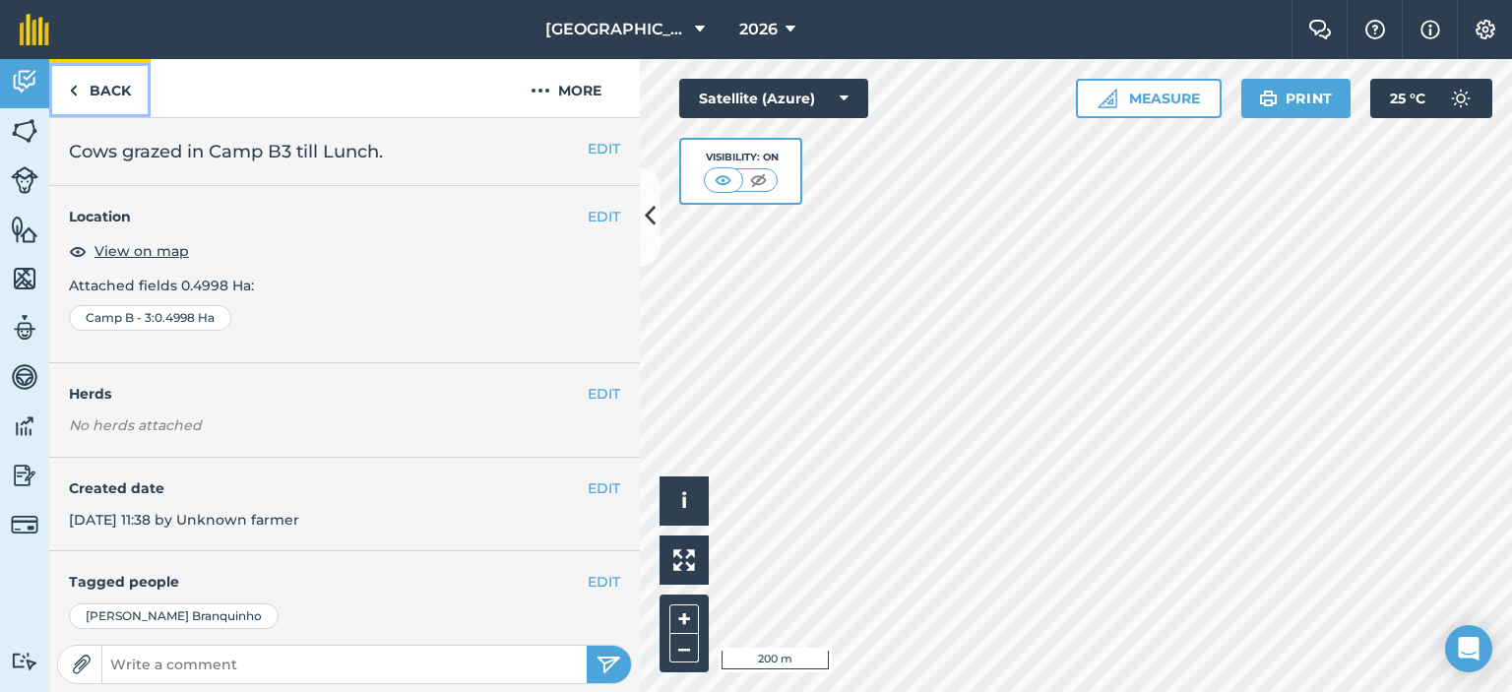
click at [117, 93] on link "Back" at bounding box center [99, 88] width 101 height 58
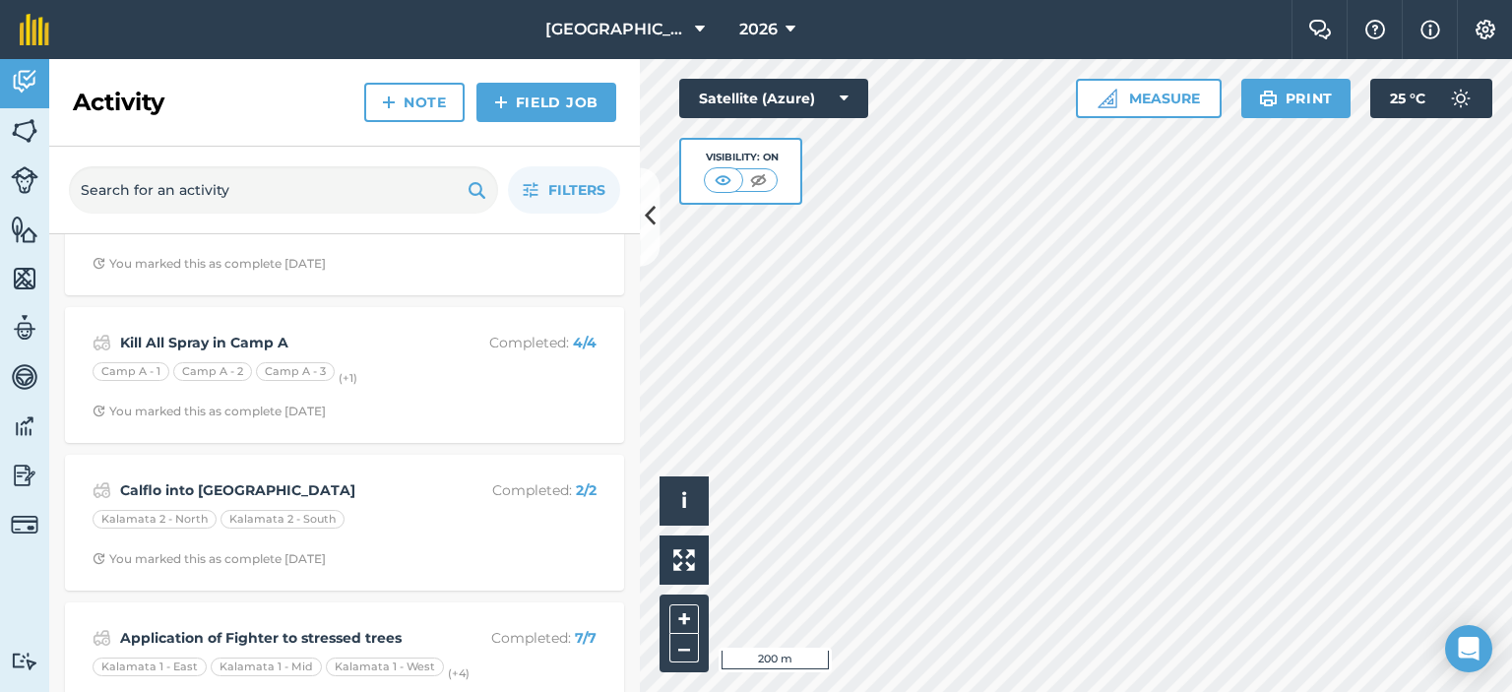
scroll to position [1280, 0]
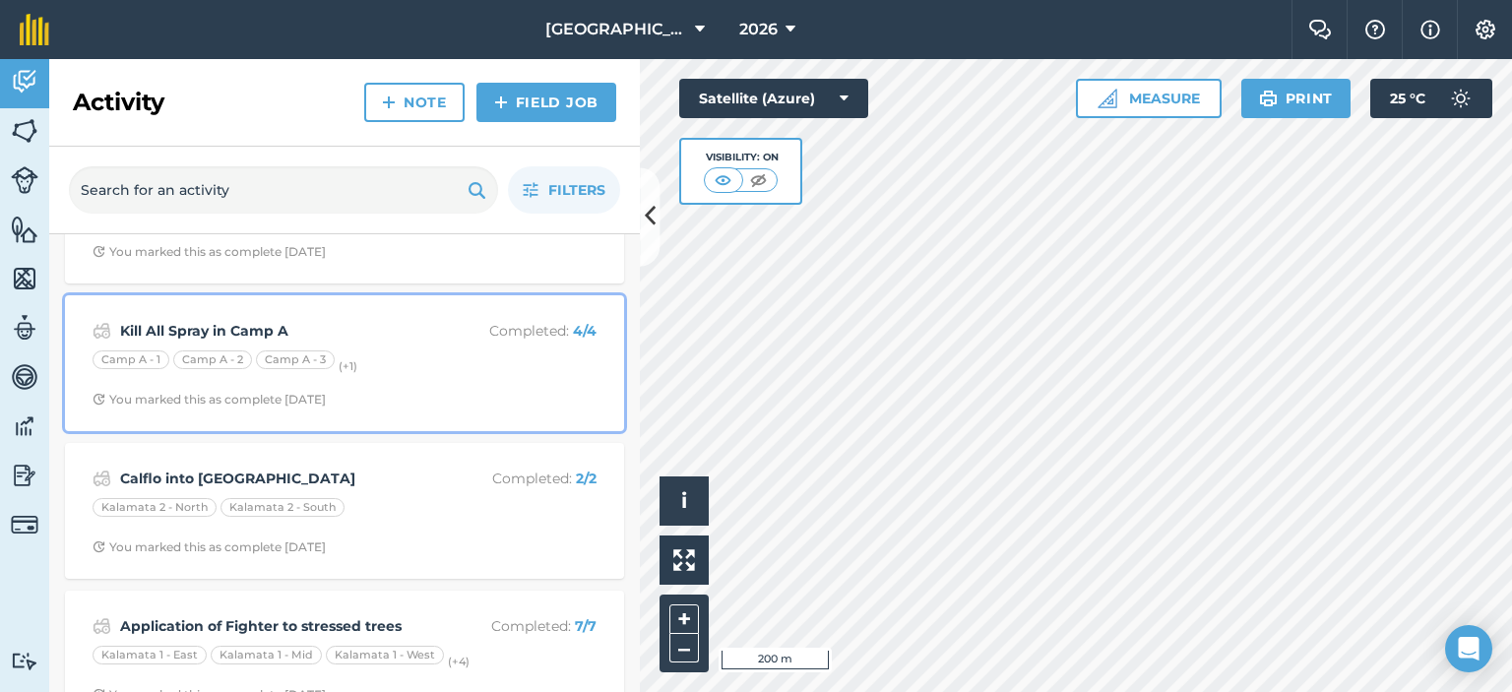
click at [446, 381] on div "Kill All Spray in Camp A Completed : 4 / 4 Camp A - 1 Camp A - 2 Camp A - 3 (+ …" at bounding box center [345, 363] width 536 height 112
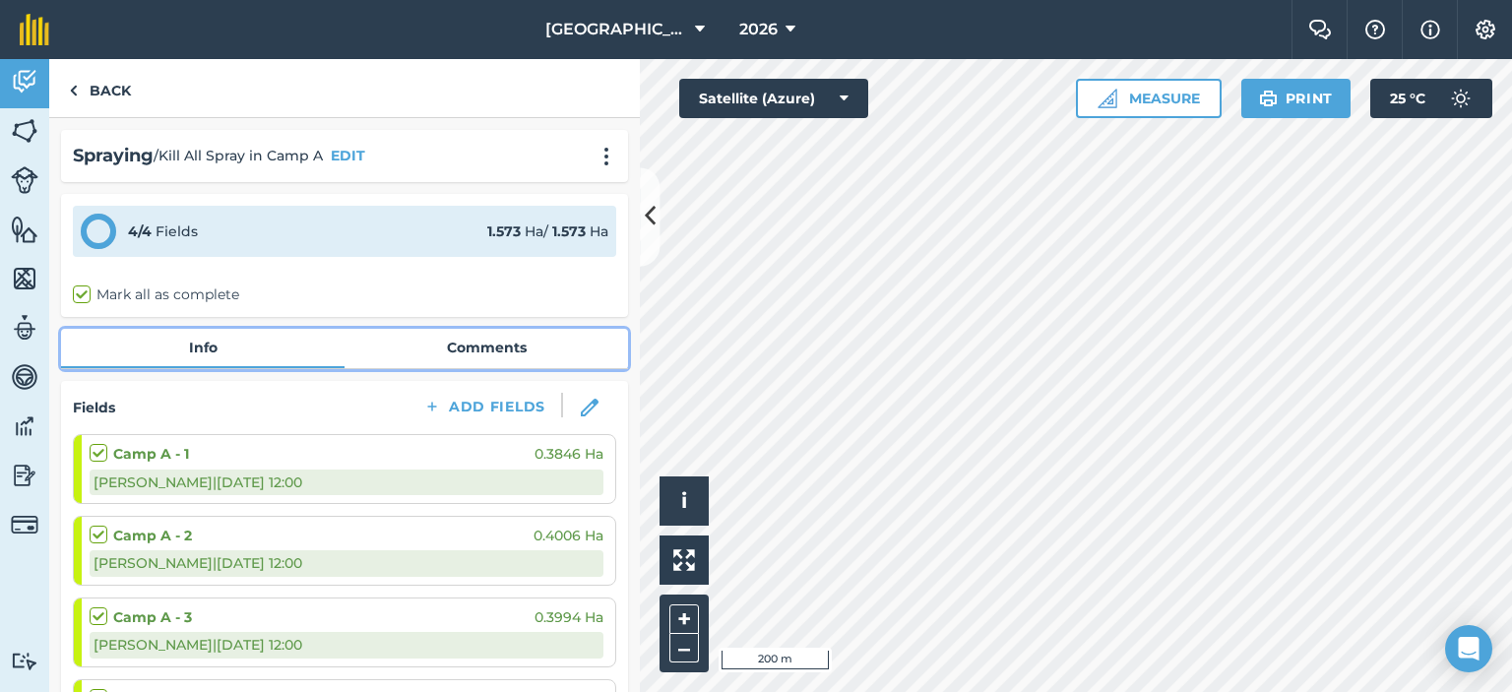
click at [505, 353] on link "Comments" at bounding box center [487, 347] width 284 height 37
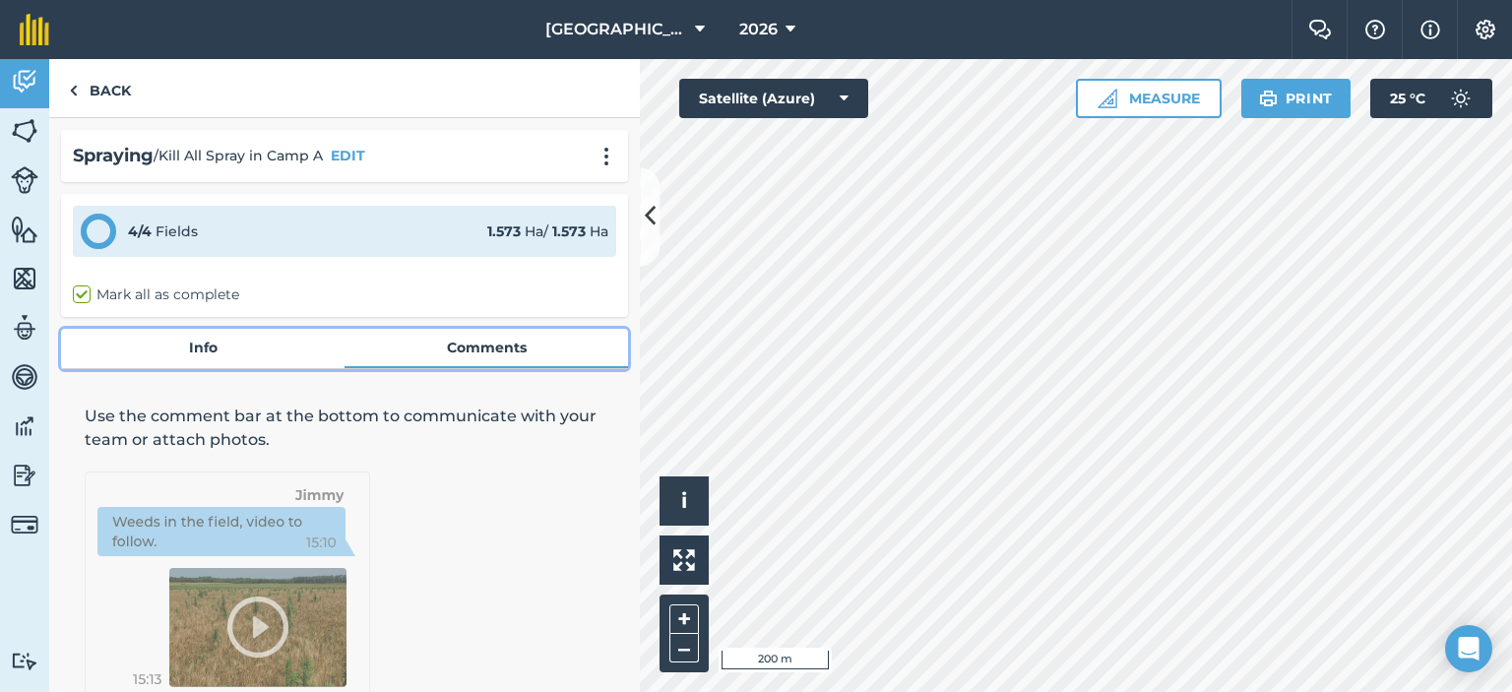
scroll to position [117, 0]
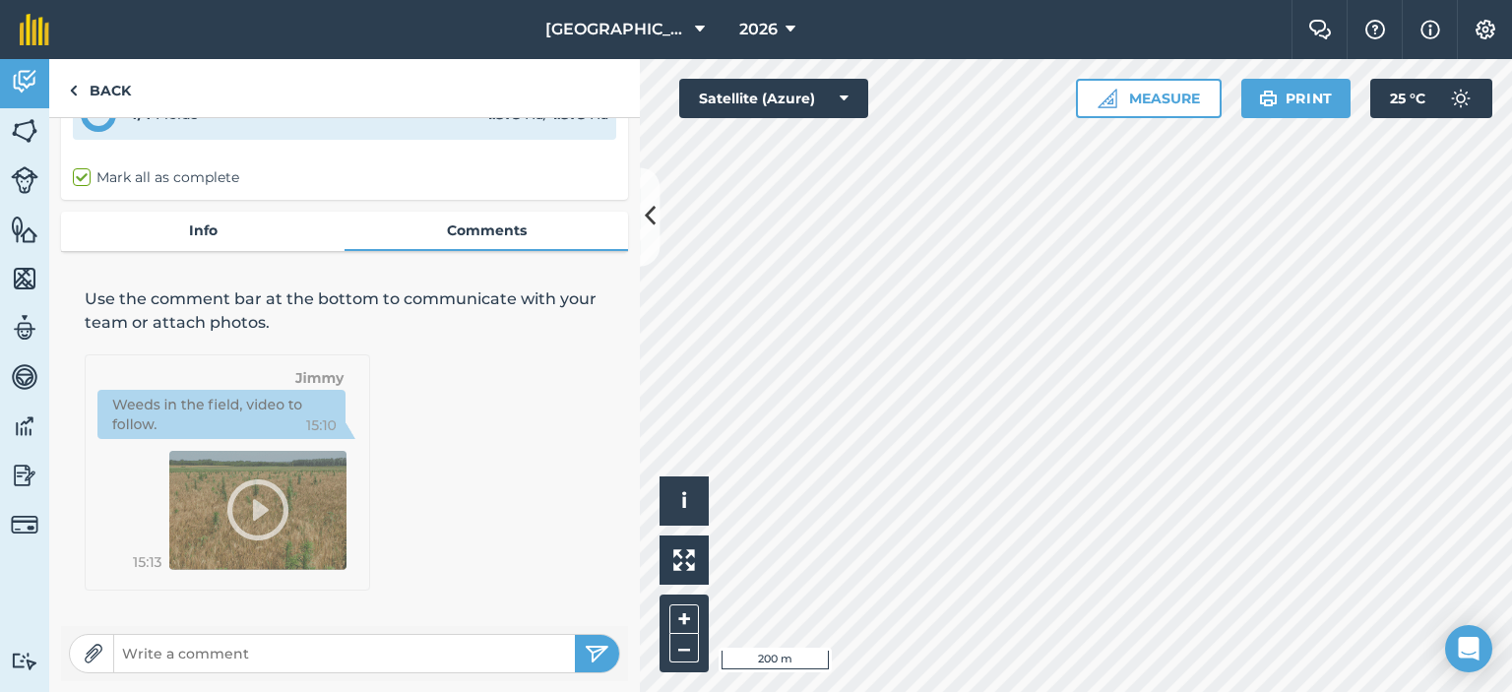
click at [331, 650] on input "text" at bounding box center [344, 654] width 461 height 28
type input "Must wait 14 days before cropping."
click at [590, 651] on img "submit" at bounding box center [597, 654] width 25 height 24
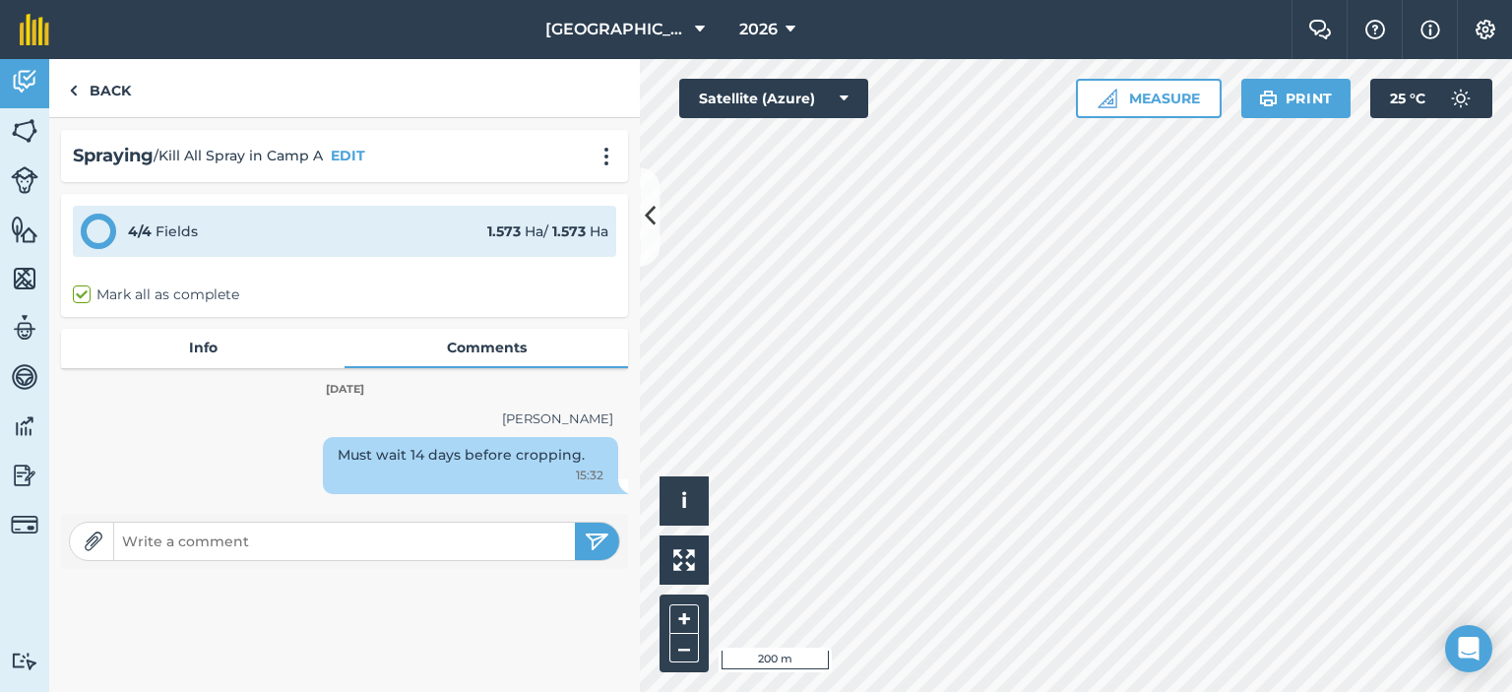
scroll to position [0, 0]
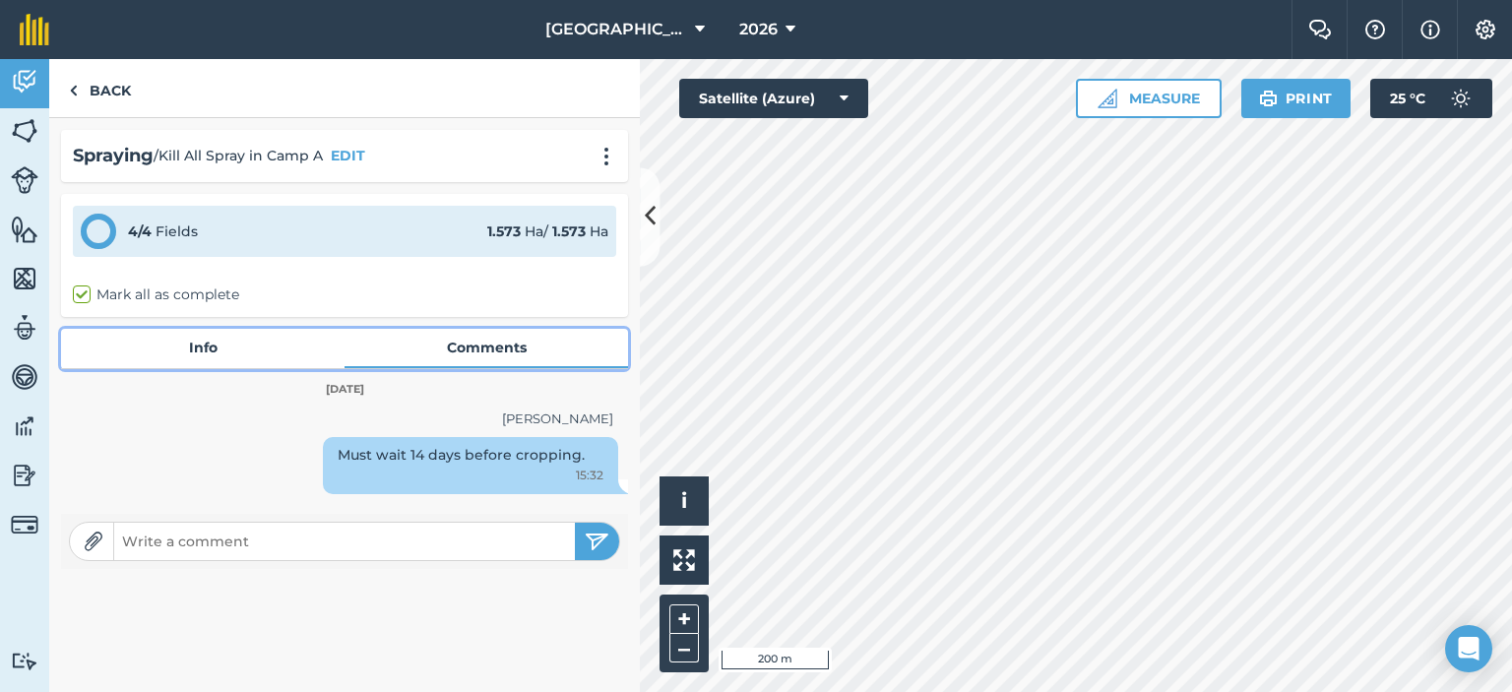
click at [204, 358] on link "Info" at bounding box center [203, 347] width 284 height 37
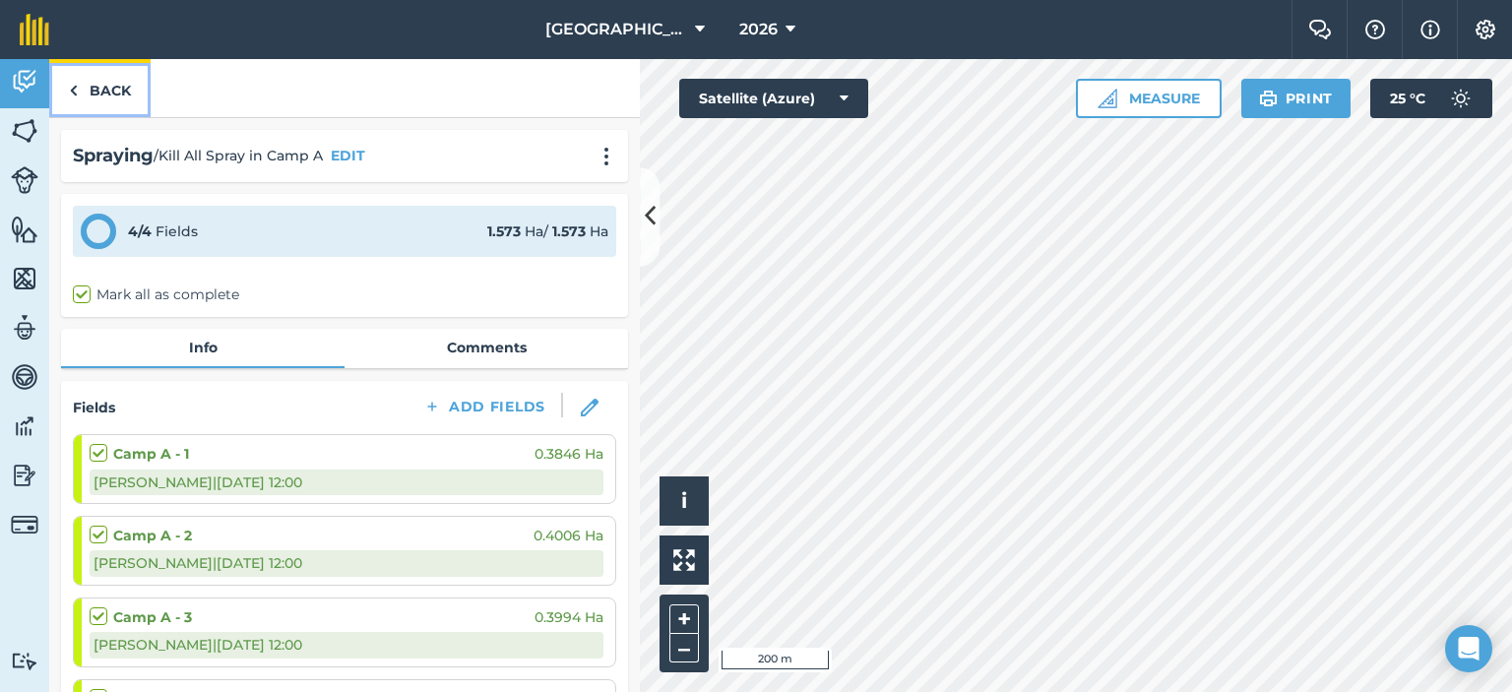
click at [111, 108] on link "Back" at bounding box center [99, 88] width 101 height 58
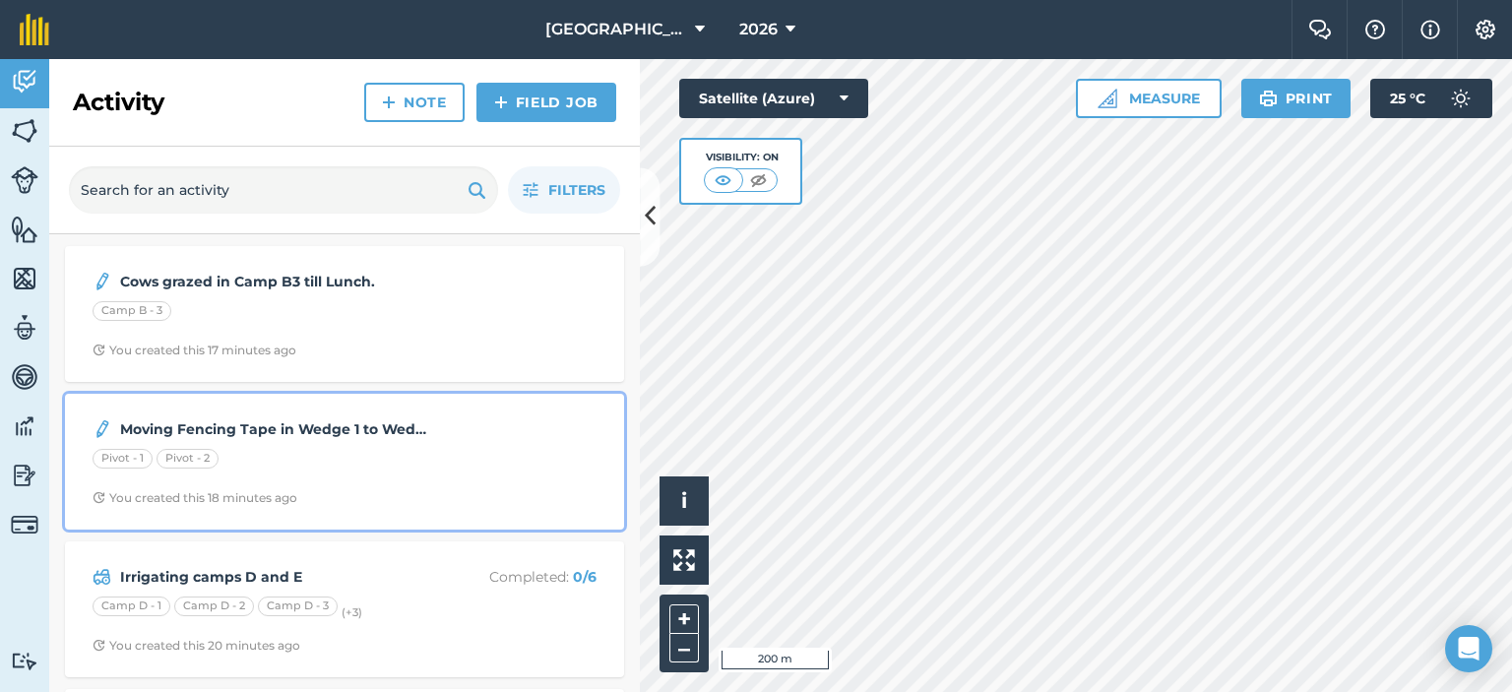
click at [367, 445] on div "Moving Fencing Tape in Wedge 1 to Wedge 2 Pivot - 1 Pivot - 2 You created this …" at bounding box center [345, 462] width 536 height 112
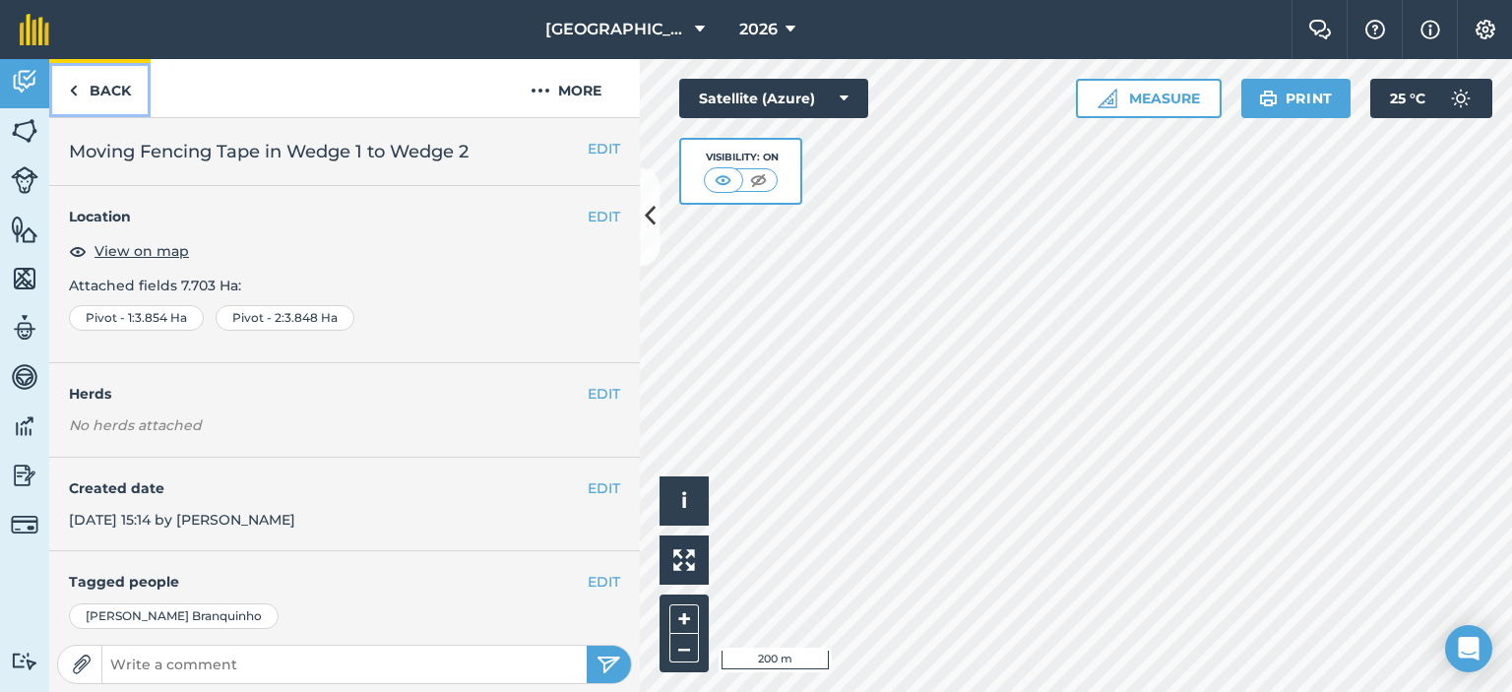
click at [83, 81] on link "Back" at bounding box center [99, 88] width 101 height 58
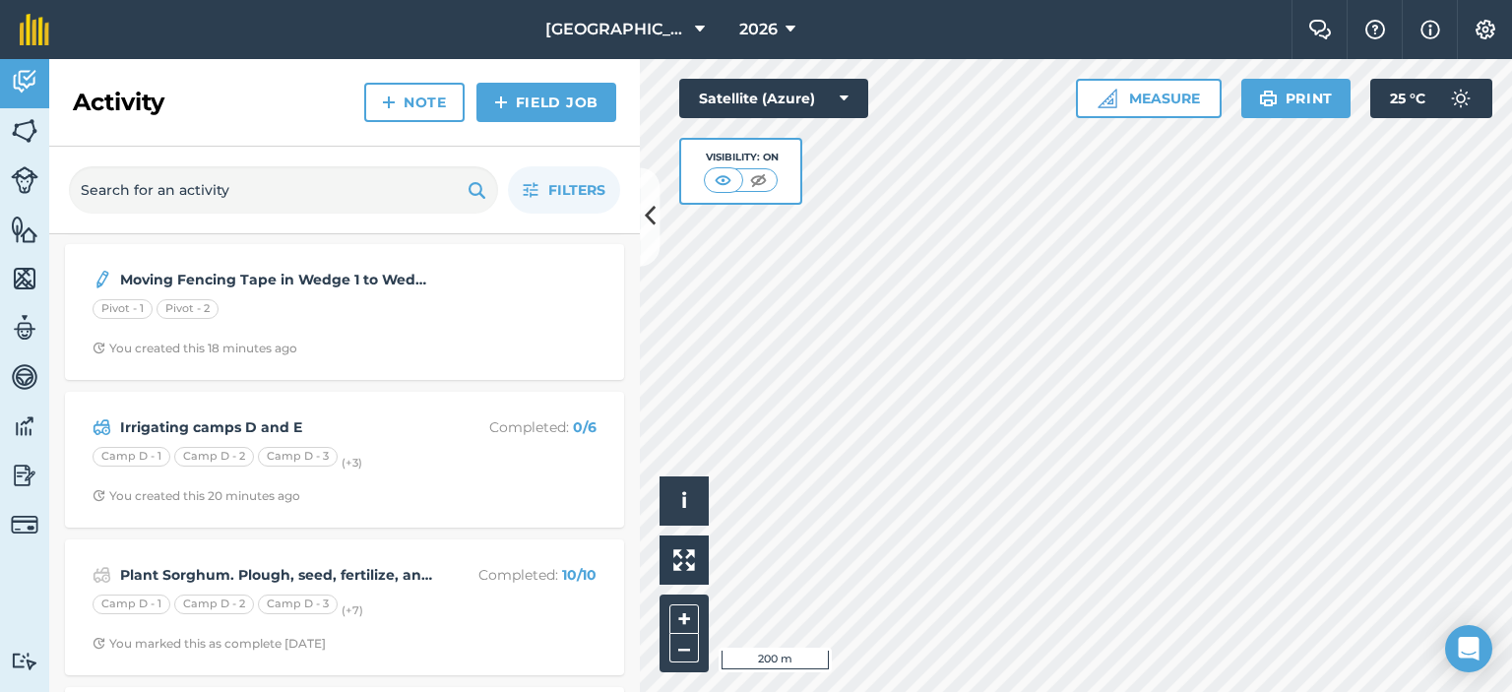
scroll to position [197, 0]
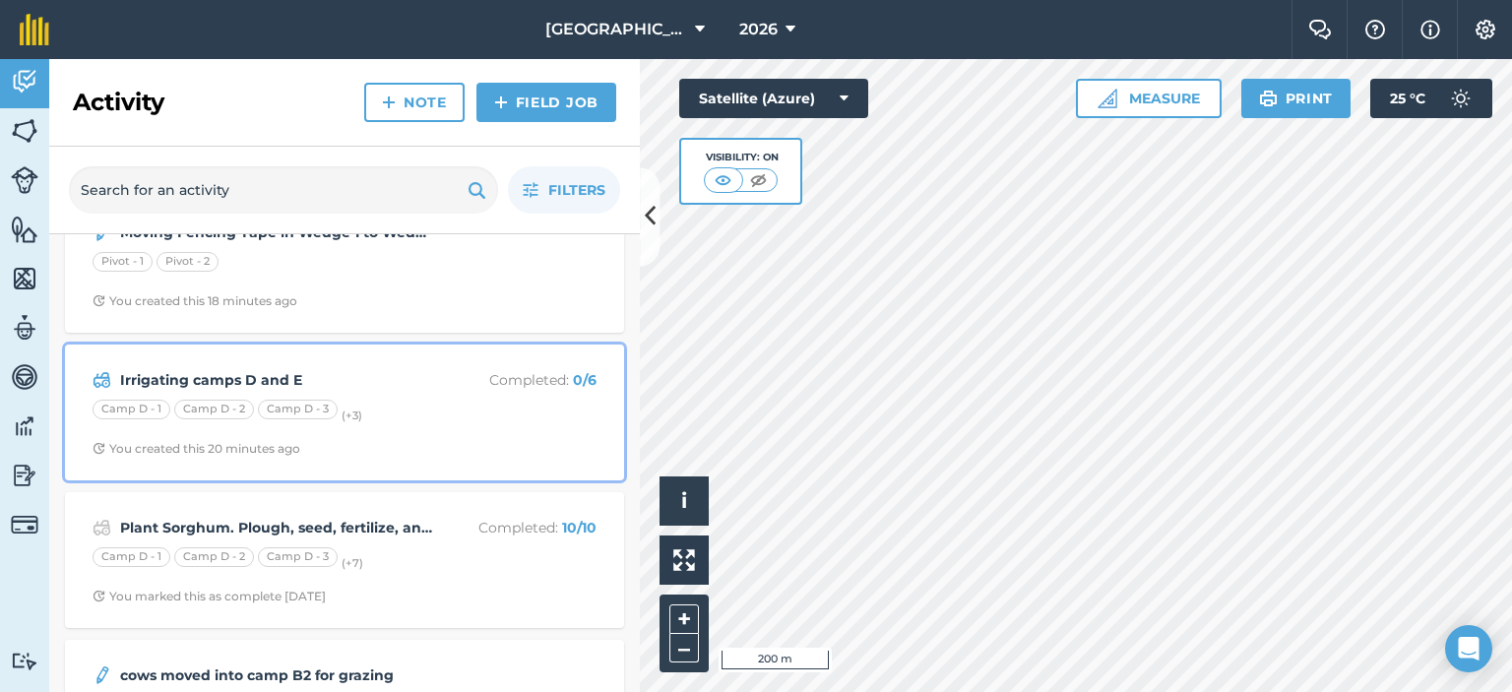
click at [316, 379] on strong "Irrigating camps D and E" at bounding box center [276, 380] width 312 height 22
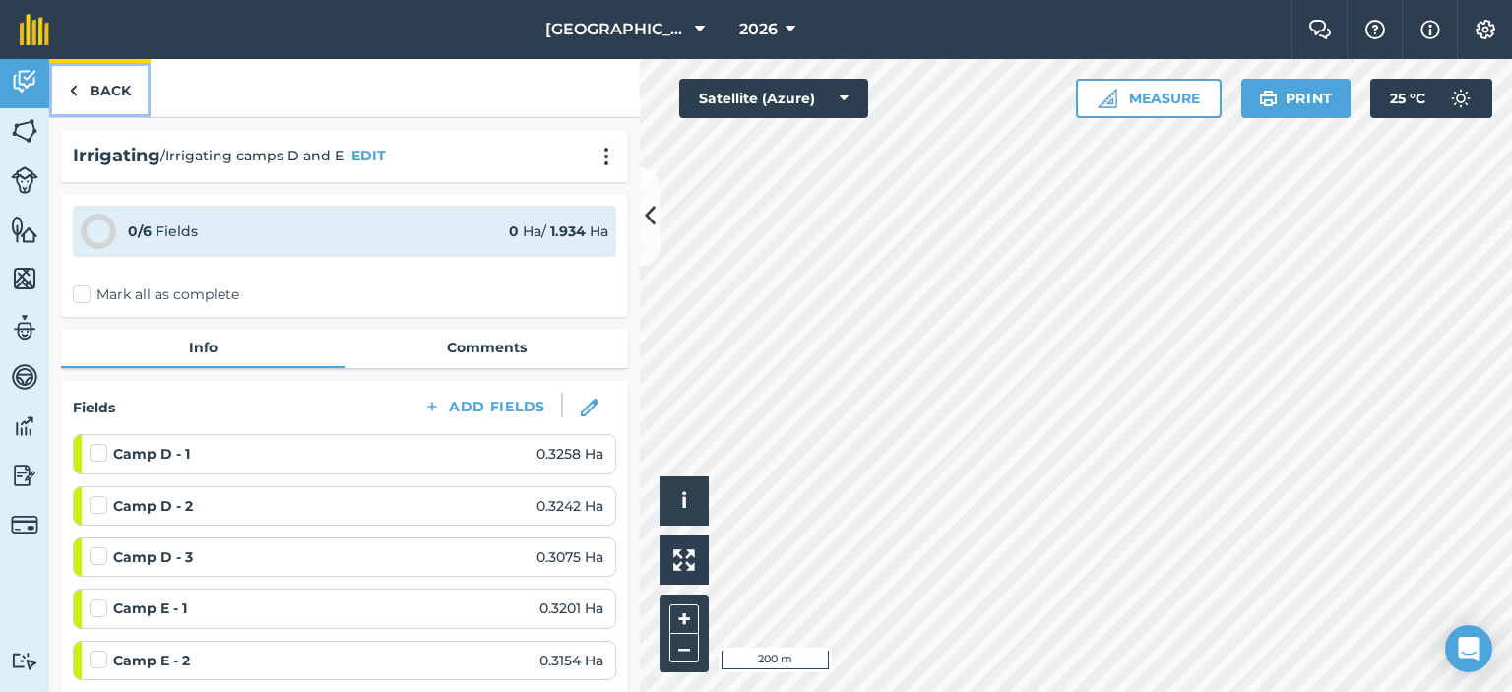
click at [84, 98] on link "Back" at bounding box center [99, 88] width 101 height 58
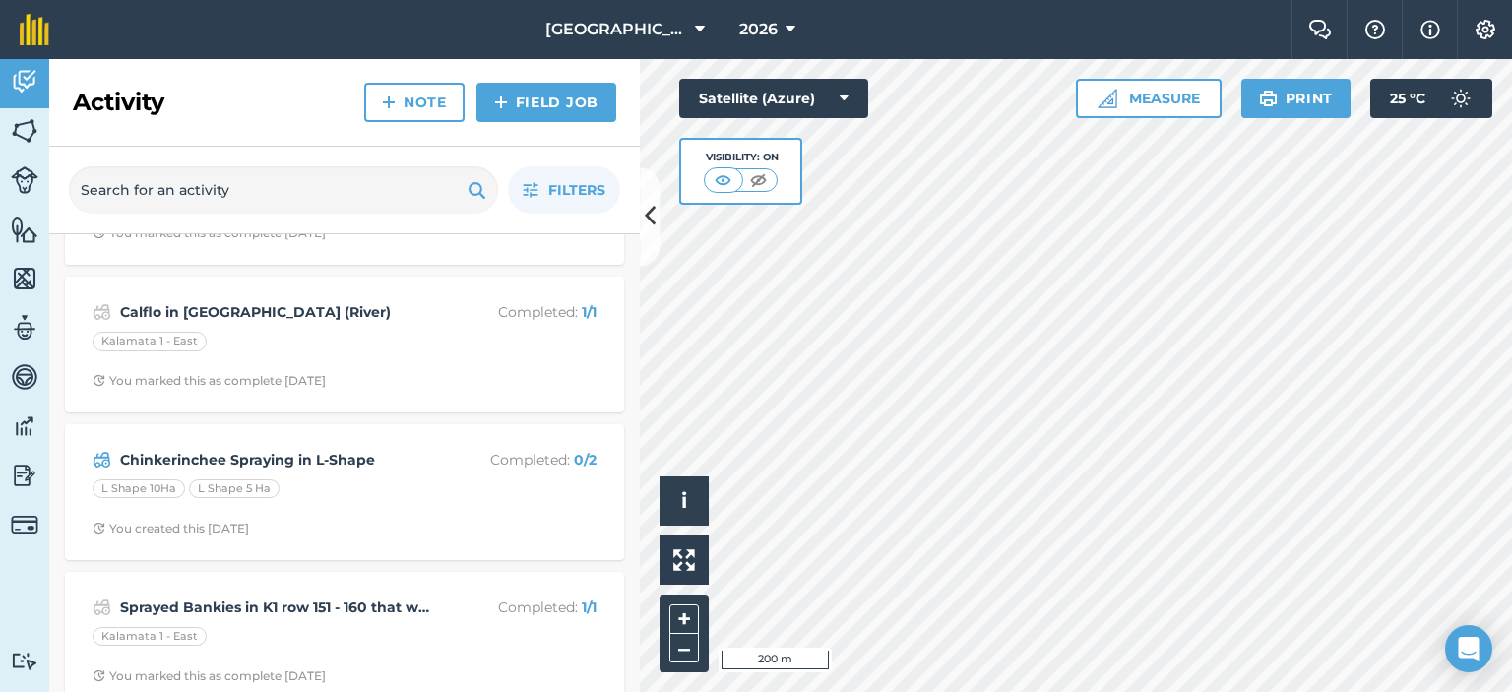
scroll to position [886, 0]
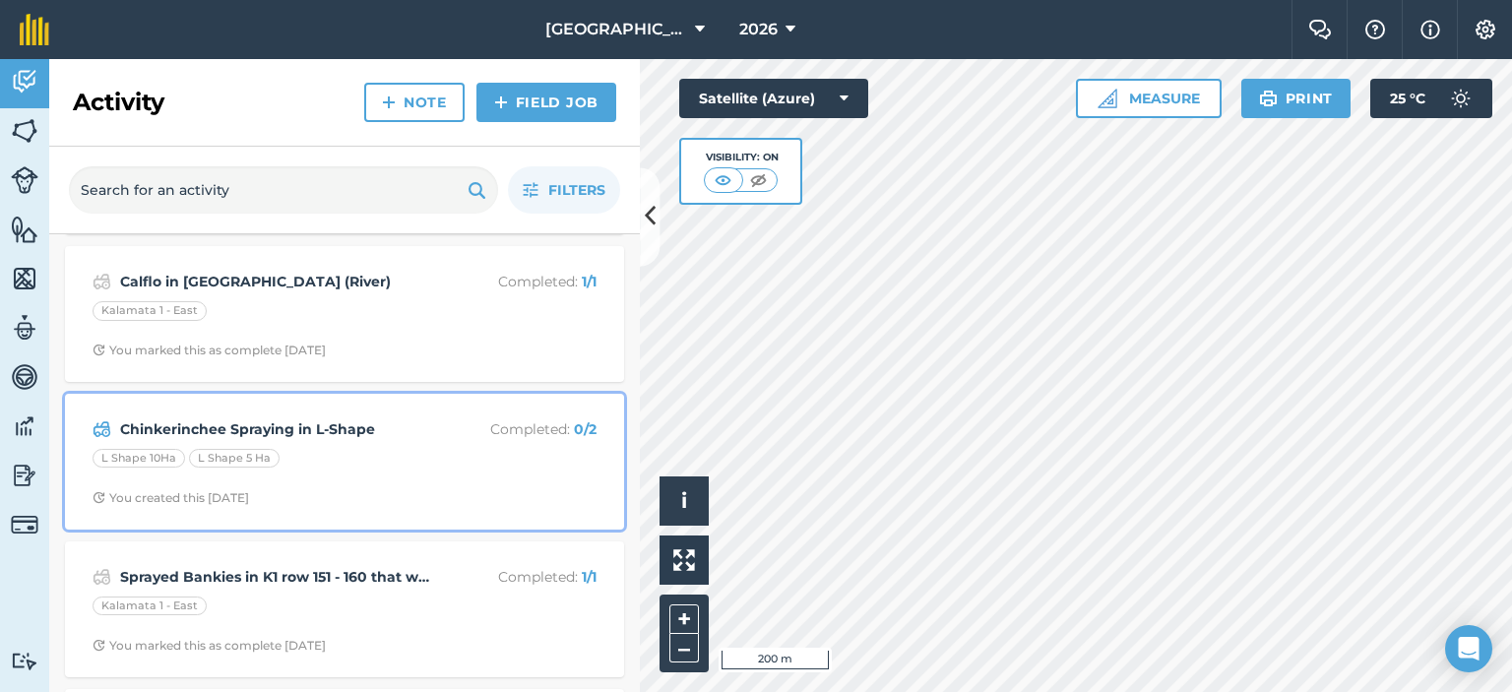
click at [439, 461] on div "L Shape 10Ha L Shape 5 Ha" at bounding box center [345, 462] width 504 height 26
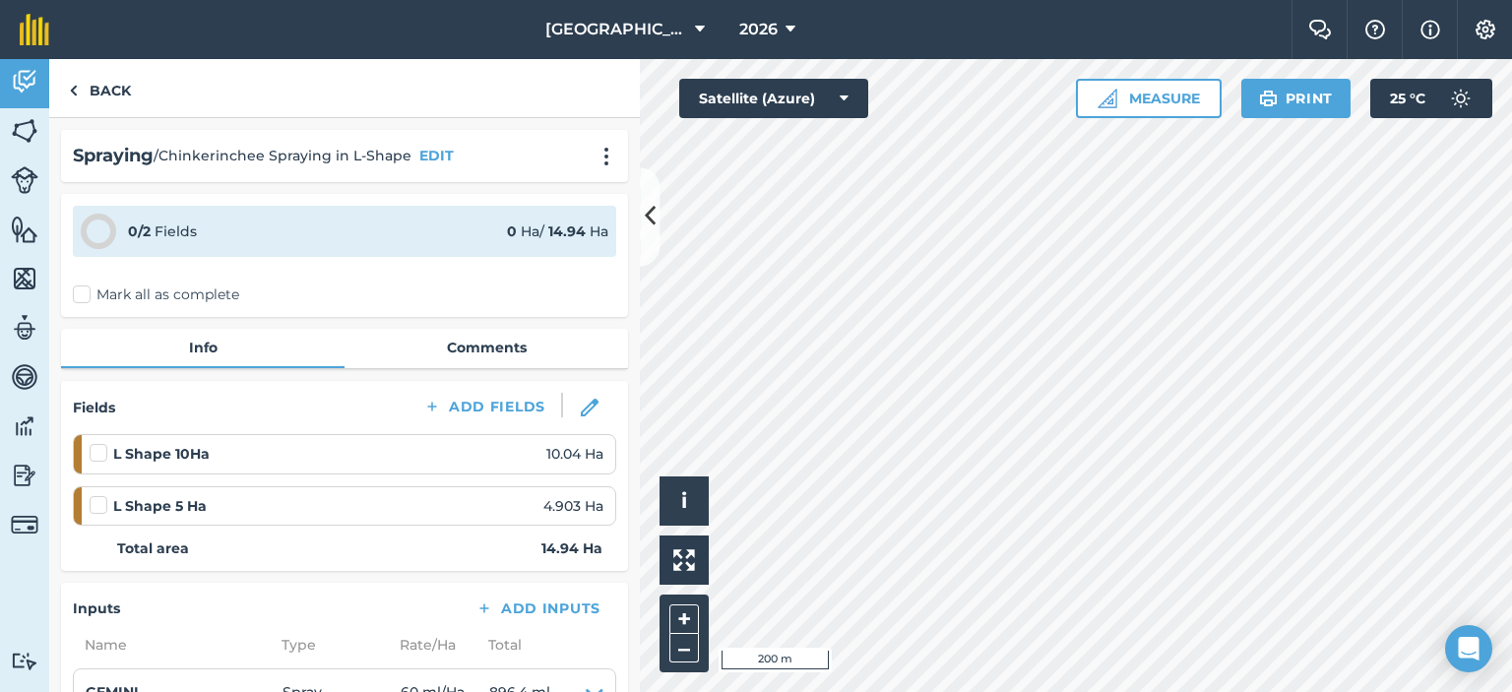
click at [89, 300] on label "Mark all as complete" at bounding box center [156, 295] width 166 height 21
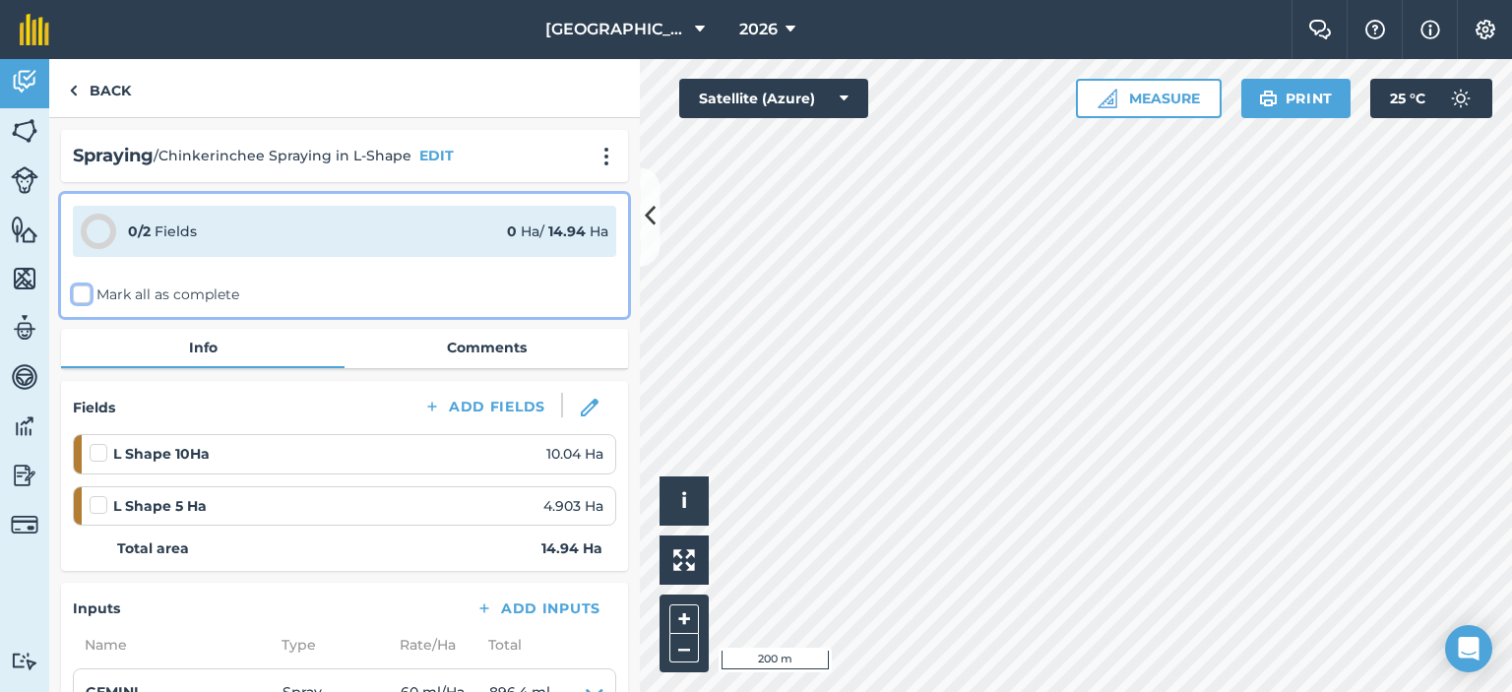
click at [86, 297] on input "Mark all as complete" at bounding box center [79, 291] width 13 height 13
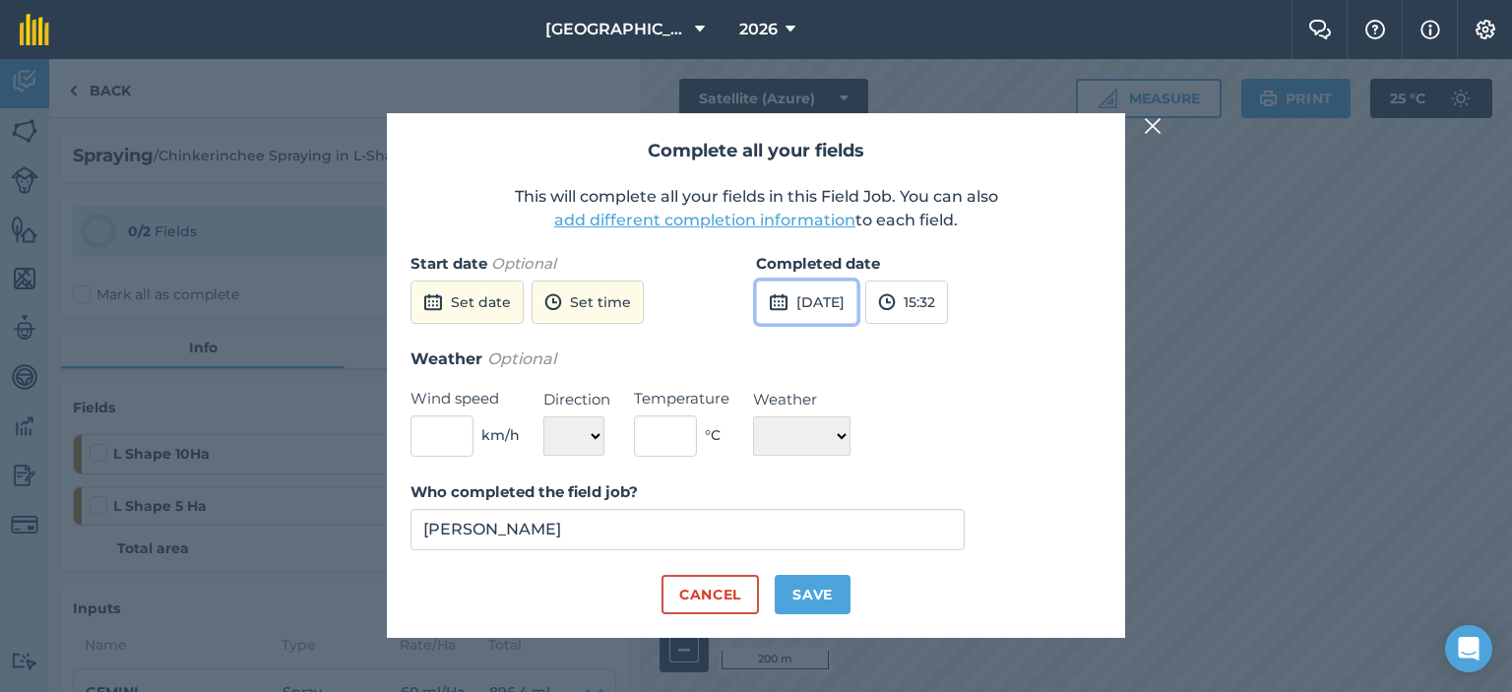
click at [827, 299] on button "[DATE]" at bounding box center [806, 302] width 101 height 43
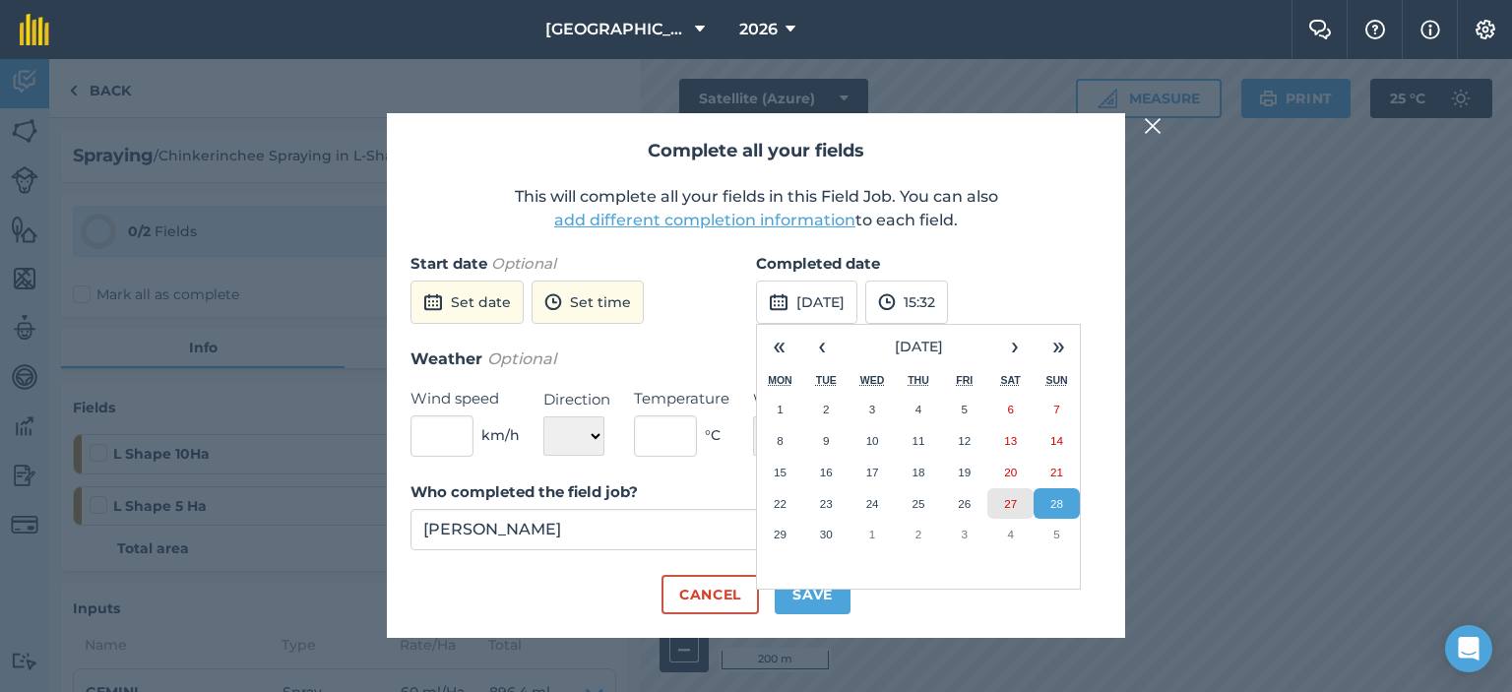
click at [1012, 504] on abbr "27" at bounding box center [1010, 503] width 13 height 13
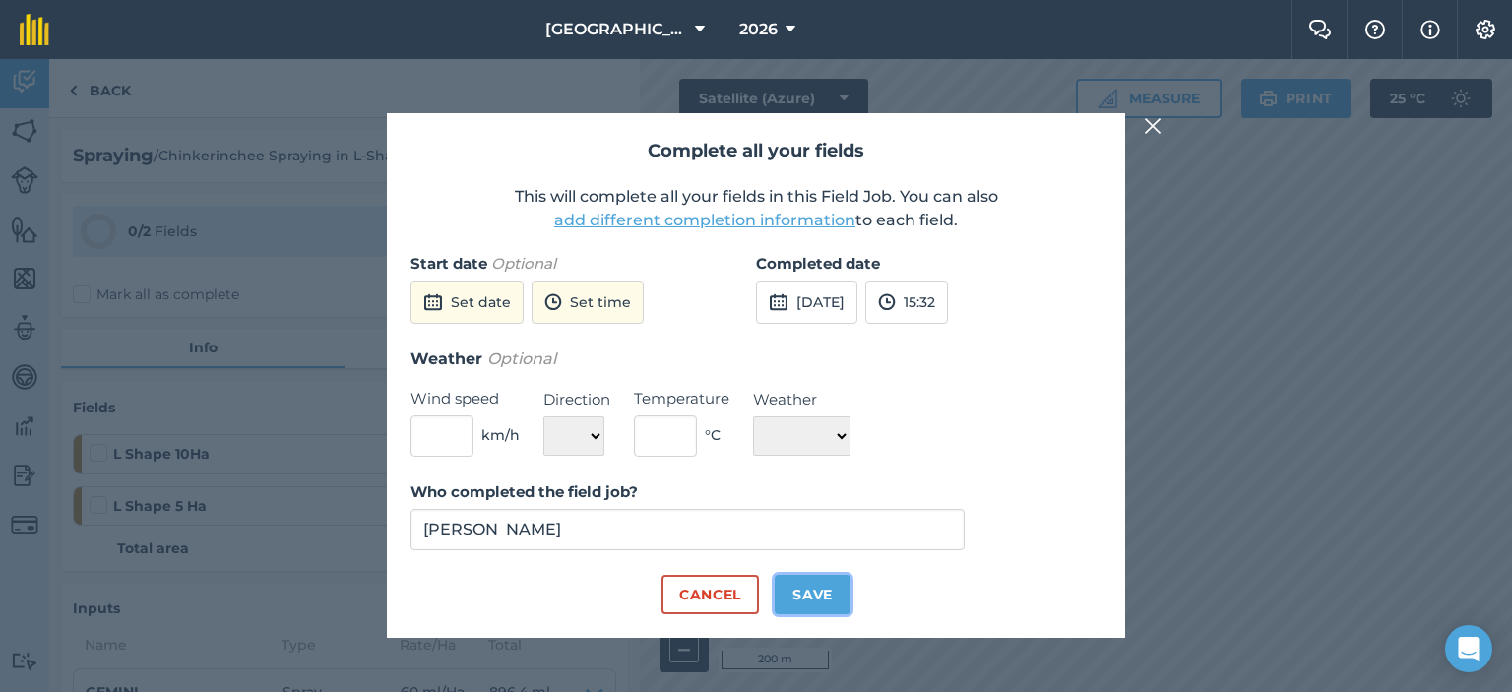
click at [834, 590] on button "Save" at bounding box center [813, 594] width 76 height 39
checkbox input "true"
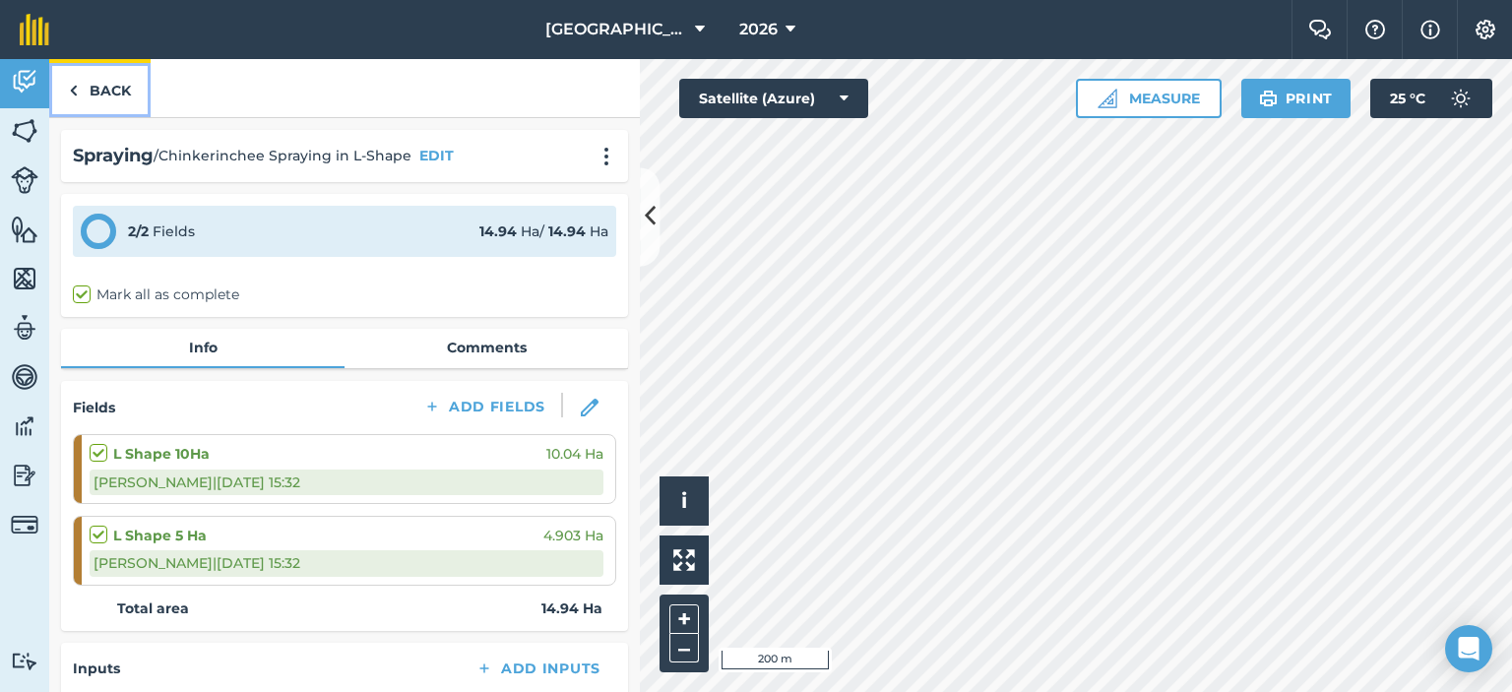
click at [128, 101] on link "Back" at bounding box center [99, 88] width 101 height 58
